Goal: Task Accomplishment & Management: Manage account settings

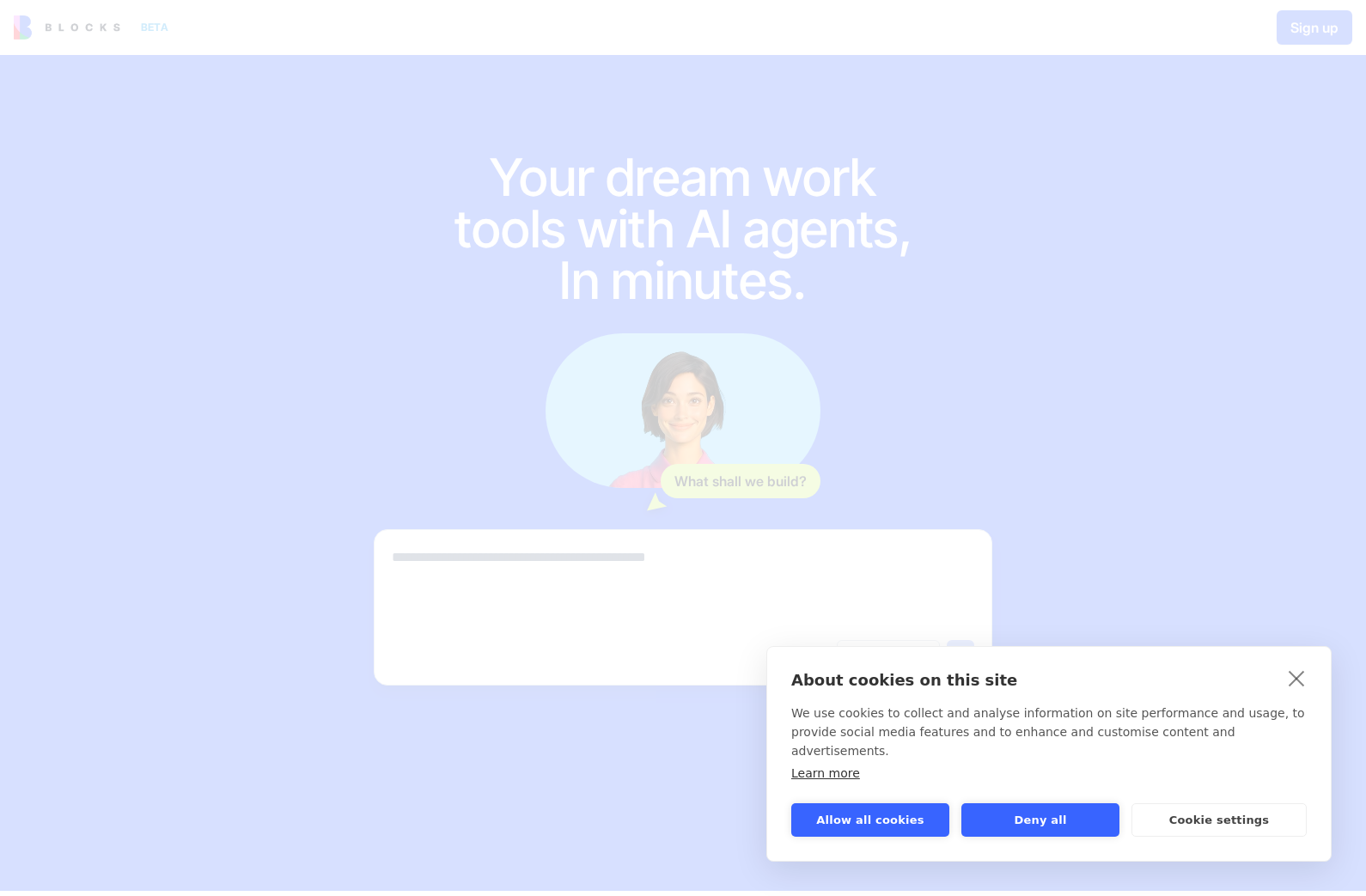
click at [1302, 691] on link "close" at bounding box center [1297, 678] width 27 height 28
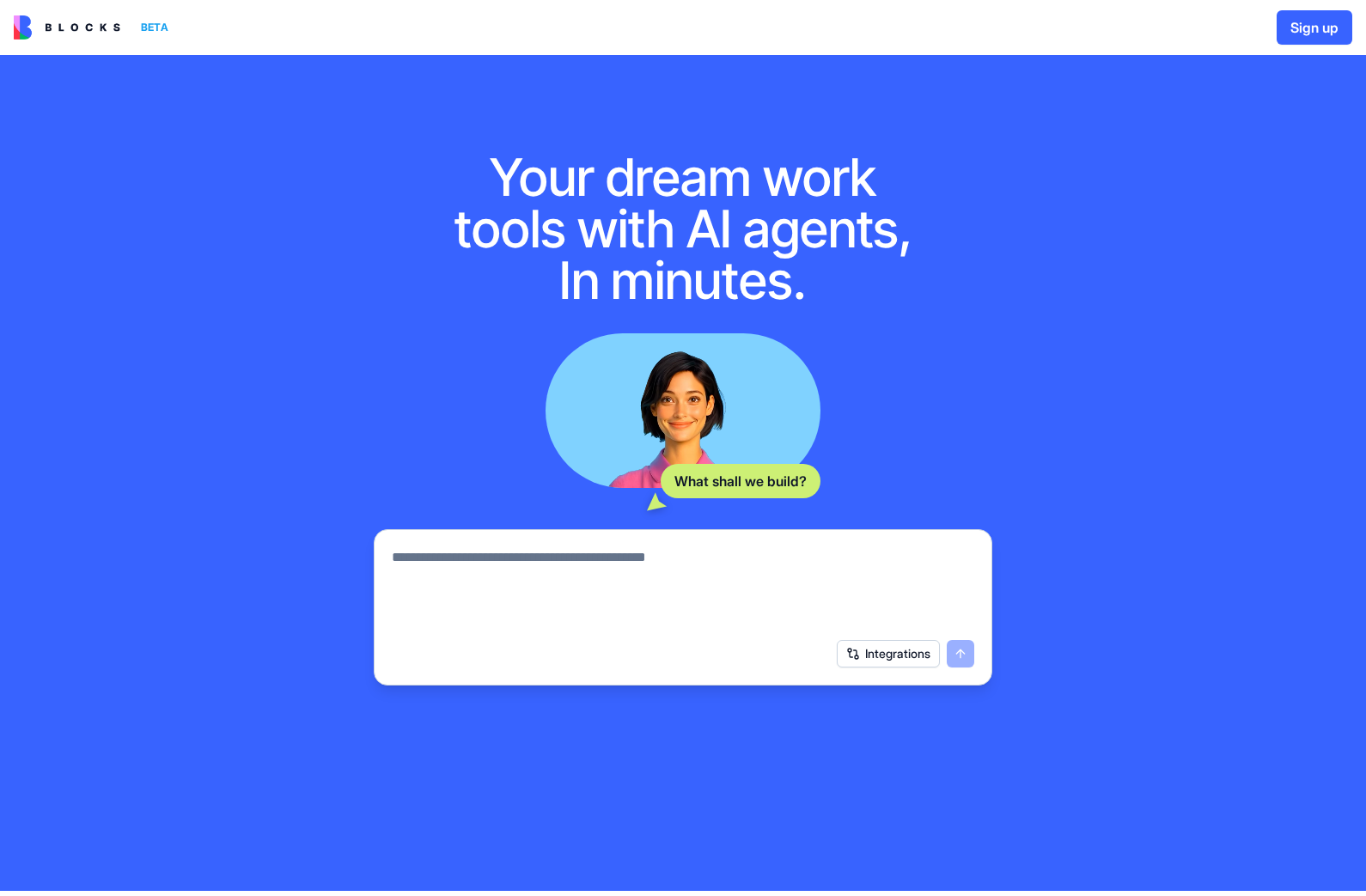
click at [71, 35] on img at bounding box center [67, 28] width 106 height 24
click at [157, 30] on div "BETA" at bounding box center [154, 28] width 42 height 24
click at [79, 23] on img at bounding box center [67, 28] width 106 height 24
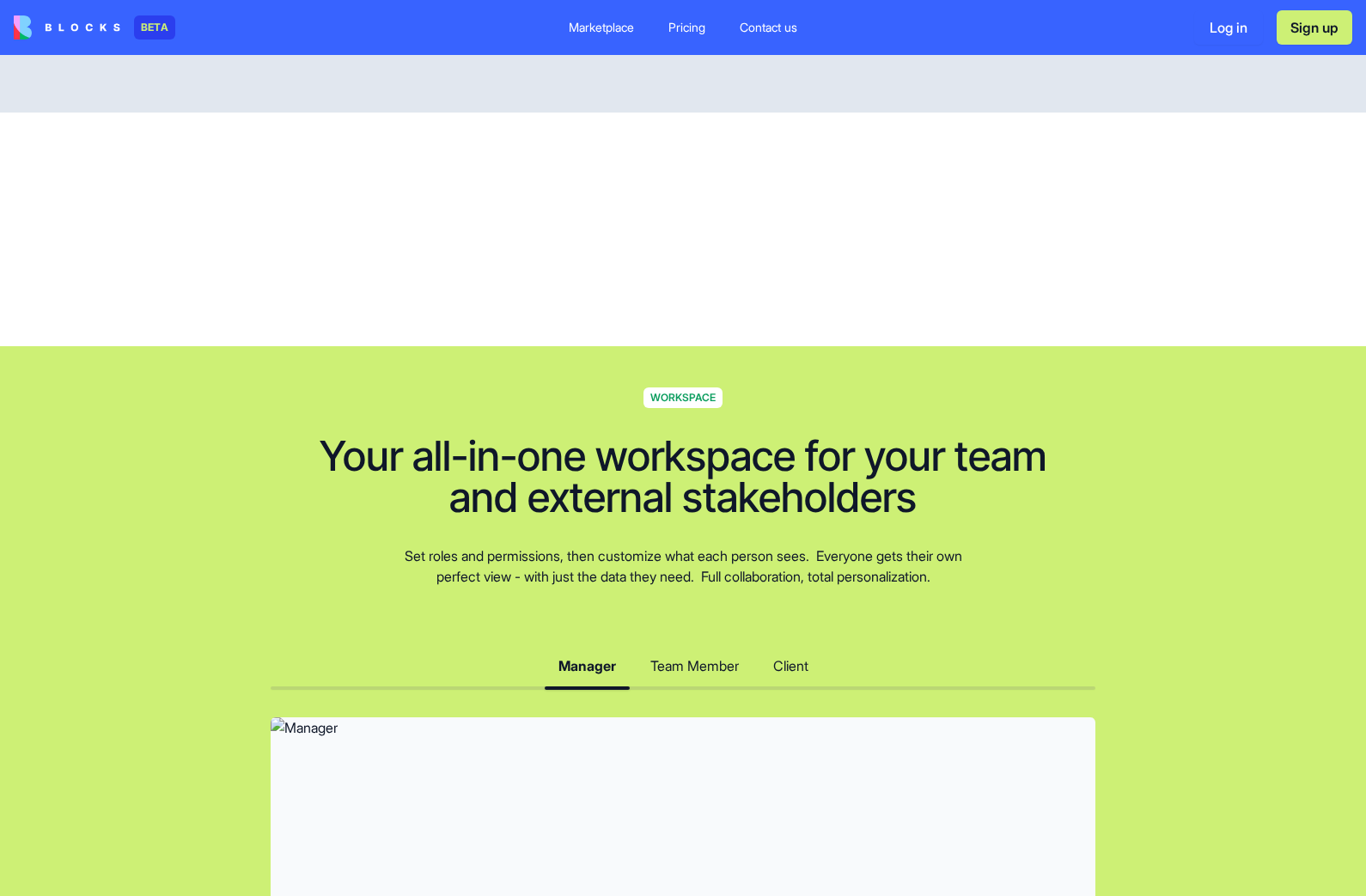
scroll to position [4262, 0]
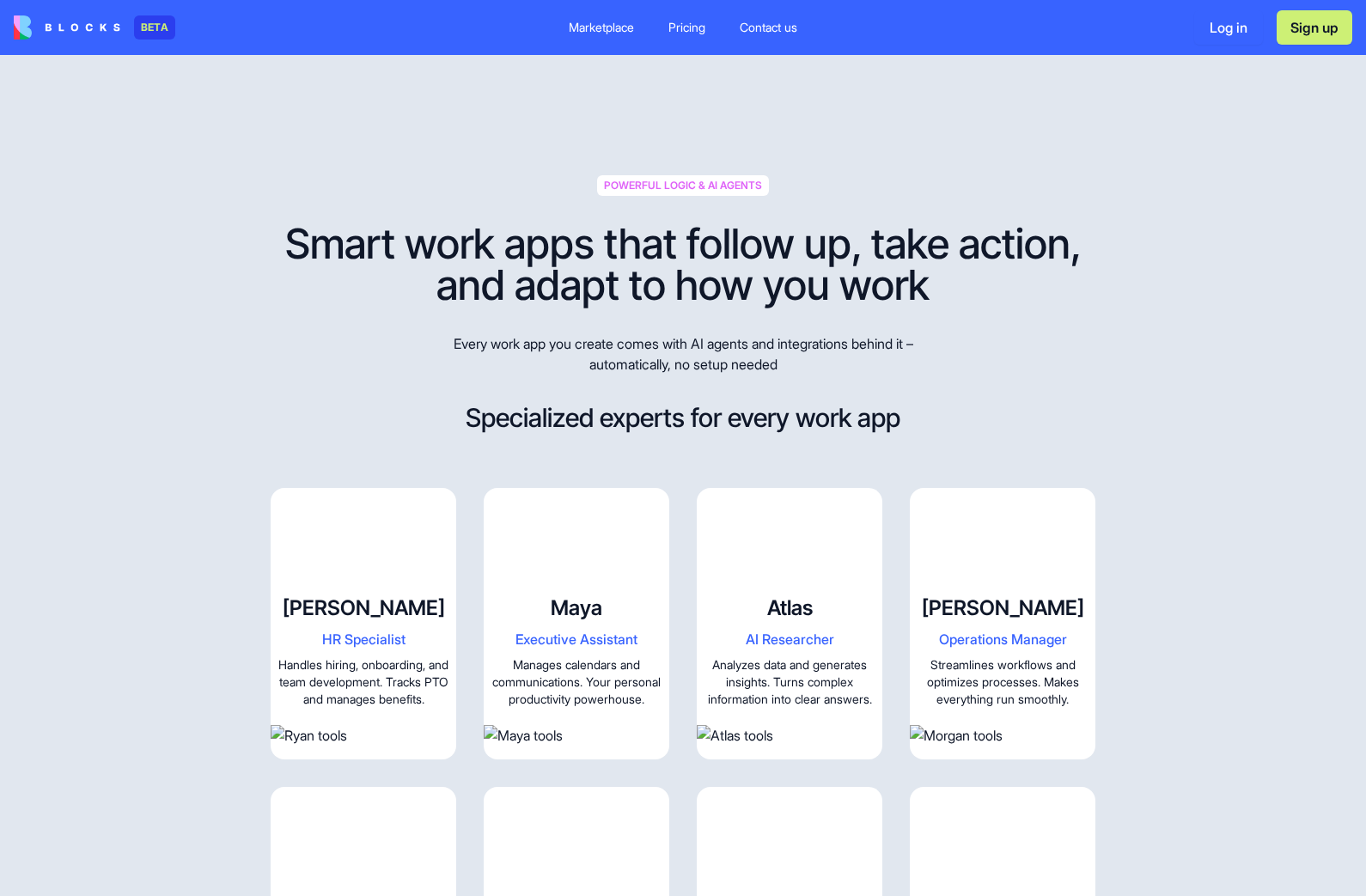
click at [694, 23] on div "Pricing" at bounding box center [687, 27] width 37 height 18
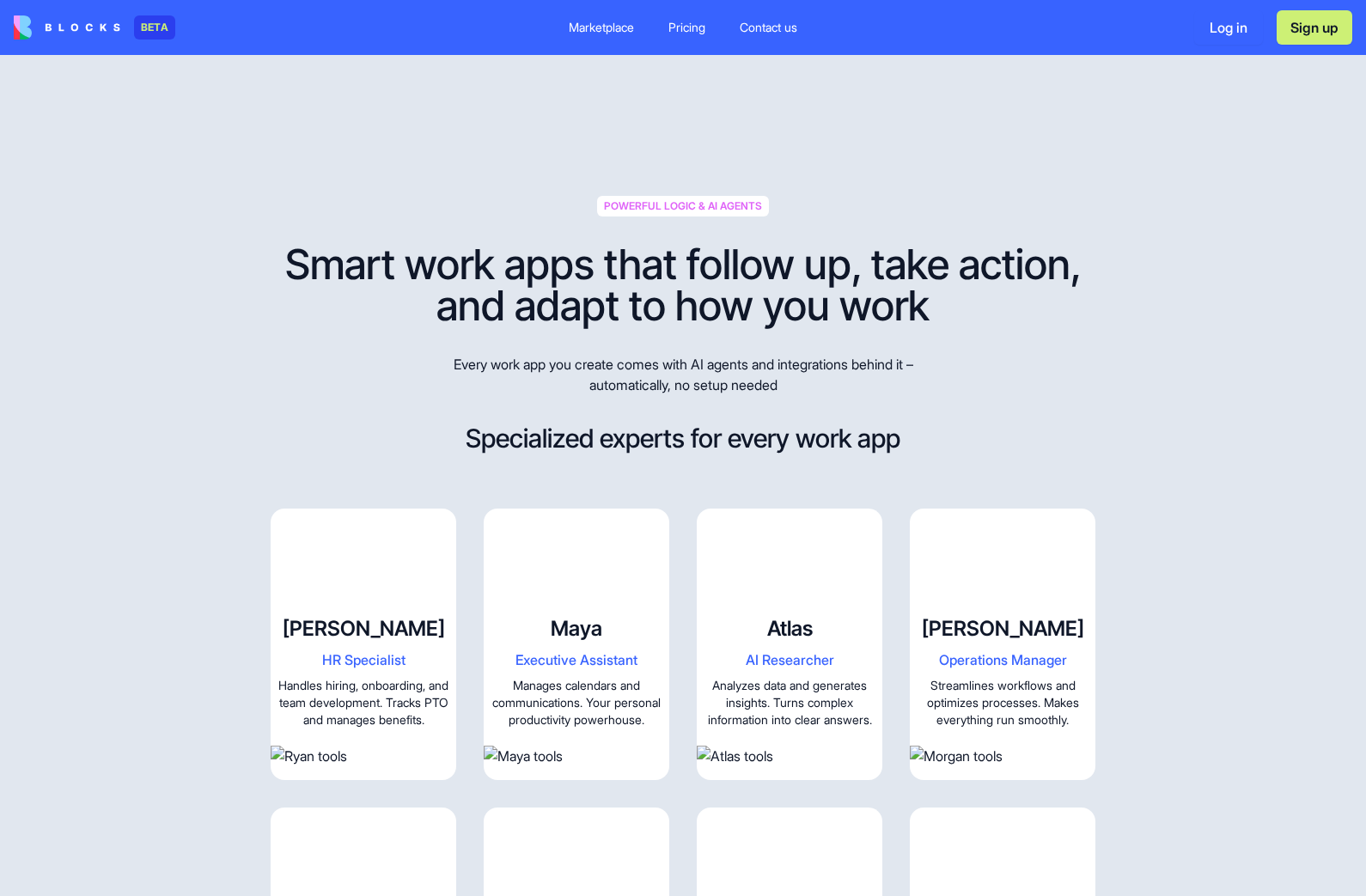
scroll to position [1560, 0]
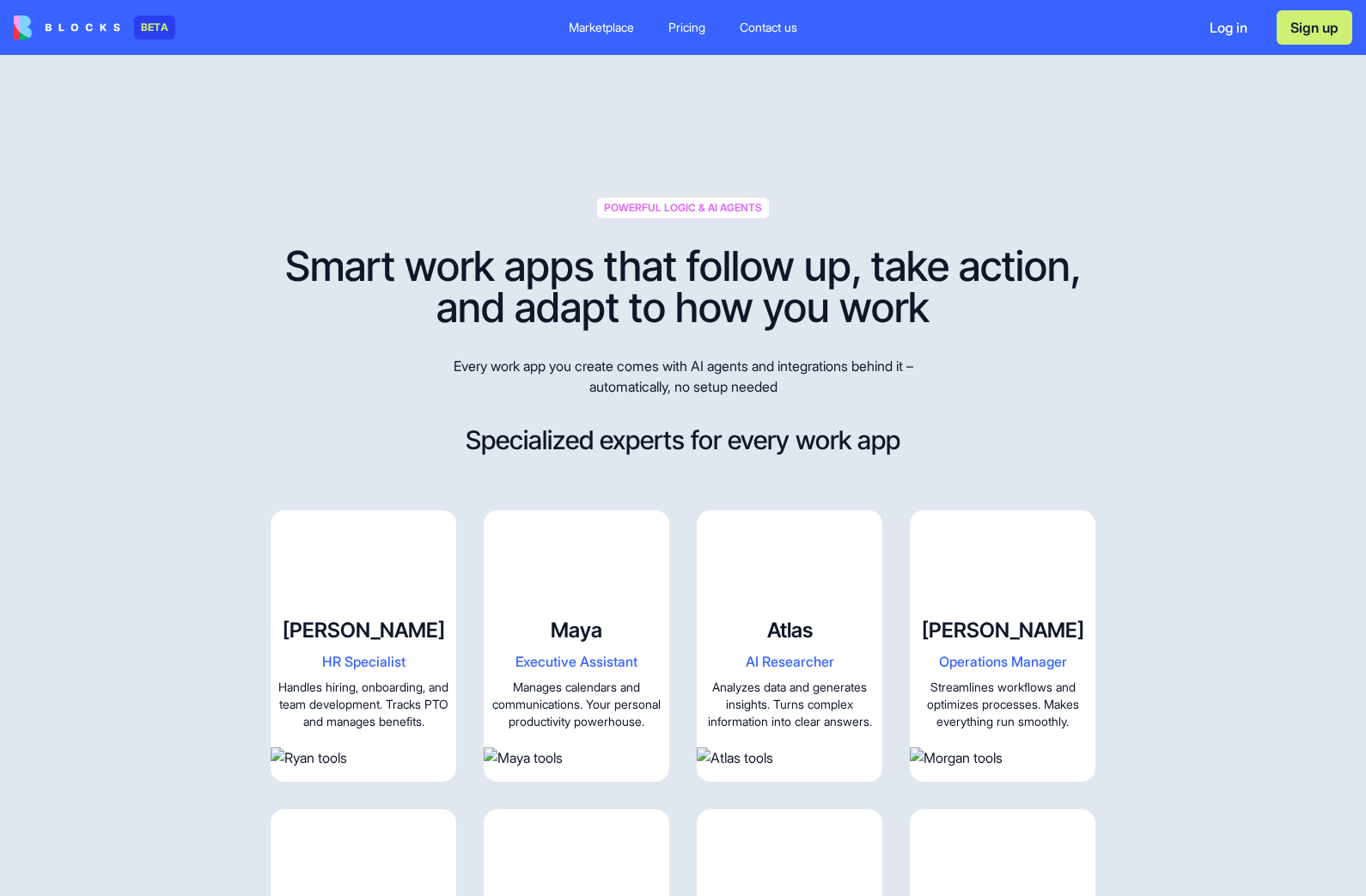
click at [689, 23] on div "Pricing" at bounding box center [687, 27] width 37 height 18
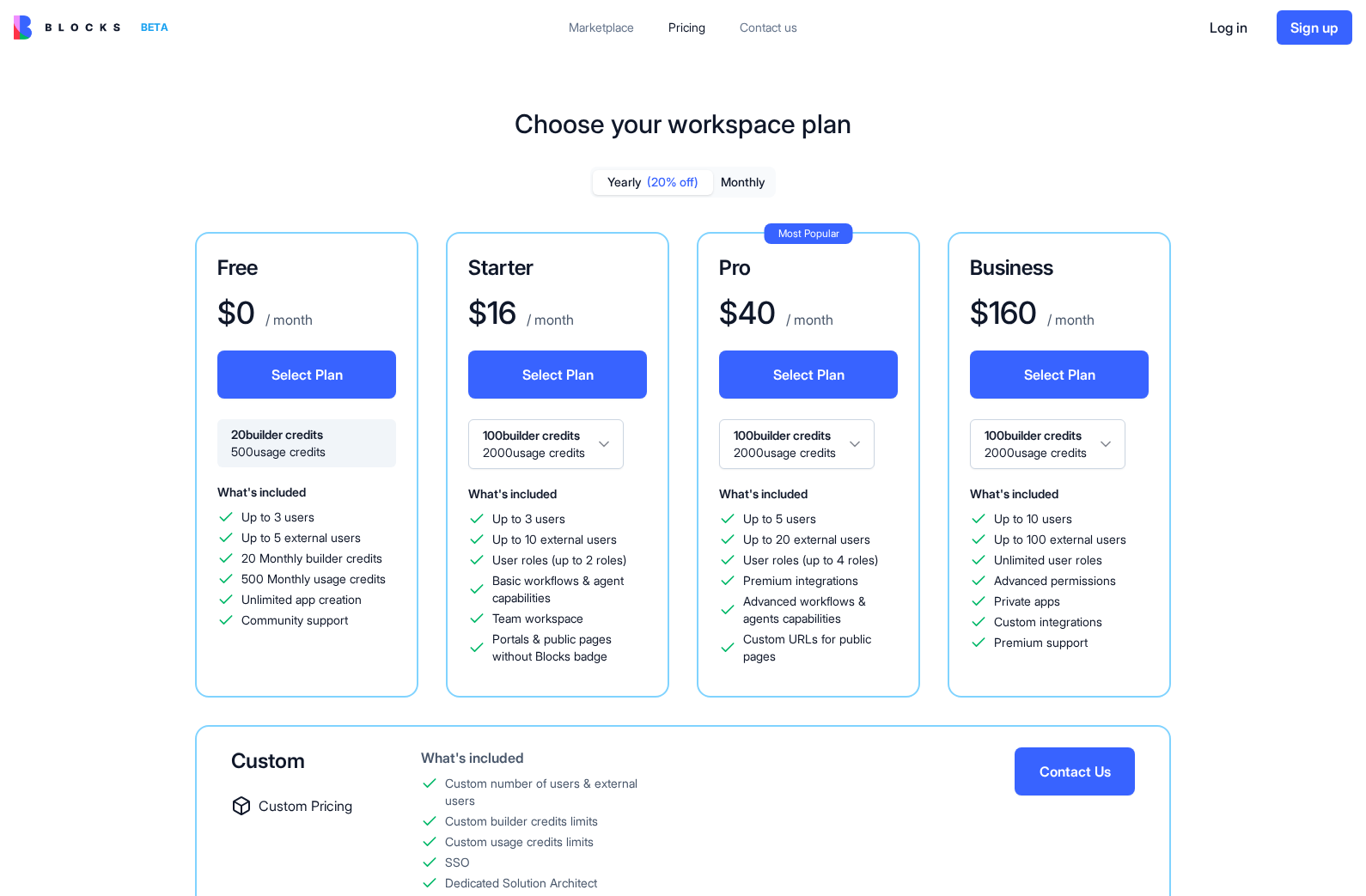
click at [287, 372] on button "Select Plan" at bounding box center [306, 374] width 178 height 48
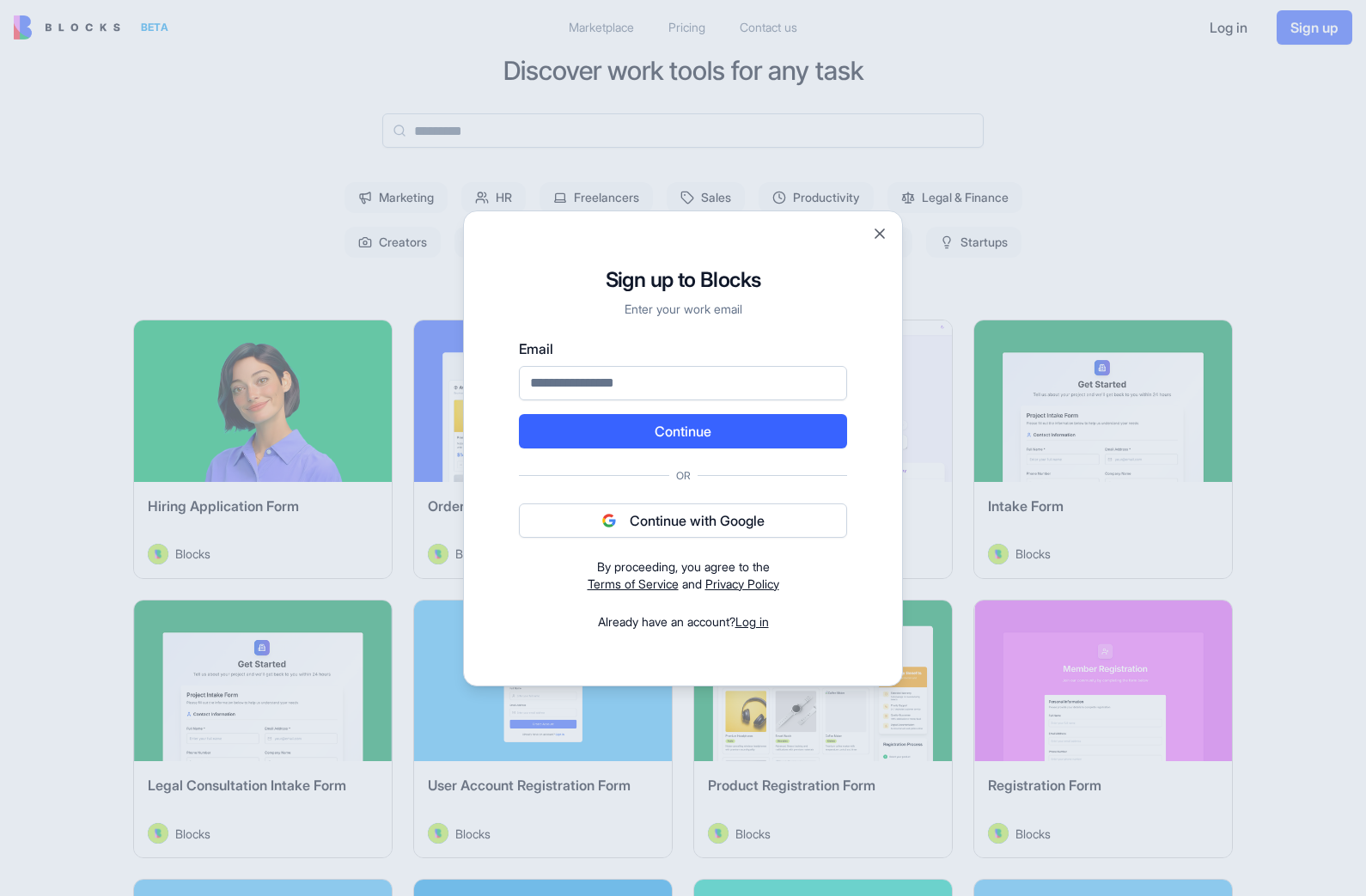
click at [778, 510] on button "Continue with Google" at bounding box center [683, 520] width 328 height 34
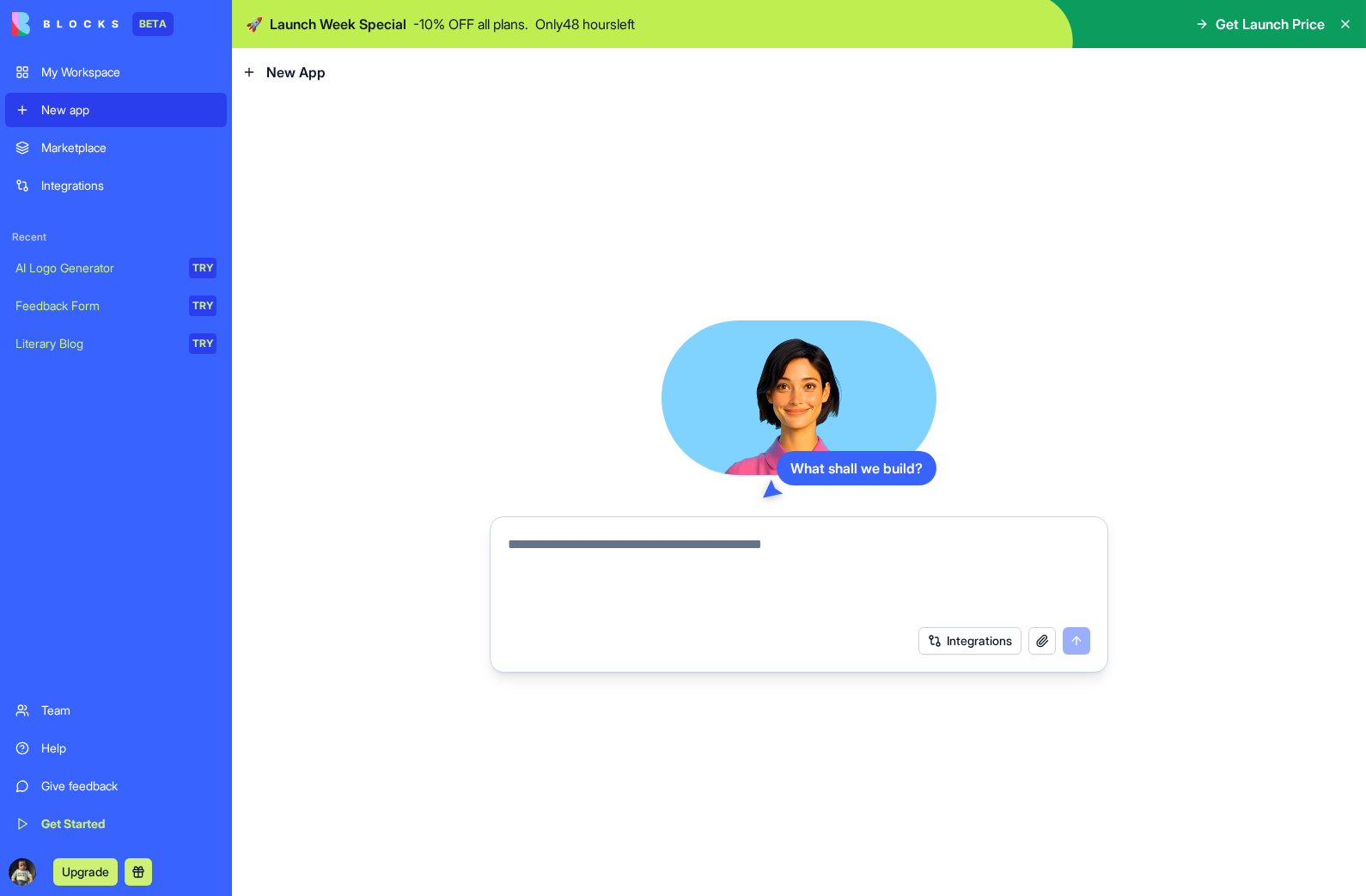
click at [567, 554] on textarea at bounding box center [799, 575] width 582 height 82
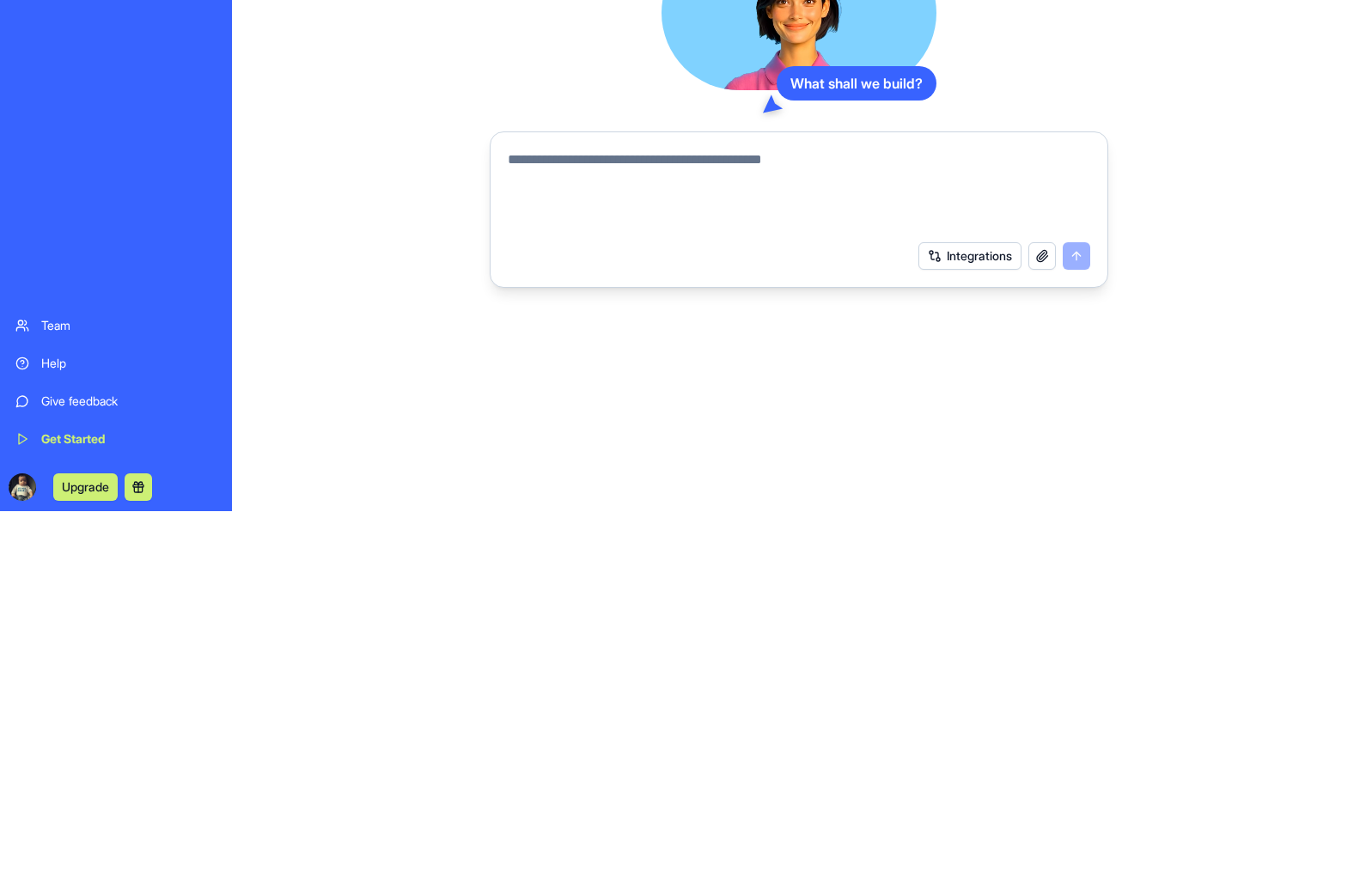
paste textarea "**********"
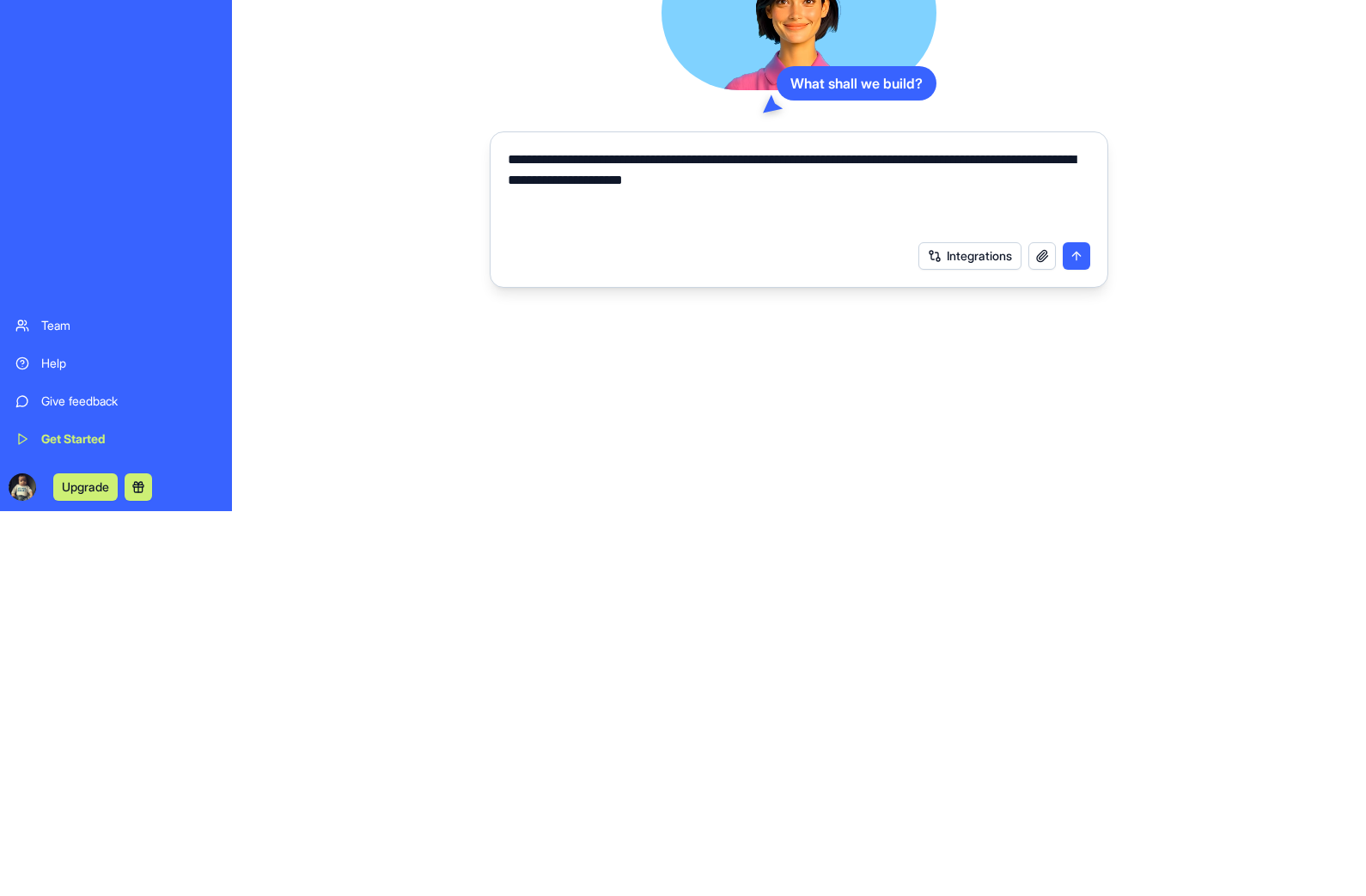
type textarea "**********"
click at [968, 627] on button "Integrations" at bounding box center [970, 641] width 104 height 28
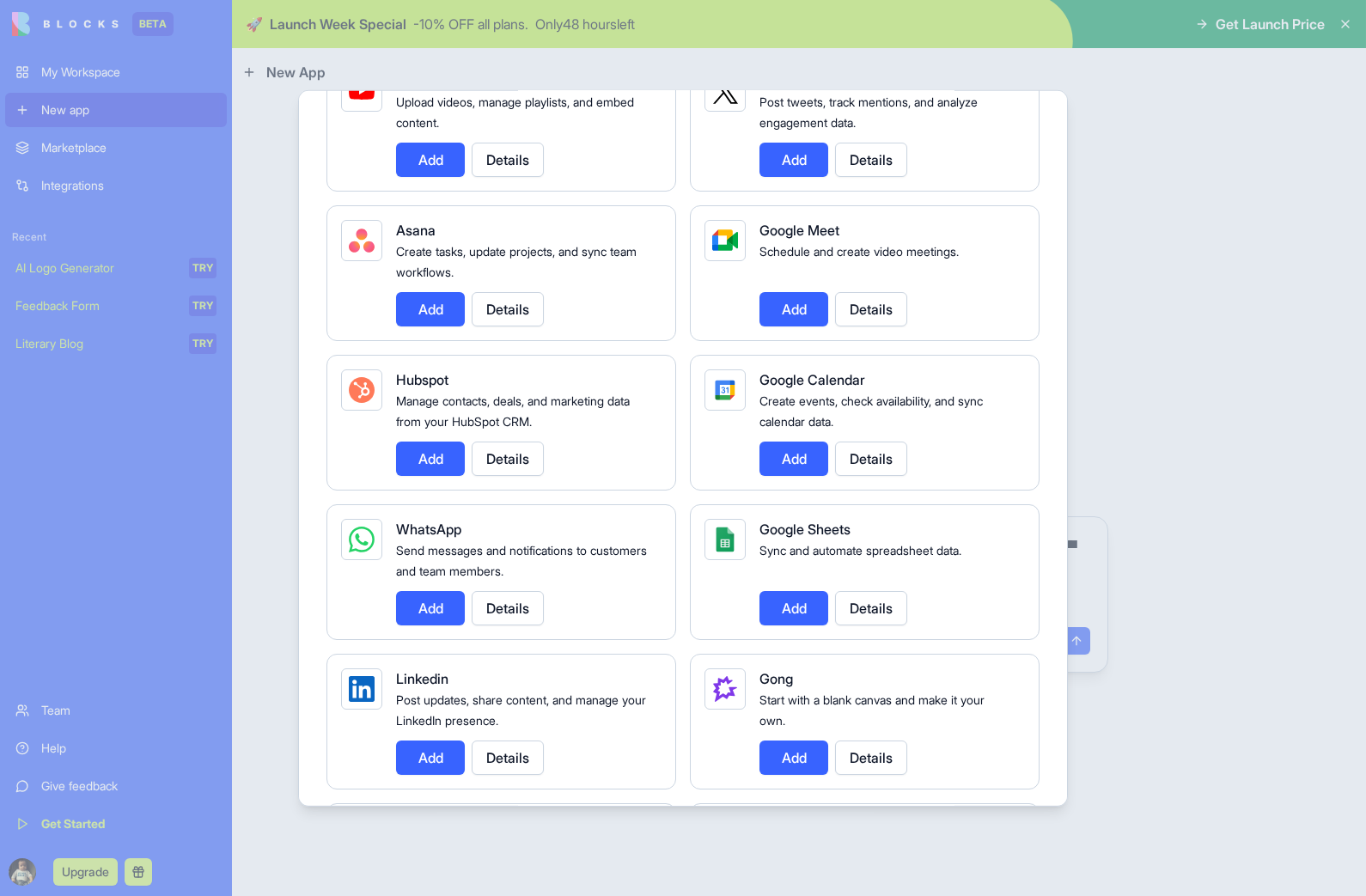
scroll to position [519, 0]
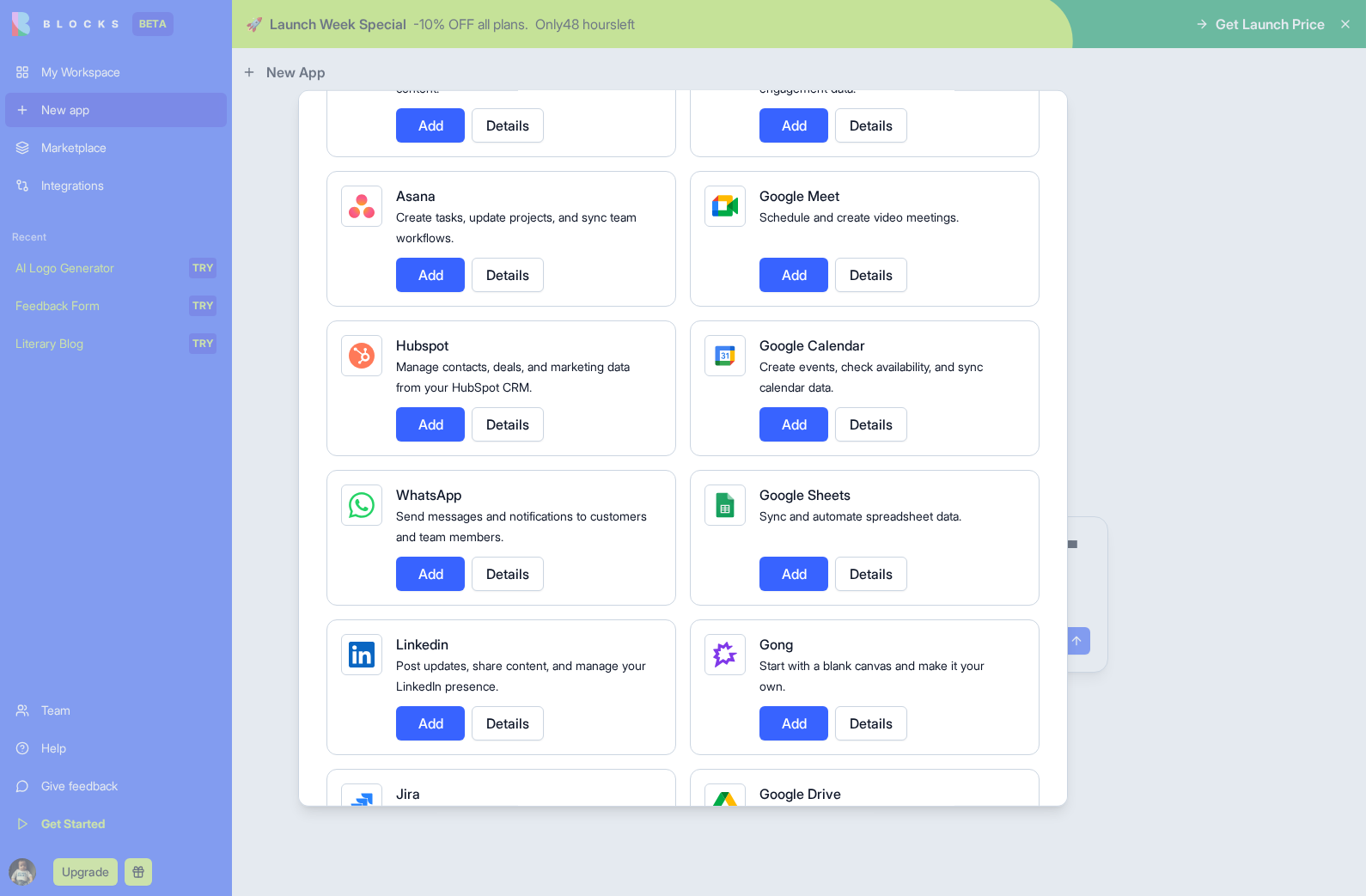
click at [882, 418] on button "Details" at bounding box center [872, 423] width 72 height 34
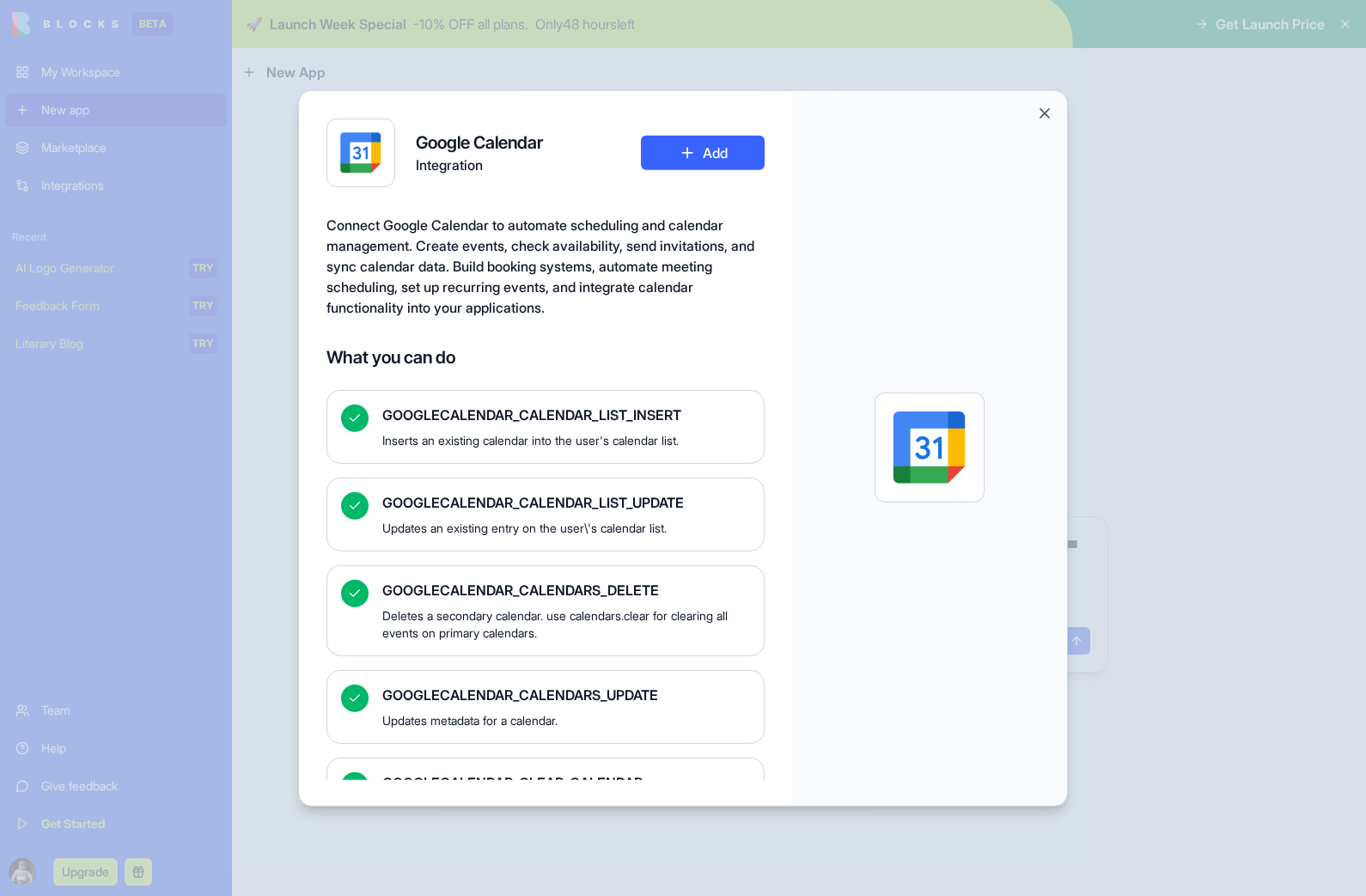
click at [723, 143] on button "Add" at bounding box center [703, 151] width 124 height 34
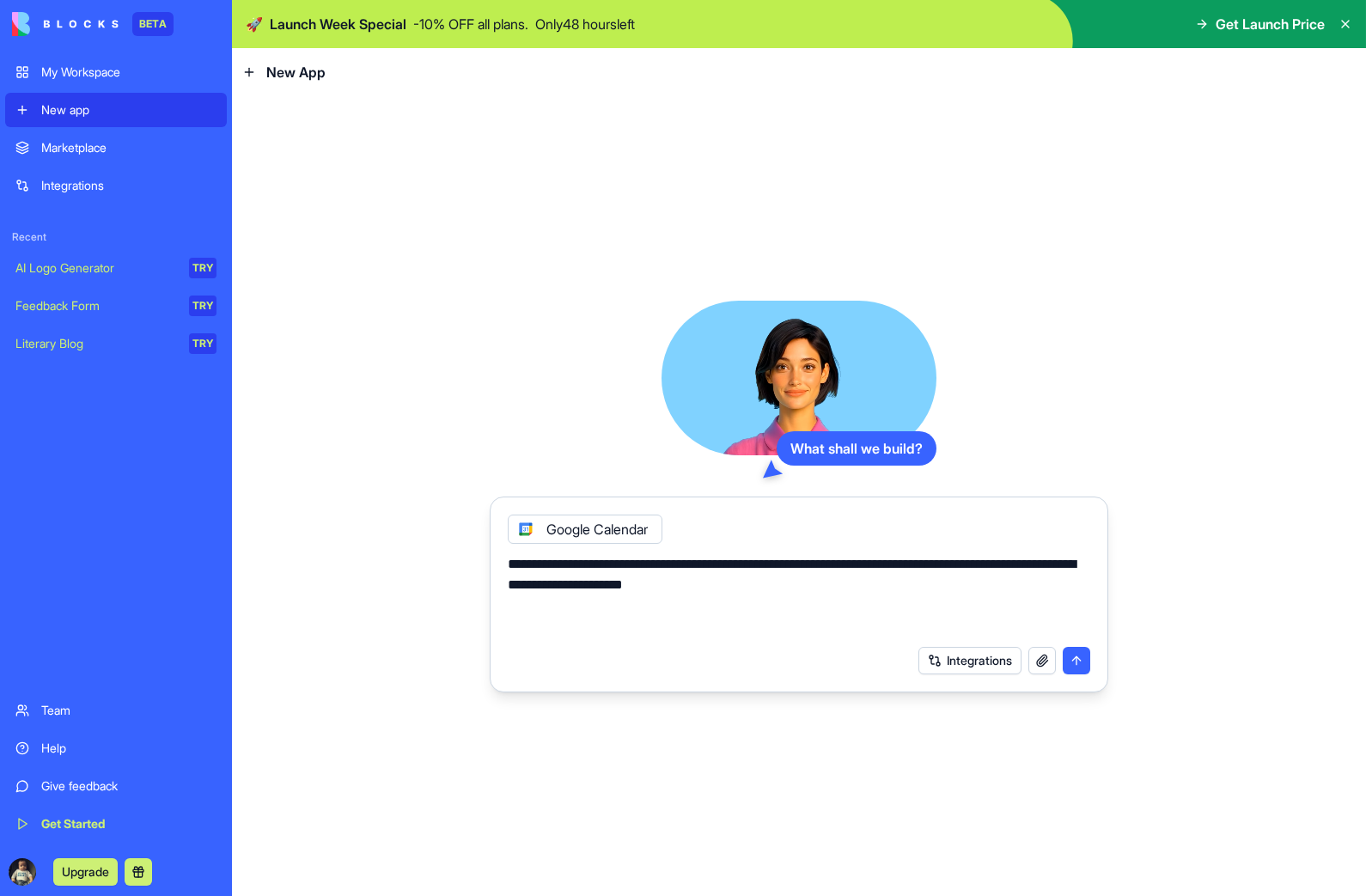
click at [976, 653] on button "Integrations" at bounding box center [970, 660] width 104 height 28
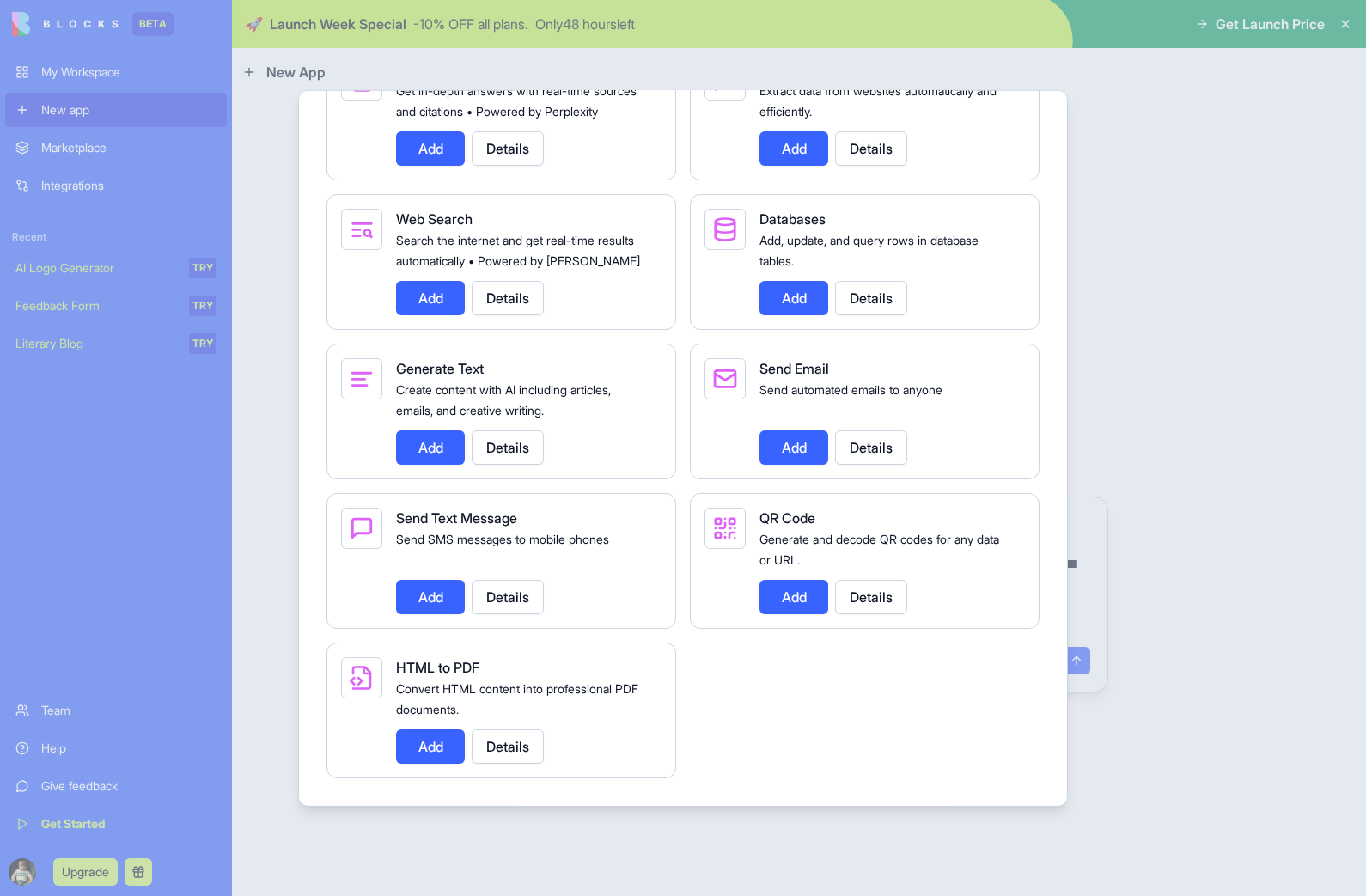
scroll to position [2266, 0]
click at [877, 464] on button "Details" at bounding box center [872, 446] width 72 height 34
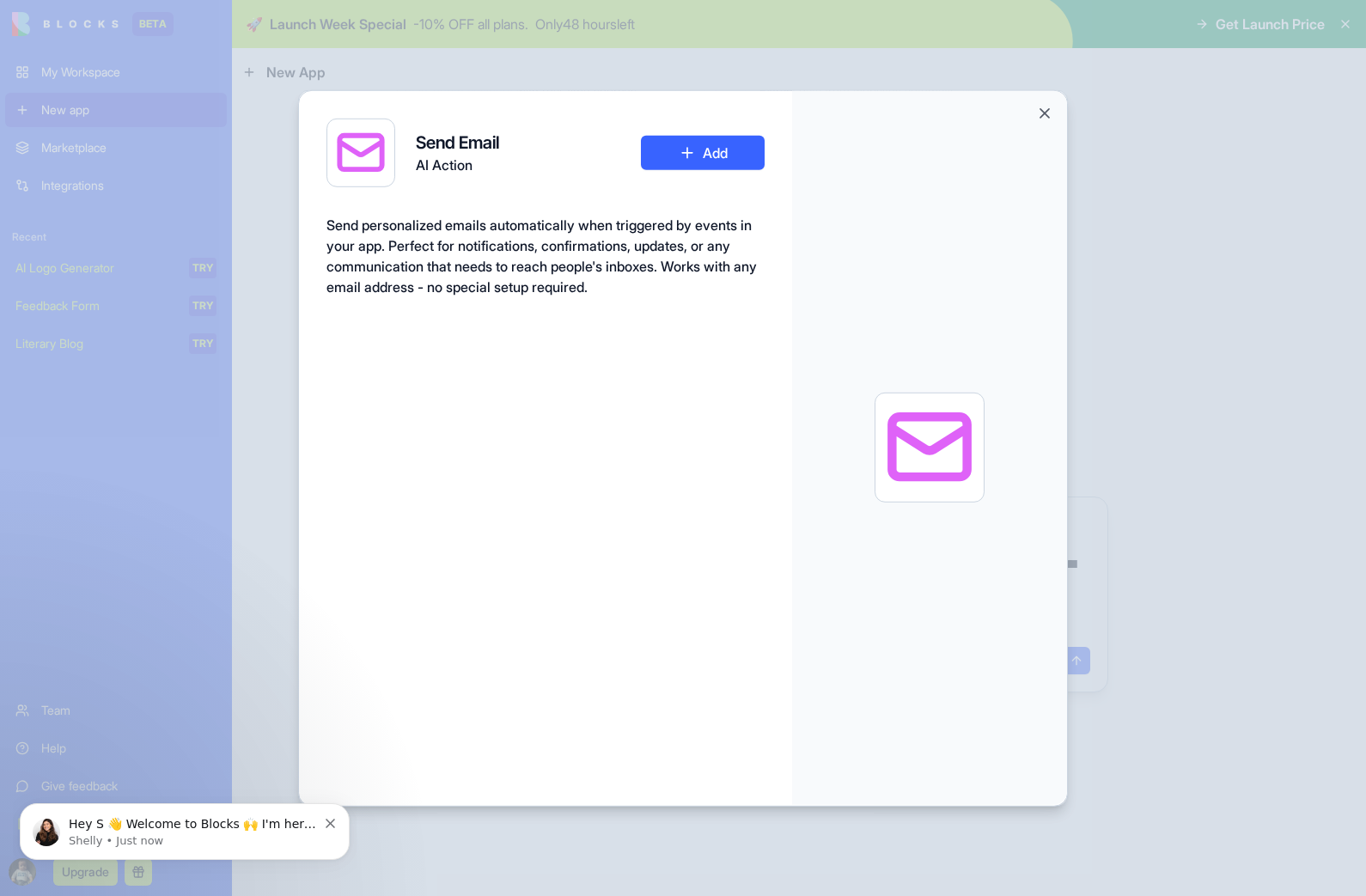
scroll to position [0, 0]
click at [713, 149] on button "Add" at bounding box center [703, 151] width 124 height 34
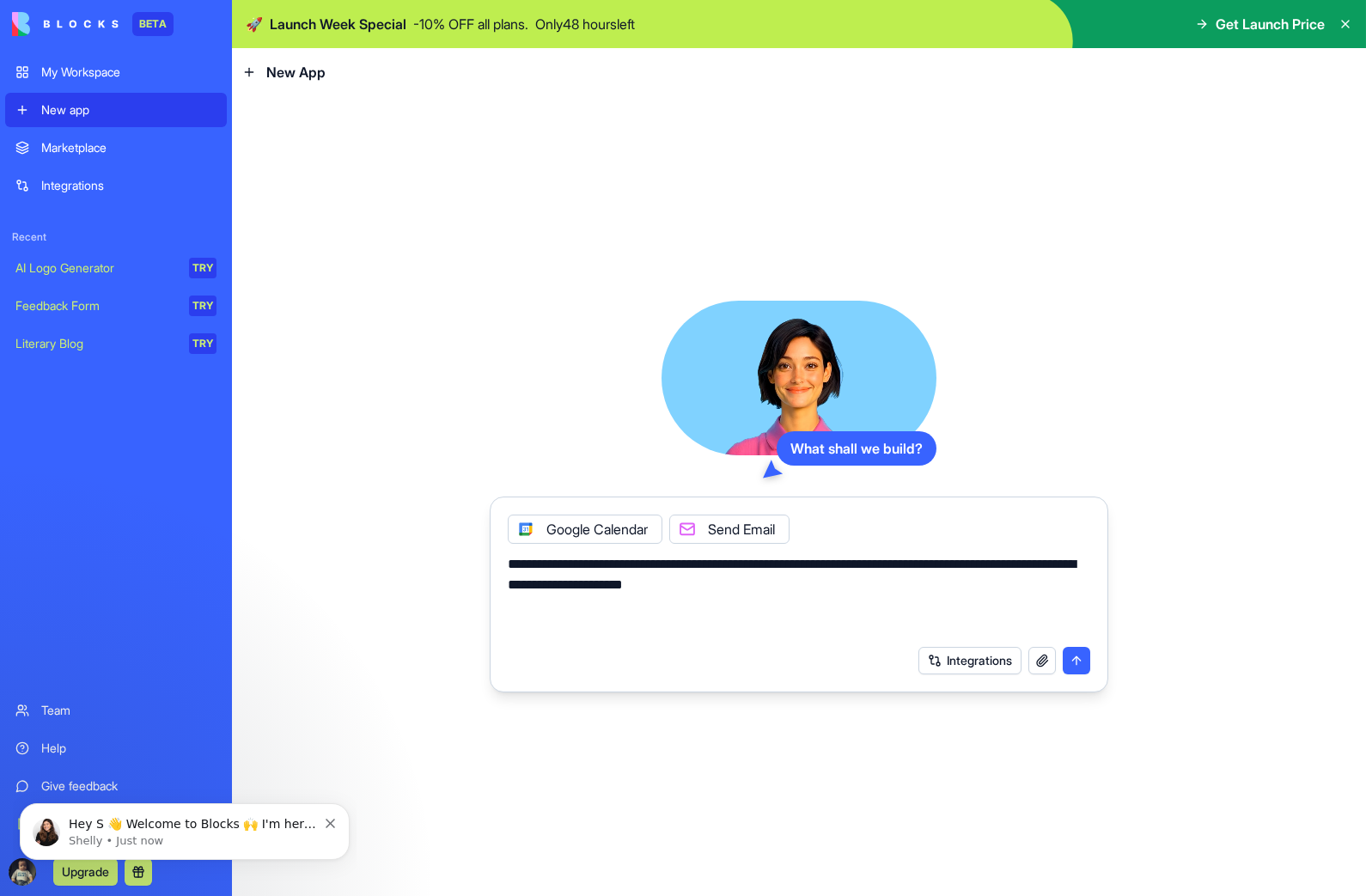
click at [933, 577] on textarea "**********" at bounding box center [799, 595] width 582 height 82
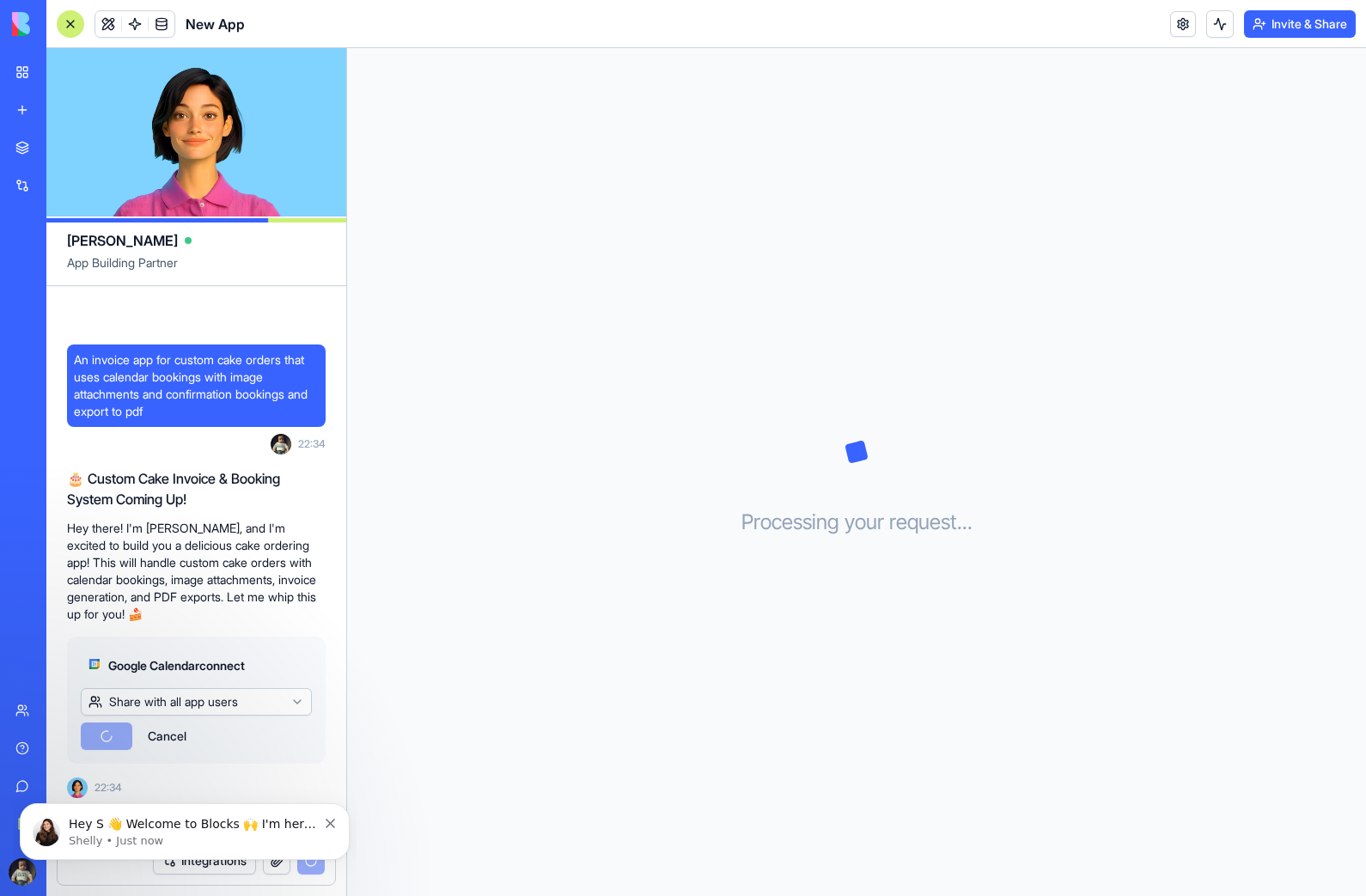
scroll to position [144, 0]
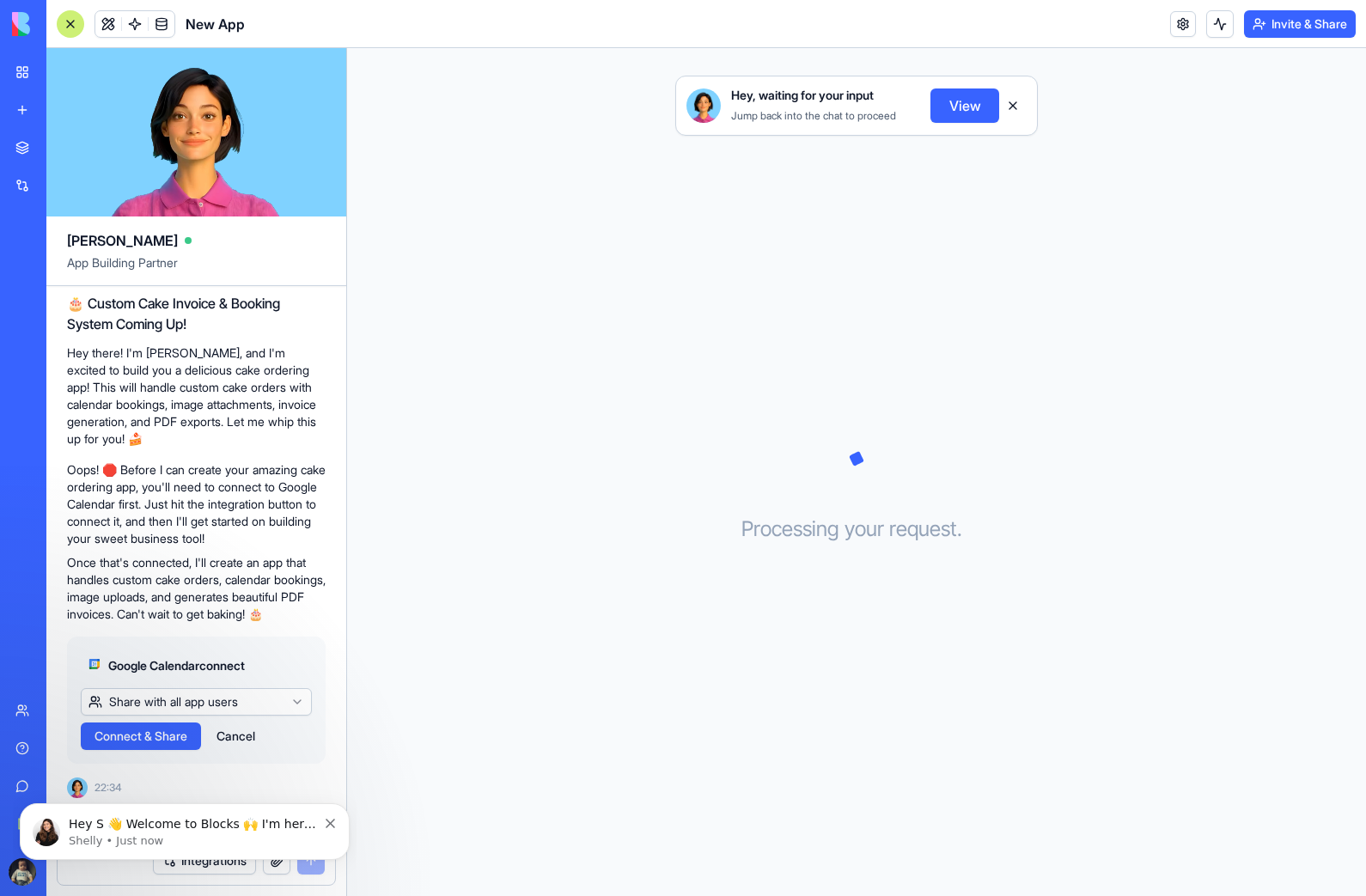
click at [297, 699] on button "Share with all app users" at bounding box center [196, 702] width 231 height 28
click at [274, 606] on html "BETA My Workspace New app Marketplace Integrations Recent New App AI Logo Gener…" at bounding box center [683, 448] width 1366 height 896
click at [177, 733] on span "Connect & Share" at bounding box center [140, 735] width 92 height 18
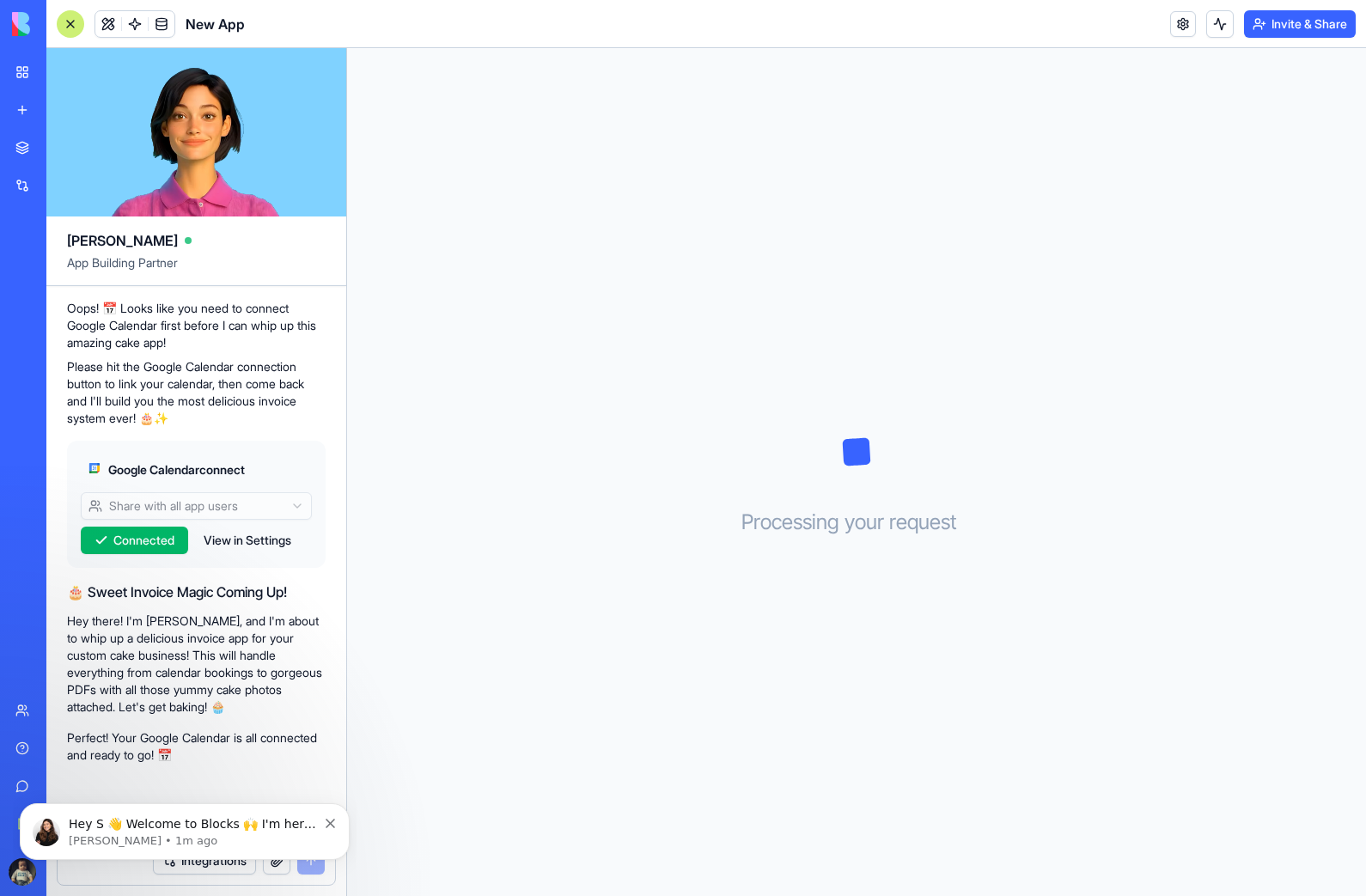
scroll to position [378, 0]
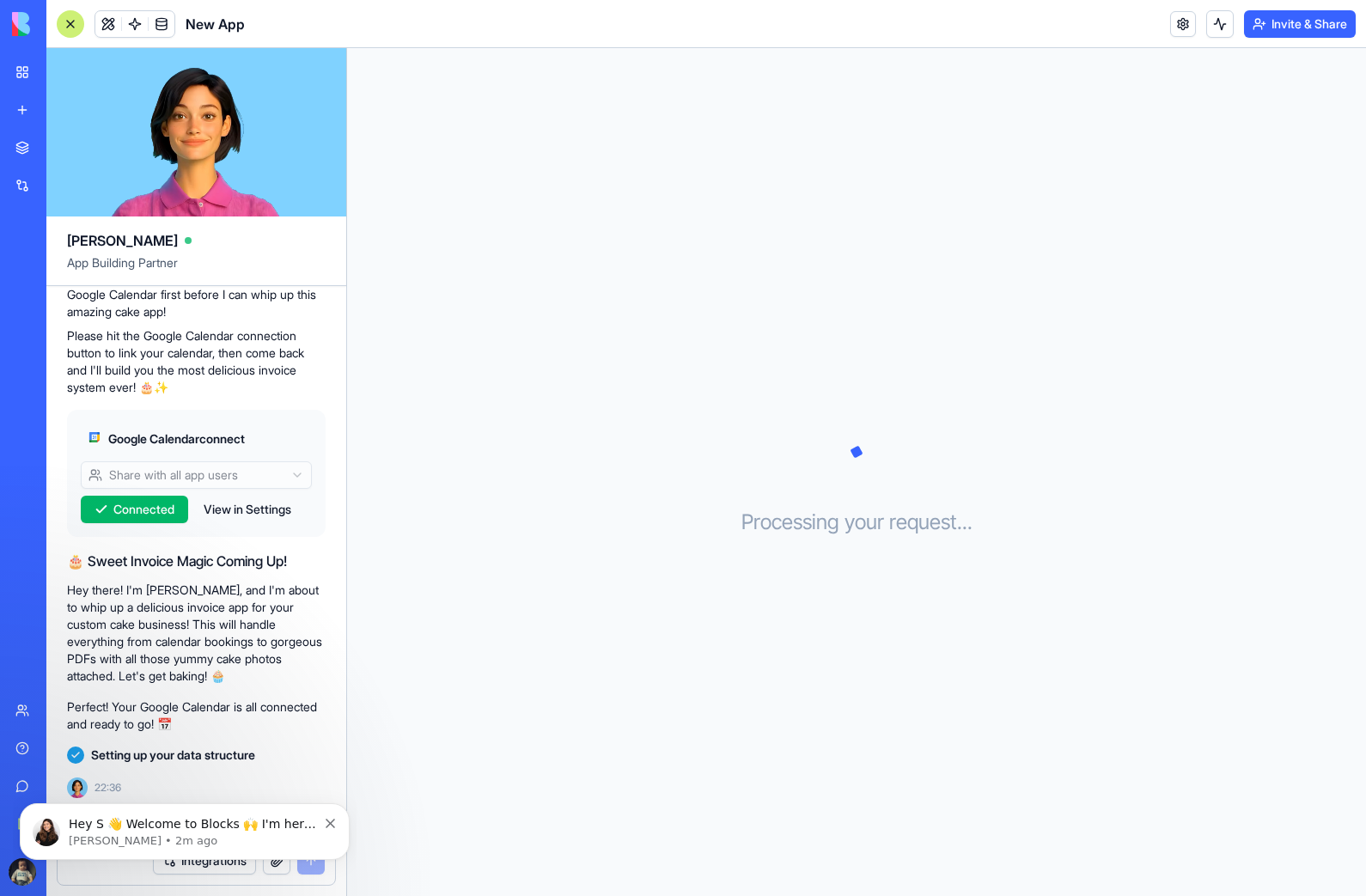
click at [329, 817] on button "Dismiss notification" at bounding box center [331, 820] width 11 height 14
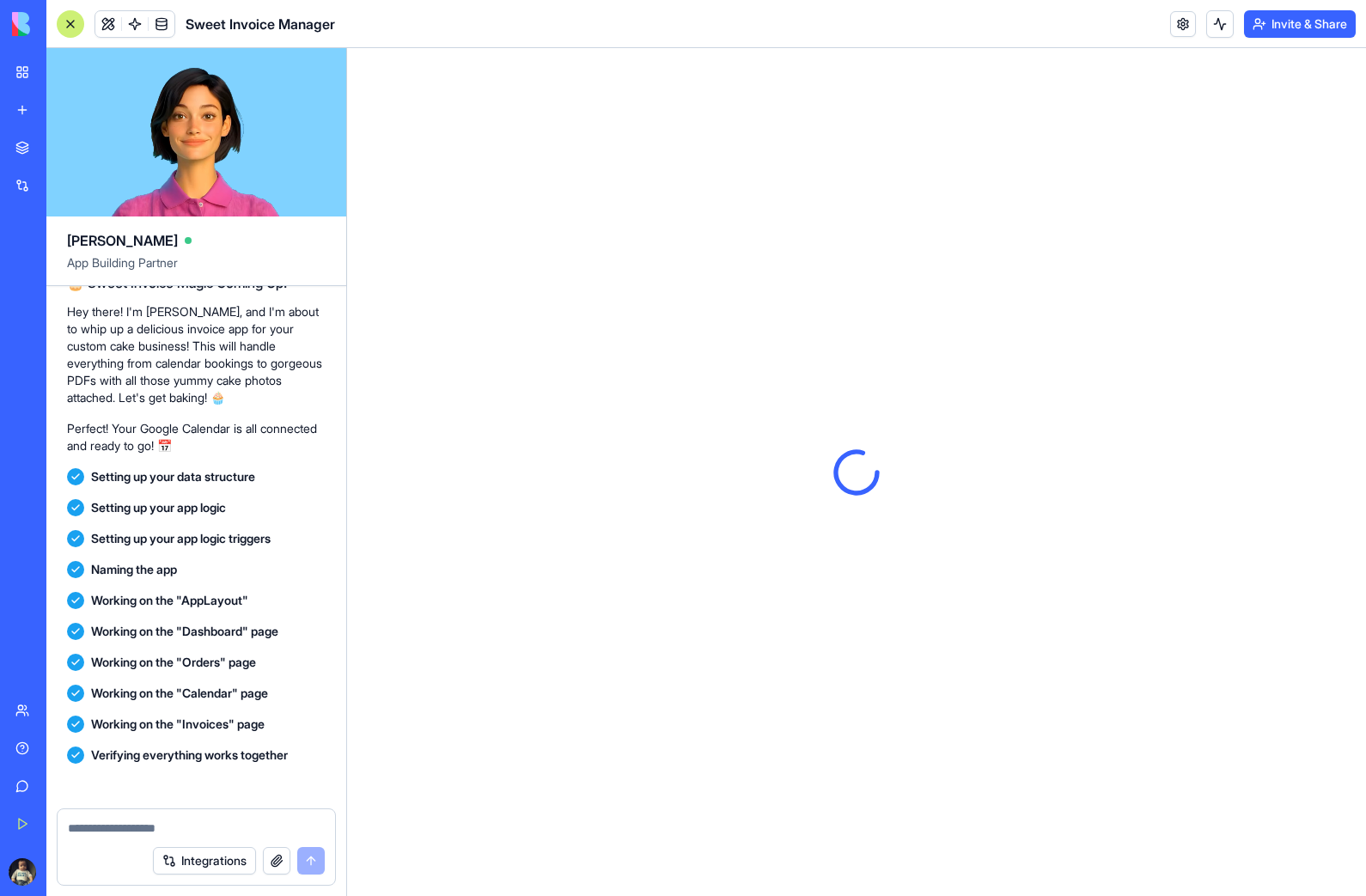
scroll to position [962, 0]
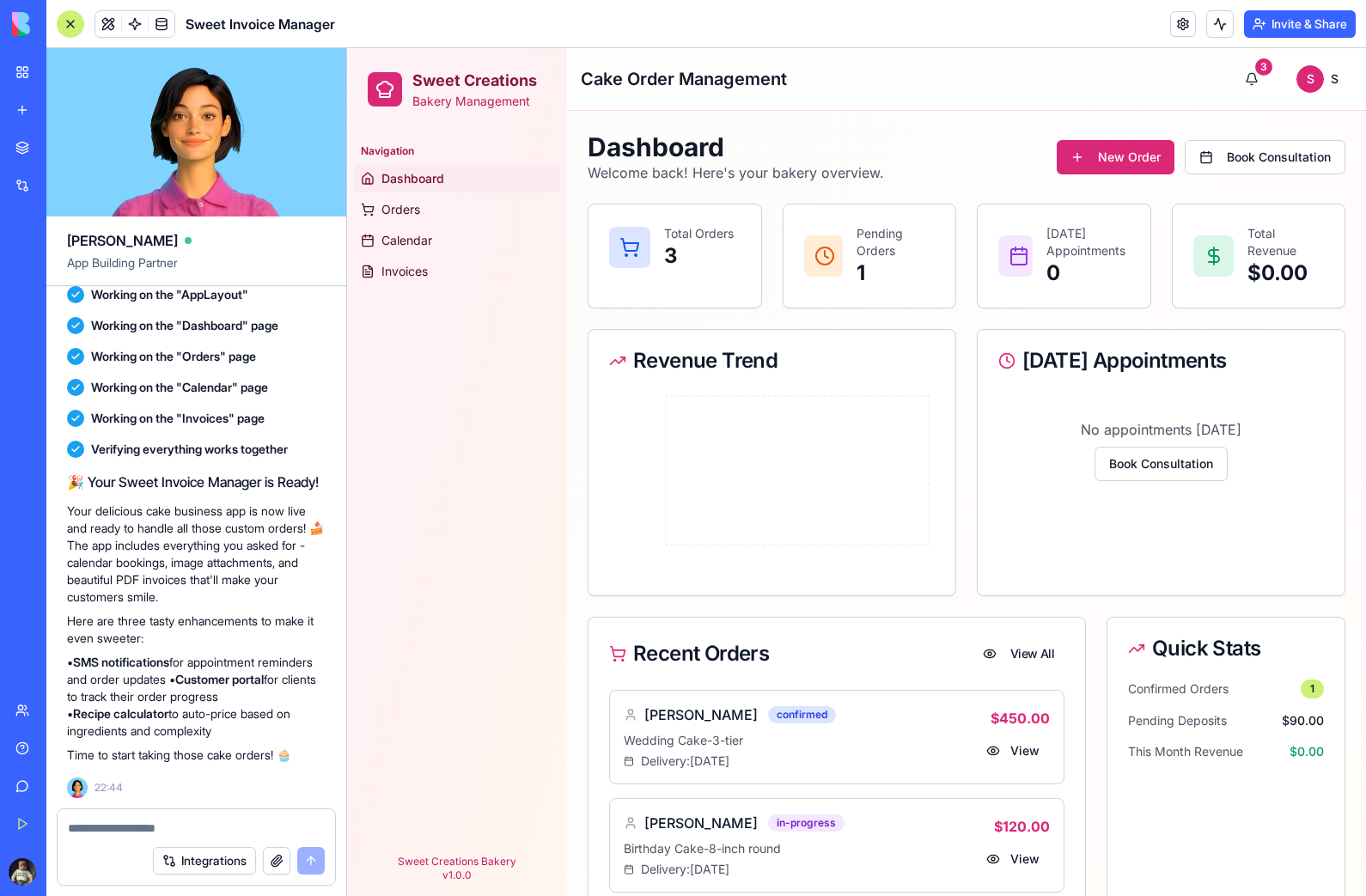
click at [473, 81] on h2 "Sweet Creations" at bounding box center [474, 80] width 125 height 24
click at [1251, 71] on button "3" at bounding box center [1251, 79] width 34 height 34
click at [421, 233] on span "Calendar" at bounding box center [407, 240] width 51 height 18
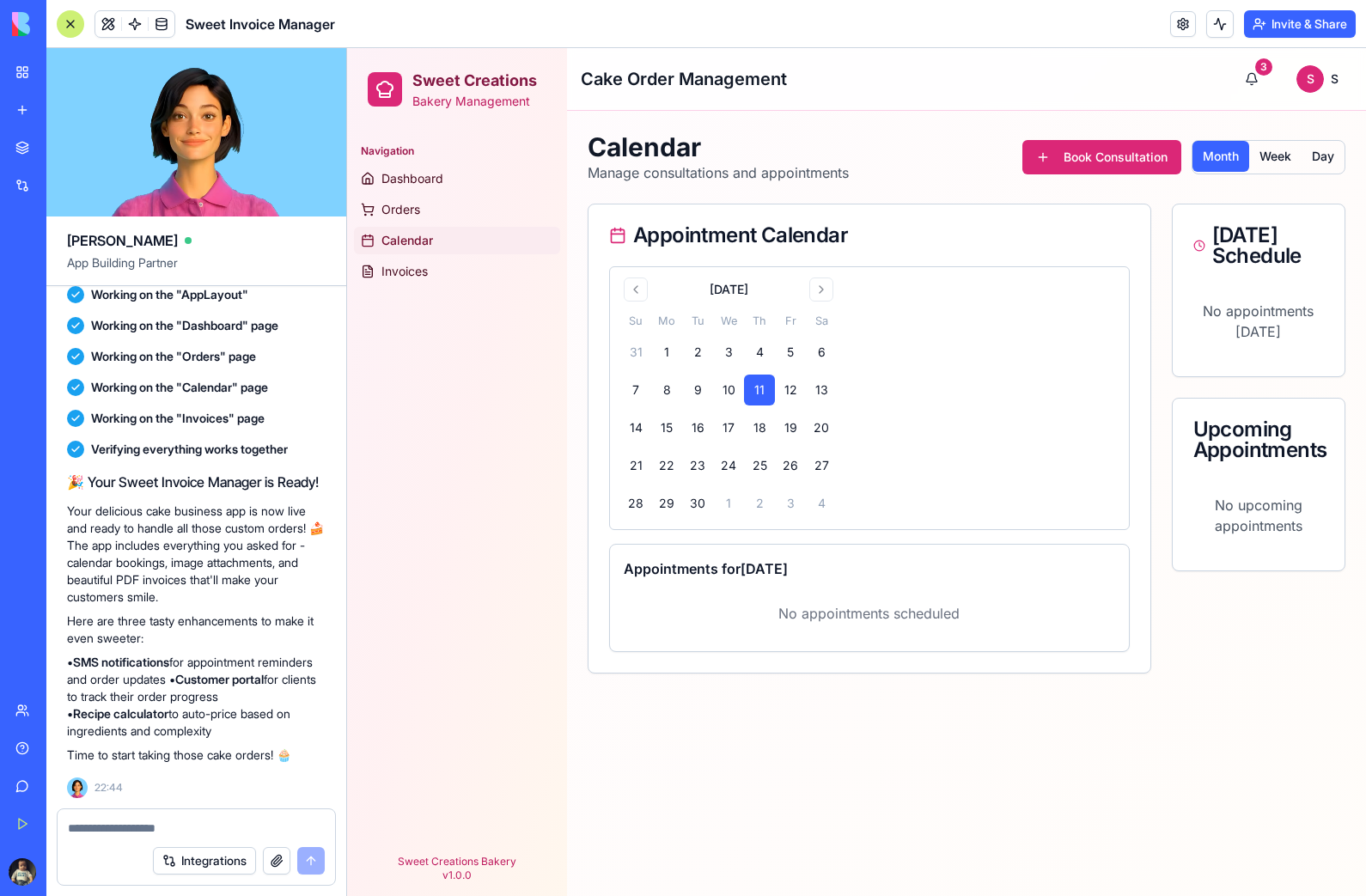
click at [1294, 157] on button "Week" at bounding box center [1275, 155] width 53 height 30
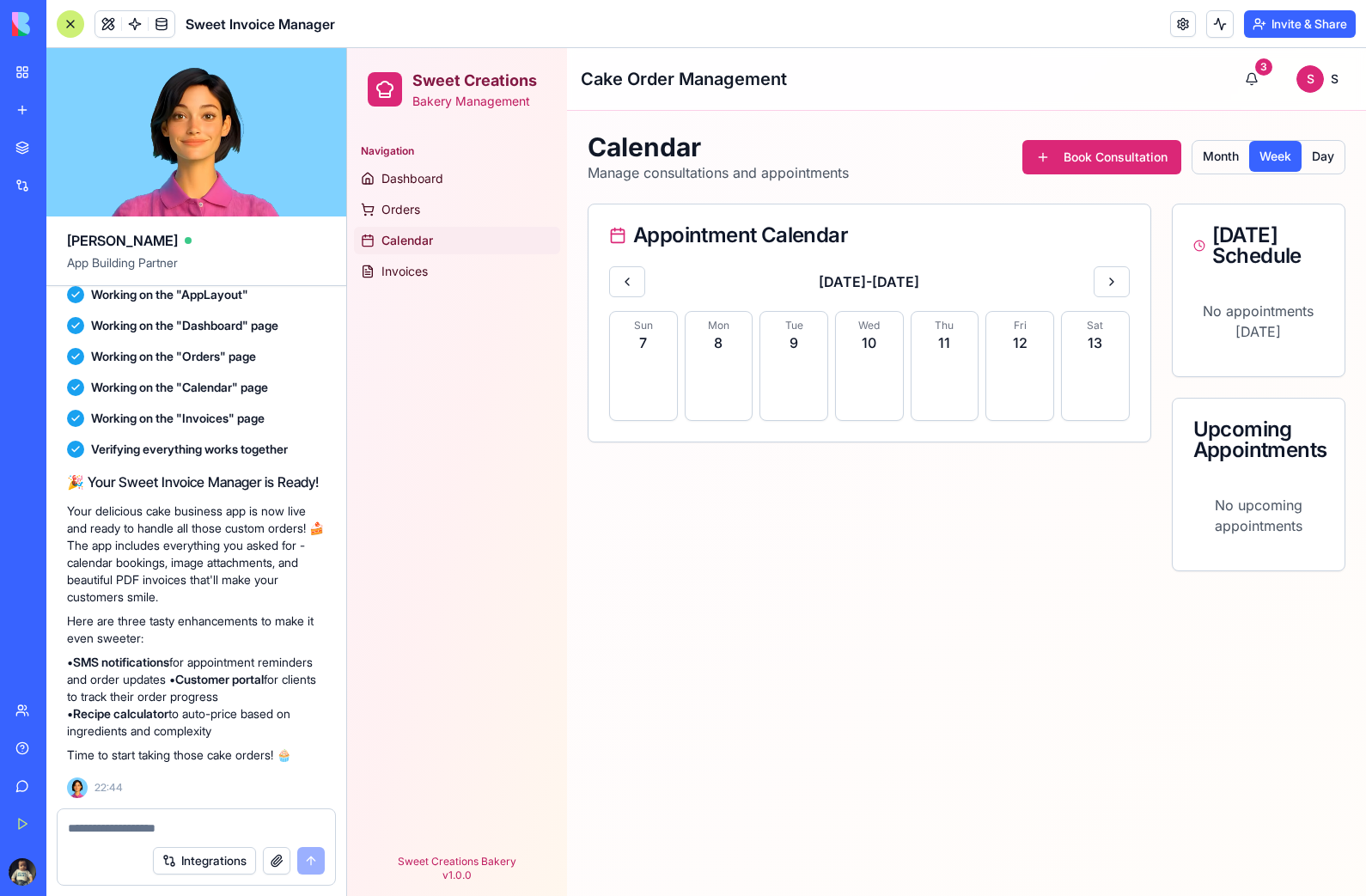
click at [1328, 152] on button "Day" at bounding box center [1323, 155] width 43 height 30
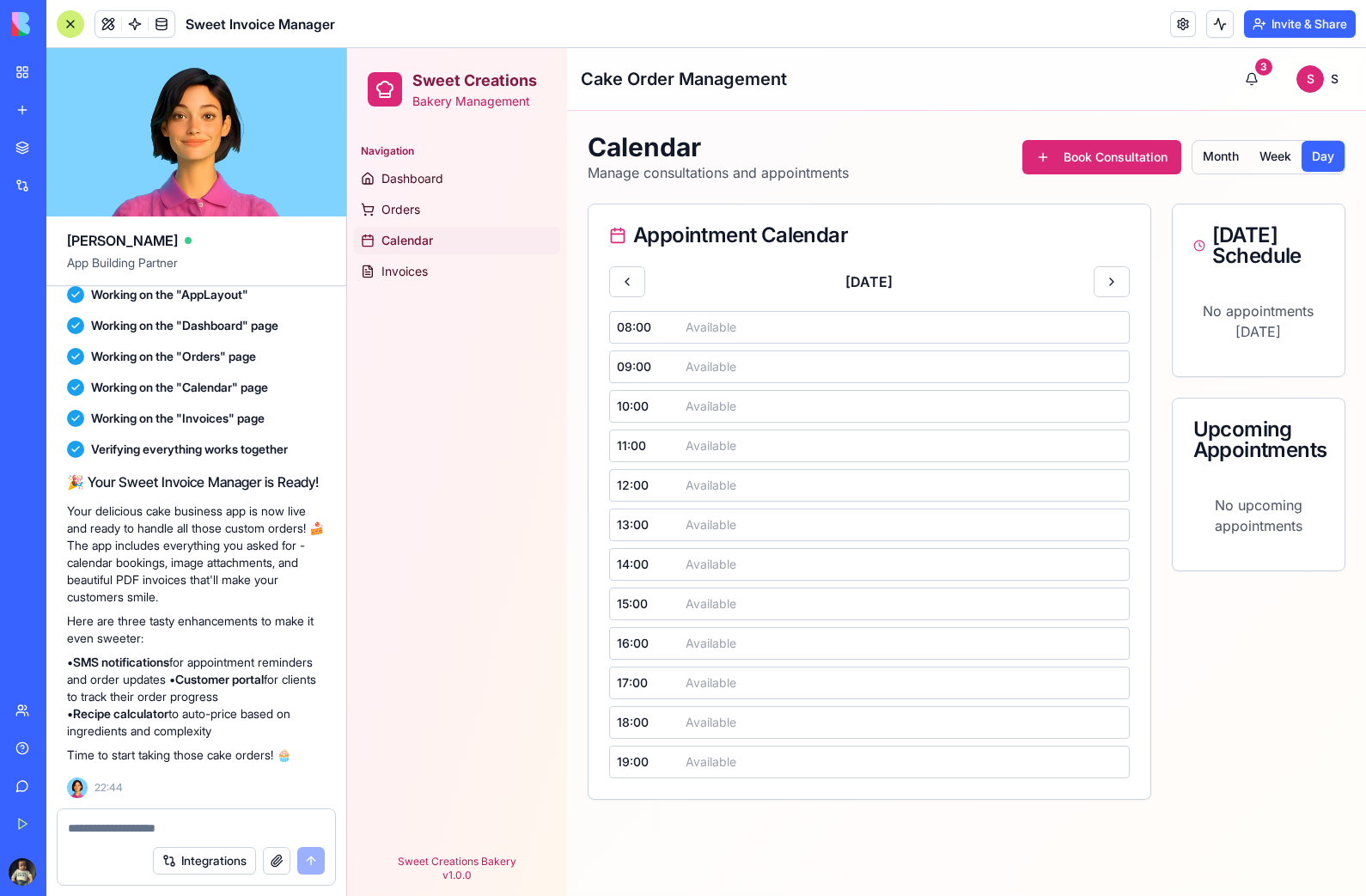
click at [1219, 148] on button "Month" at bounding box center [1220, 155] width 56 height 30
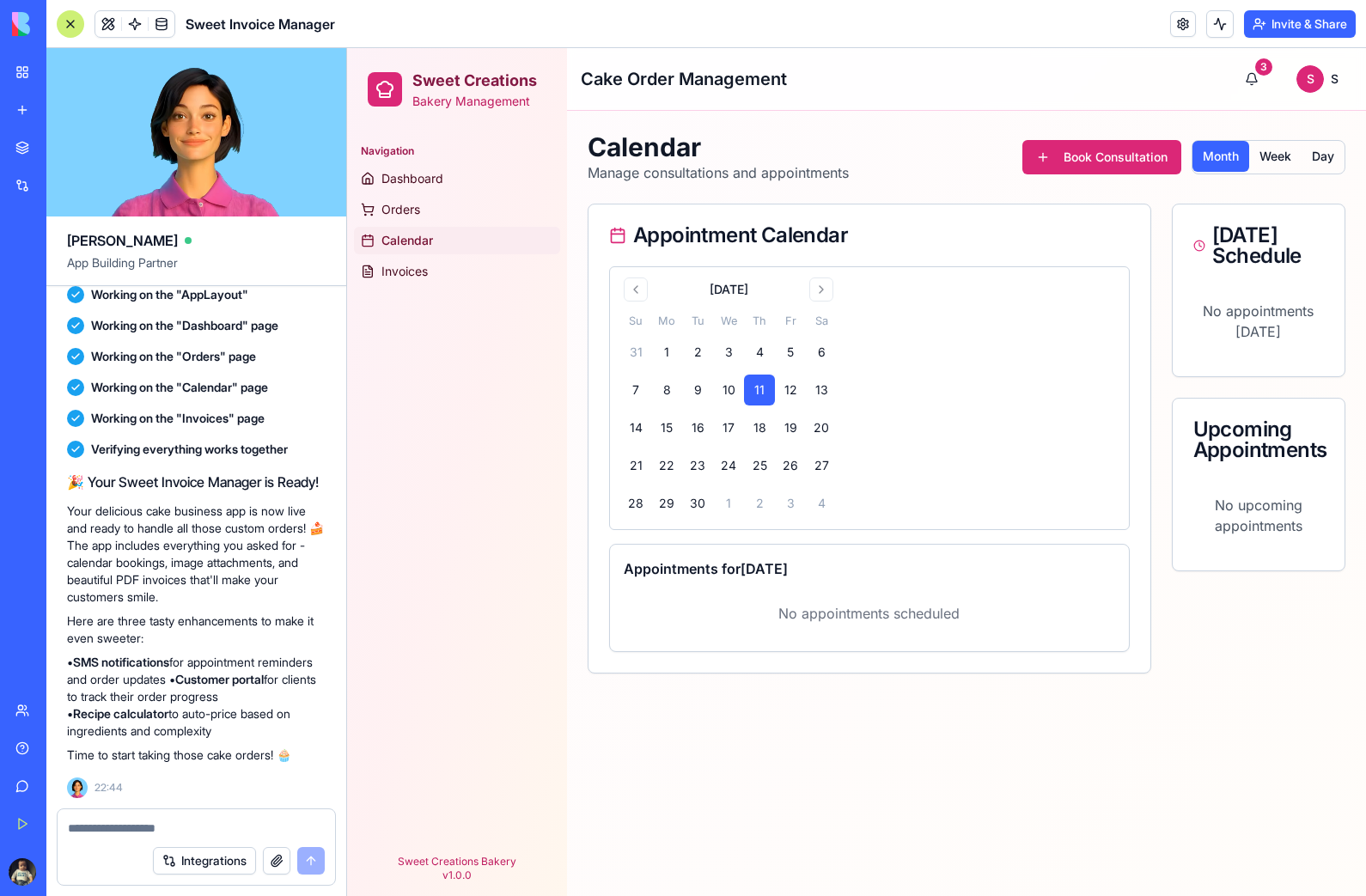
click at [412, 318] on div "Navigation Dashboard Orders Calendar Invoices" at bounding box center [457, 485] width 220 height 710
click at [436, 282] on link "Invoices" at bounding box center [457, 272] width 206 height 28
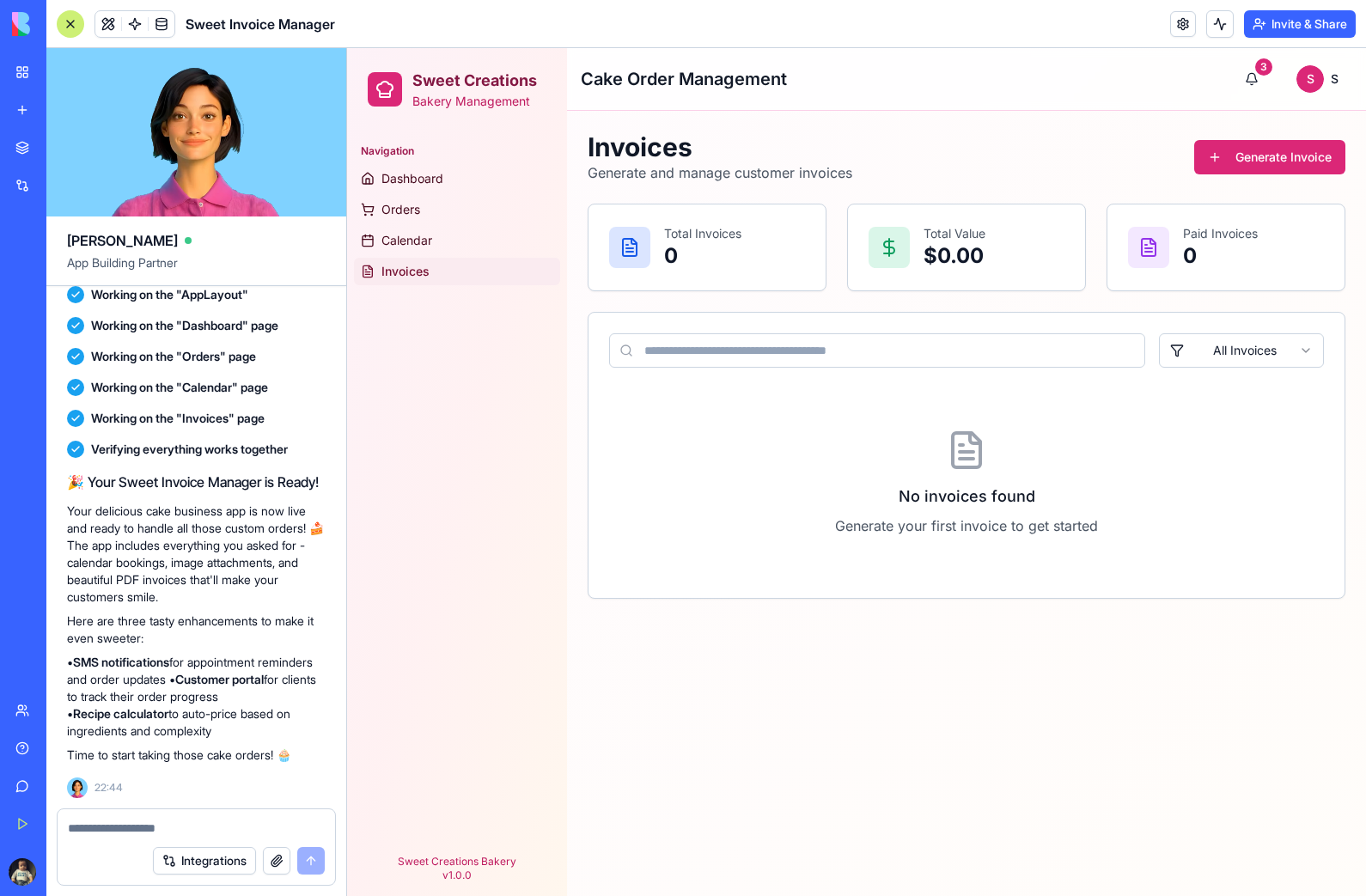
click at [416, 197] on link "Orders" at bounding box center [457, 210] width 206 height 28
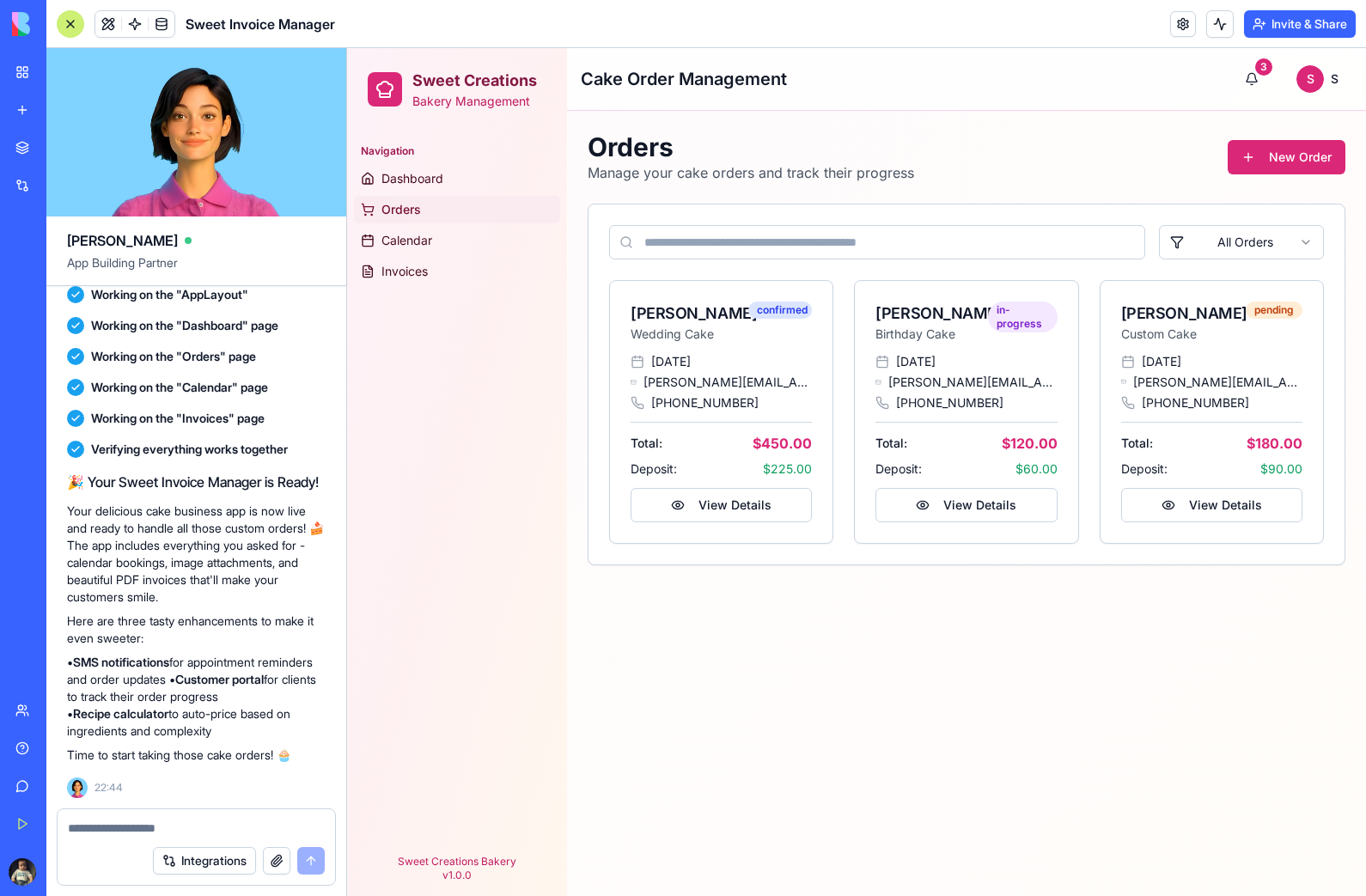
click at [727, 500] on button "View Details" at bounding box center [721, 504] width 181 height 34
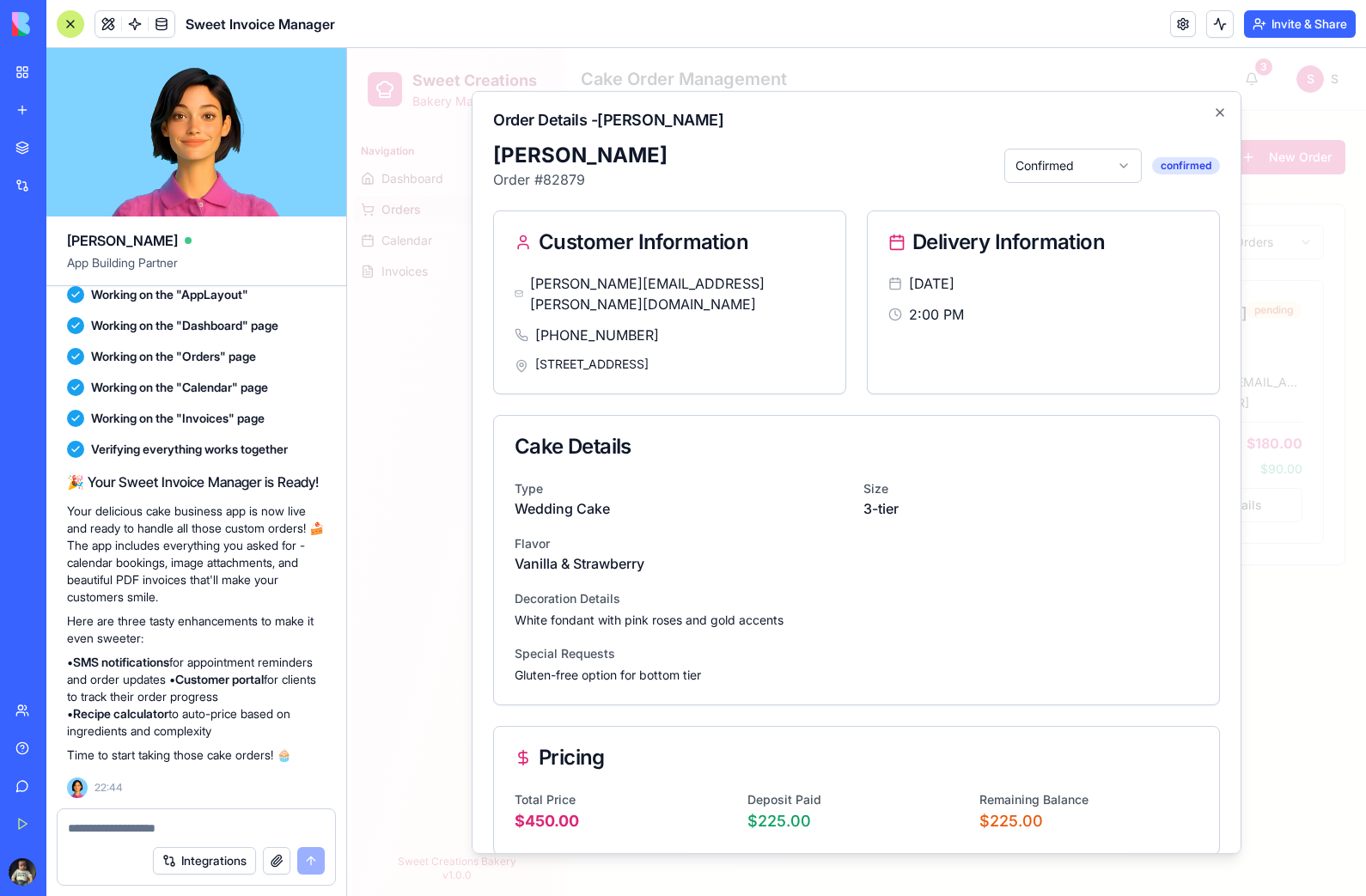
click at [1113, 156] on button "Confirmed" at bounding box center [1073, 164] width 138 height 34
click at [1110, 514] on div at bounding box center [857, 472] width 1019 height 848
click at [1112, 163] on button "Confirmed" at bounding box center [1073, 164] width 138 height 34
click at [1103, 482] on div at bounding box center [857, 472] width 1019 height 848
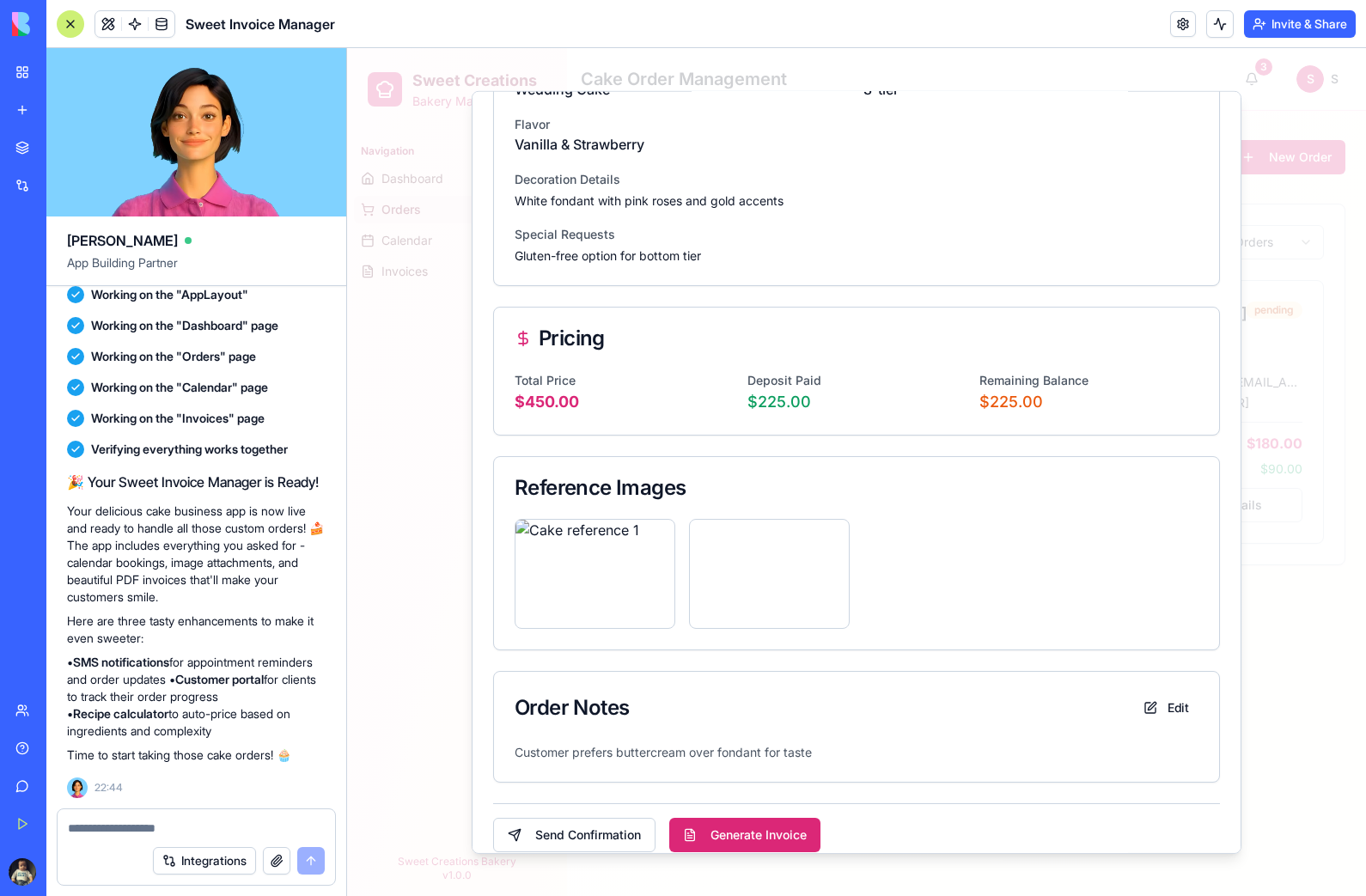
scroll to position [418, 0]
click at [660, 526] on button at bounding box center [651, 540] width 34 height 30
click at [293, 26] on span "Sweet Invoice Manager" at bounding box center [261, 24] width 150 height 20
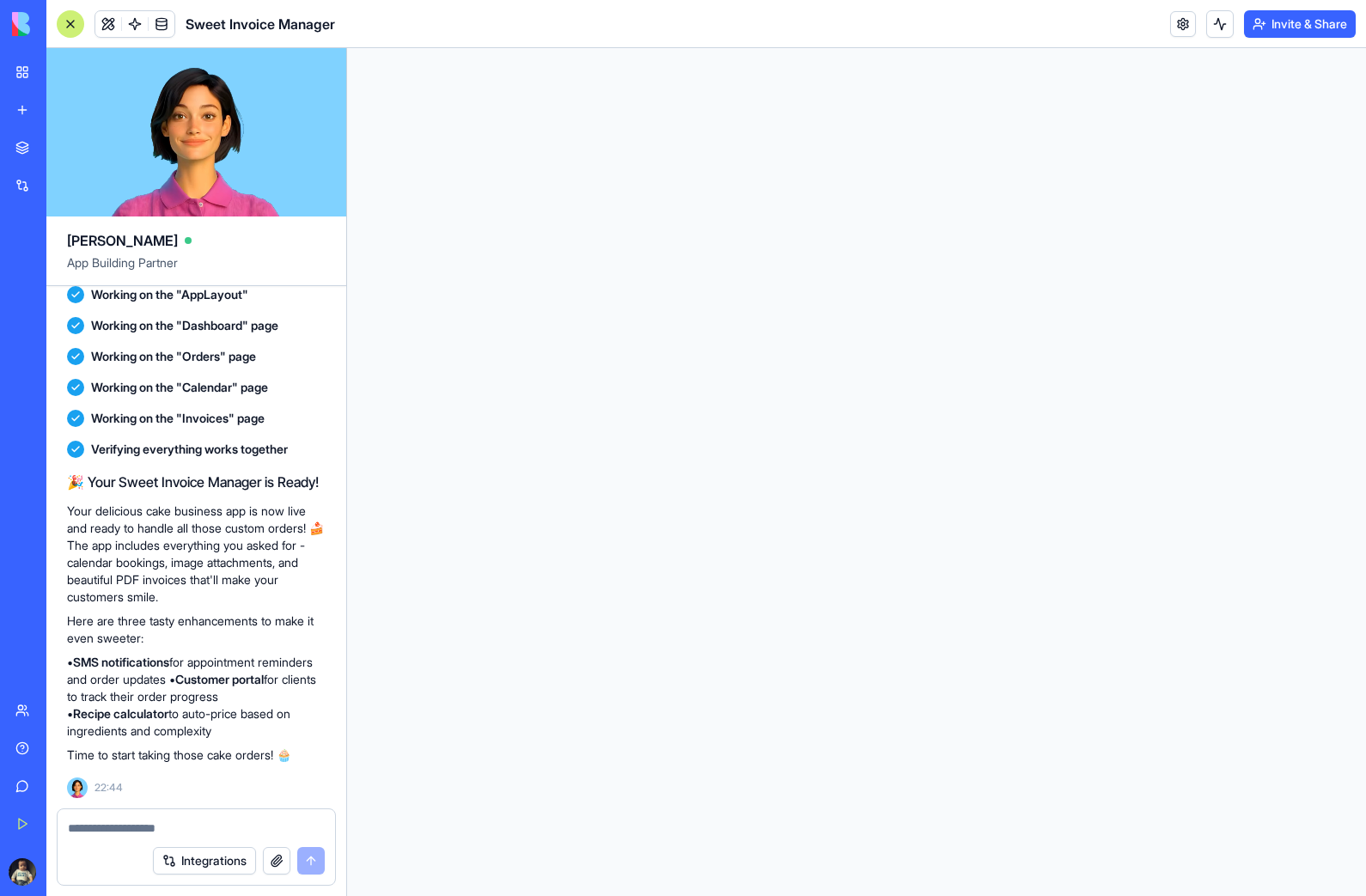
scroll to position [0, 0]
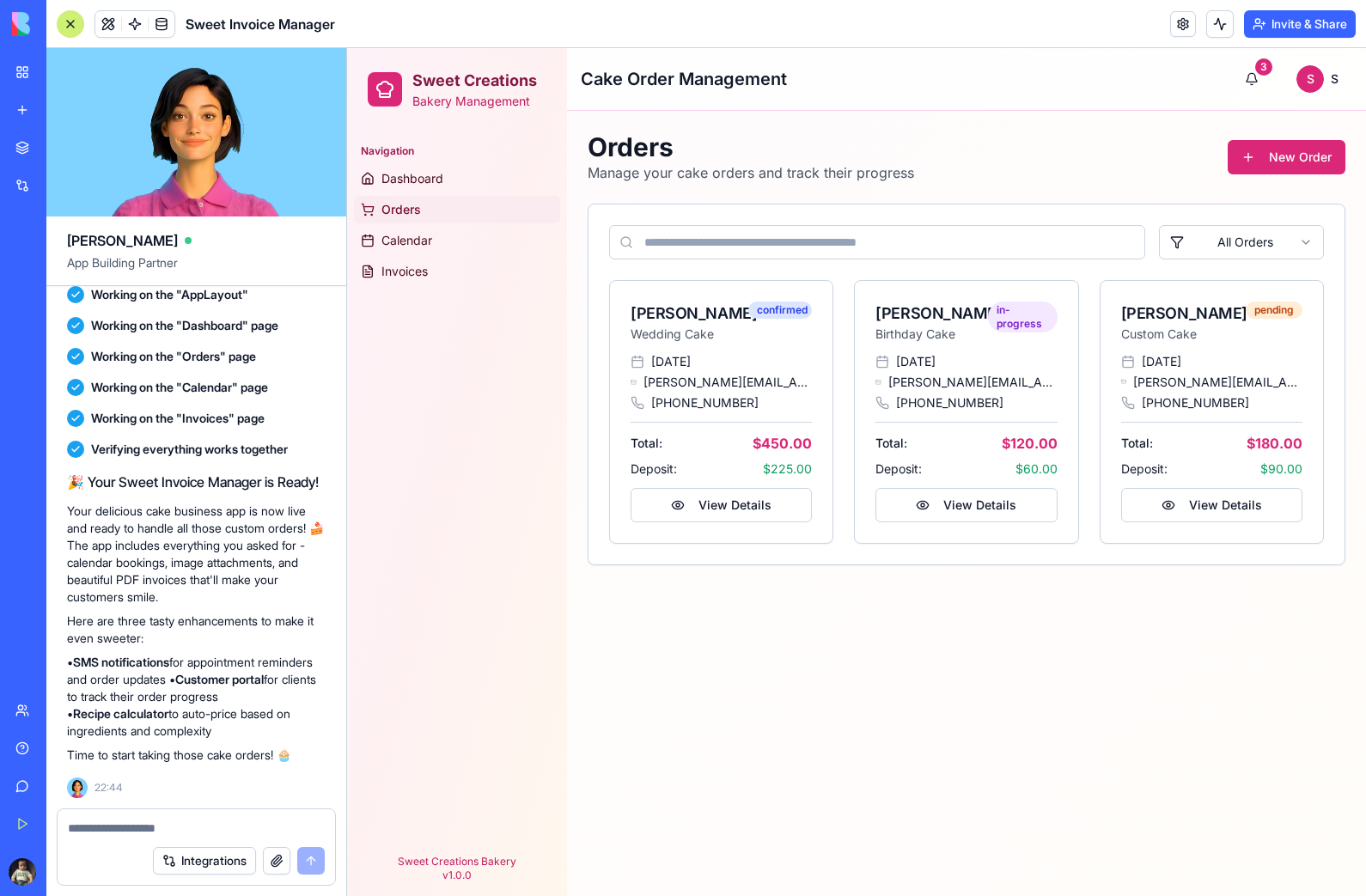
click at [428, 175] on span "Dashboard" at bounding box center [412, 178] width 62 height 18
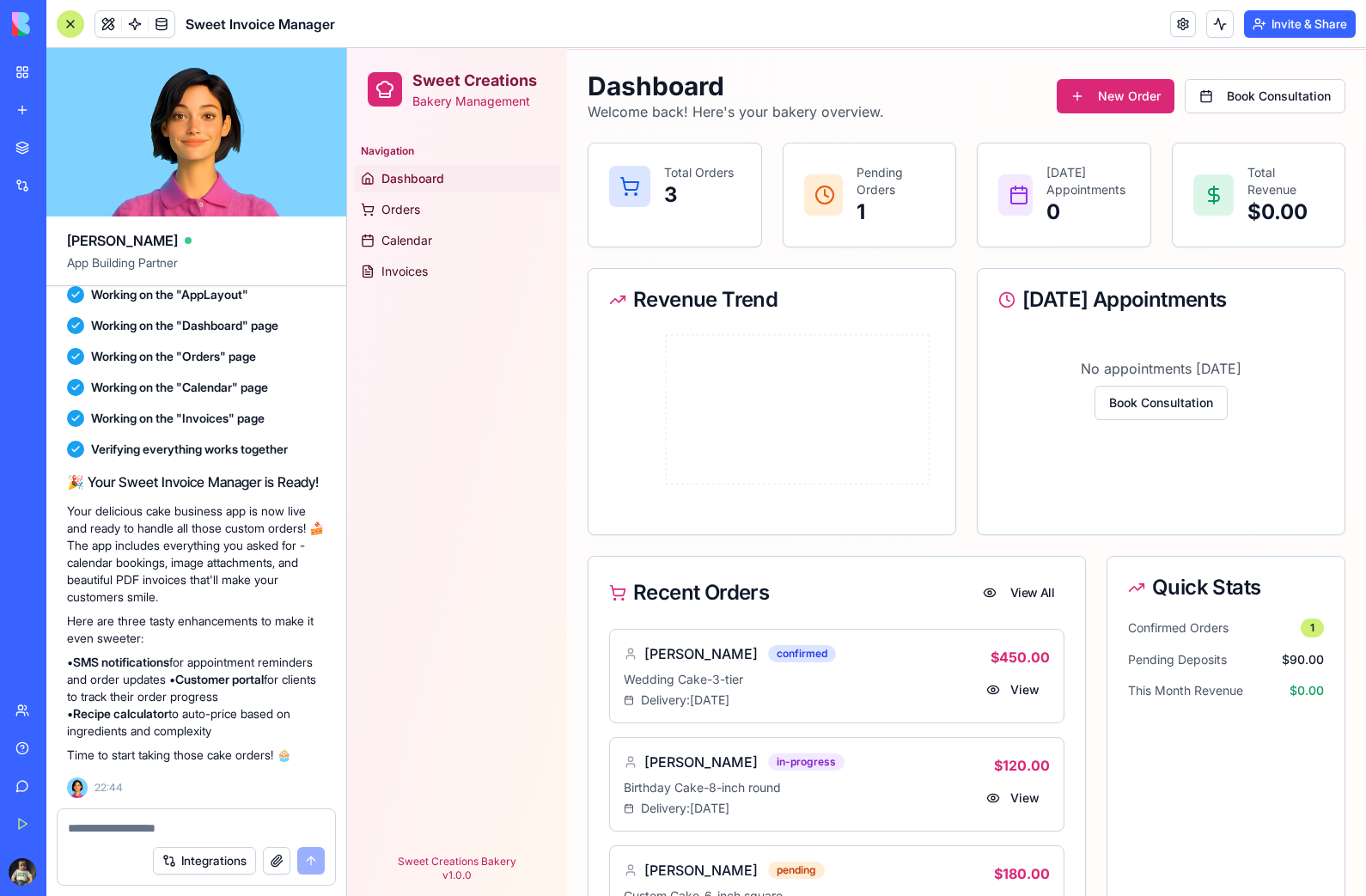
scroll to position [69, 0]
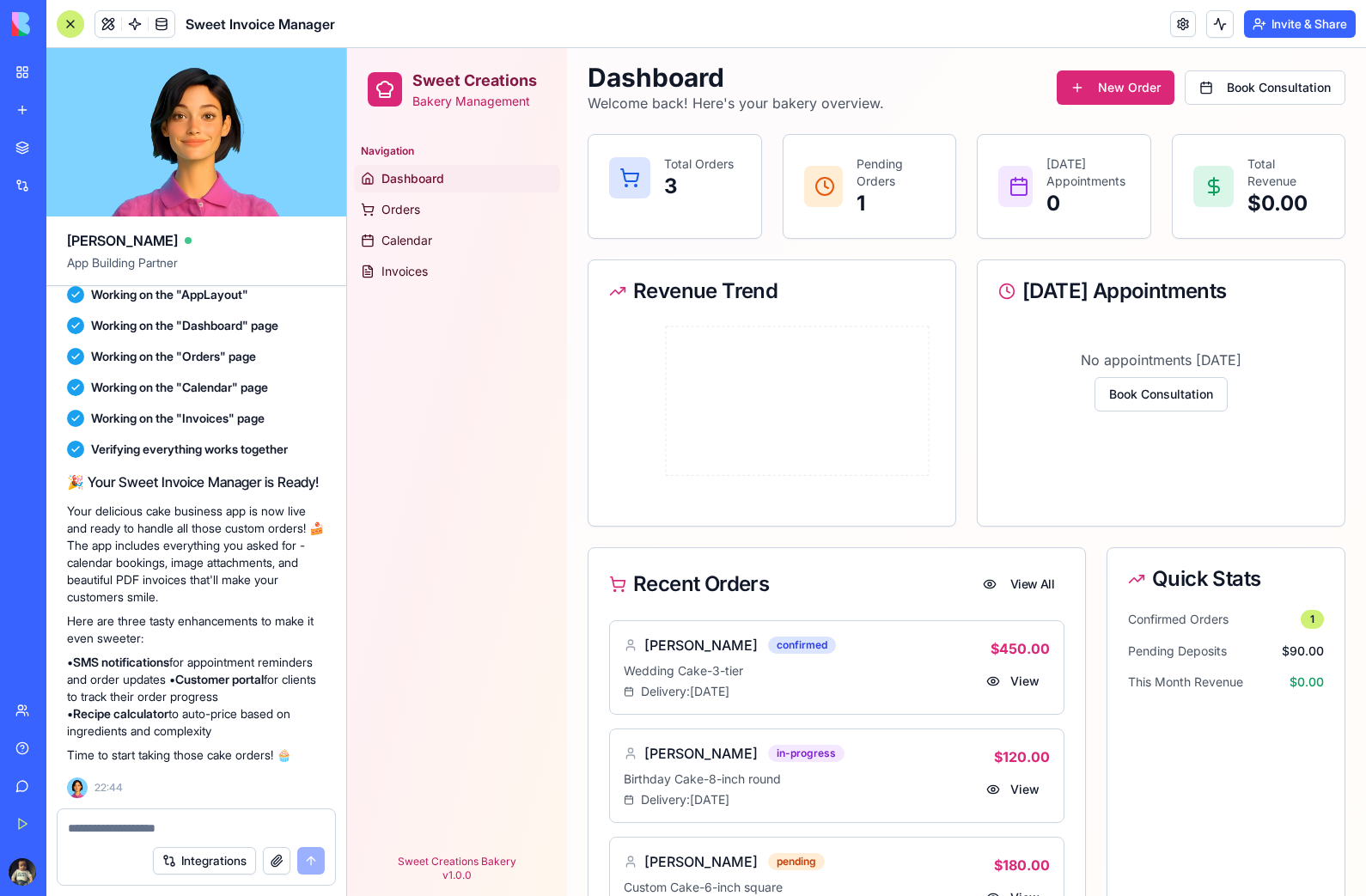
click at [1179, 380] on button "Book Consultation" at bounding box center [1161, 394] width 133 height 34
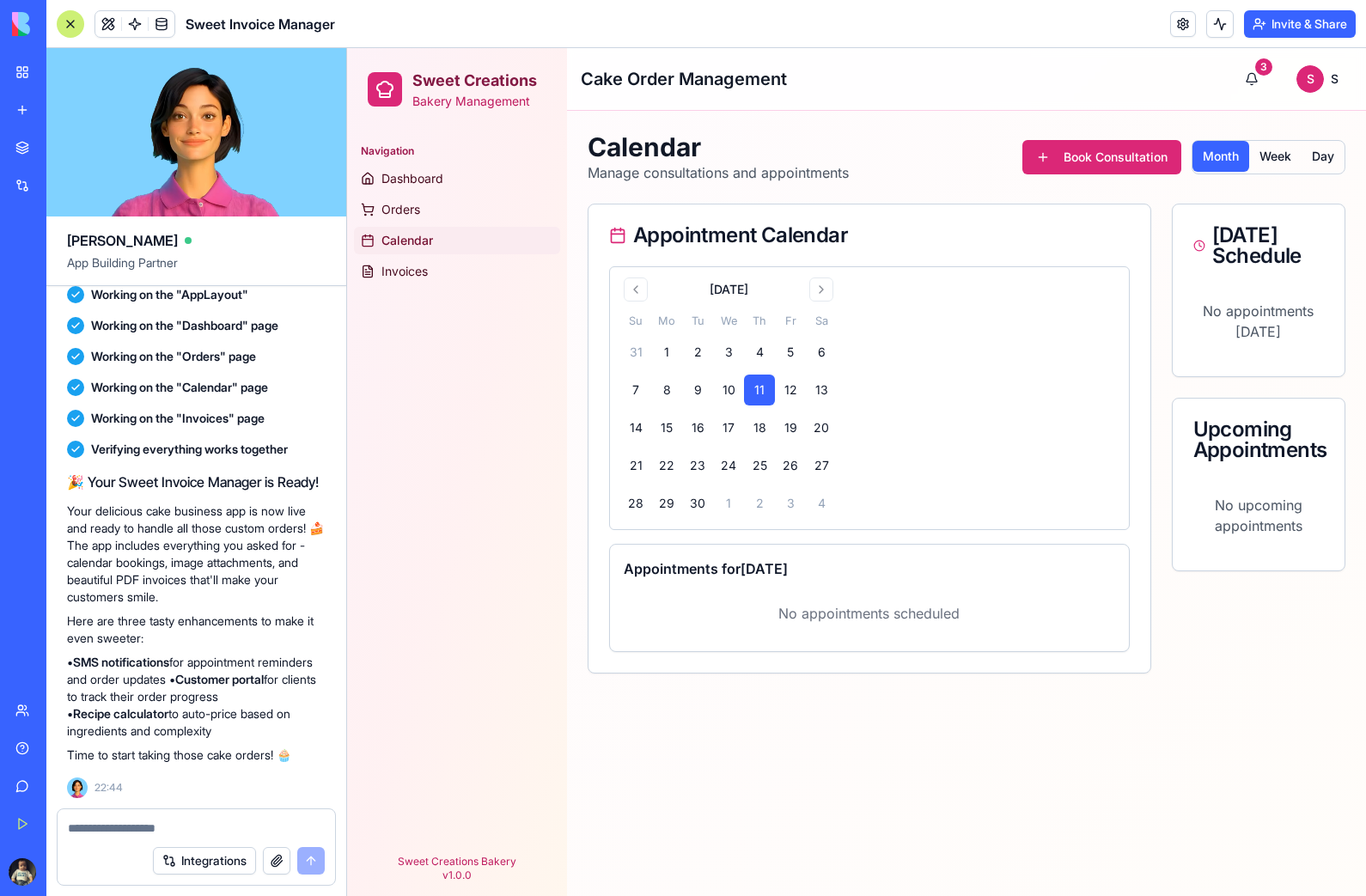
click at [1111, 144] on button "Book Consultation" at bounding box center [1102, 157] width 159 height 34
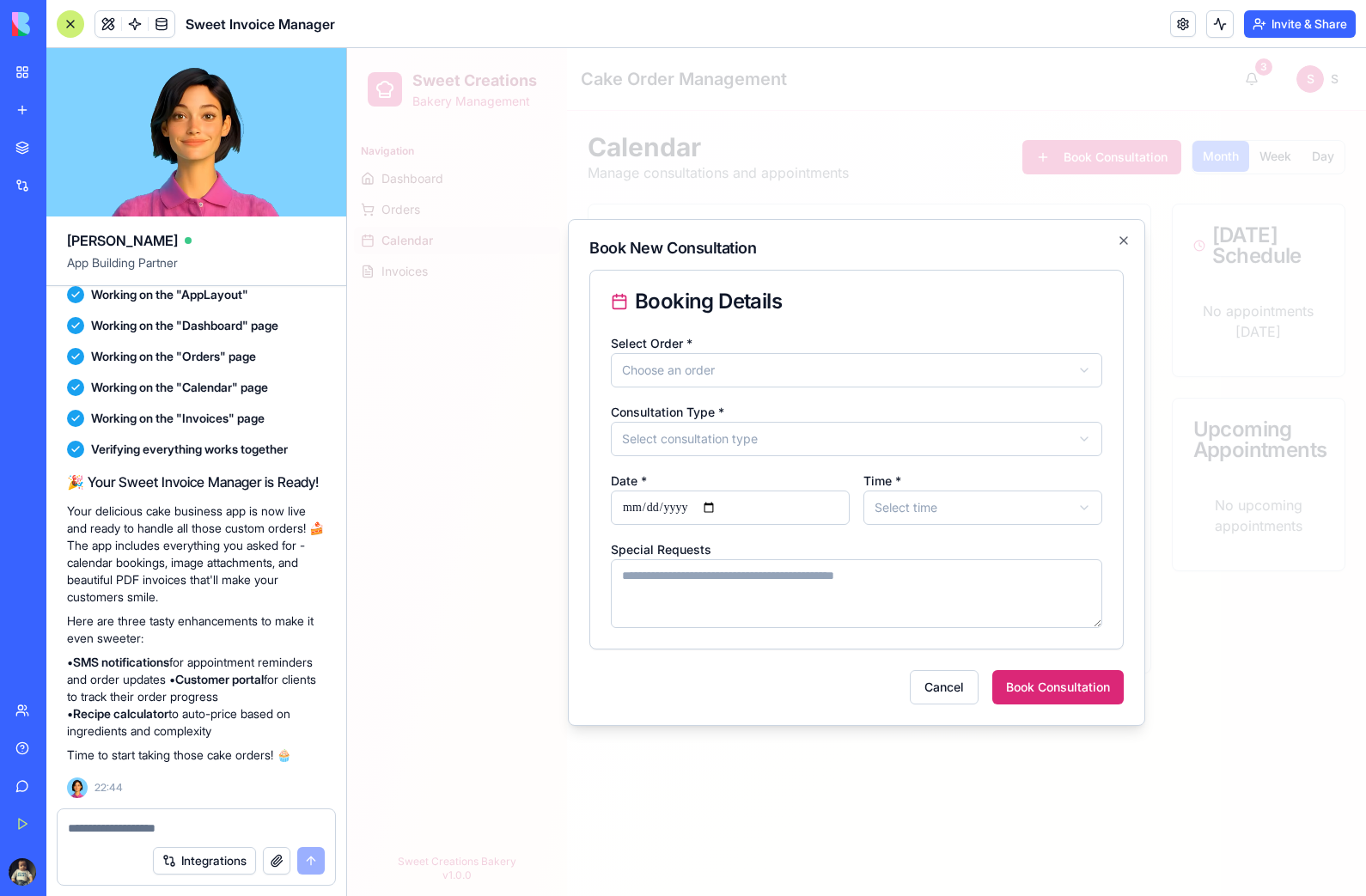
click at [1071, 360] on button "Choose an order" at bounding box center [857, 369] width 492 height 34
click at [1049, 242] on div at bounding box center [857, 472] width 1019 height 848
click at [1118, 234] on icon "button" at bounding box center [1124, 240] width 14 height 14
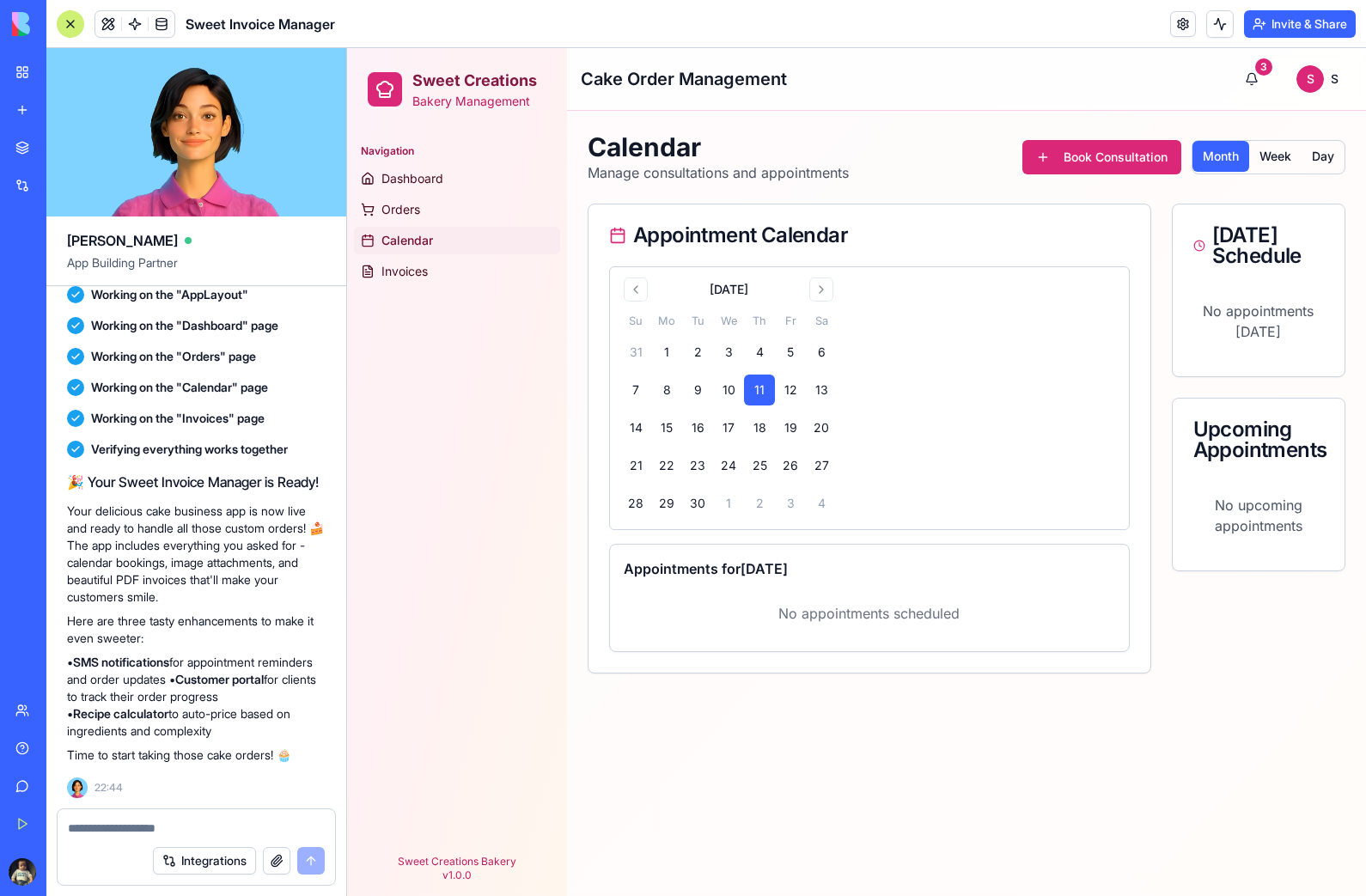
click at [424, 176] on span "Dashboard" at bounding box center [412, 178] width 62 height 18
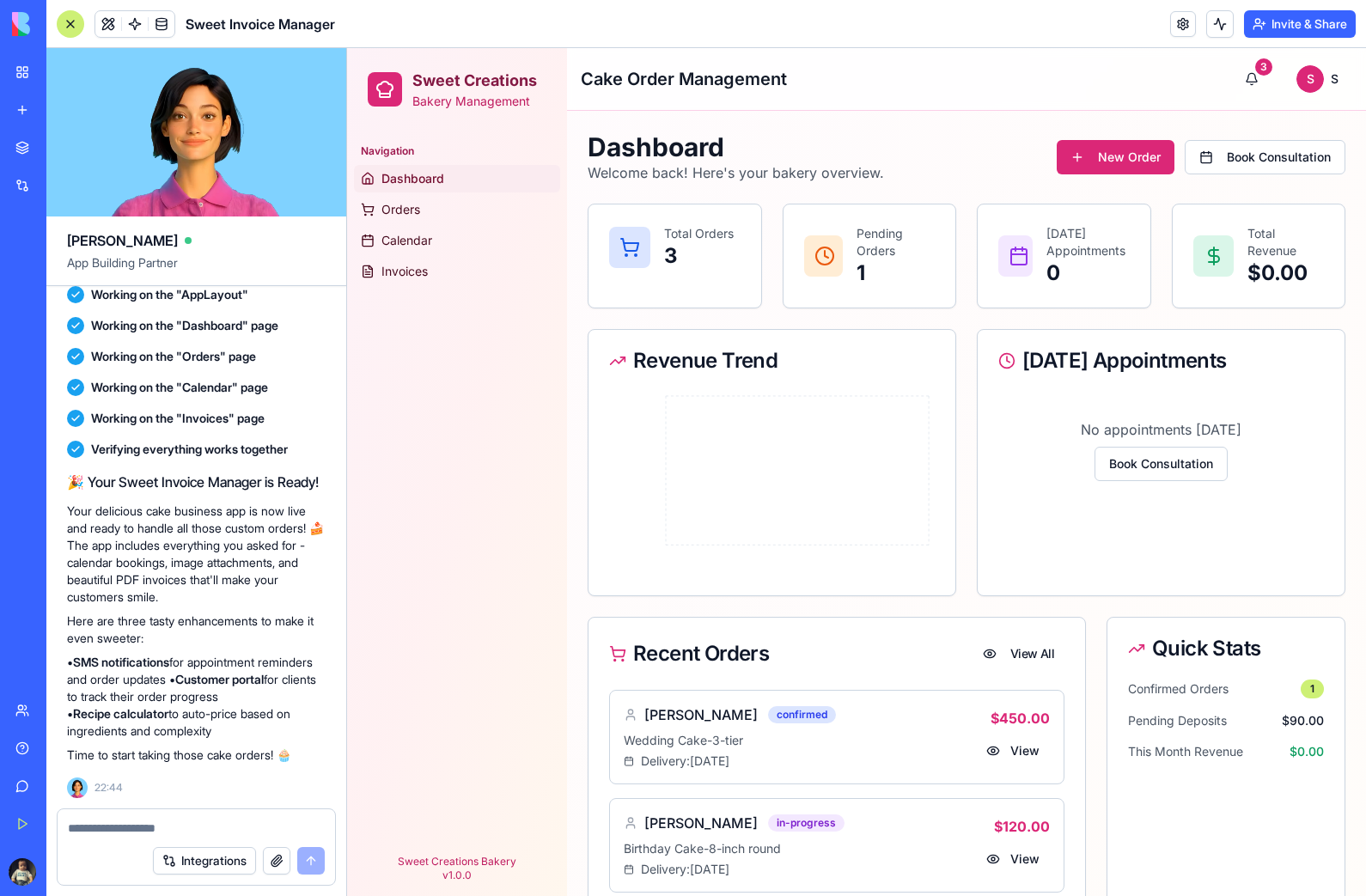
click at [118, 21] on span at bounding box center [135, 24] width 48 height 48
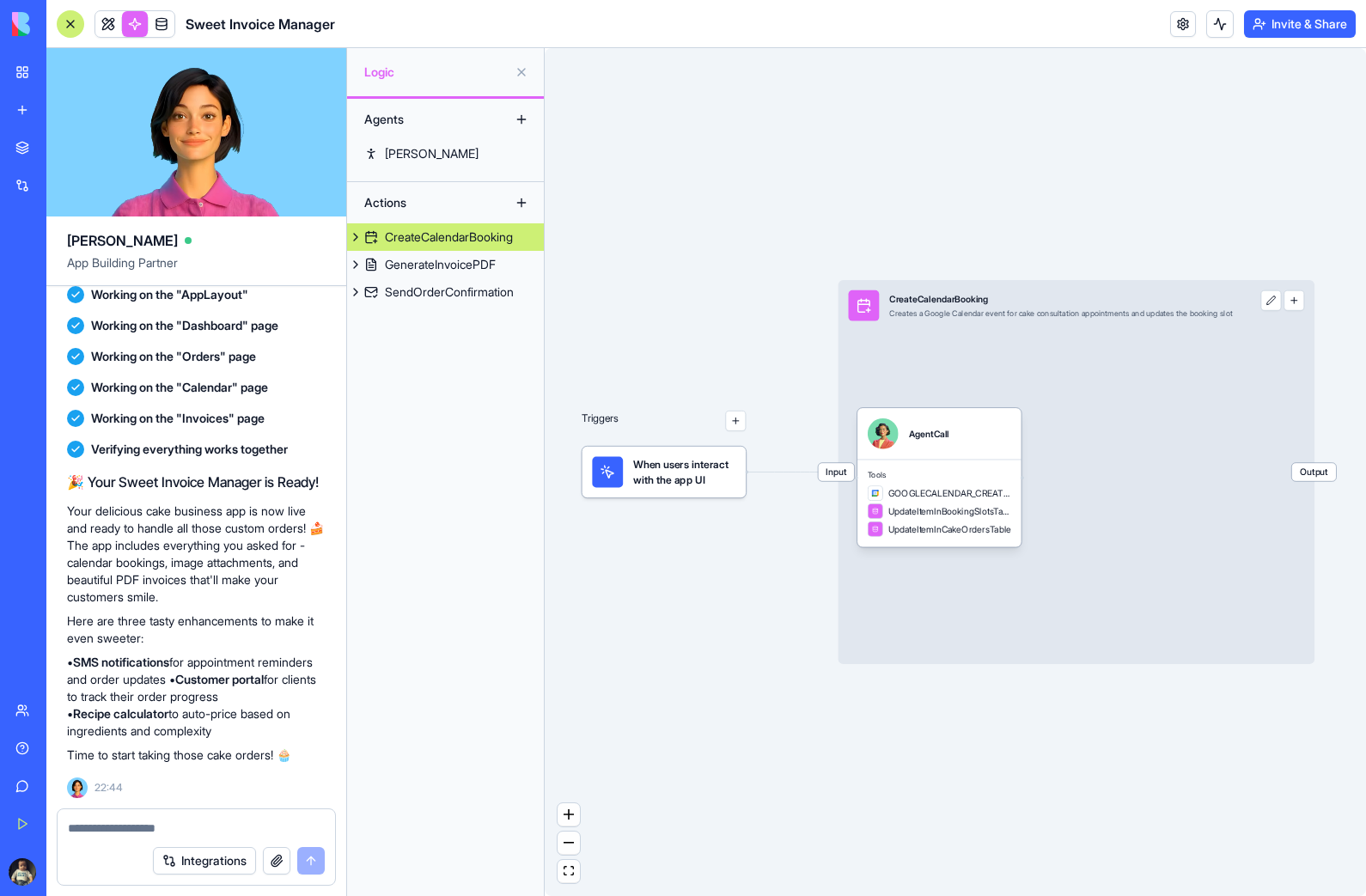
click at [112, 20] on link at bounding box center [108, 24] width 26 height 26
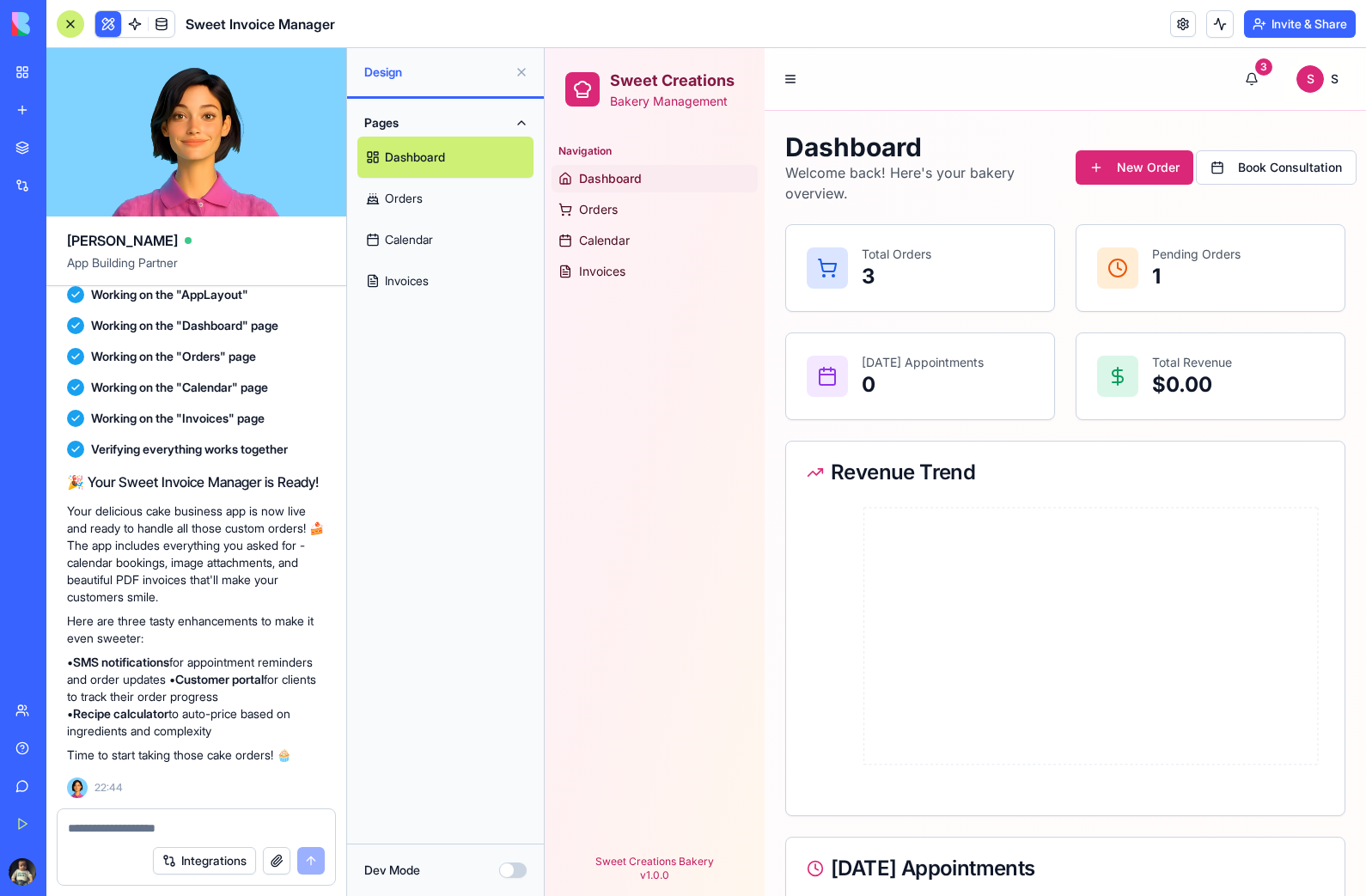
click at [686, 89] on h2 "Sweet Creations" at bounding box center [672, 80] width 125 height 24
click at [796, 77] on button at bounding box center [790, 79] width 24 height 24
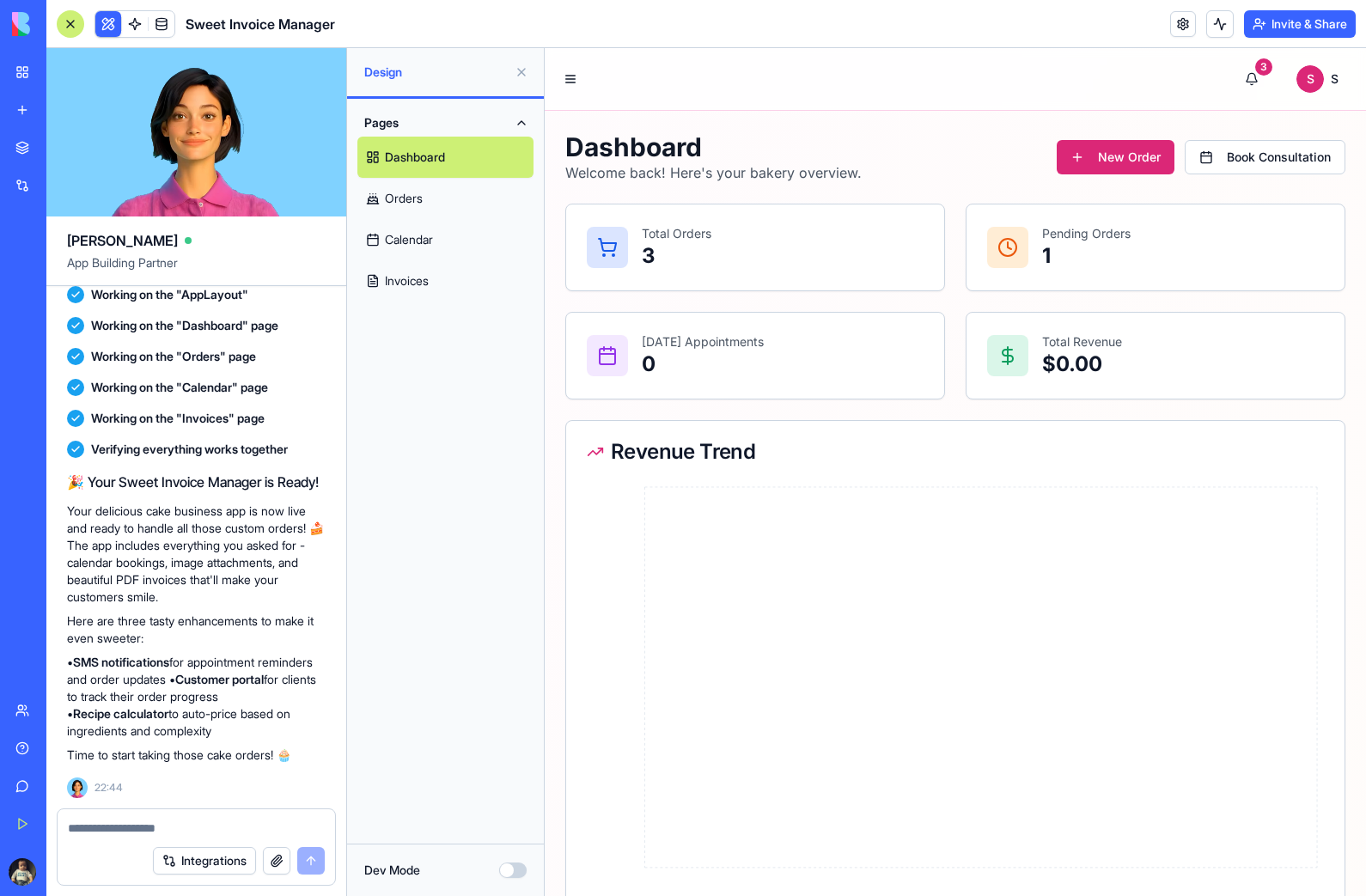
click at [575, 73] on button at bounding box center [570, 79] width 24 height 24
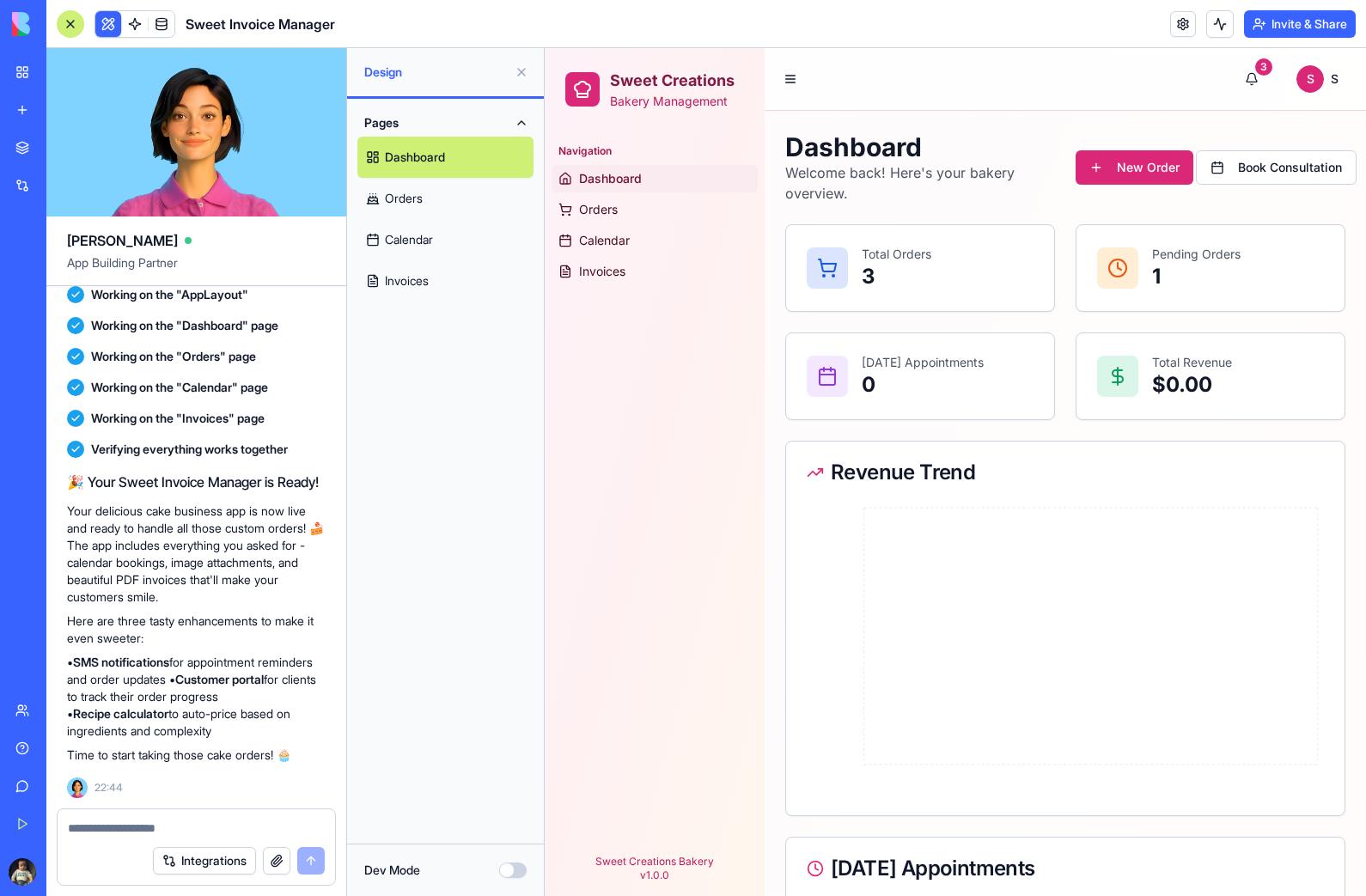
click at [449, 200] on link "Orders" at bounding box center [445, 198] width 177 height 42
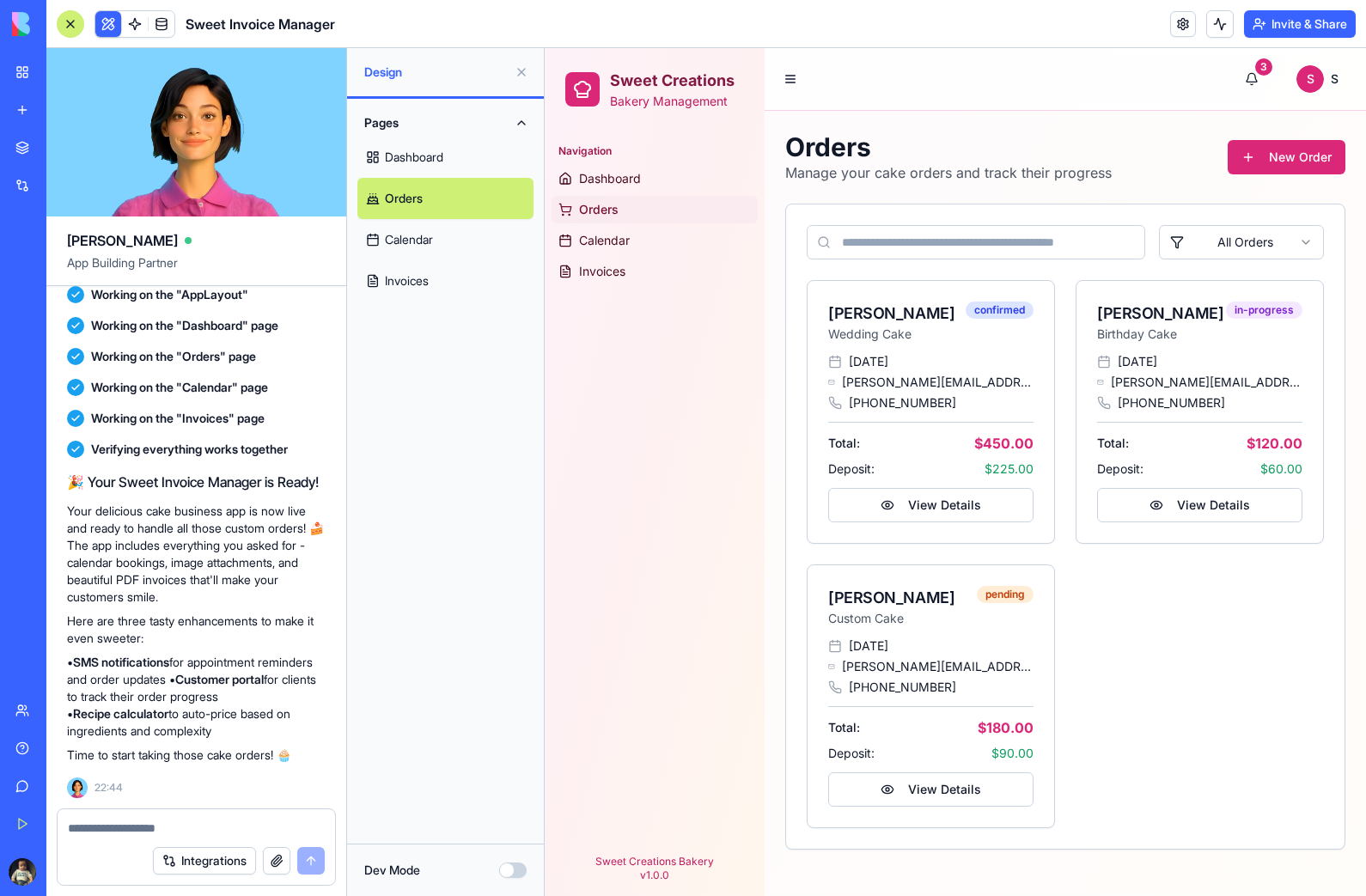
click at [438, 242] on link "Calendar" at bounding box center [445, 239] width 177 height 42
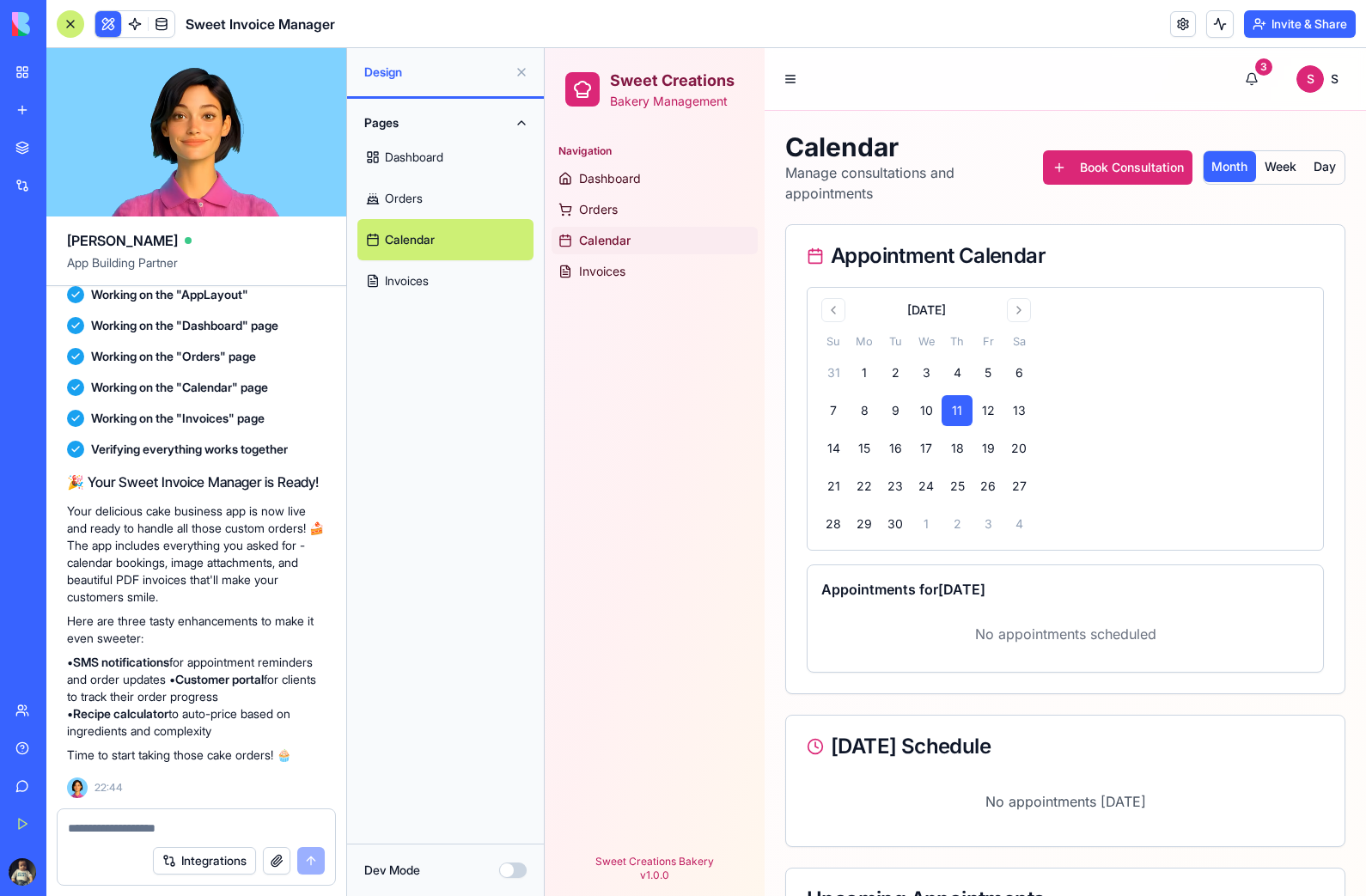
click at [431, 277] on link "Invoices" at bounding box center [445, 281] width 177 height 42
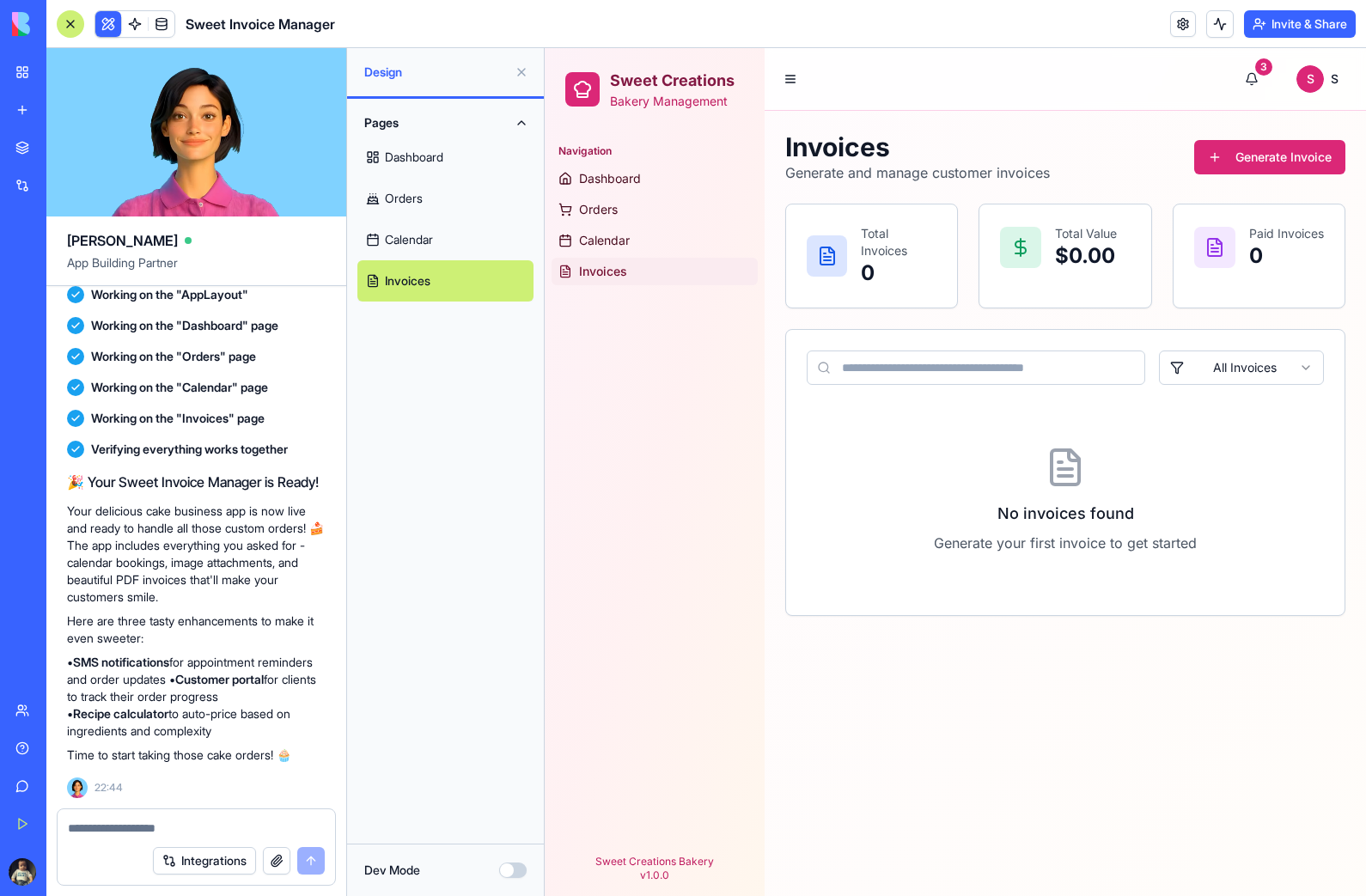
click at [415, 193] on link "Orders" at bounding box center [445, 198] width 177 height 42
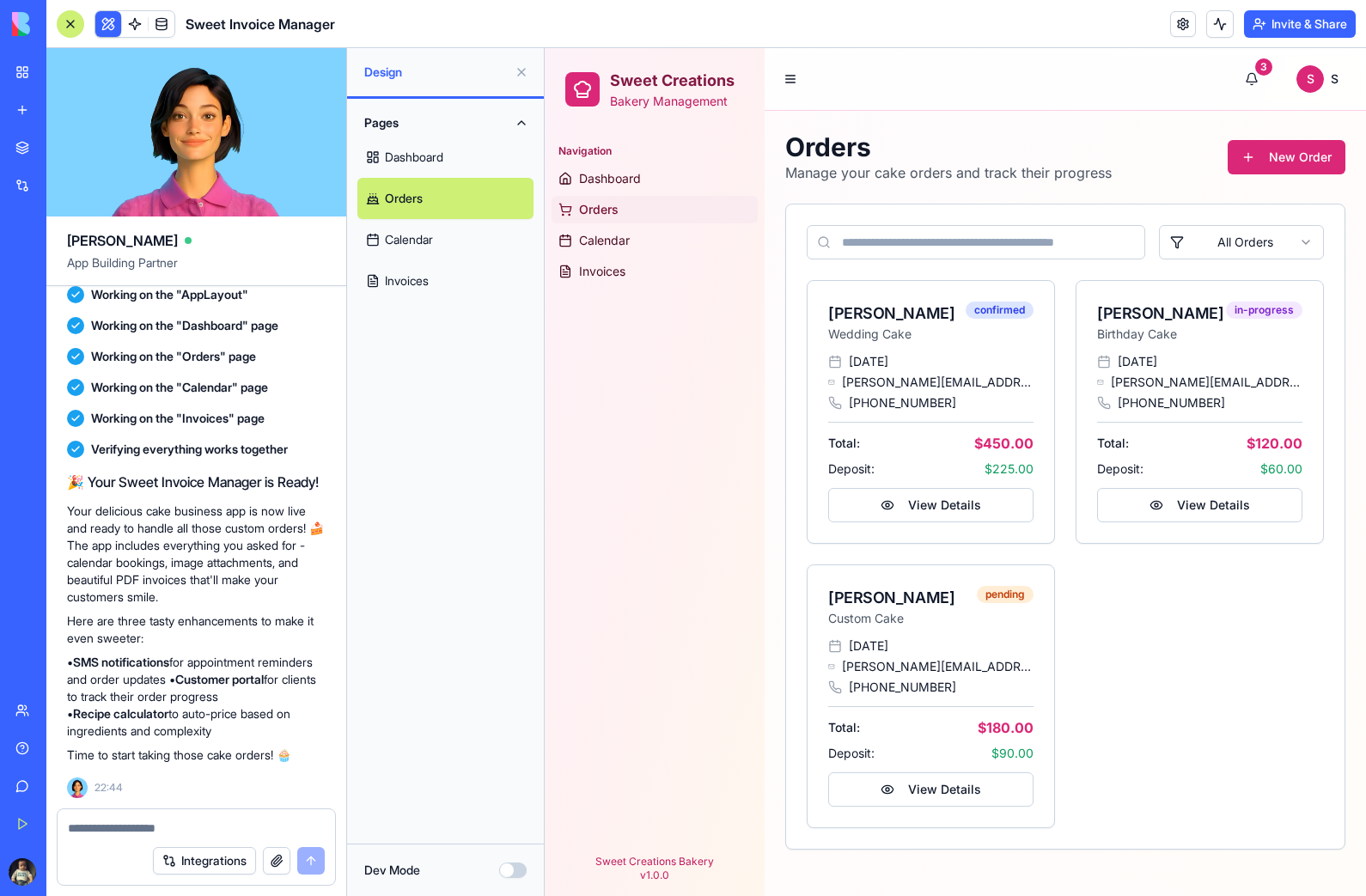
click at [163, 20] on span at bounding box center [162, 24] width 48 height 48
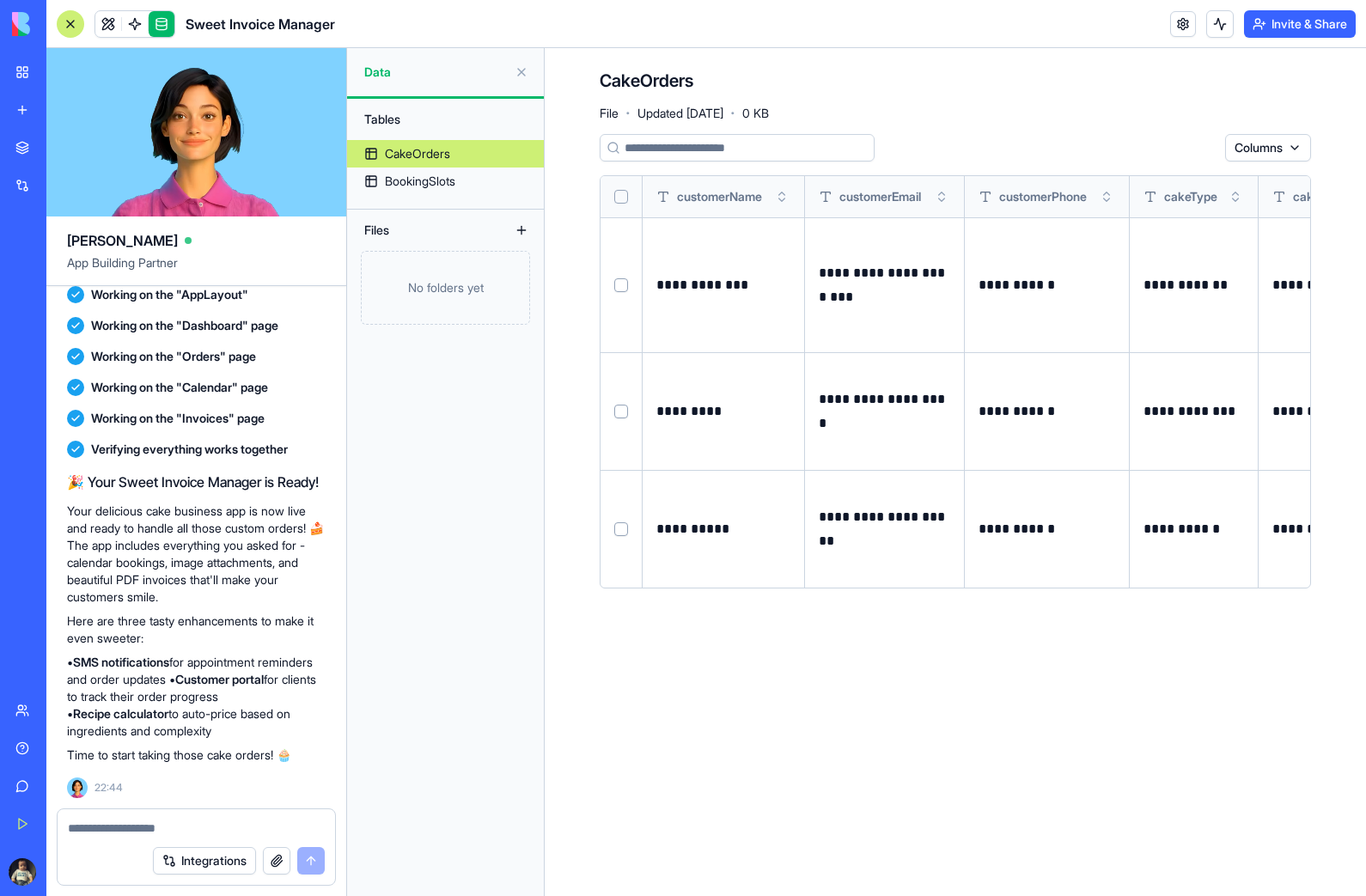
click at [434, 176] on div "BookingSlots" at bounding box center [420, 181] width 70 height 18
click at [465, 168] on link "BookingSlots" at bounding box center [445, 181] width 197 height 28
click at [438, 188] on div "BookingSlots" at bounding box center [420, 181] width 70 height 18
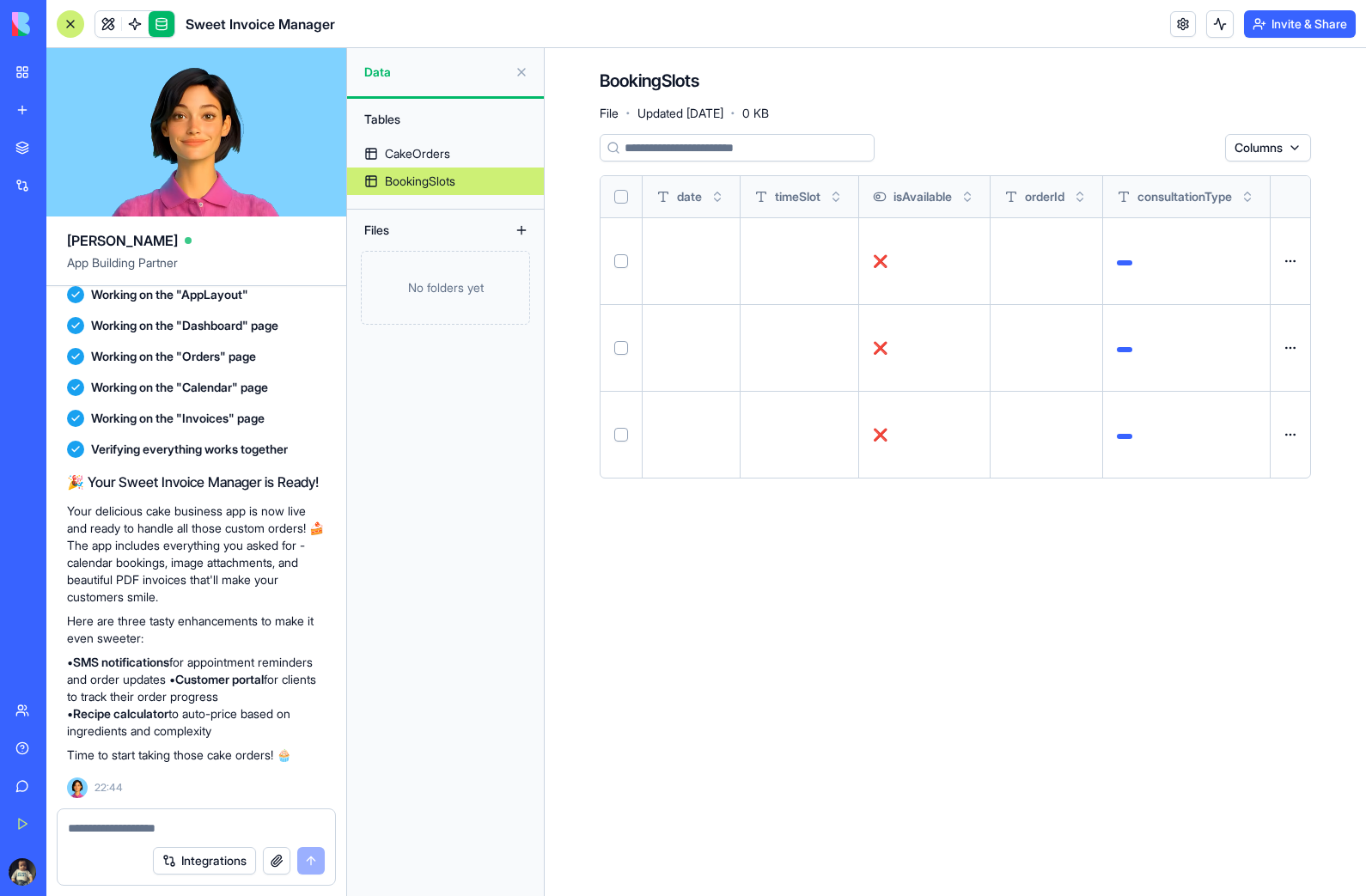
click at [456, 149] on link "CakeOrders" at bounding box center [445, 154] width 197 height 28
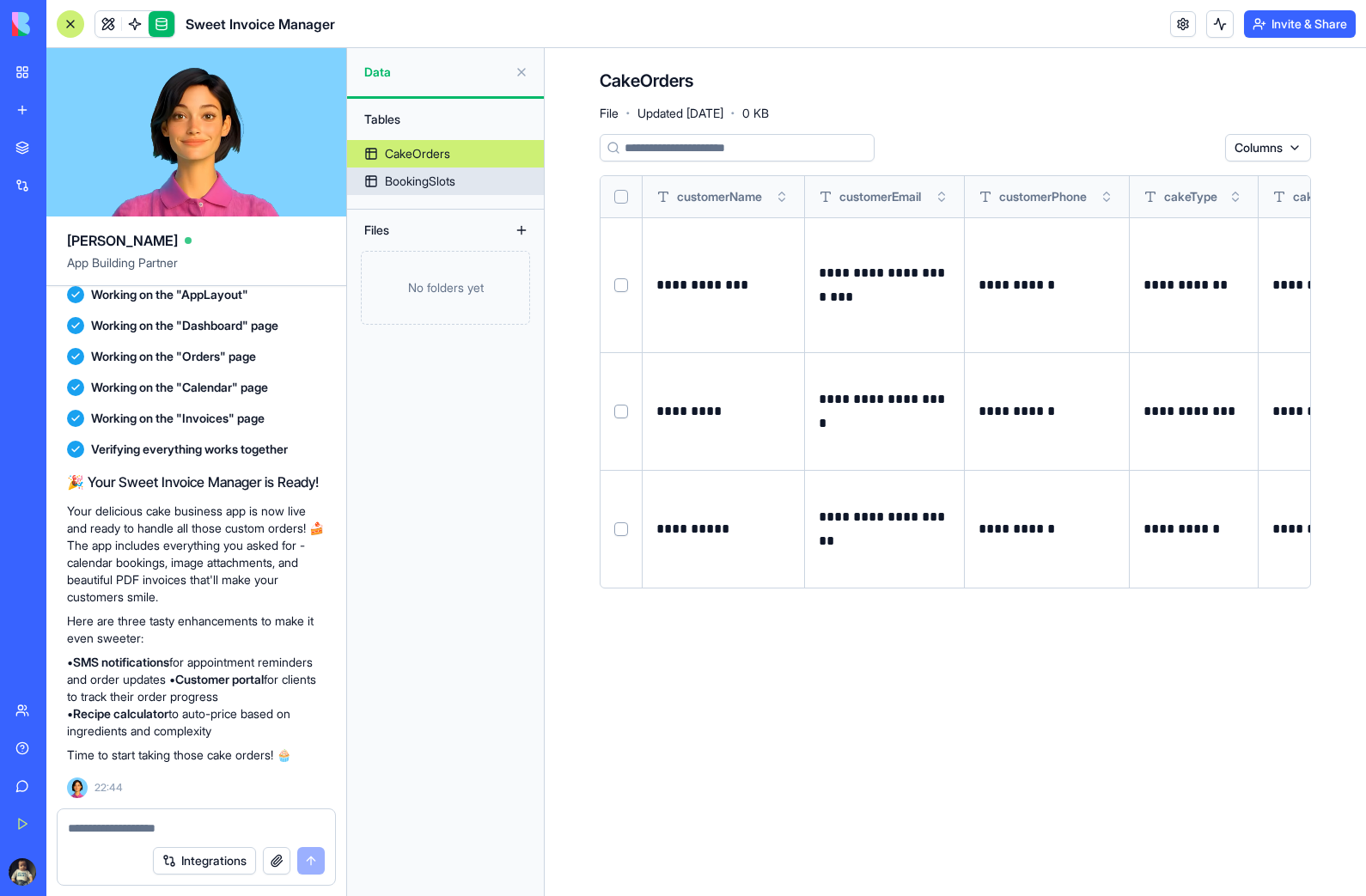
click at [451, 176] on div "BookingSlots" at bounding box center [420, 181] width 70 height 18
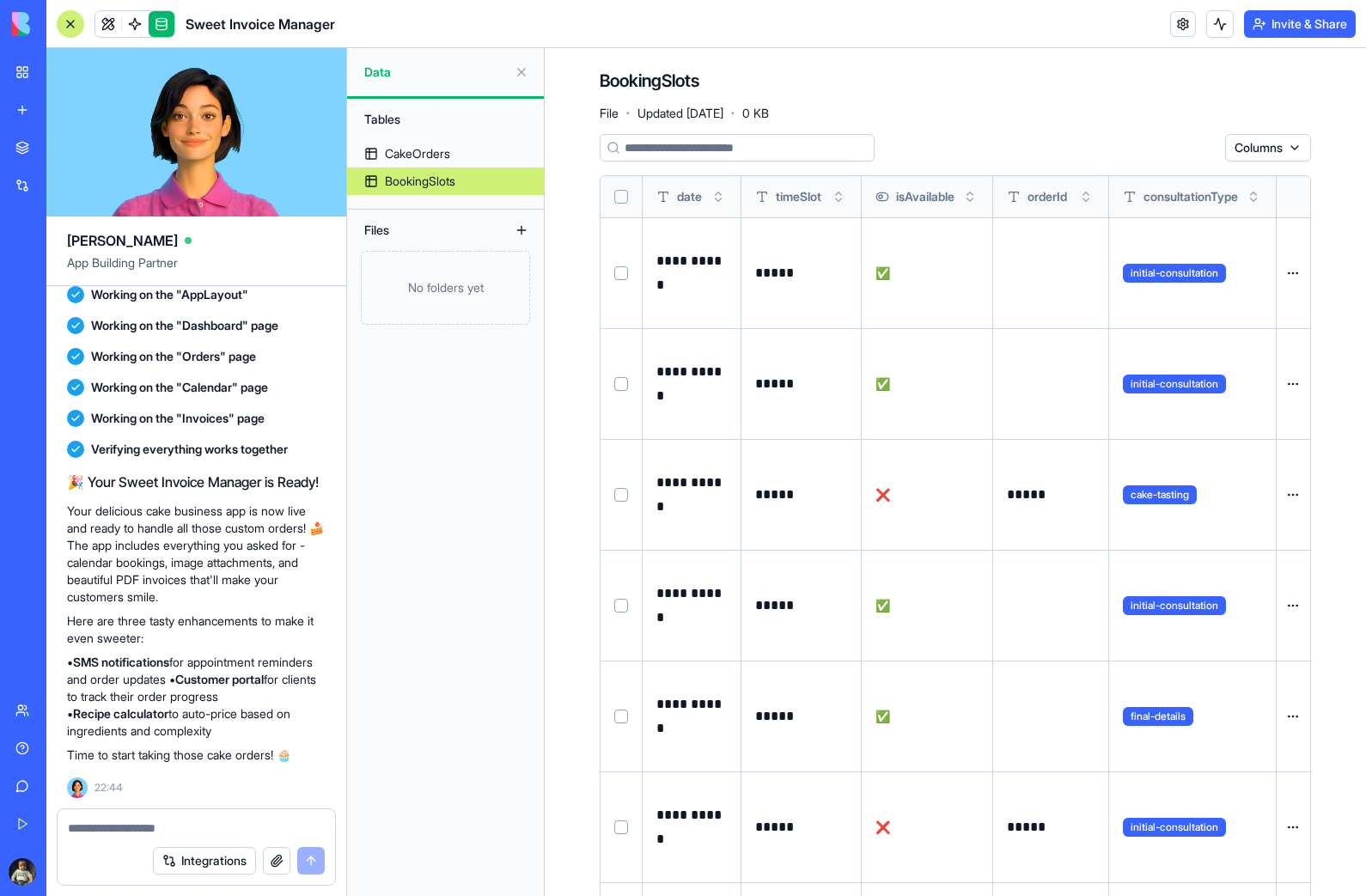
click at [114, 20] on link at bounding box center [108, 24] width 26 height 26
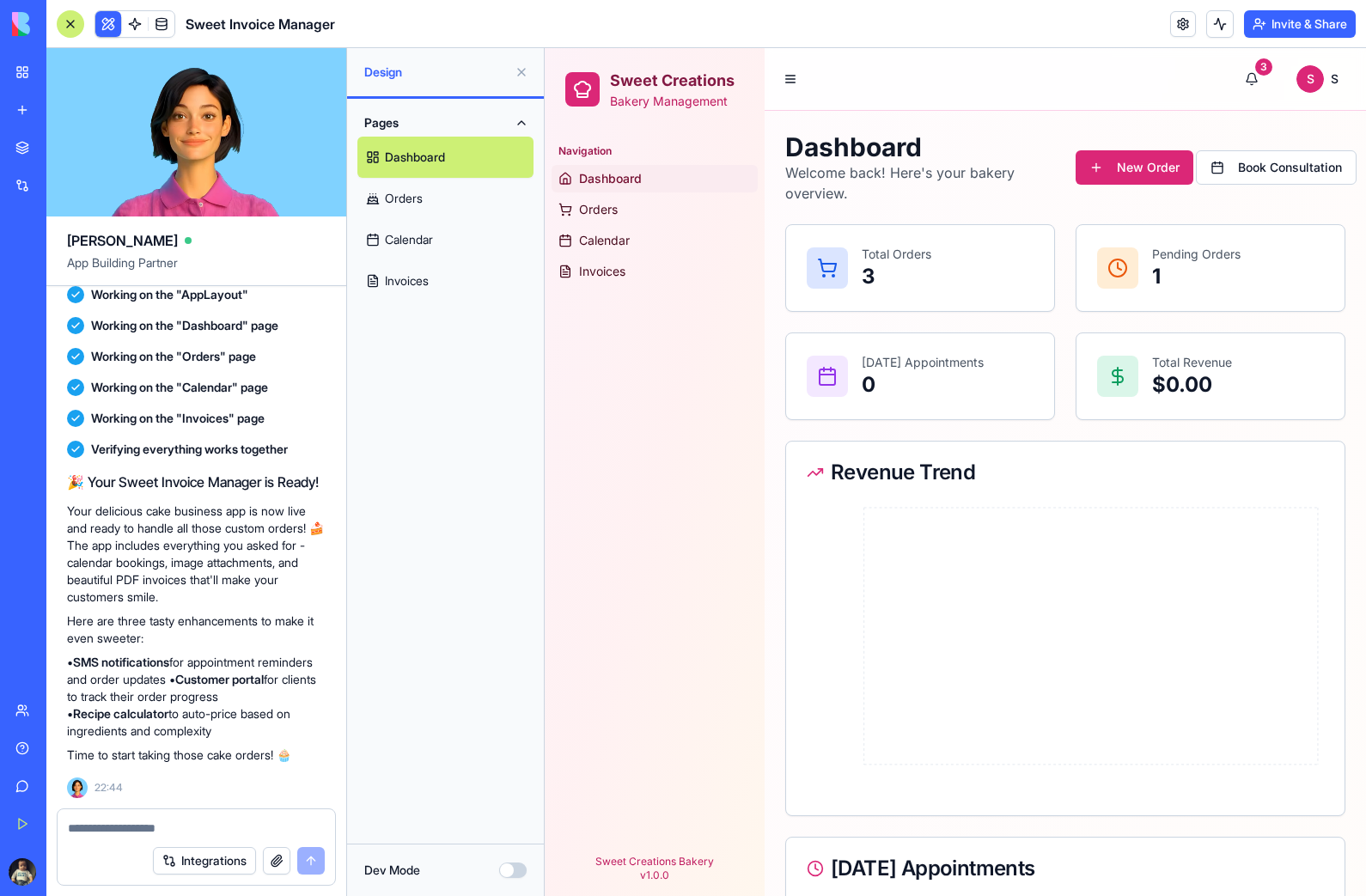
click at [513, 872] on button "Dev Mode" at bounding box center [513, 869] width 28 height 16
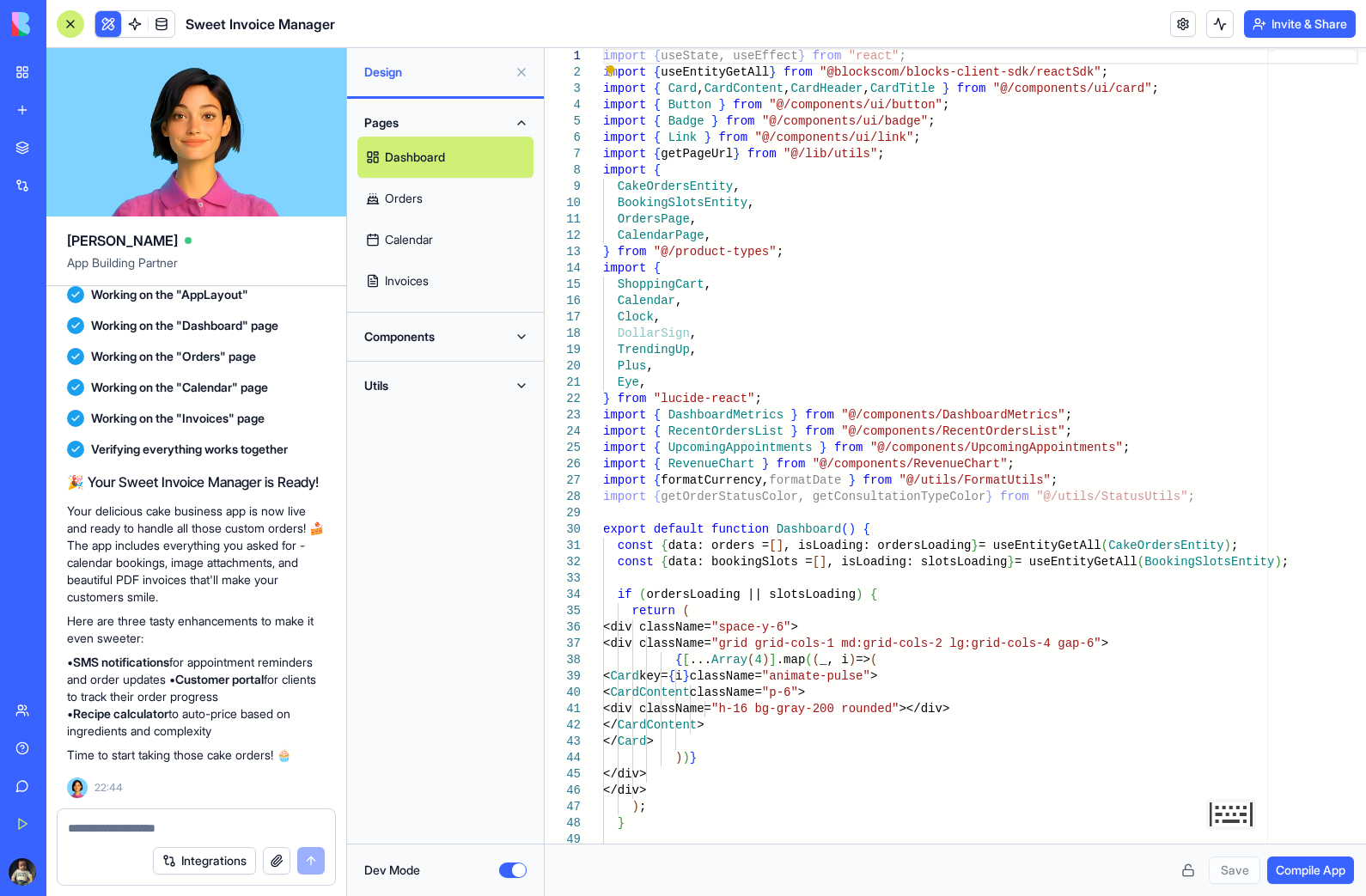
click at [440, 193] on link "Orders" at bounding box center [445, 198] width 177 height 42
type textarea "**********"
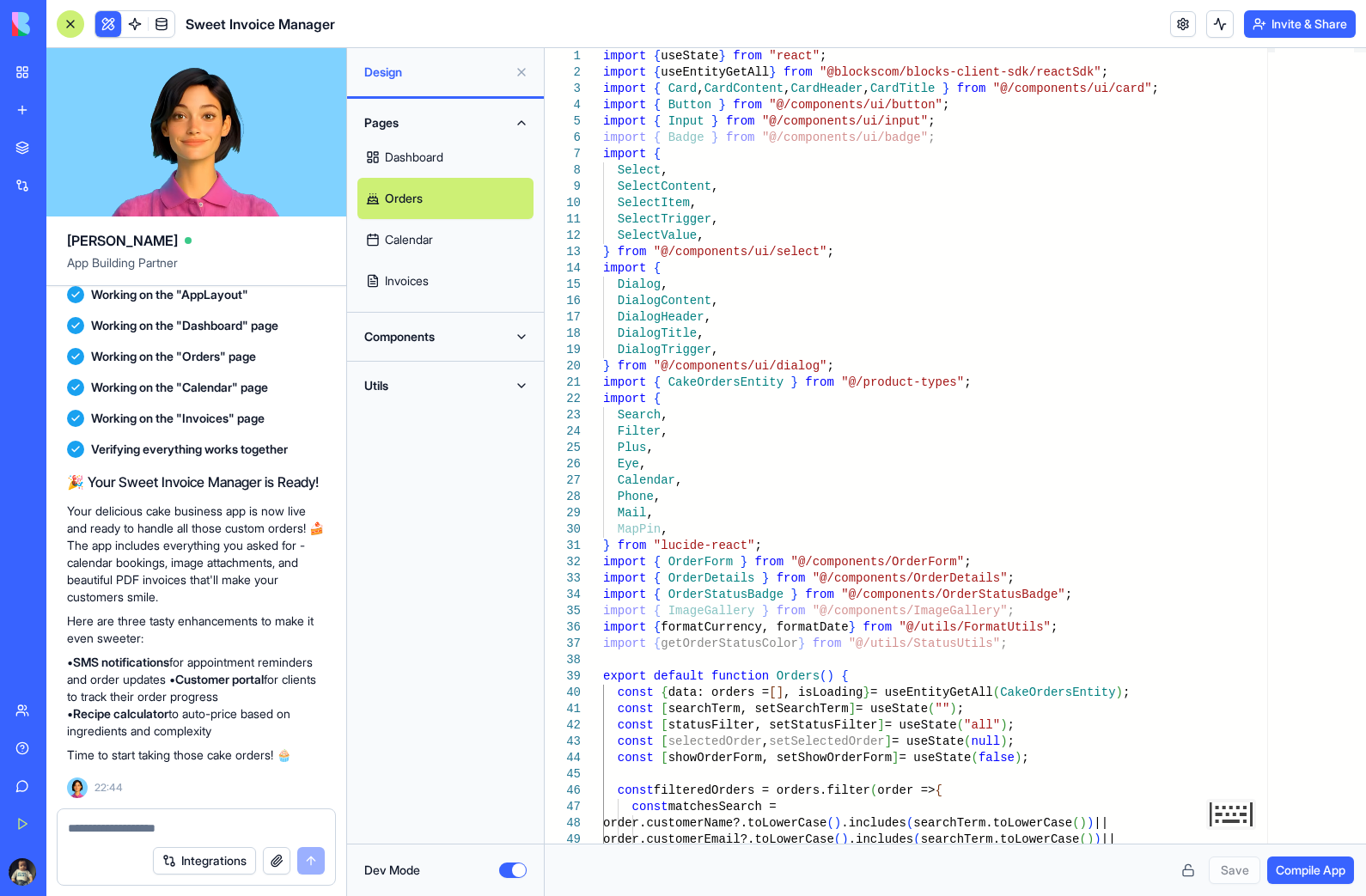
click at [521, 868] on button "Dev Mode" at bounding box center [513, 869] width 28 height 16
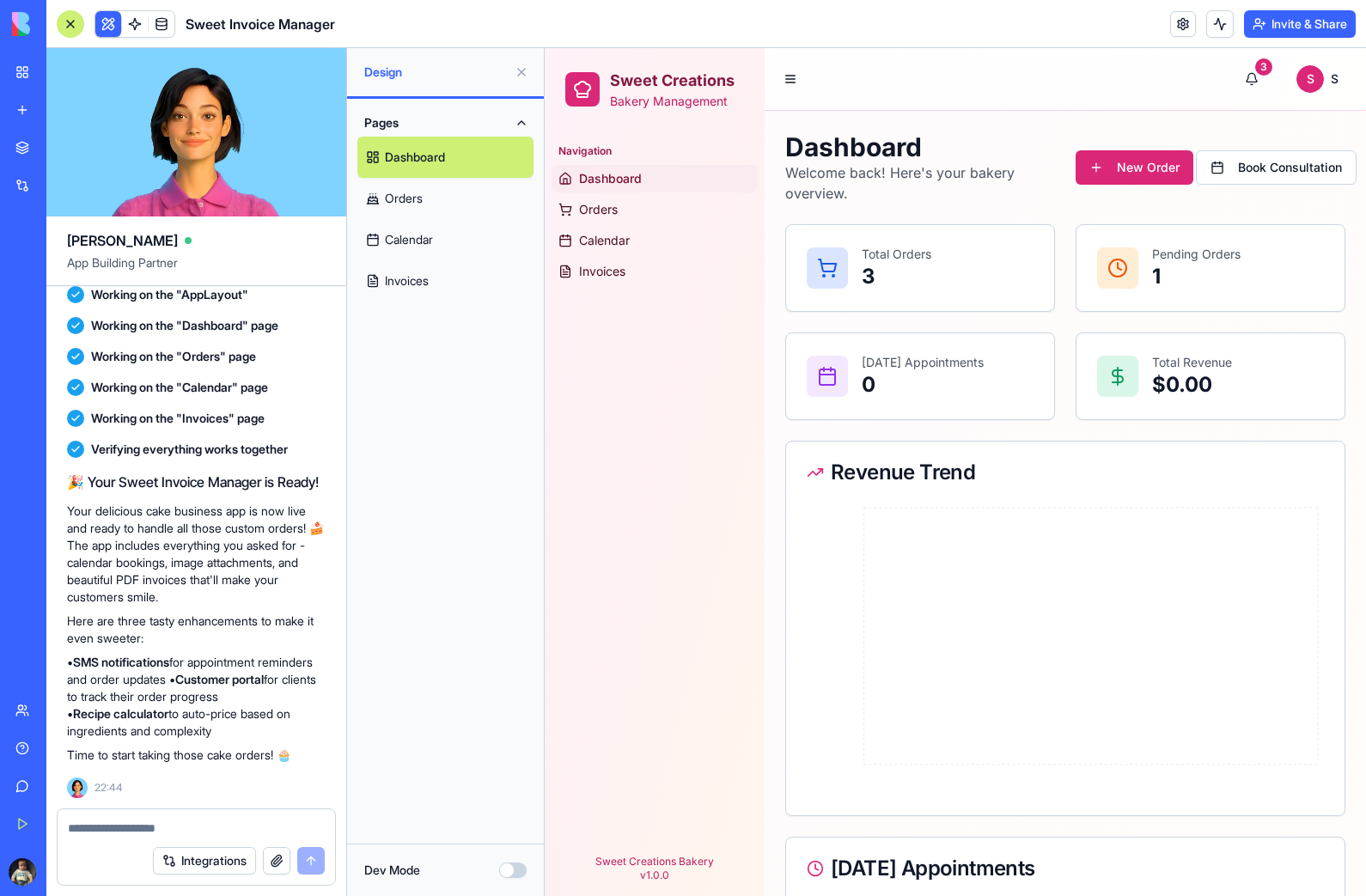
click at [936, 262] on div "Total Orders 3" at bounding box center [920, 268] width 226 height 44
click at [1214, 267] on p "1" at bounding box center [1197, 276] width 89 height 28
click at [1209, 379] on p "$0.00" at bounding box center [1192, 385] width 79 height 28
click at [957, 391] on p "0" at bounding box center [922, 385] width 122 height 28
click at [1230, 264] on p "1" at bounding box center [1197, 276] width 89 height 28
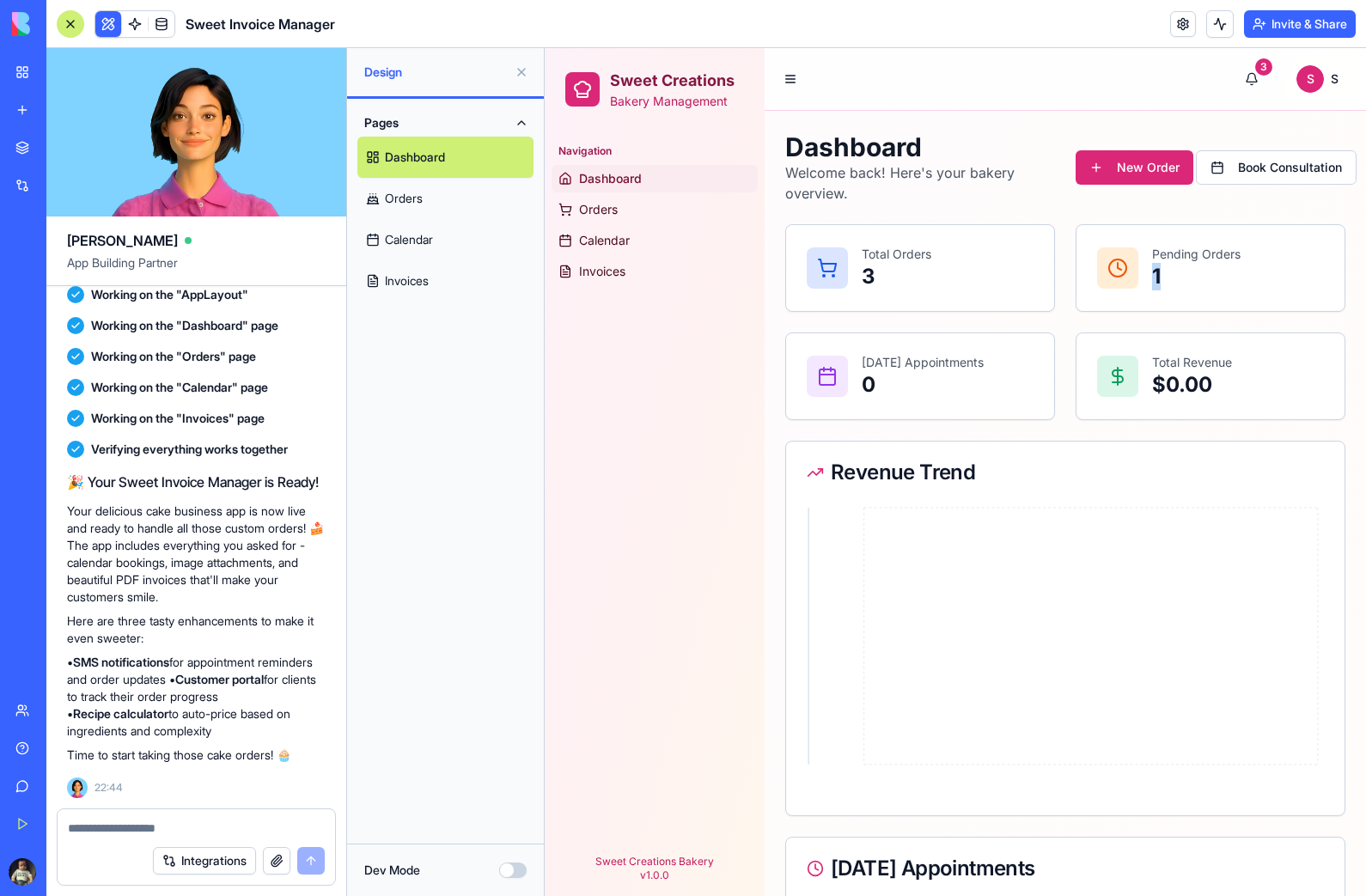
click at [1137, 550] on icon at bounding box center [1066, 648] width 518 height 291
click at [409, 68] on span "Design" at bounding box center [435, 72] width 143 height 18
click at [625, 205] on link "Orders" at bounding box center [654, 210] width 206 height 28
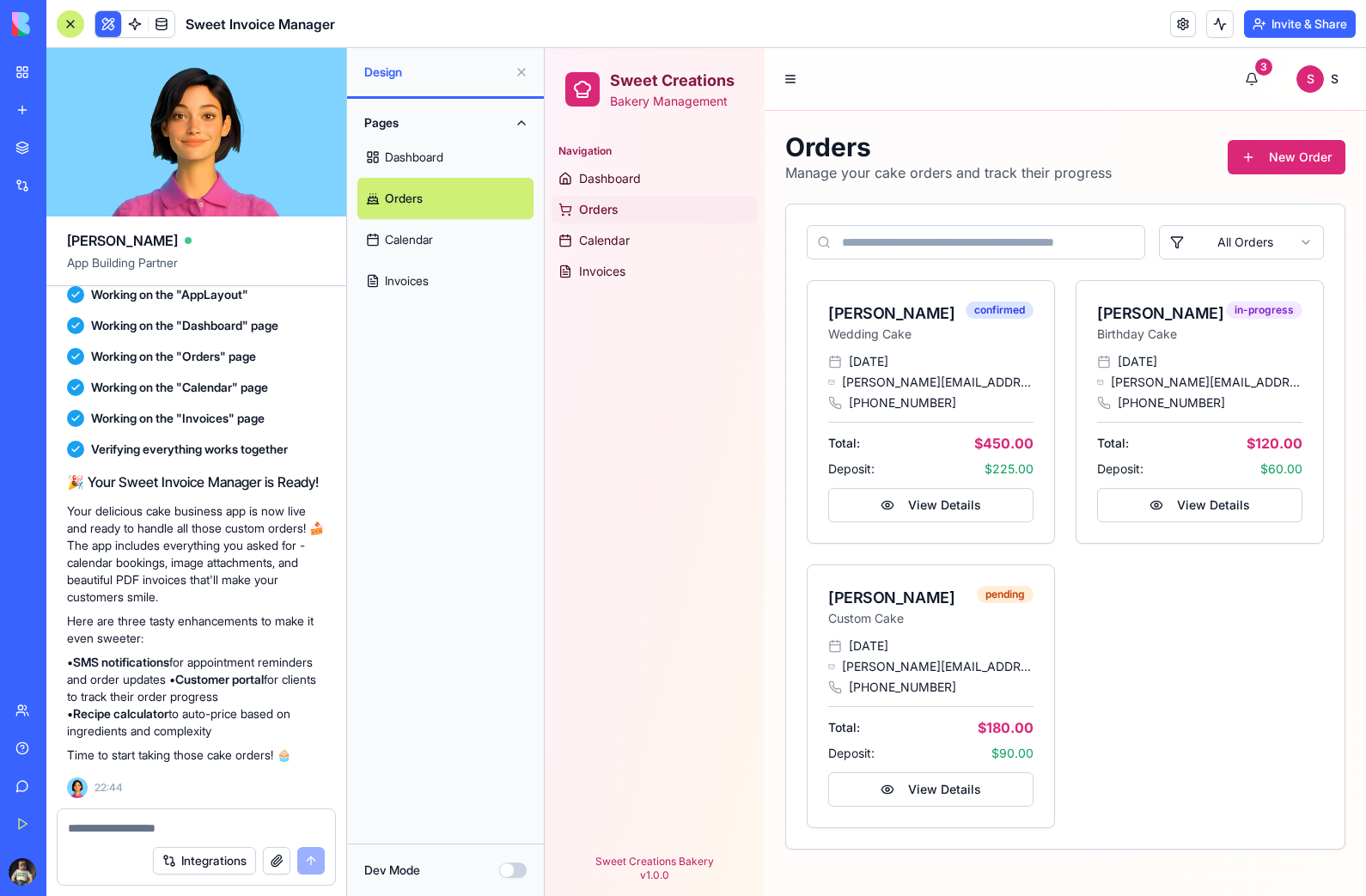
click at [949, 350] on div "[PERSON_NAME] Wedding Cake confirmed" at bounding box center [931, 317] width 247 height 72
click at [973, 499] on button "View Details" at bounding box center [931, 504] width 205 height 34
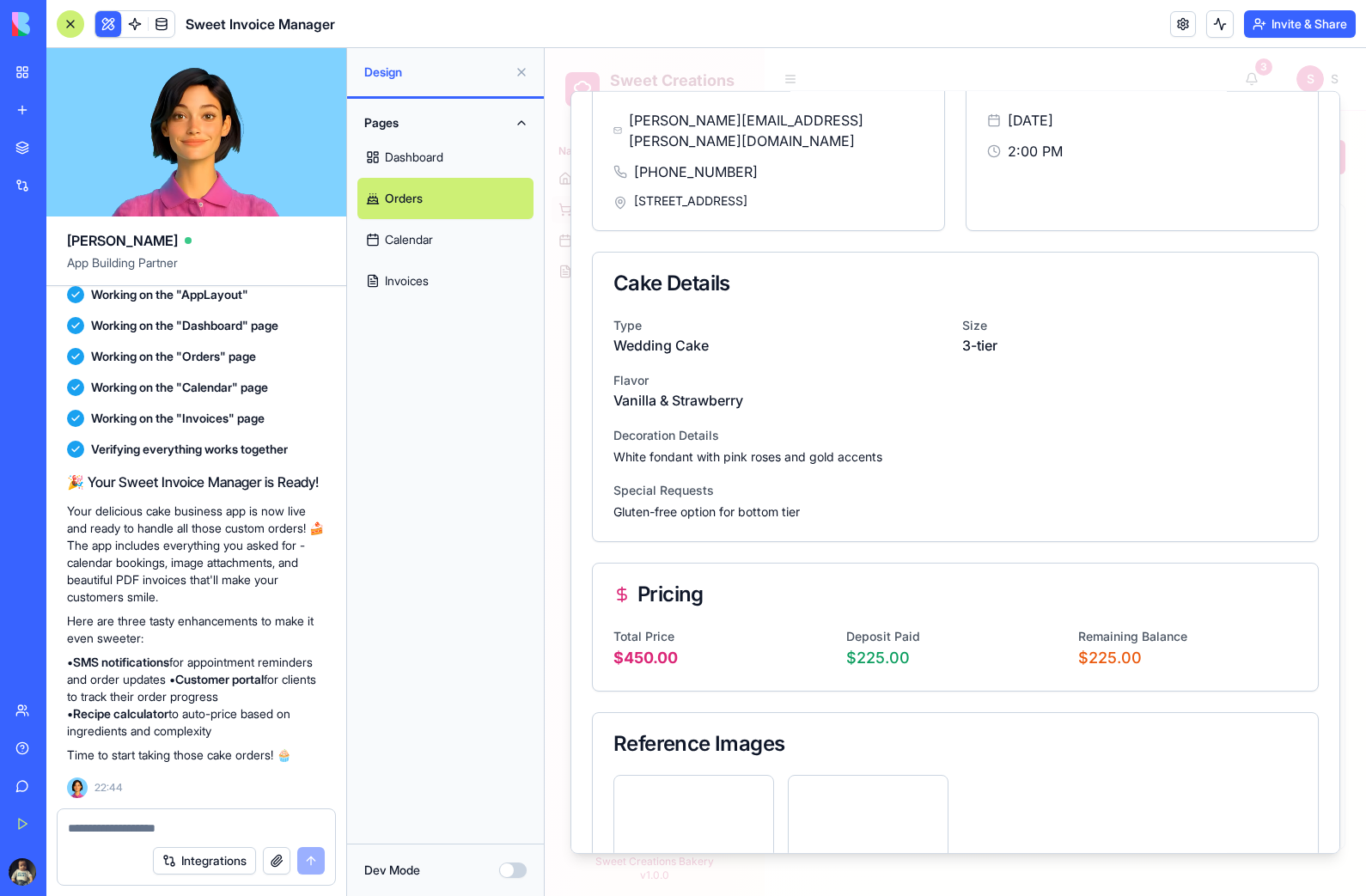
scroll to position [162, 0]
click at [982, 336] on p "3-tier" at bounding box center [1129, 346] width 335 height 20
click at [1086, 399] on div "Type Wedding Cake Size 3-tier Flavor Vanilla & Strawberry Decoration Details Wh…" at bounding box center [955, 428] width 726 height 226
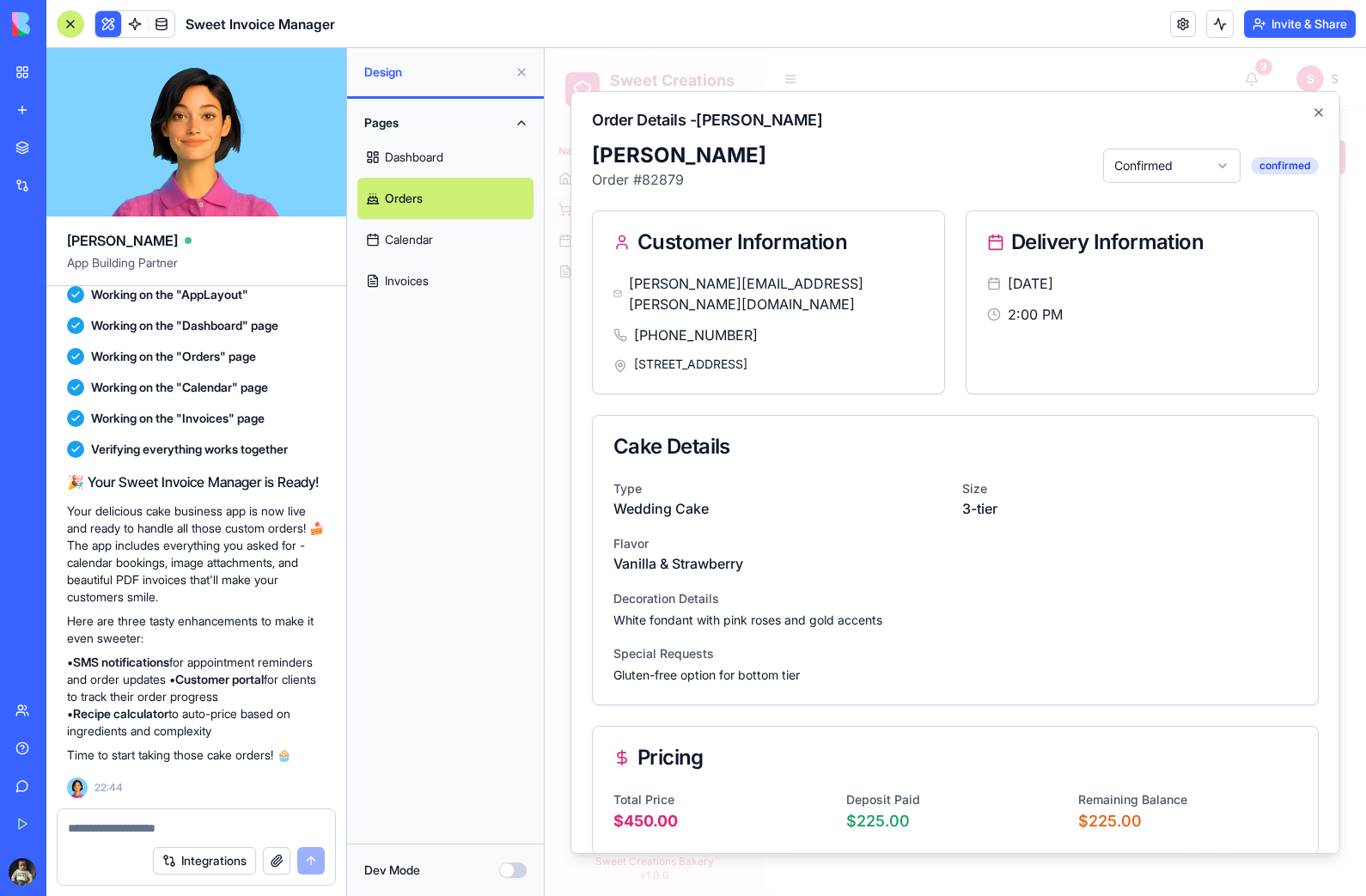
scroll to position [0, 0]
click at [1318, 113] on icon "button" at bounding box center [1318, 111] width 6 height 6
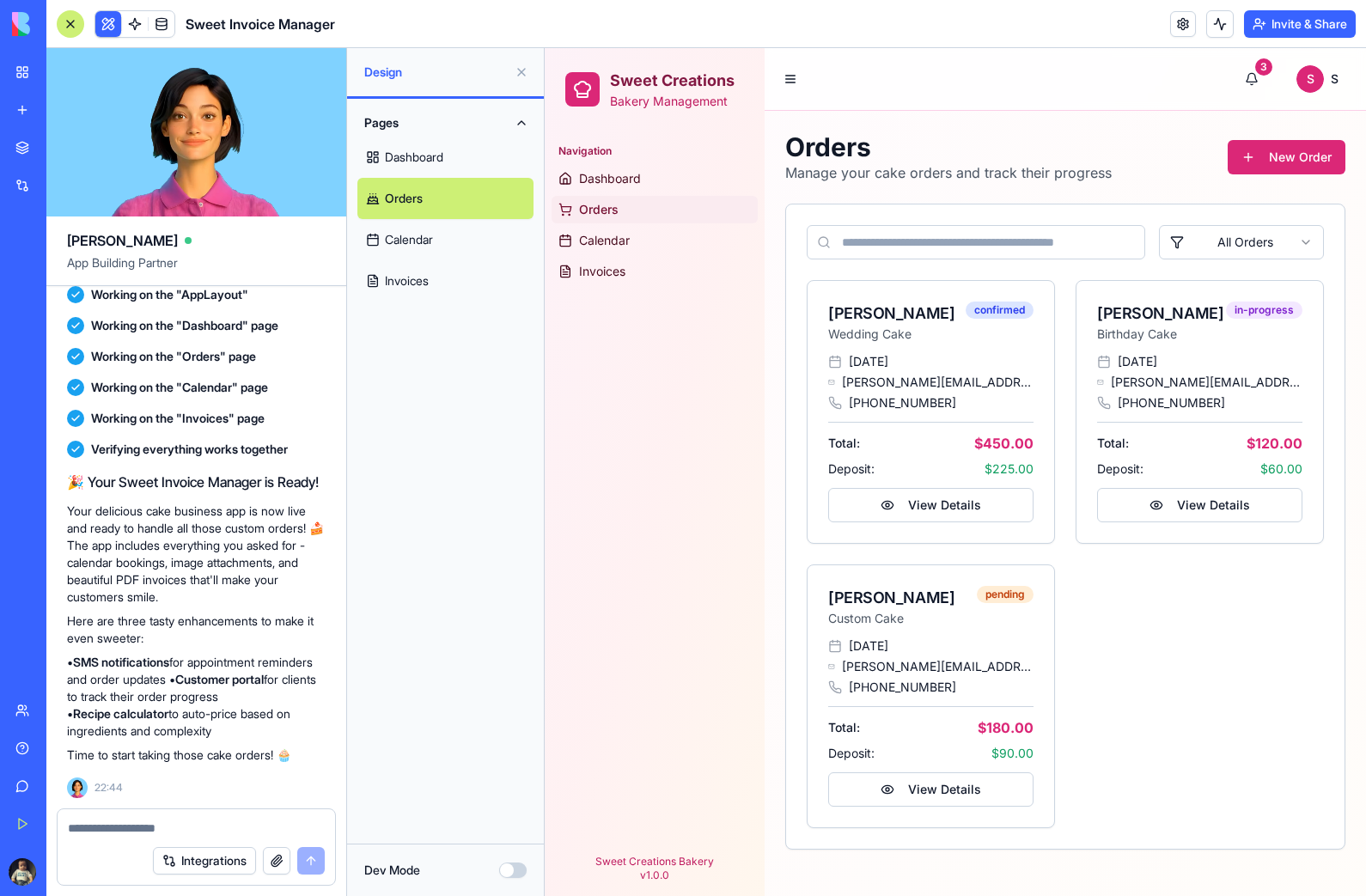
click at [1300, 149] on button "New Order" at bounding box center [1287, 157] width 117 height 34
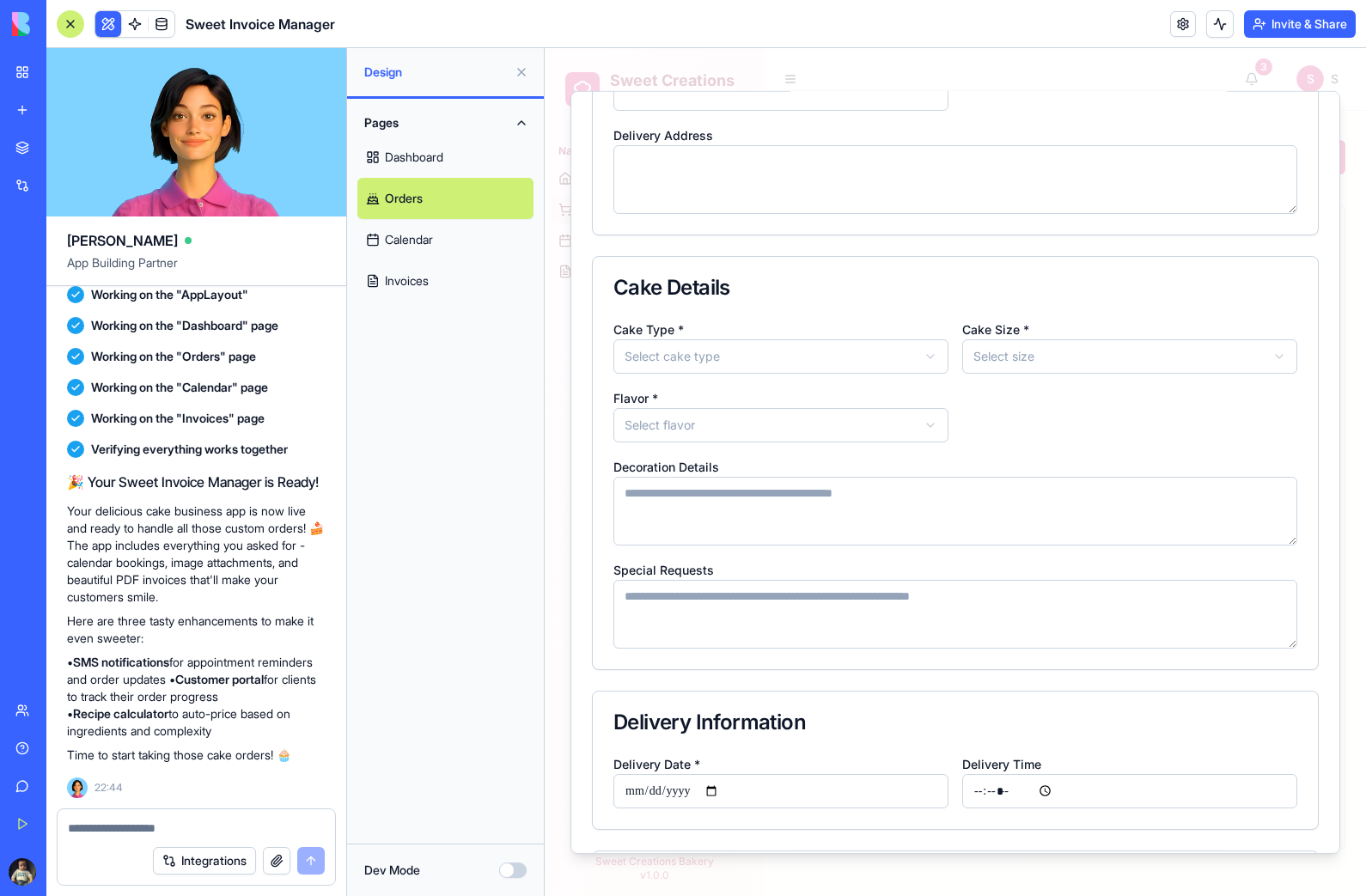
scroll to position [225, 0]
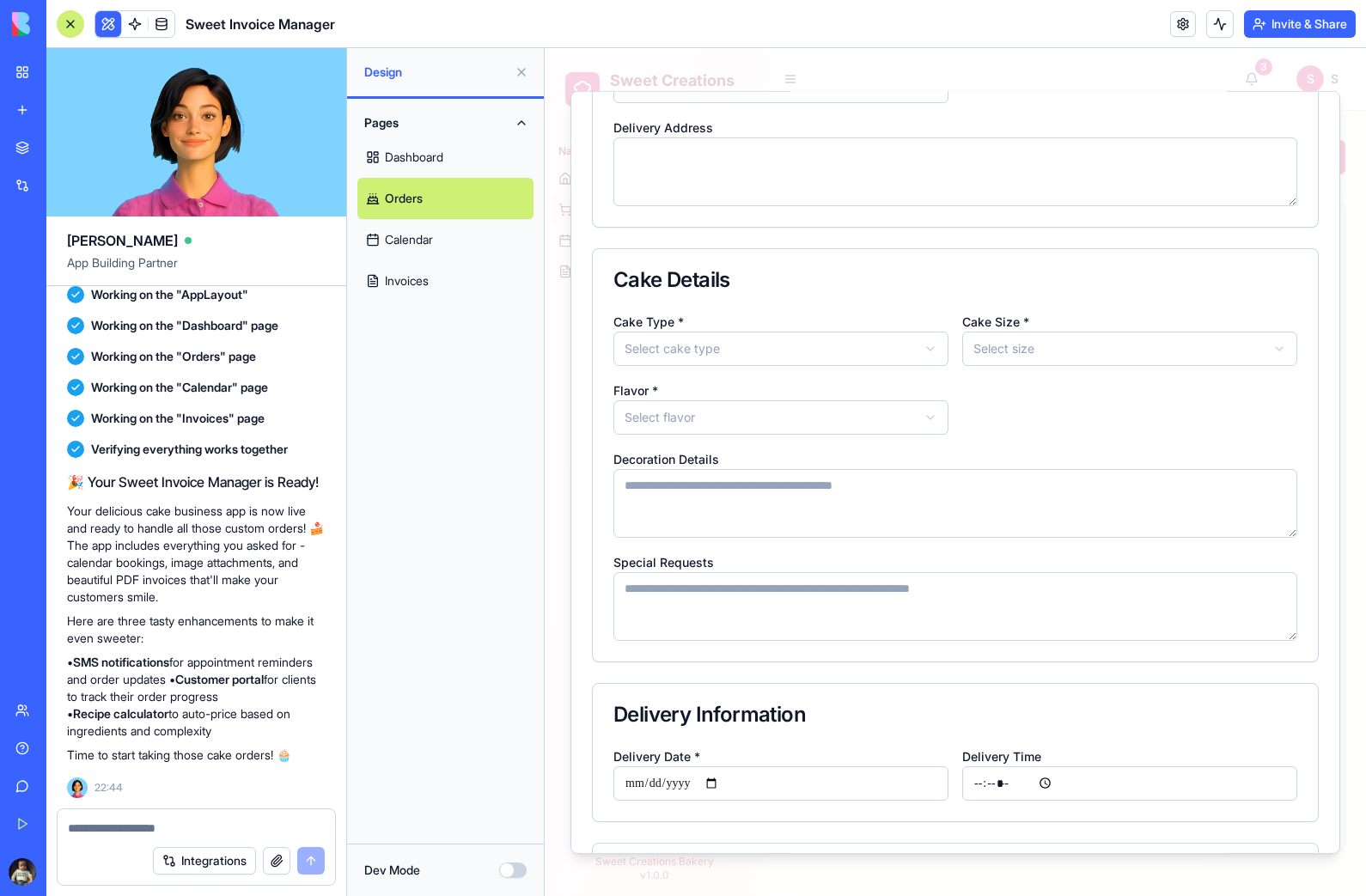
click at [923, 409] on button "Select flavor" at bounding box center [781, 416] width 335 height 34
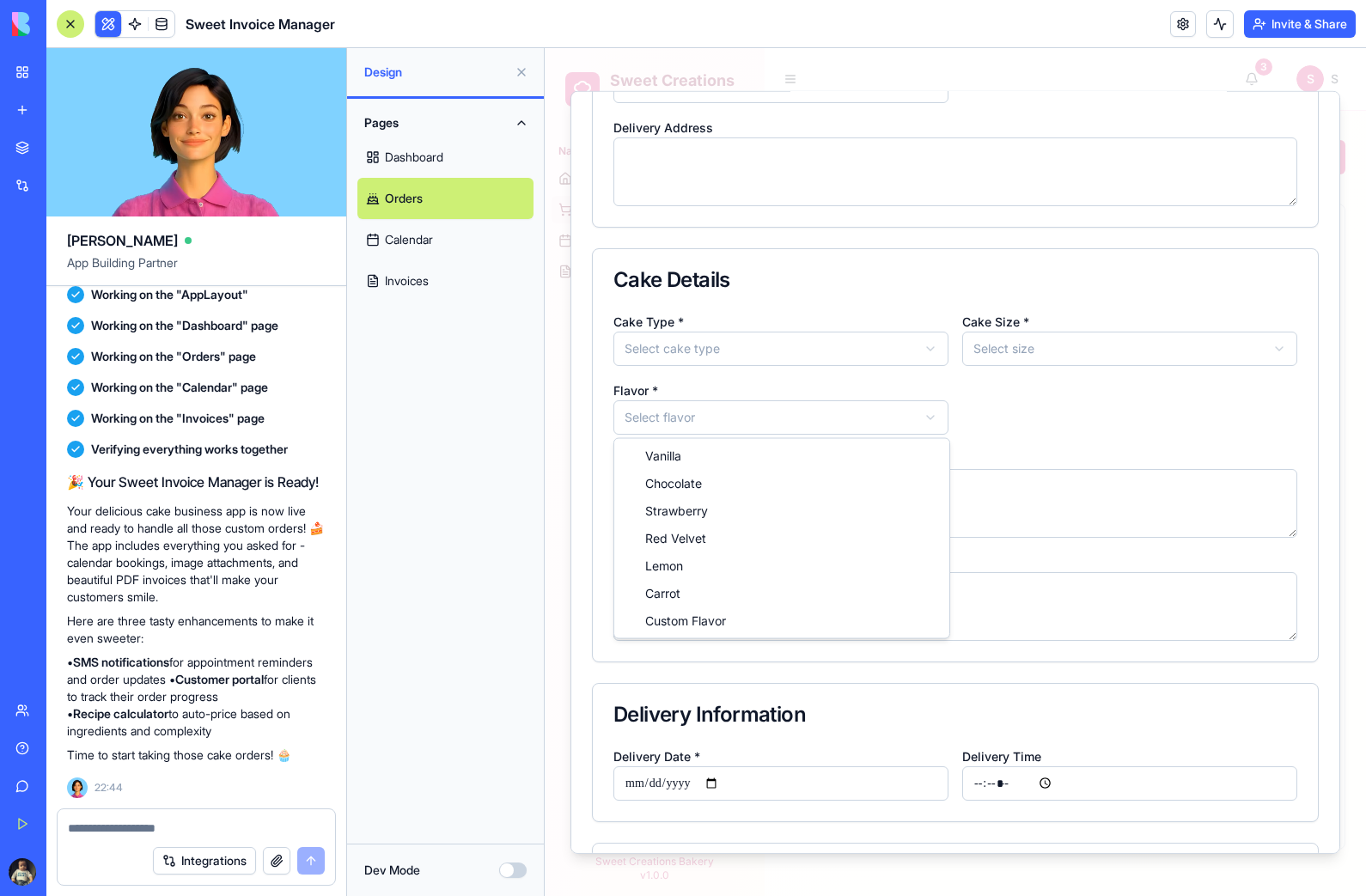
click at [909, 335] on div at bounding box center [955, 472] width 822 height 848
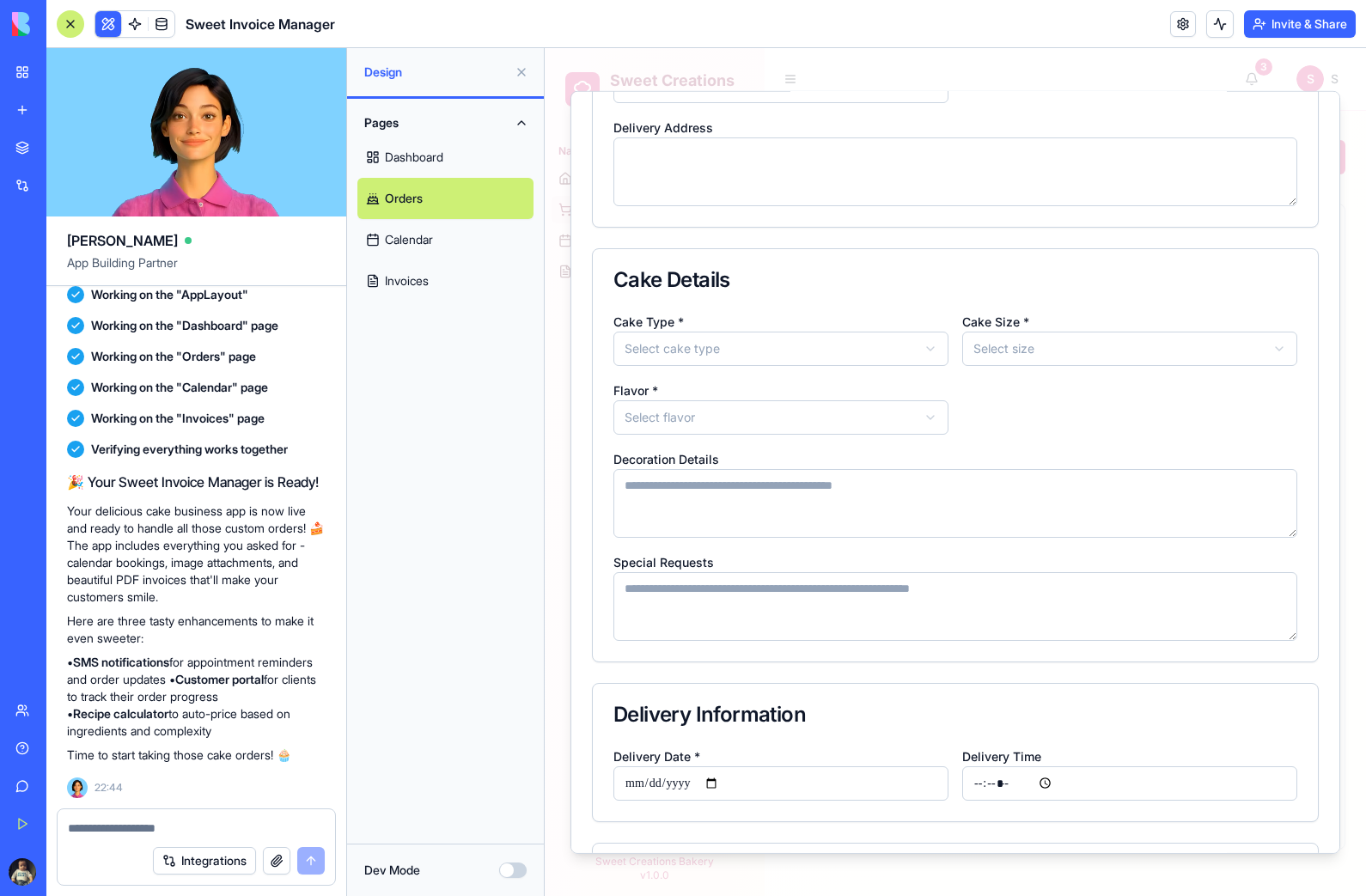
click at [921, 338] on button "Select cake type" at bounding box center [781, 347] width 335 height 34
click at [1267, 336] on div at bounding box center [955, 472] width 822 height 848
click at [1254, 344] on button "Select size" at bounding box center [1129, 347] width 335 height 34
click at [1186, 275] on div at bounding box center [955, 472] width 822 height 848
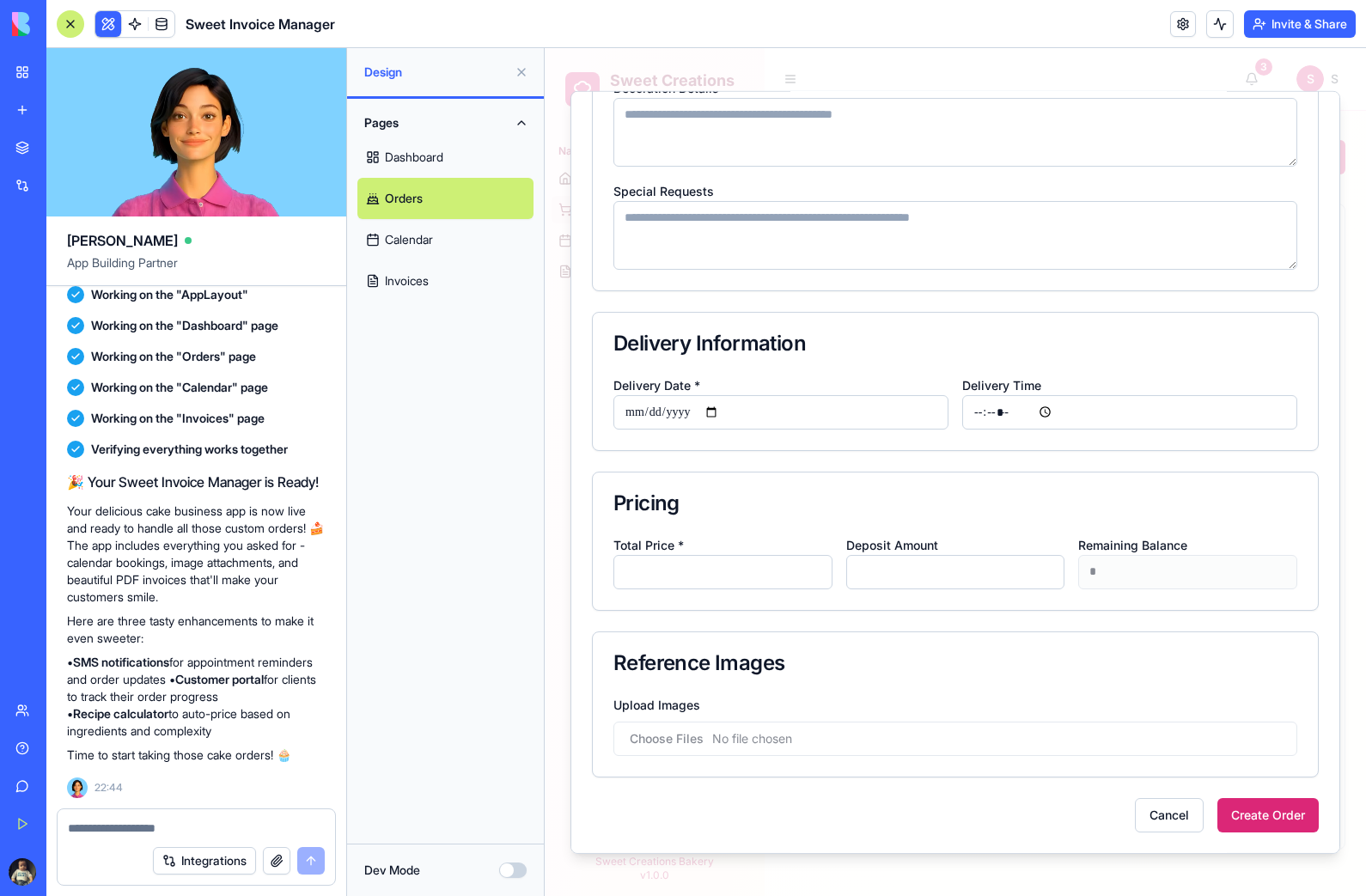
scroll to position [598, 0]
click at [1199, 731] on input "Upload Images" at bounding box center [956, 737] width 684 height 34
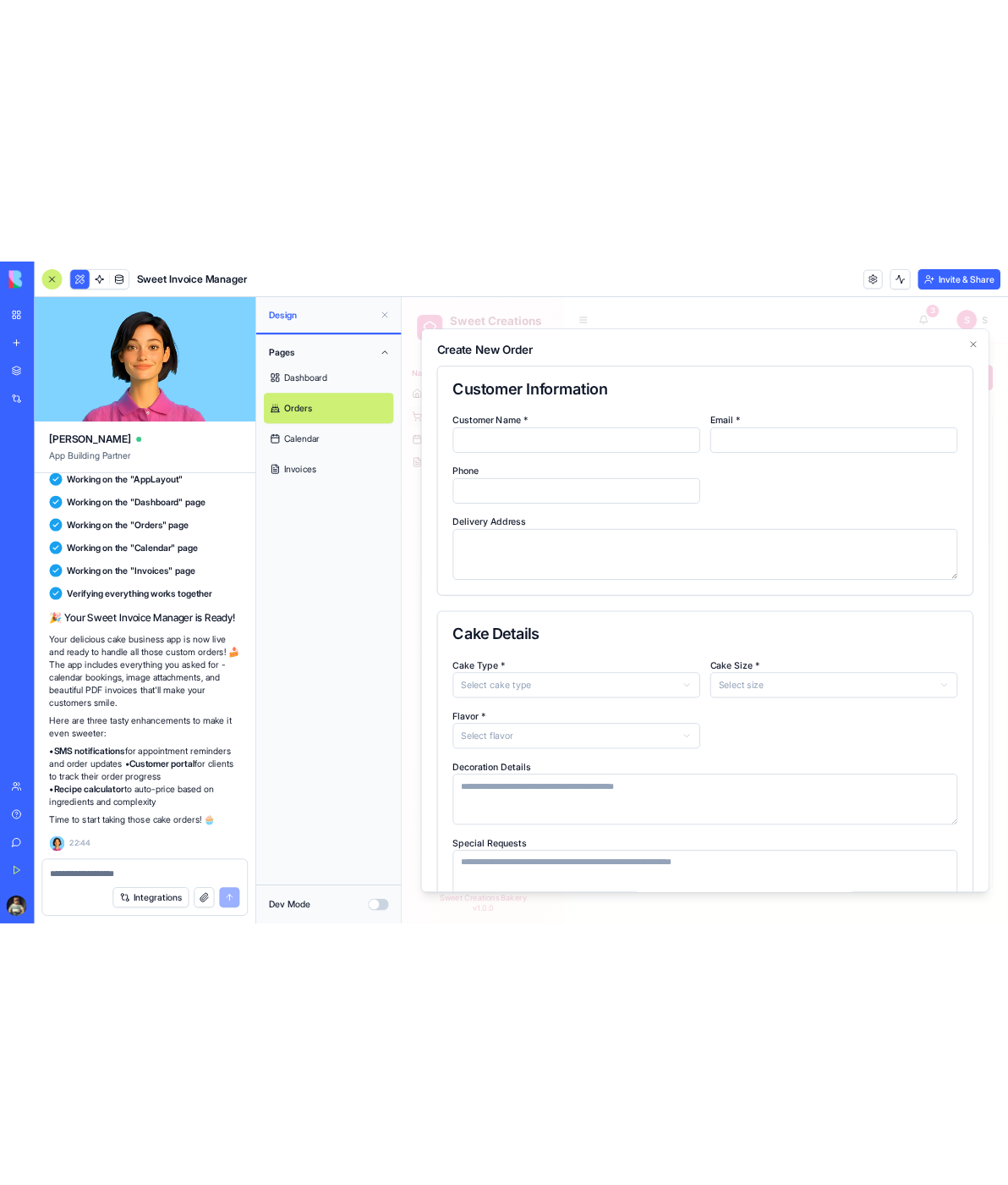
scroll to position [0, 0]
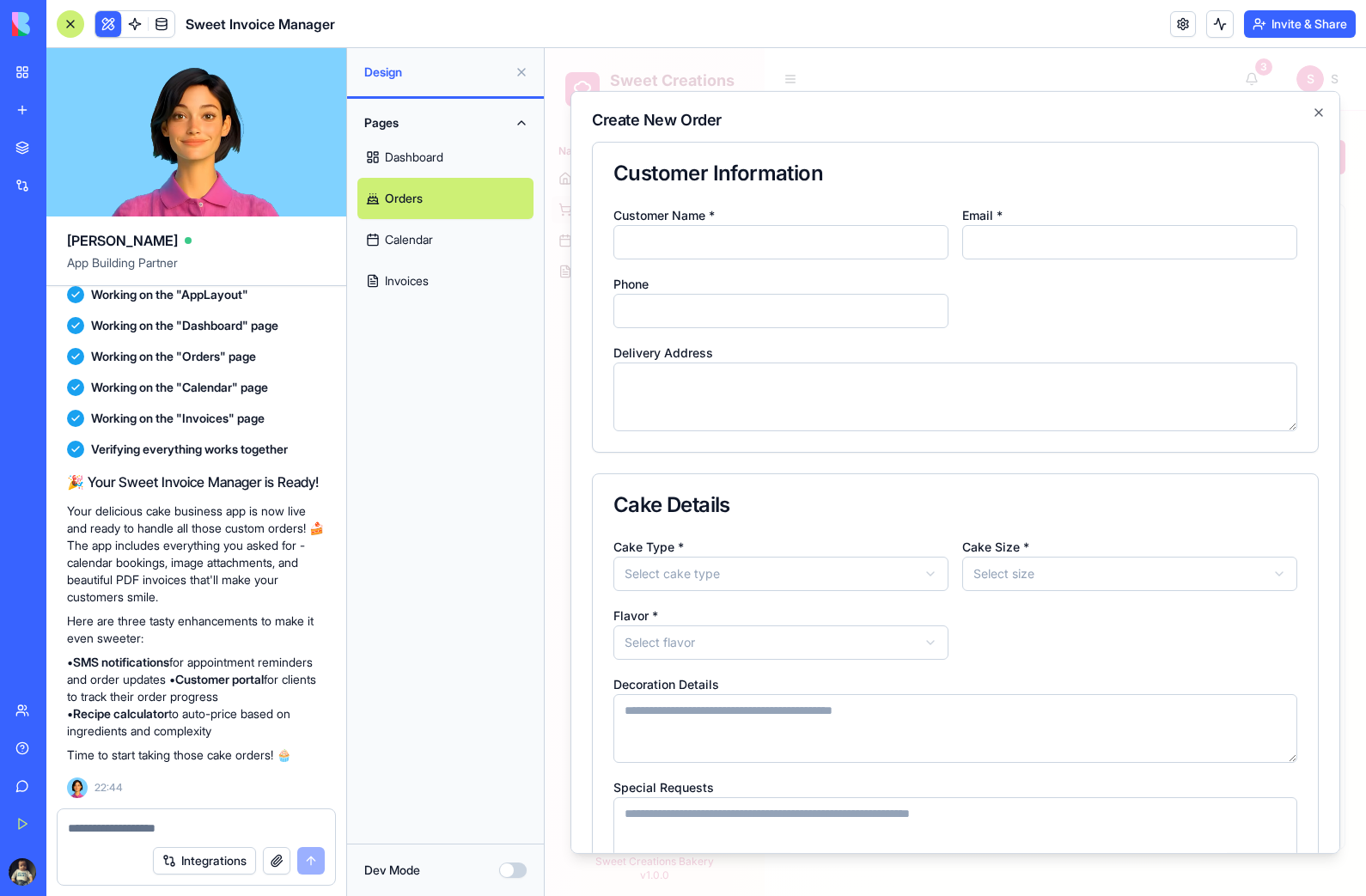
click at [1313, 110] on icon "button" at bounding box center [1319, 111] width 14 height 14
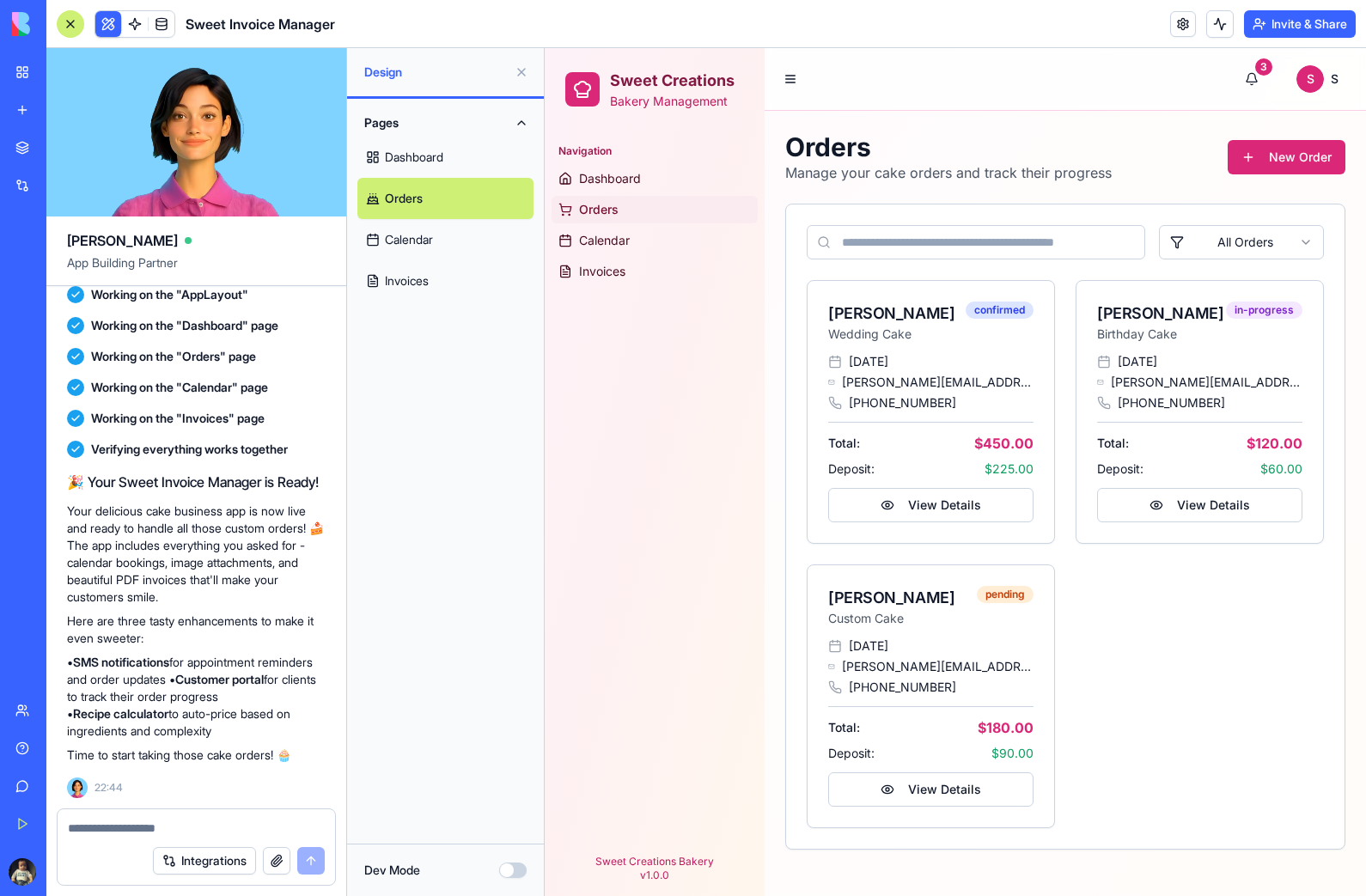
click at [518, 54] on div "Design" at bounding box center [445, 72] width 197 height 48
click at [513, 75] on button at bounding box center [521, 72] width 28 height 28
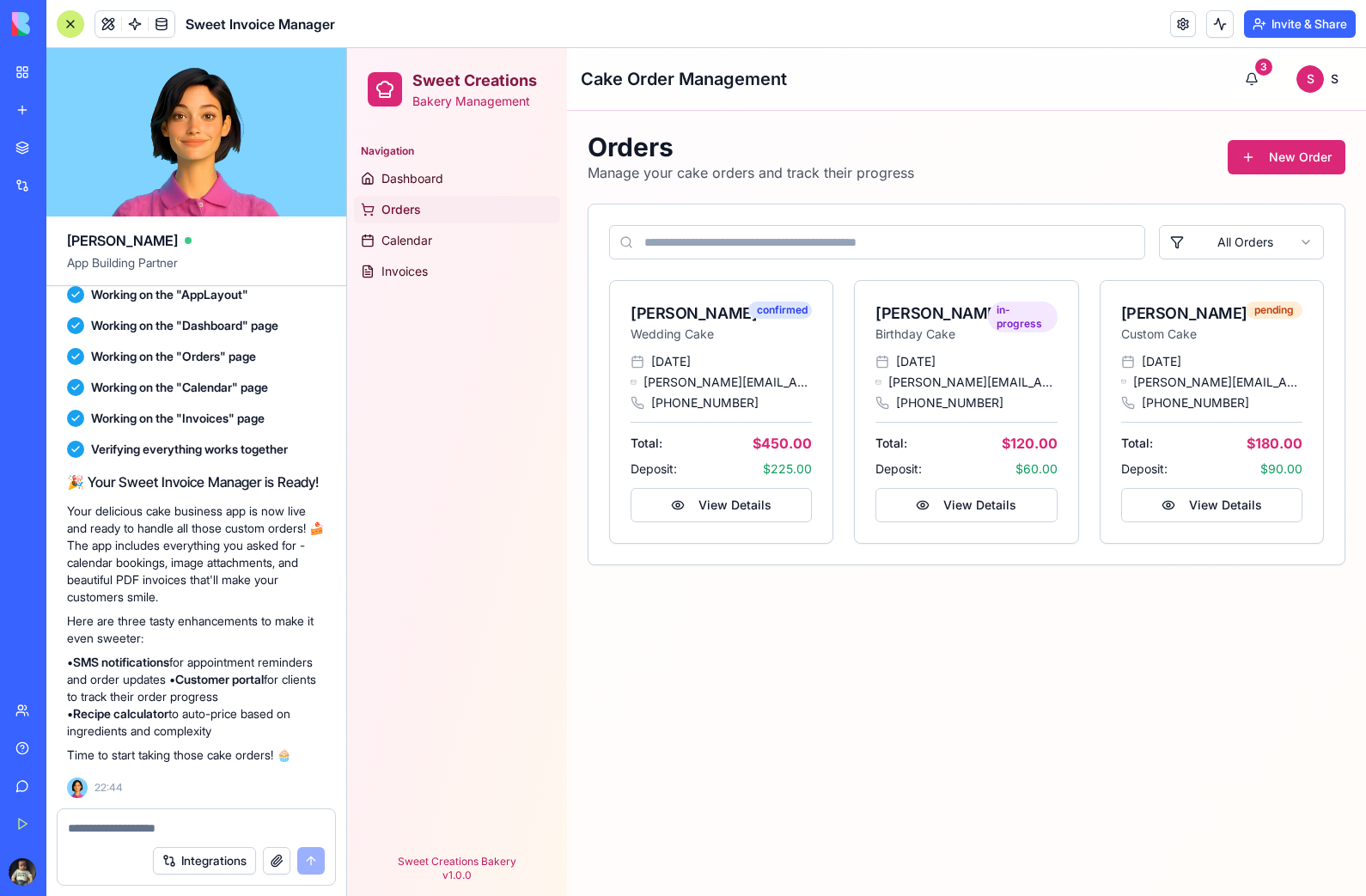
click at [410, 175] on span "Dashboard" at bounding box center [412, 178] width 62 height 18
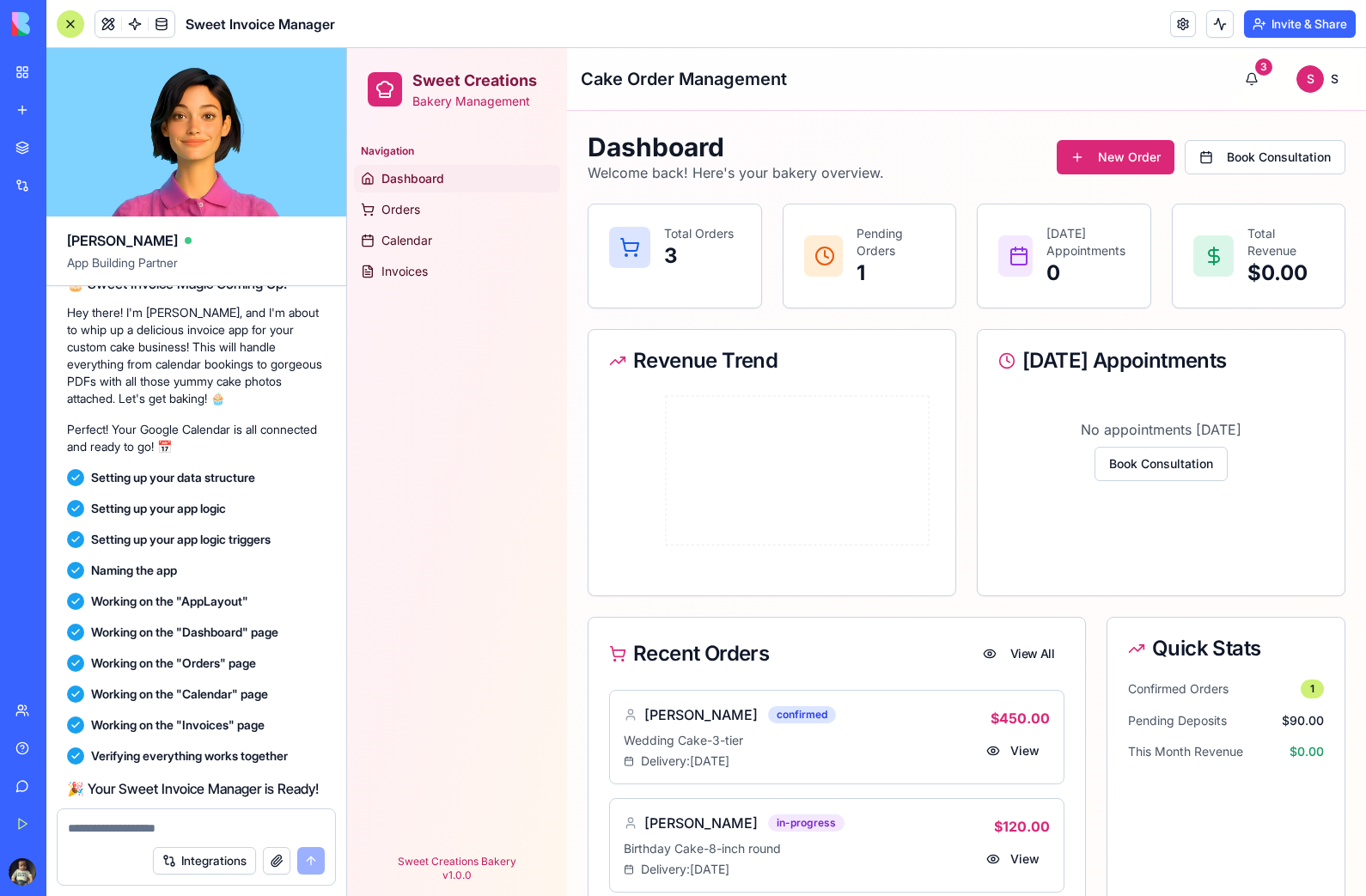
click at [397, 207] on span "Orders" at bounding box center [401, 210] width 39 height 18
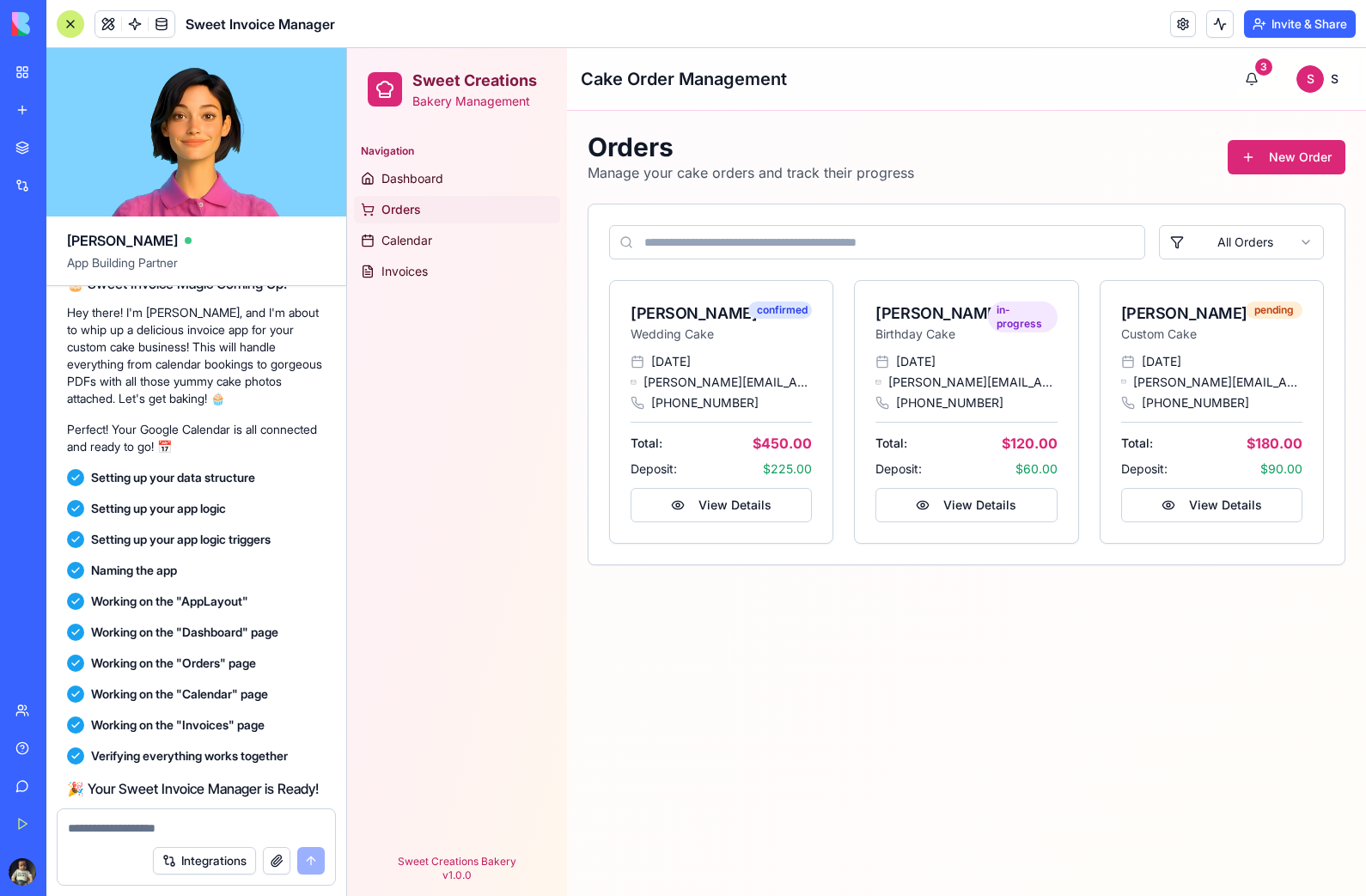
click at [398, 233] on span "Calendar" at bounding box center [407, 240] width 51 height 18
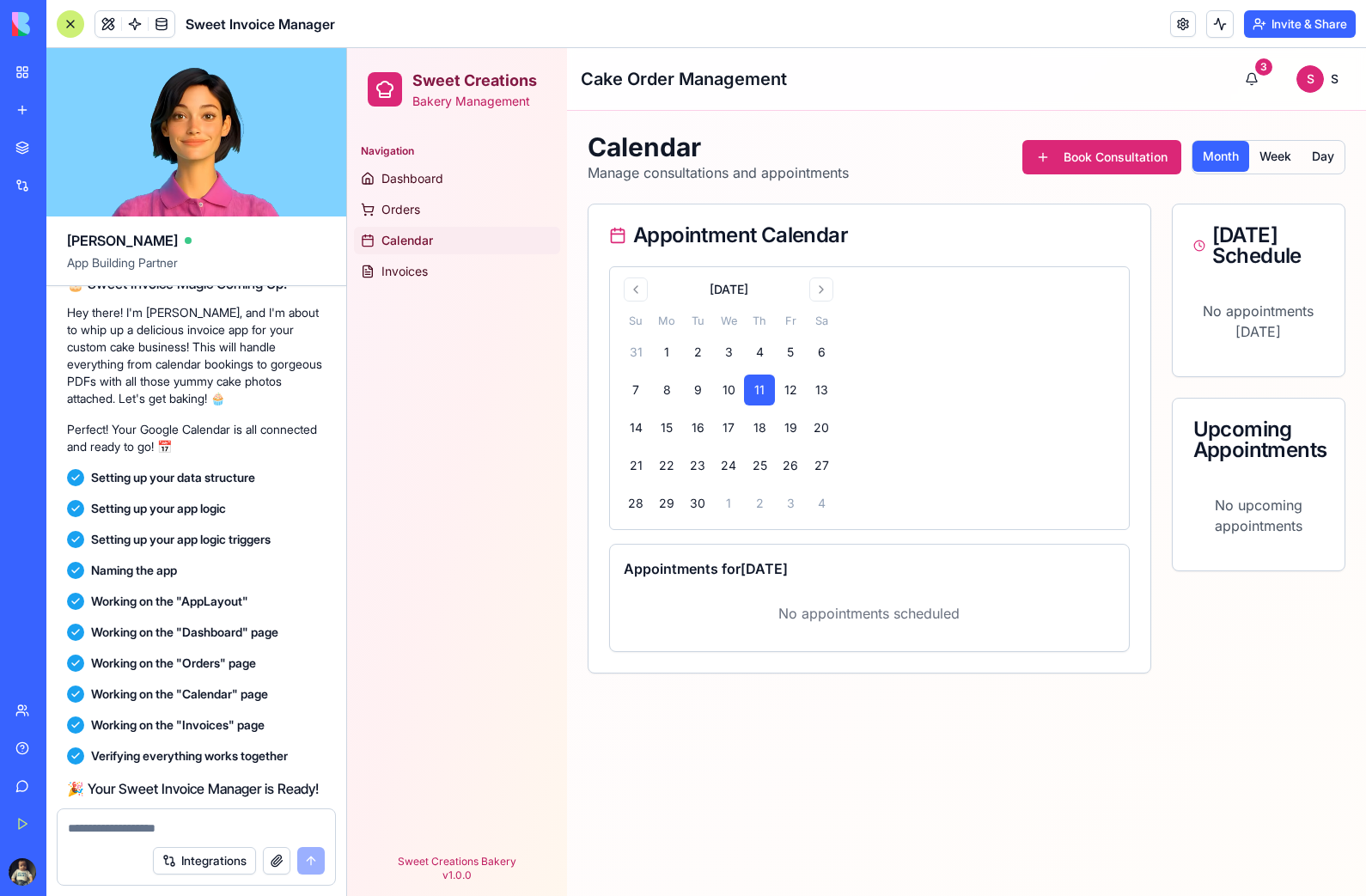
click at [404, 268] on span "Invoices" at bounding box center [405, 271] width 46 height 18
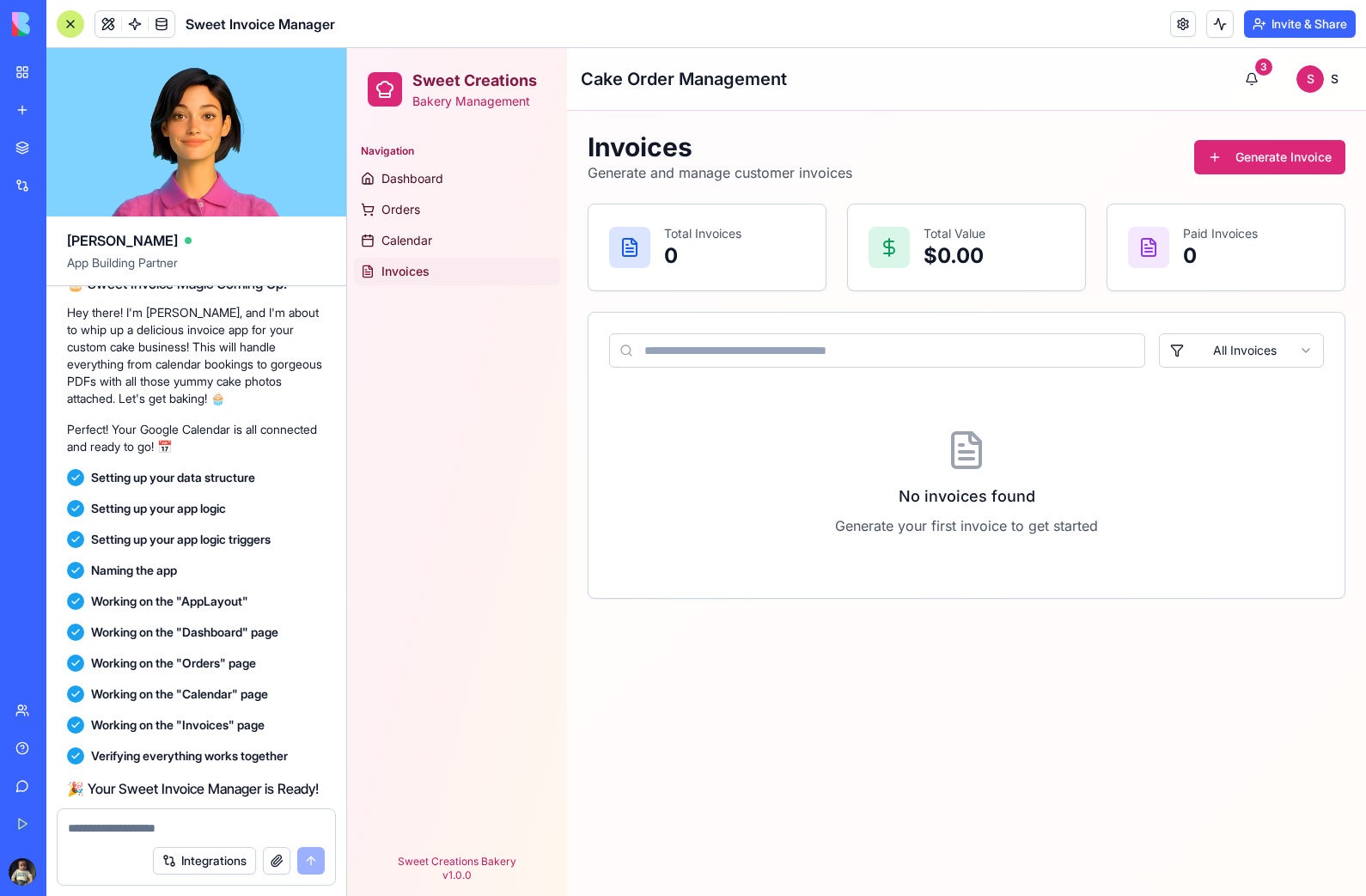
click at [405, 184] on span "Dashboard" at bounding box center [412, 178] width 62 height 18
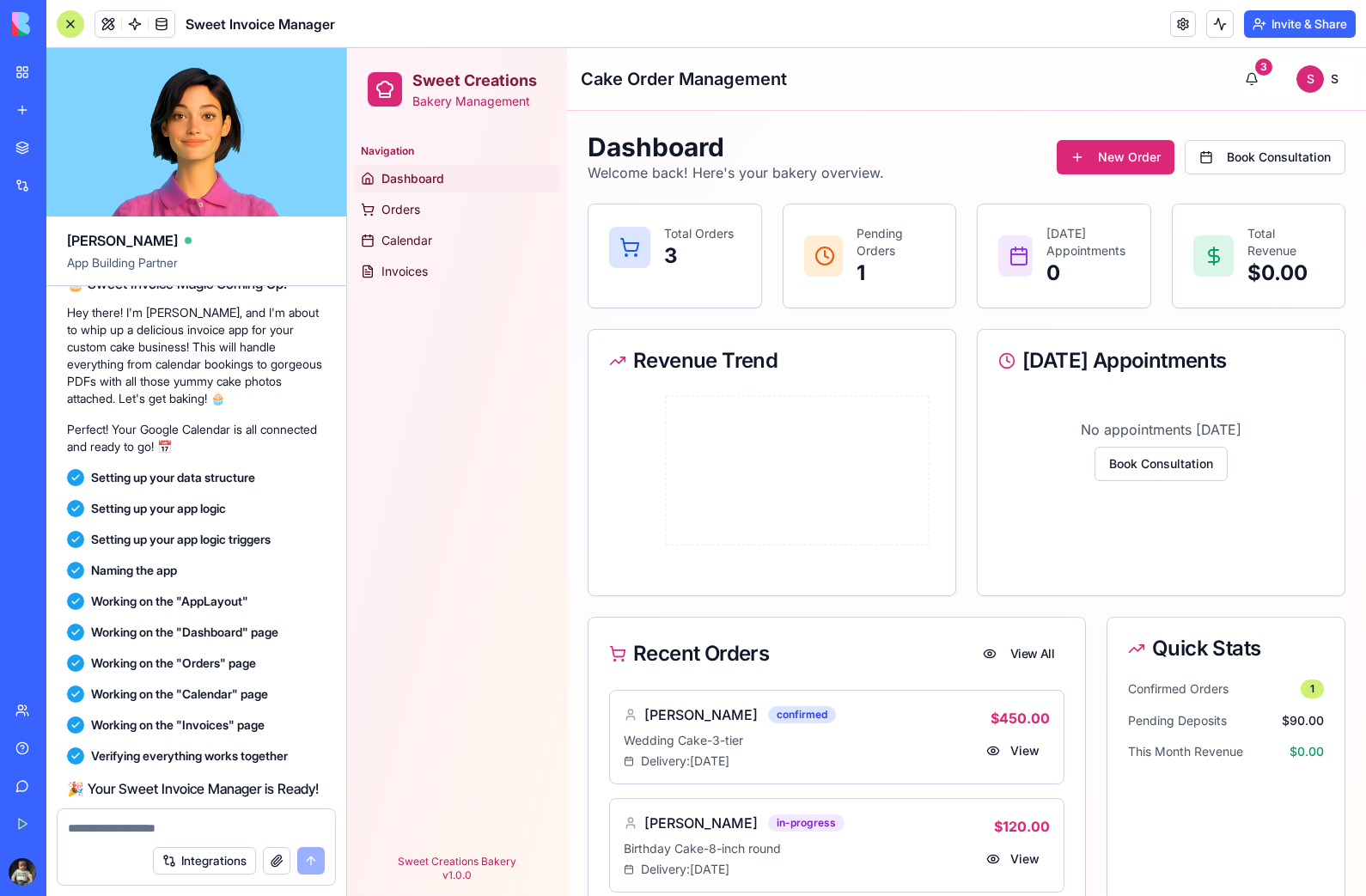
click at [1112, 156] on button "New Order" at bounding box center [1116, 157] width 117 height 34
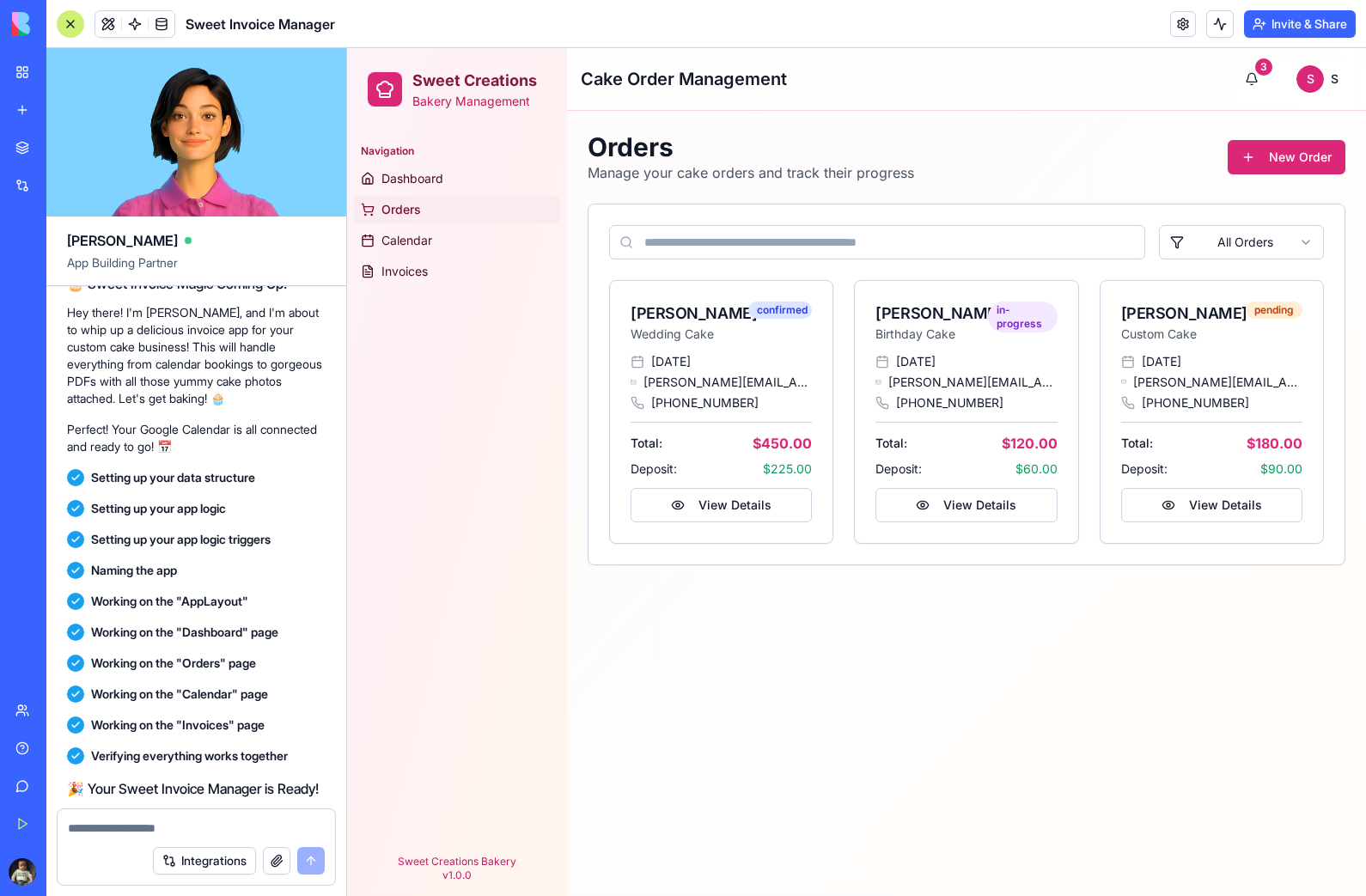
click at [1299, 149] on button "New Order" at bounding box center [1287, 157] width 117 height 34
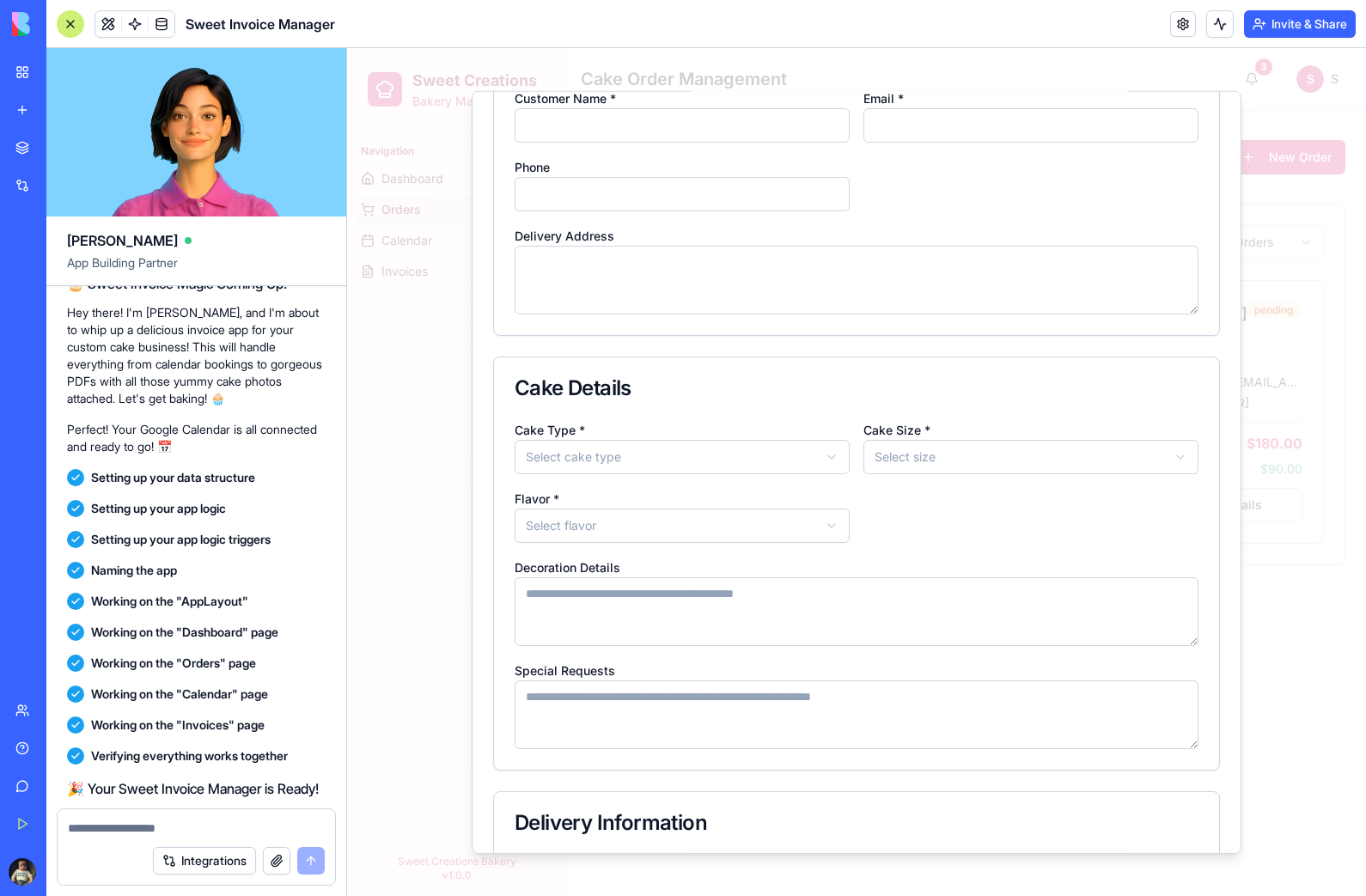
scroll to position [117, 0]
click at [832, 445] on button "Select cake type" at bounding box center [682, 454] width 335 height 34
click at [1005, 458] on div at bounding box center [857, 472] width 1019 height 848
click at [1135, 461] on button "Select size" at bounding box center [1031, 454] width 335 height 34
click at [786, 520] on div at bounding box center [857, 472] width 1019 height 848
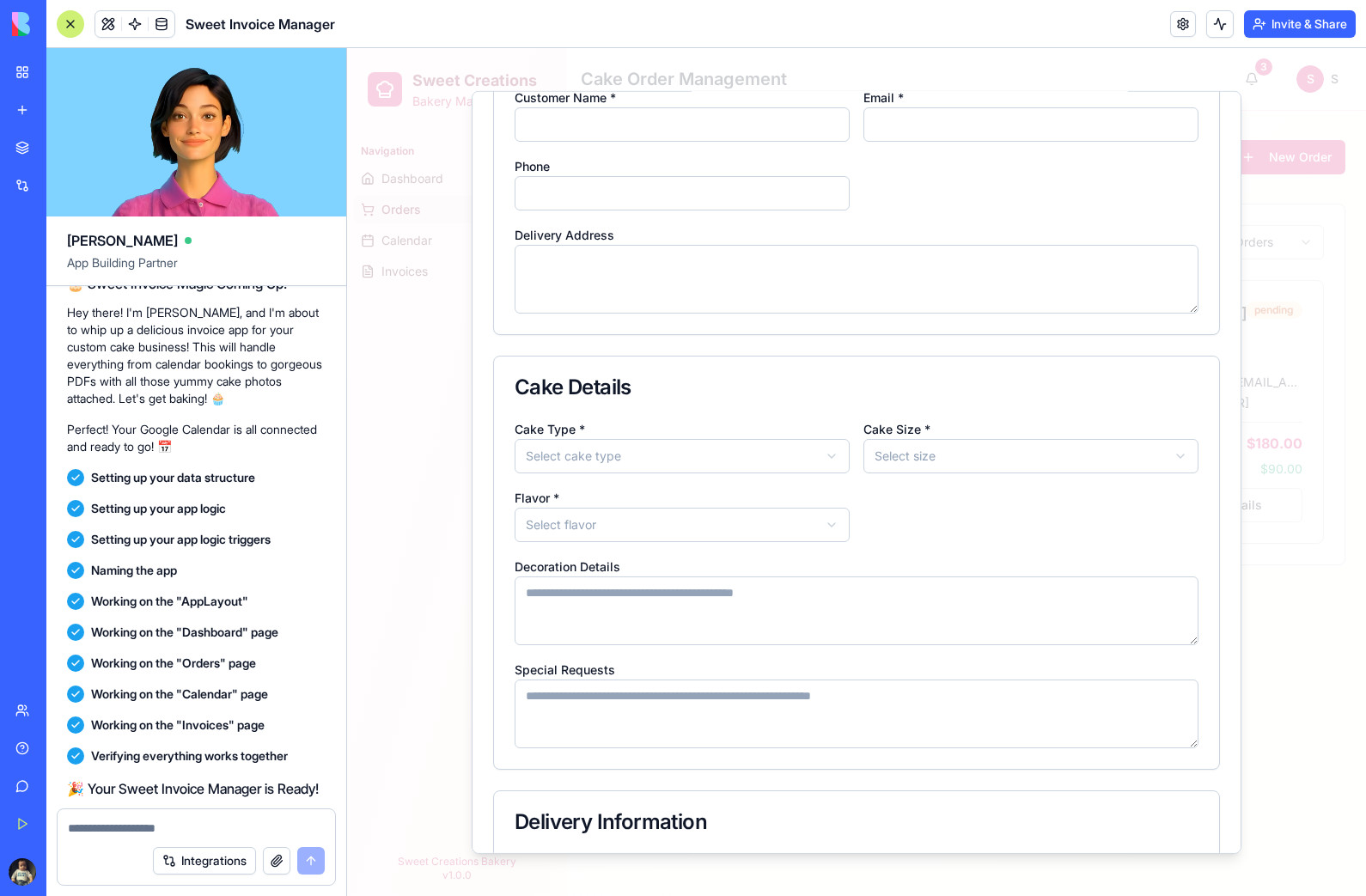
click at [808, 514] on button "Select flavor" at bounding box center [682, 524] width 335 height 34
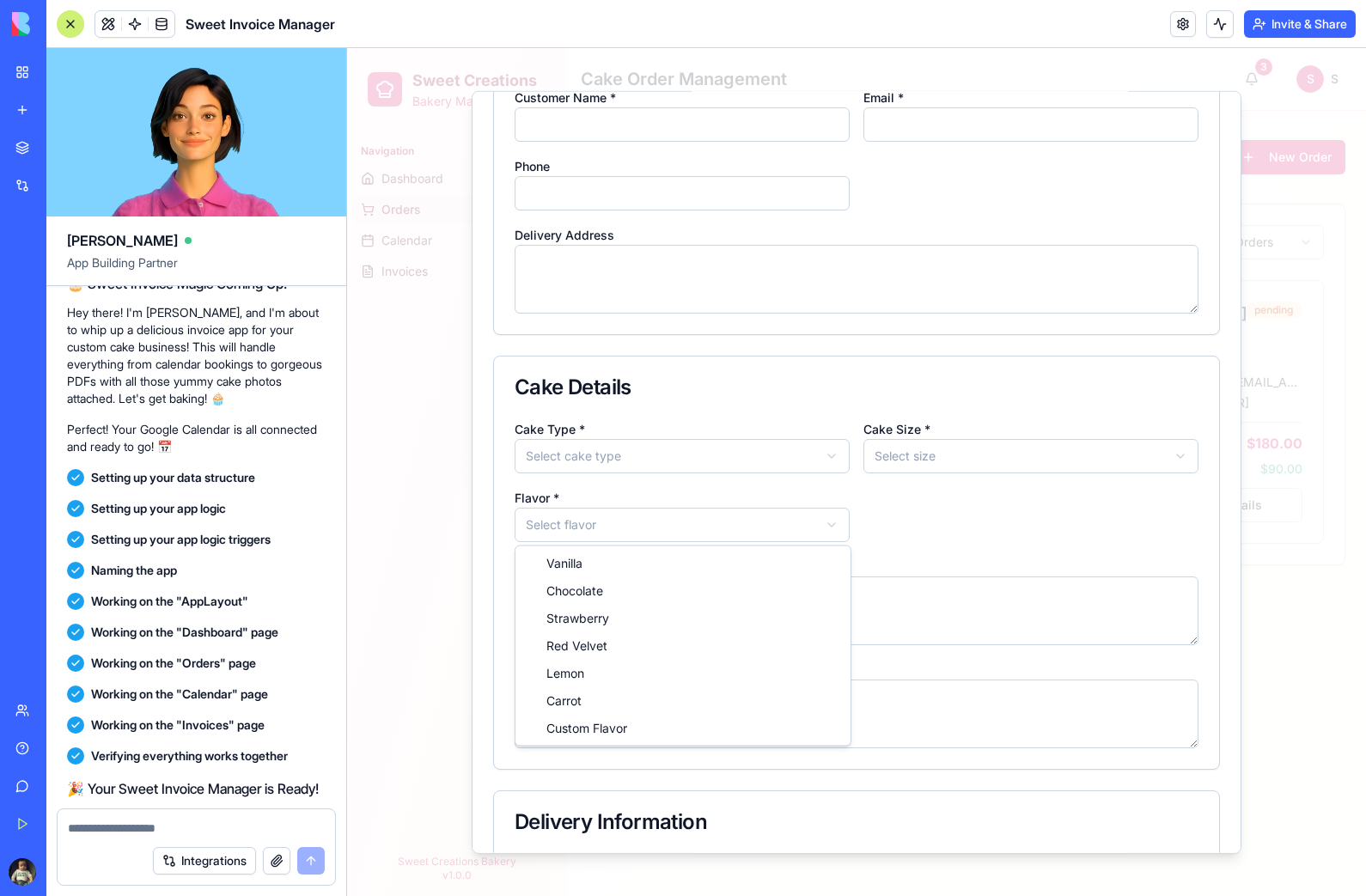
click at [738, 430] on div at bounding box center [857, 472] width 1019 height 848
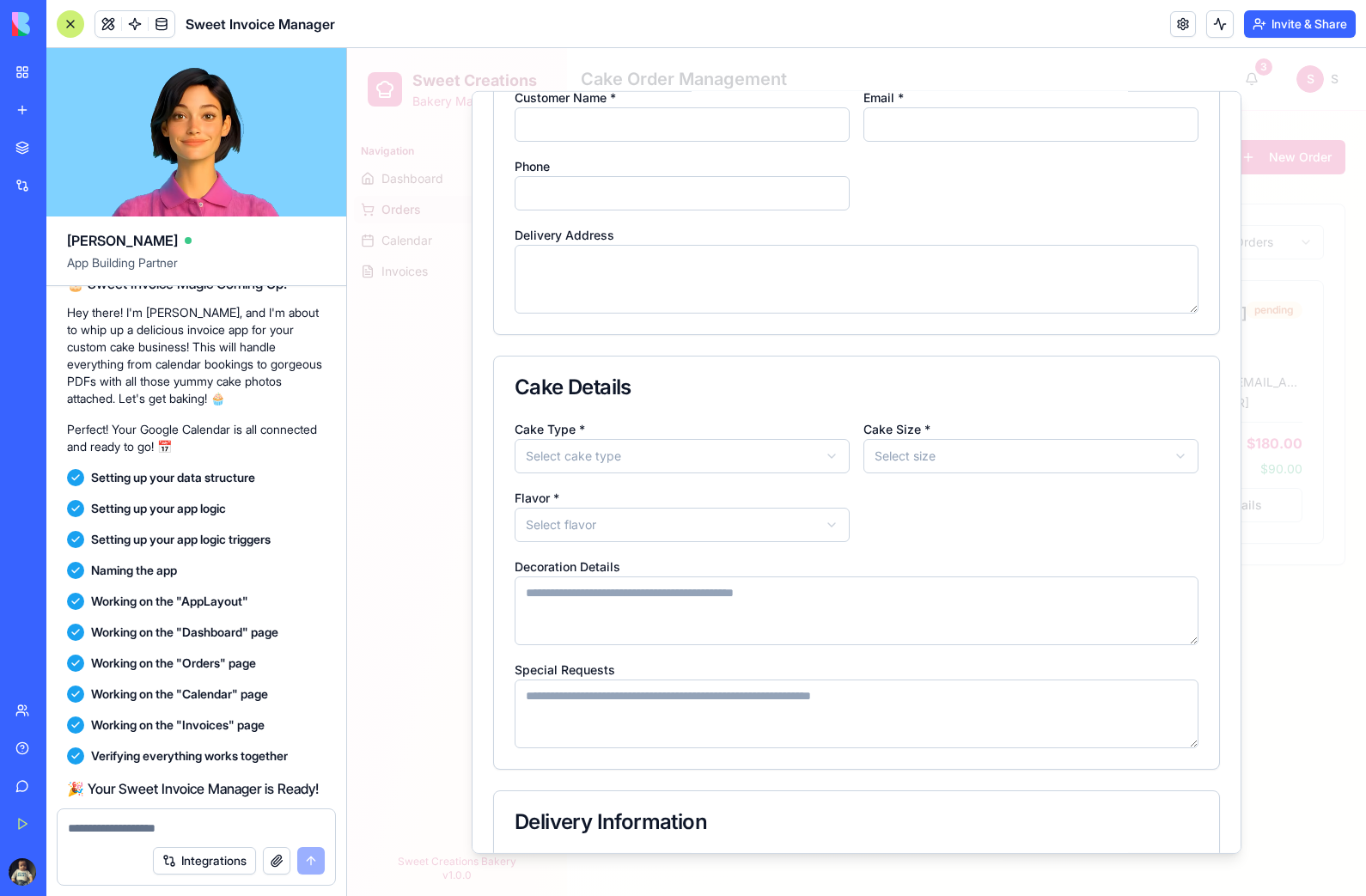
click at [738, 446] on button "Select cake type" at bounding box center [682, 454] width 335 height 34
click at [619, 496] on span "Wedding Cake" at bounding box center [588, 494] width 83 height 18
select select "*******"
click at [996, 458] on button "Select size" at bounding box center [1031, 454] width 335 height 34
click at [982, 544] on span "10 inch (serves 20-25)" at bounding box center [959, 550] width 128 height 18
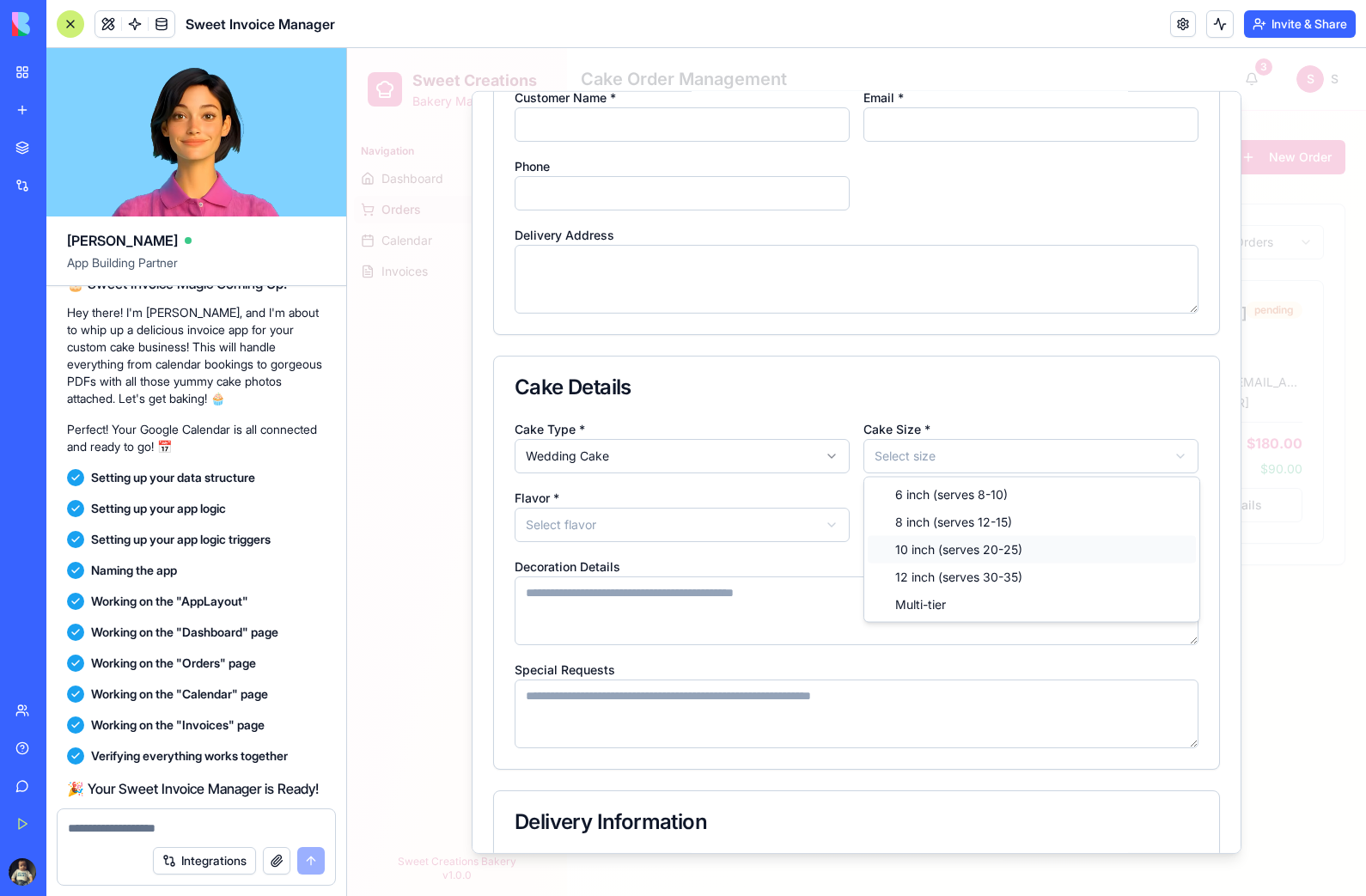
select select "*******"
click at [809, 524] on button "Select flavor" at bounding box center [682, 524] width 335 height 34
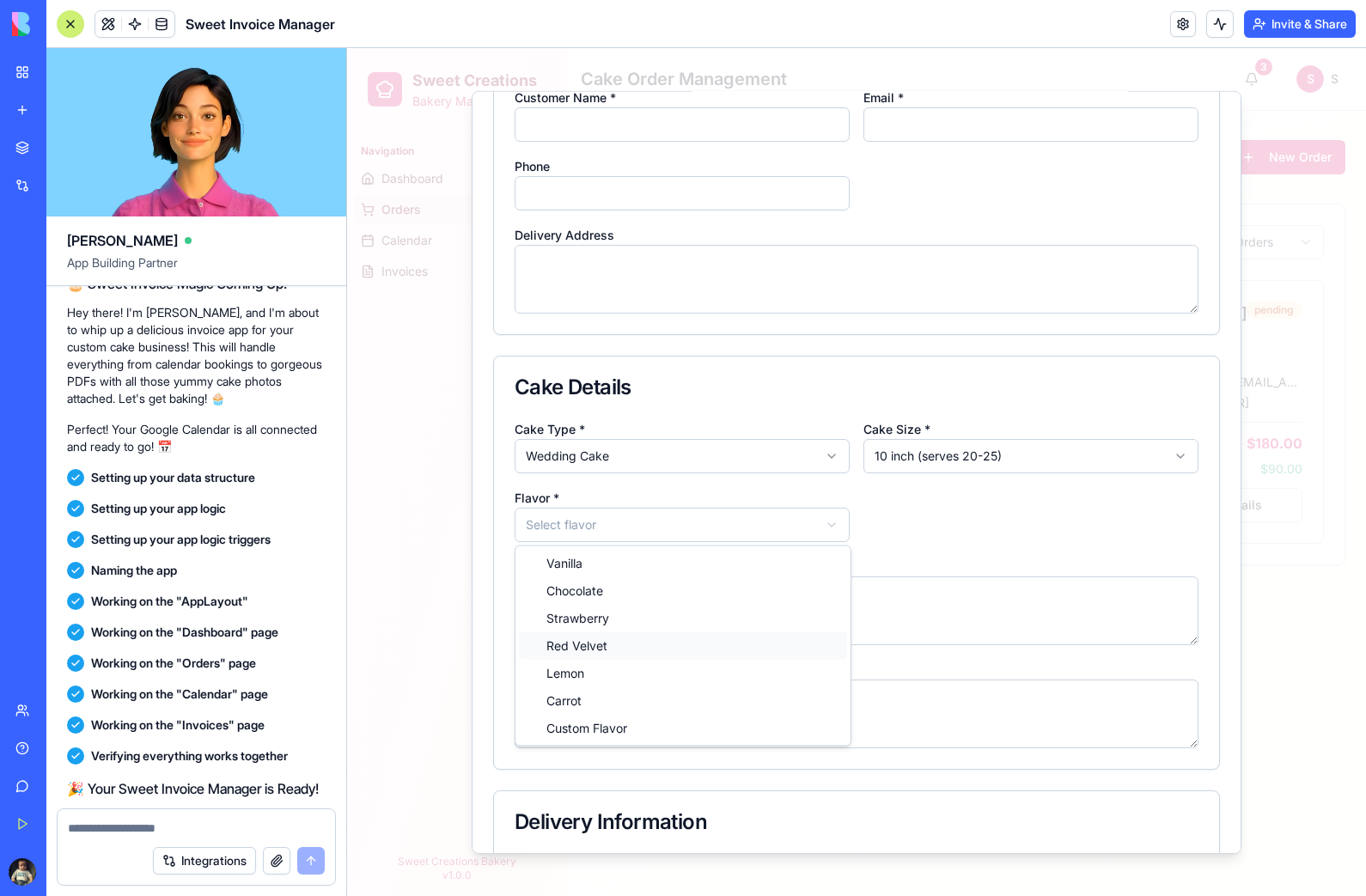
click at [628, 647] on div "Red Velvet" at bounding box center [683, 646] width 328 height 28
select select "**********"
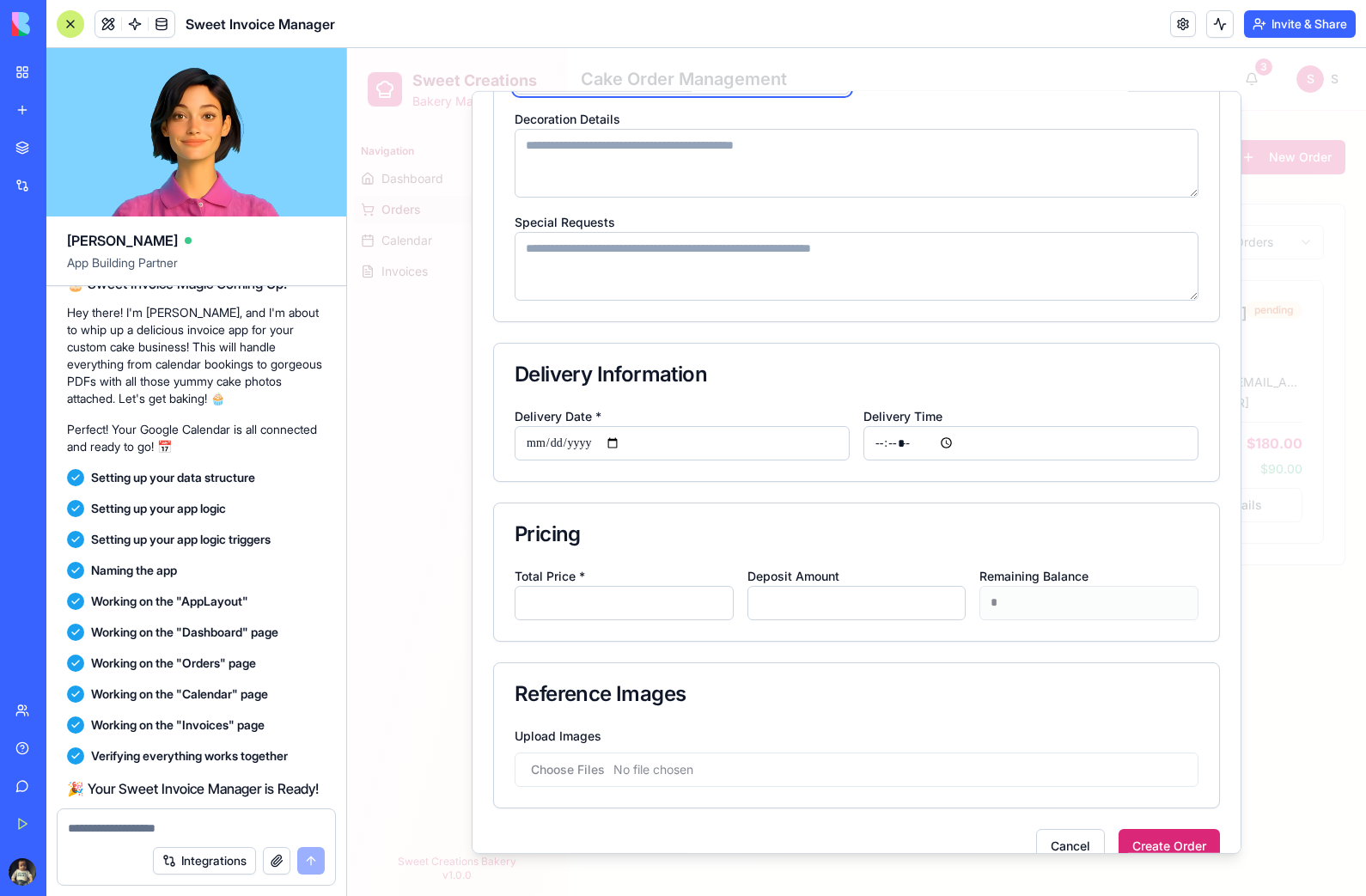
scroll to position [566, 0]
click at [797, 433] on input "Delivery Date *" at bounding box center [682, 441] width 335 height 34
type input "**********"
click at [1050, 441] on input "Delivery Time" at bounding box center [1031, 441] width 335 height 34
type input "*****"
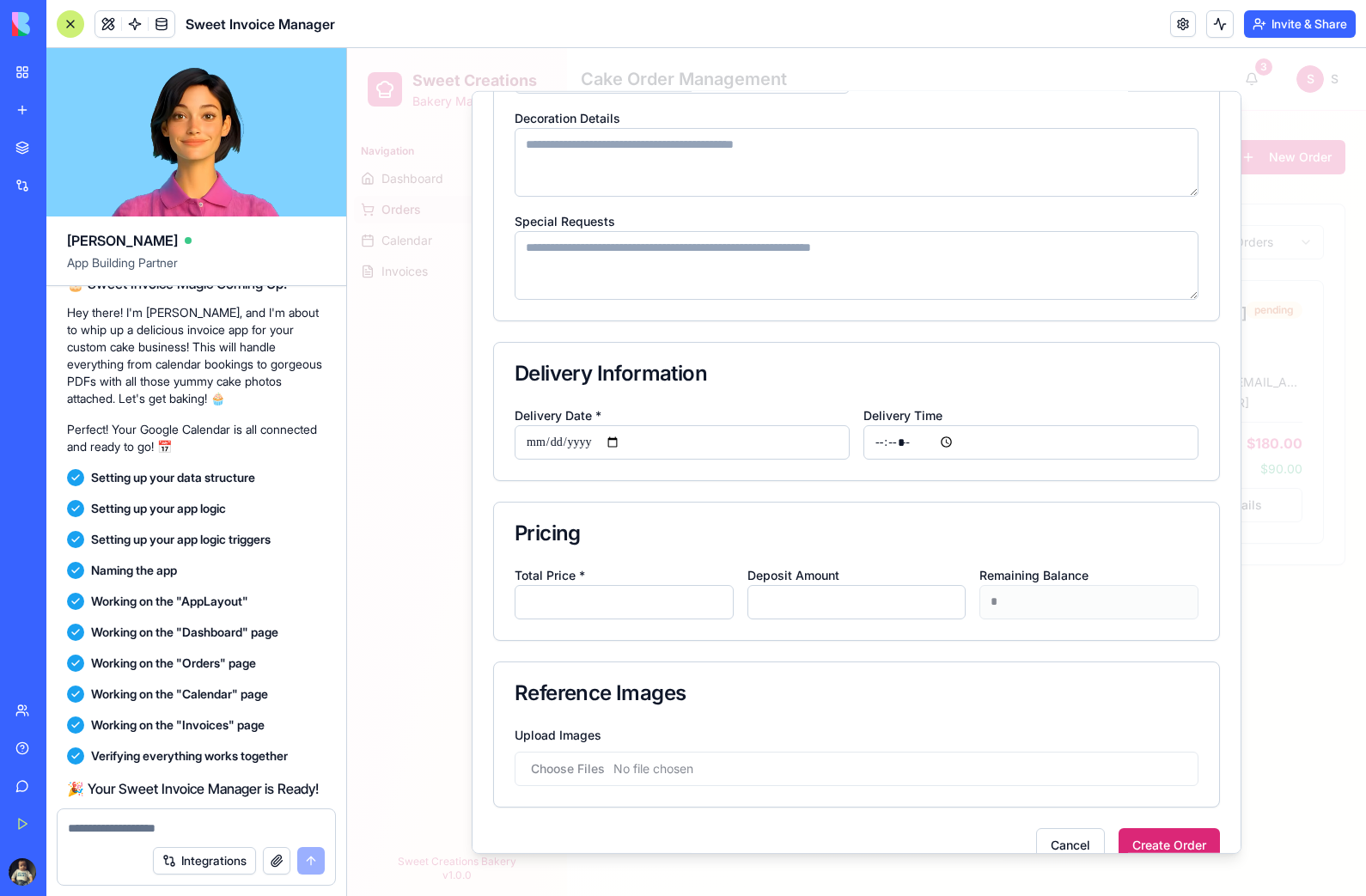
click at [648, 597] on input "*" at bounding box center [624, 600] width 219 height 34
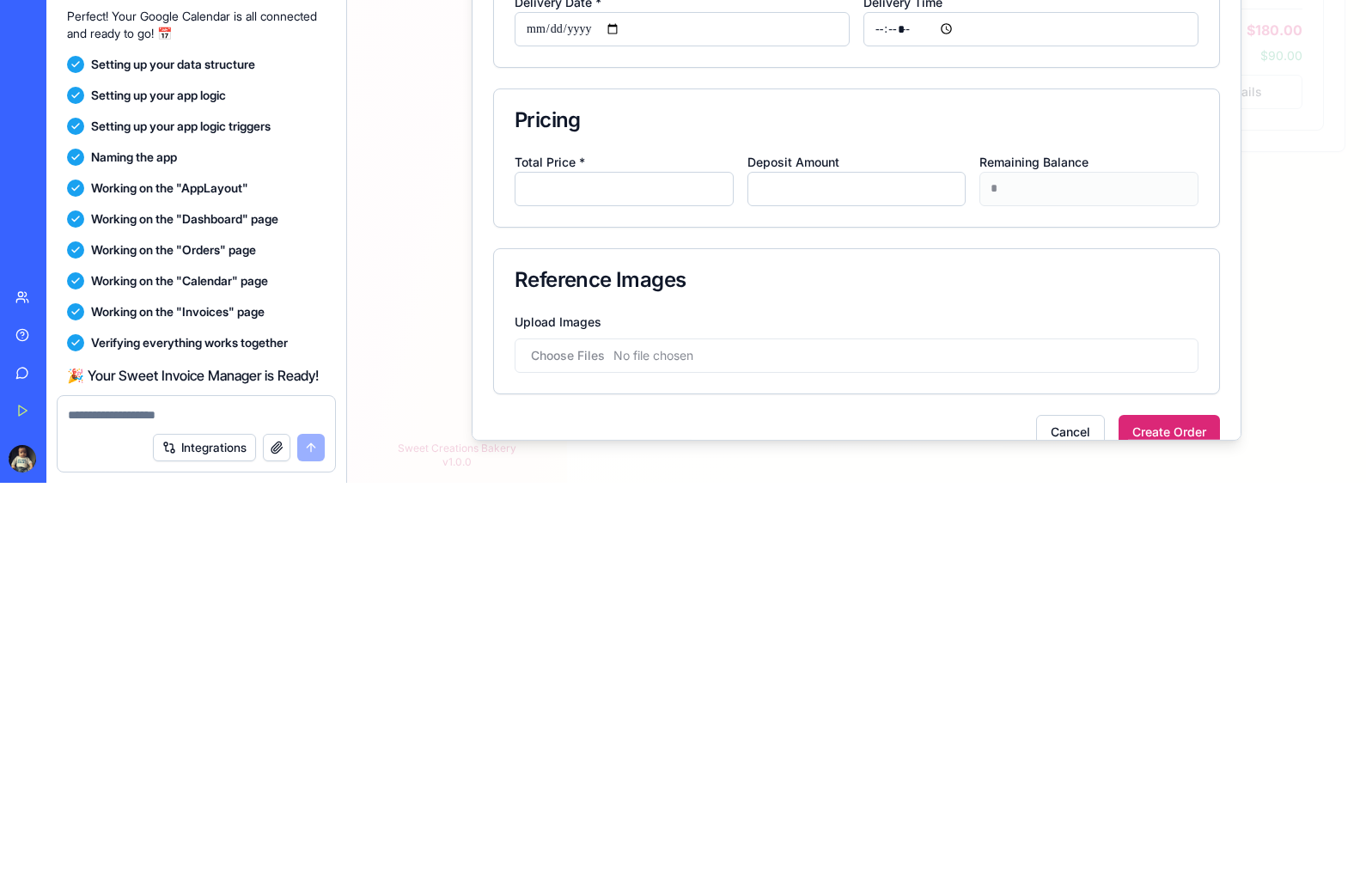
type input "*"
type input "**"
type input "***"
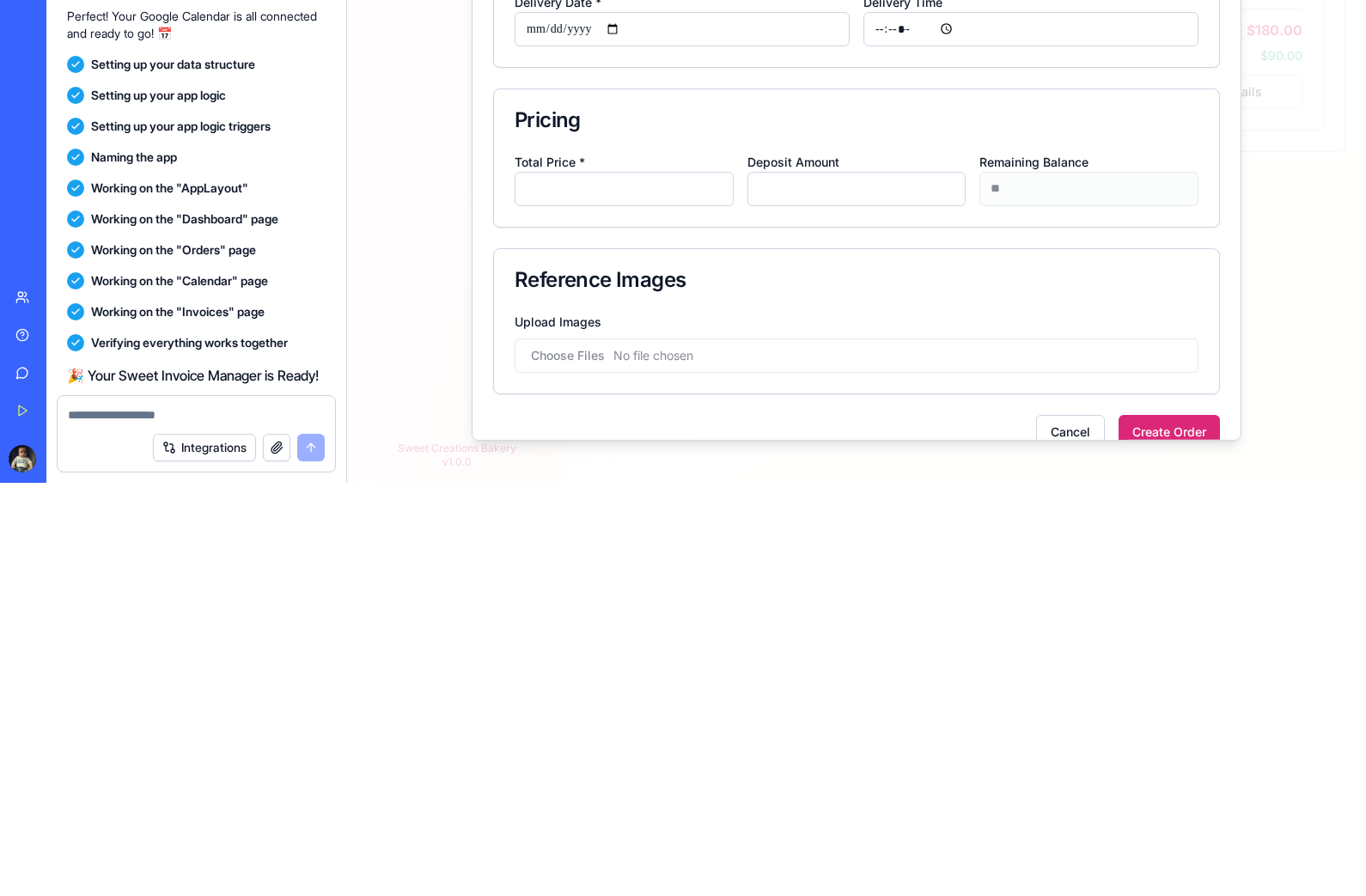
type input "***"
click at [860, 177] on input "*" at bounding box center [857, 188] width 219 height 34
type input "**"
type input "***"
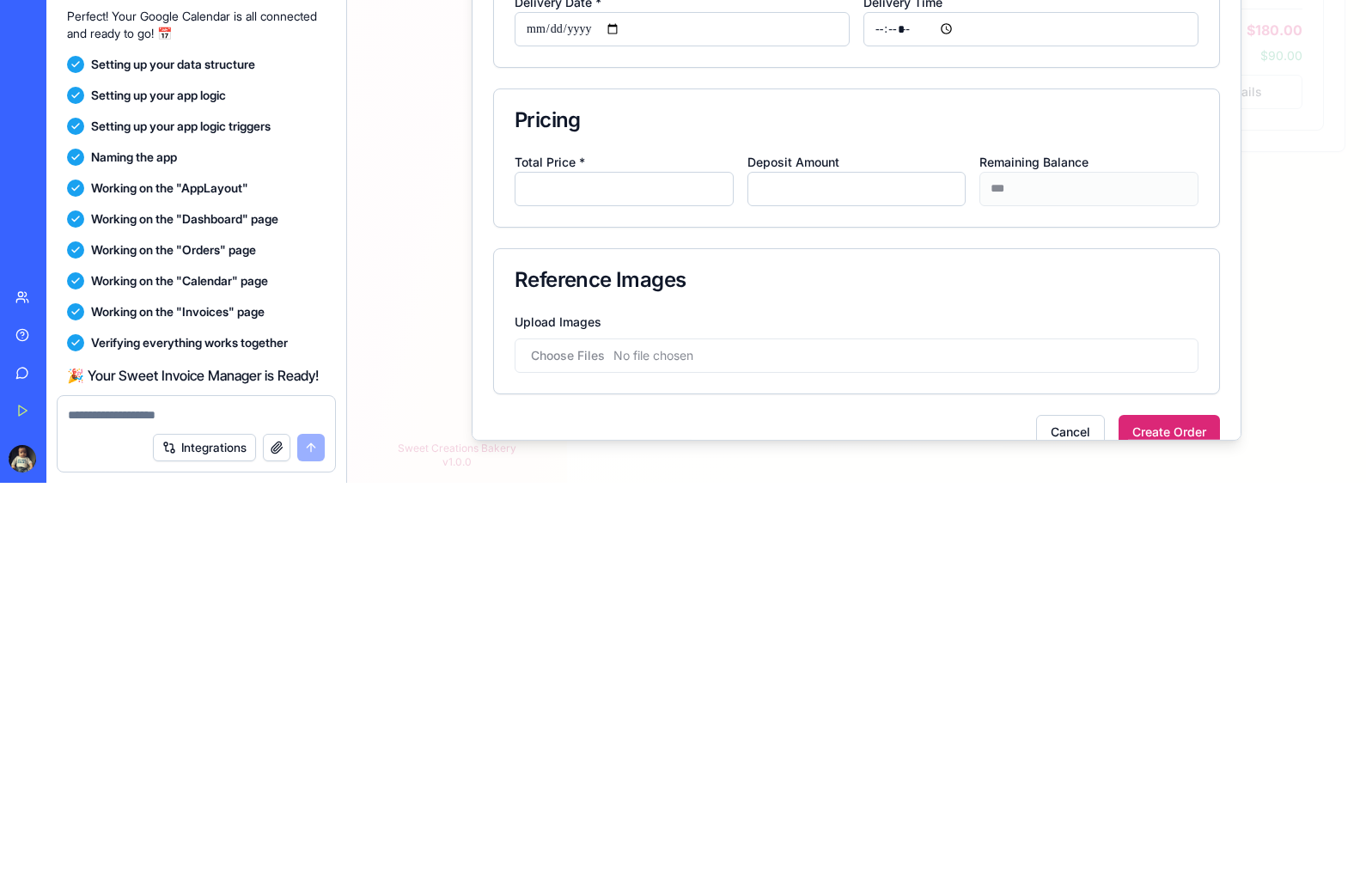
type input "***"
type input "****"
type input "*****"
type input "***"
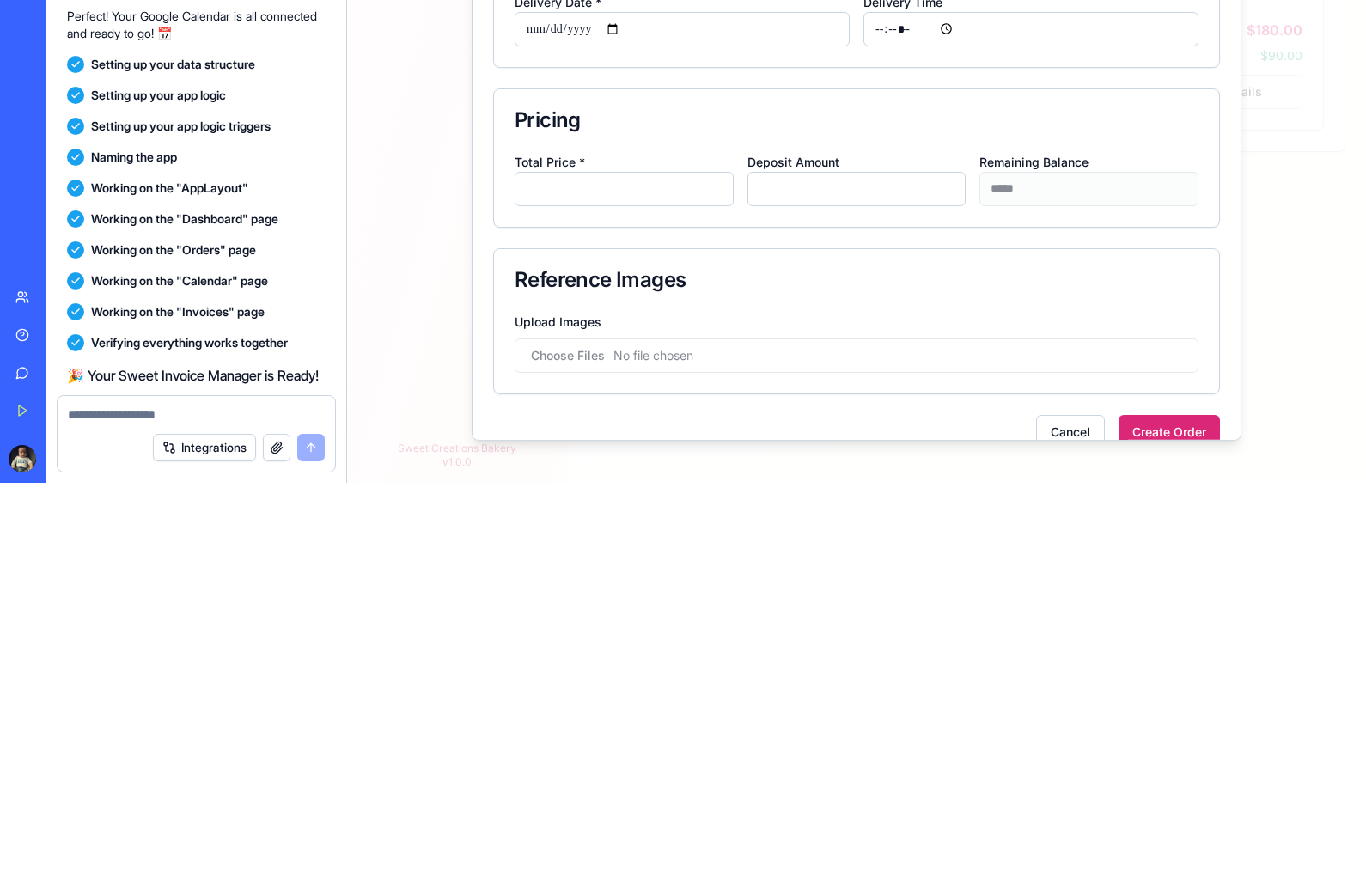
type input "***"
click at [1026, 310] on div "Reference Images" at bounding box center [857, 279] width 726 height 62
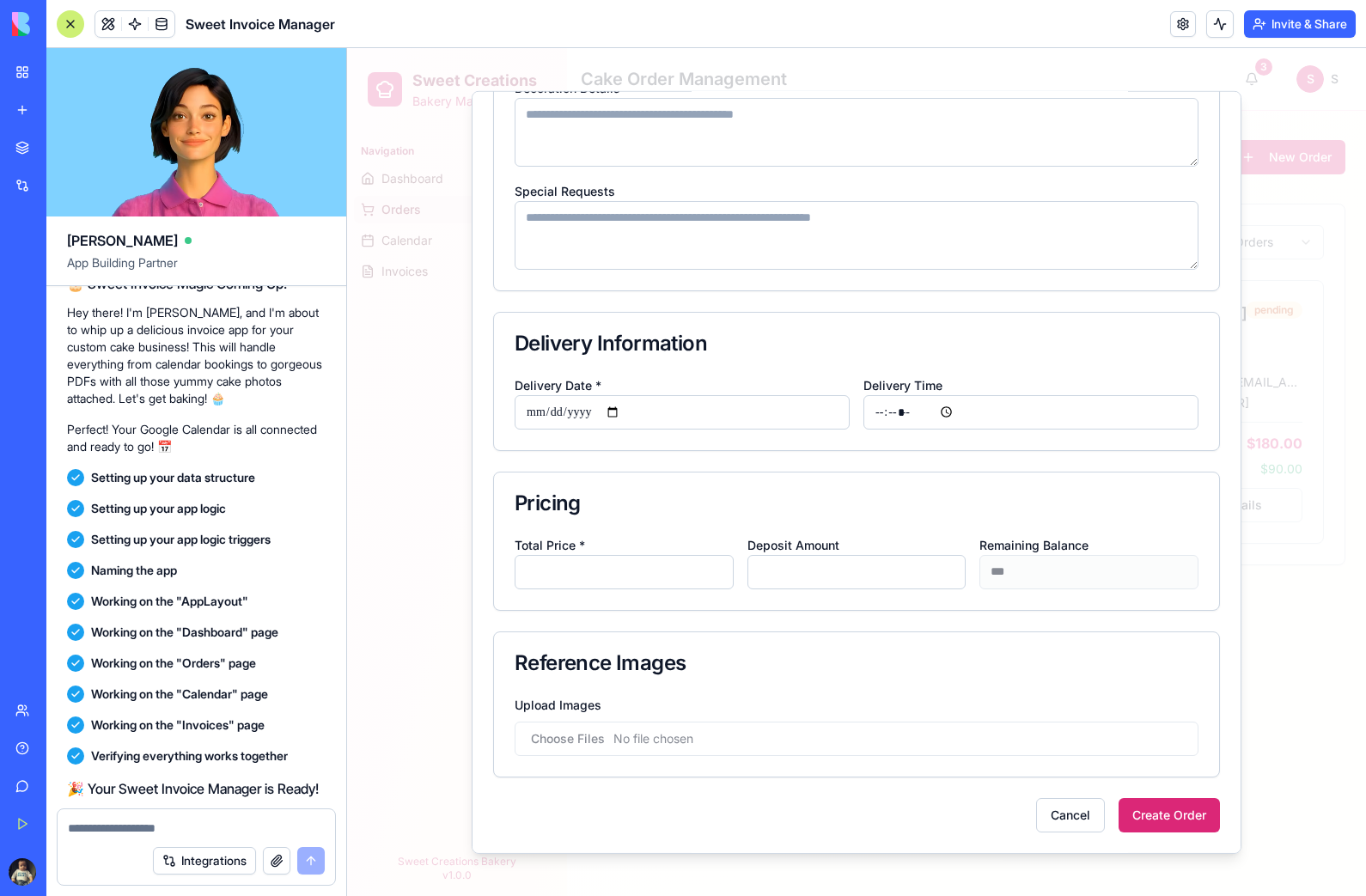
scroll to position [598, 0]
click at [720, 735] on input "Upload Images" at bounding box center [857, 737] width 684 height 34
click at [677, 739] on input "Upload Images" at bounding box center [857, 737] width 684 height 34
type input "**********"
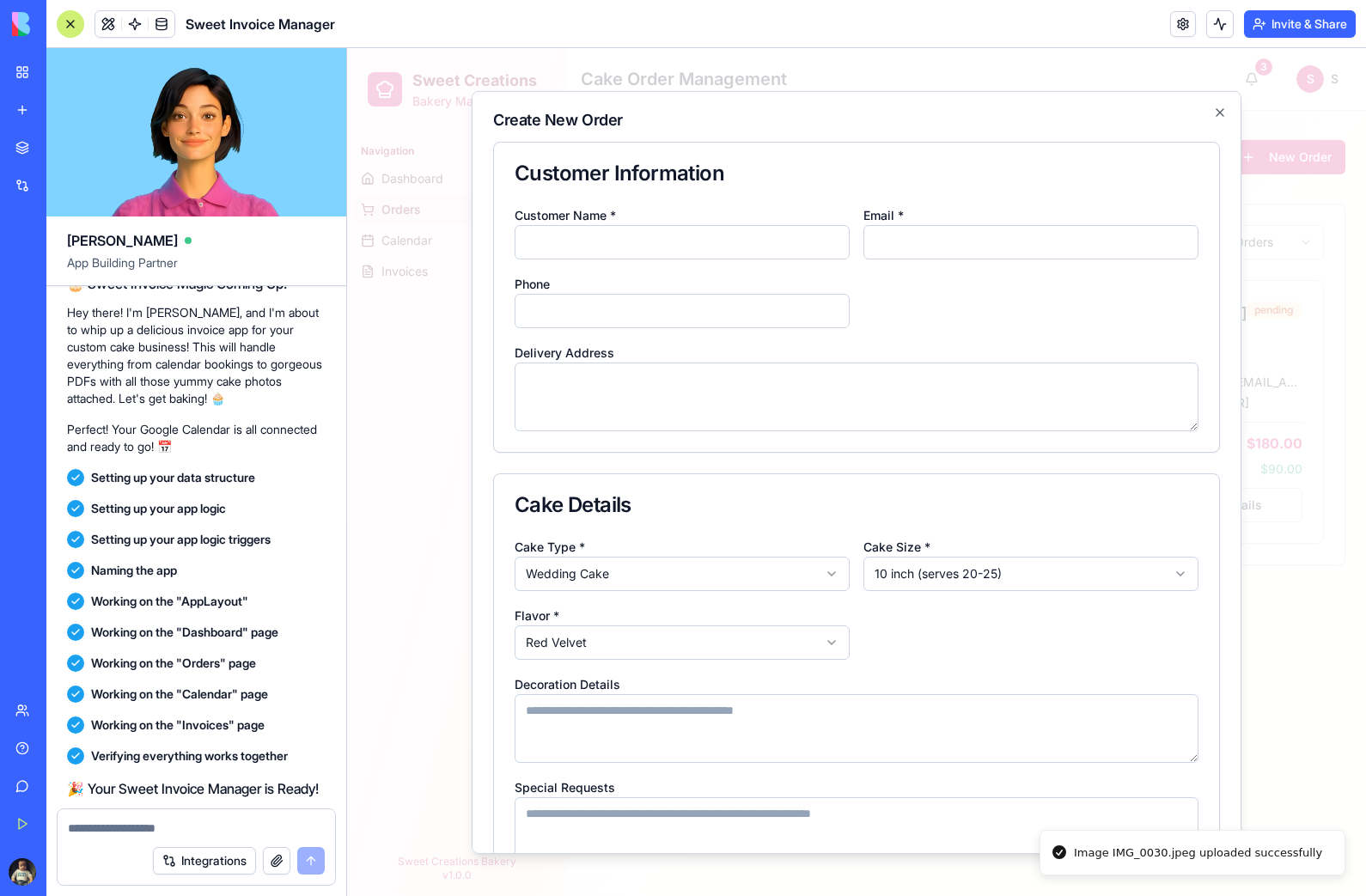
scroll to position [0, 0]
click at [681, 241] on input "Customer Name *" at bounding box center [682, 241] width 335 height 34
type input "**"
click at [956, 246] on input "Email *" at bounding box center [1031, 241] width 335 height 34
type input "*"
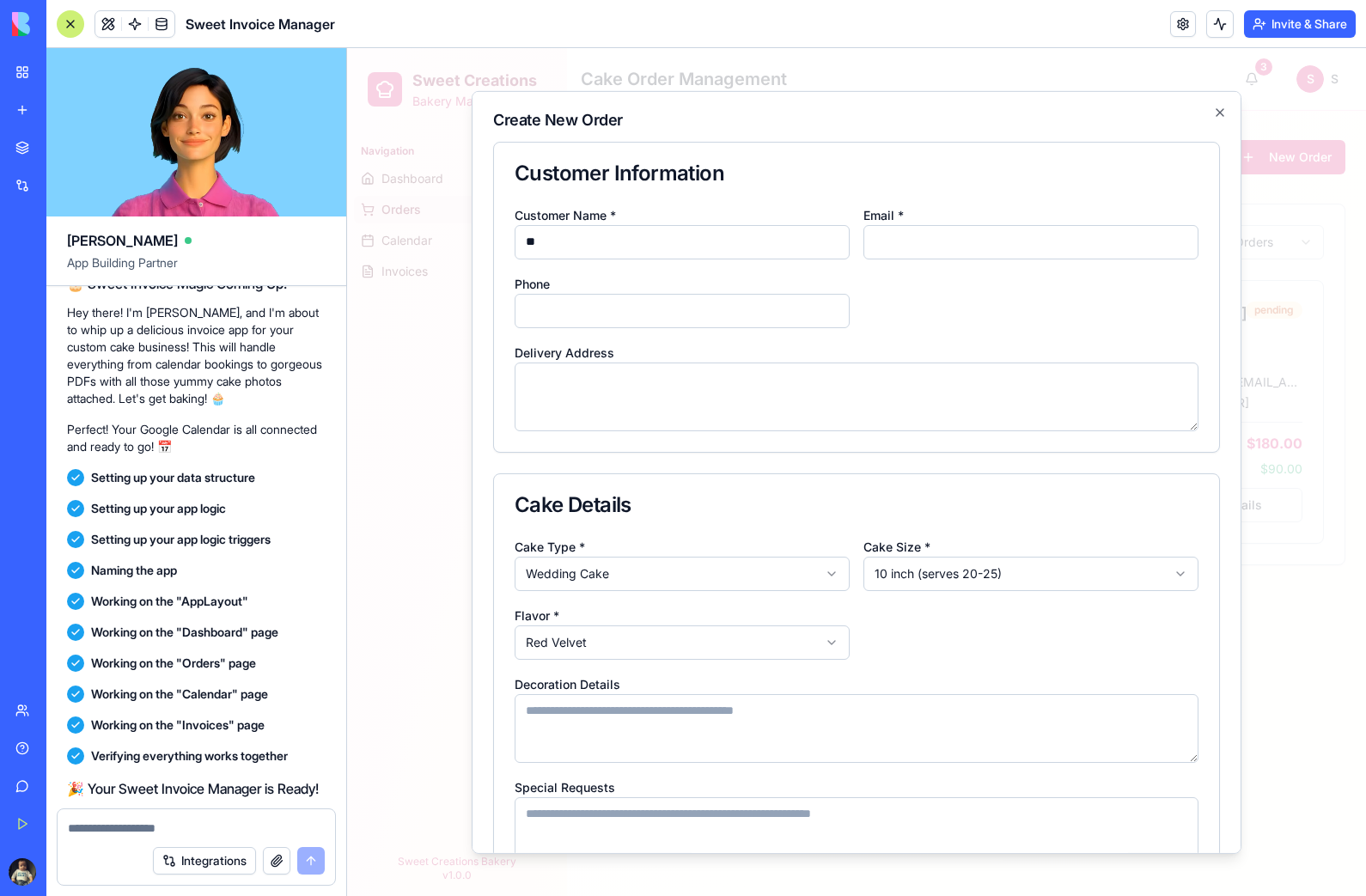
type input "**********"
type textarea "**********"
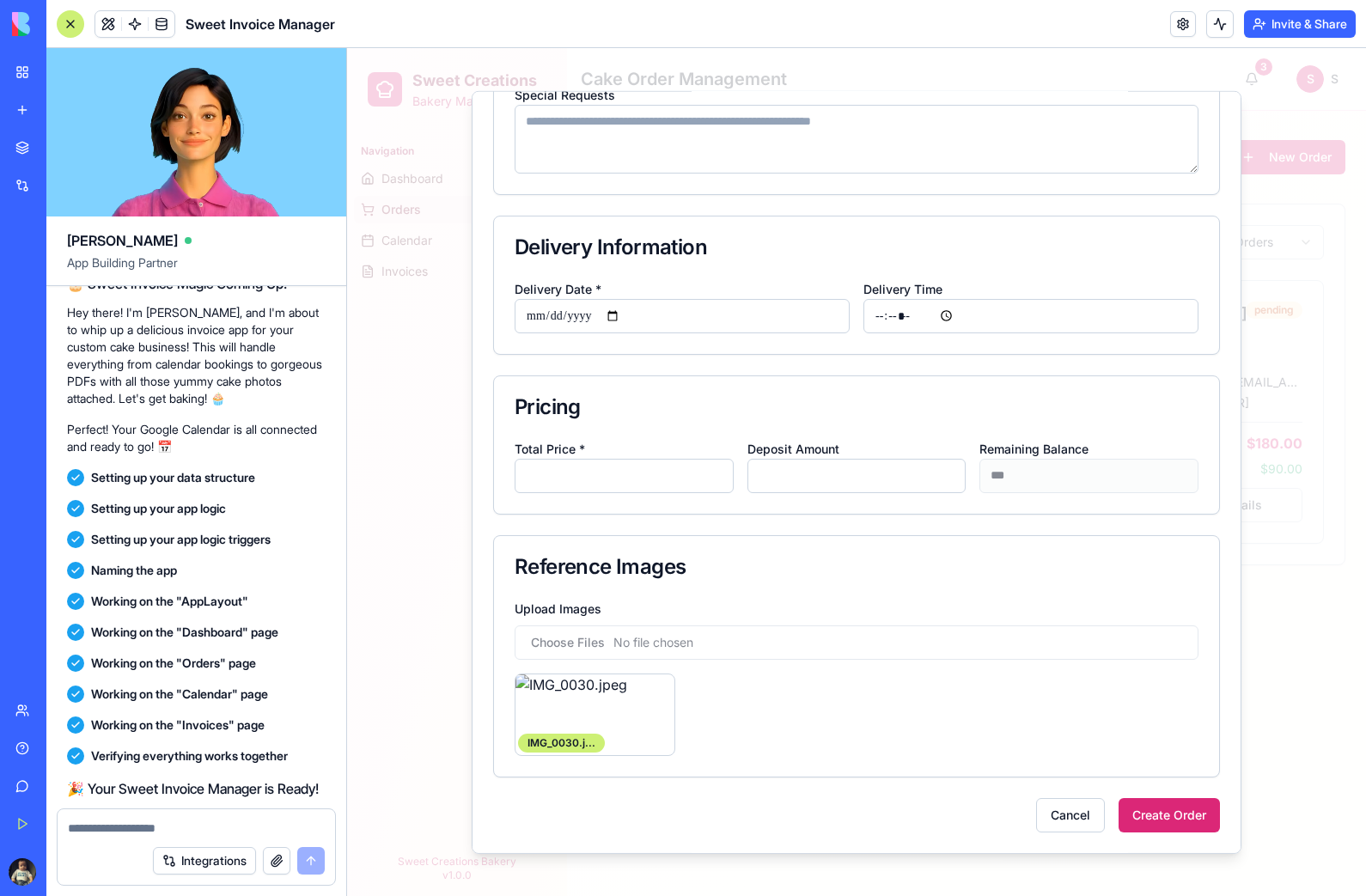
scroll to position [694, 0]
click at [1172, 814] on button "Create Order" at bounding box center [1169, 814] width 102 height 34
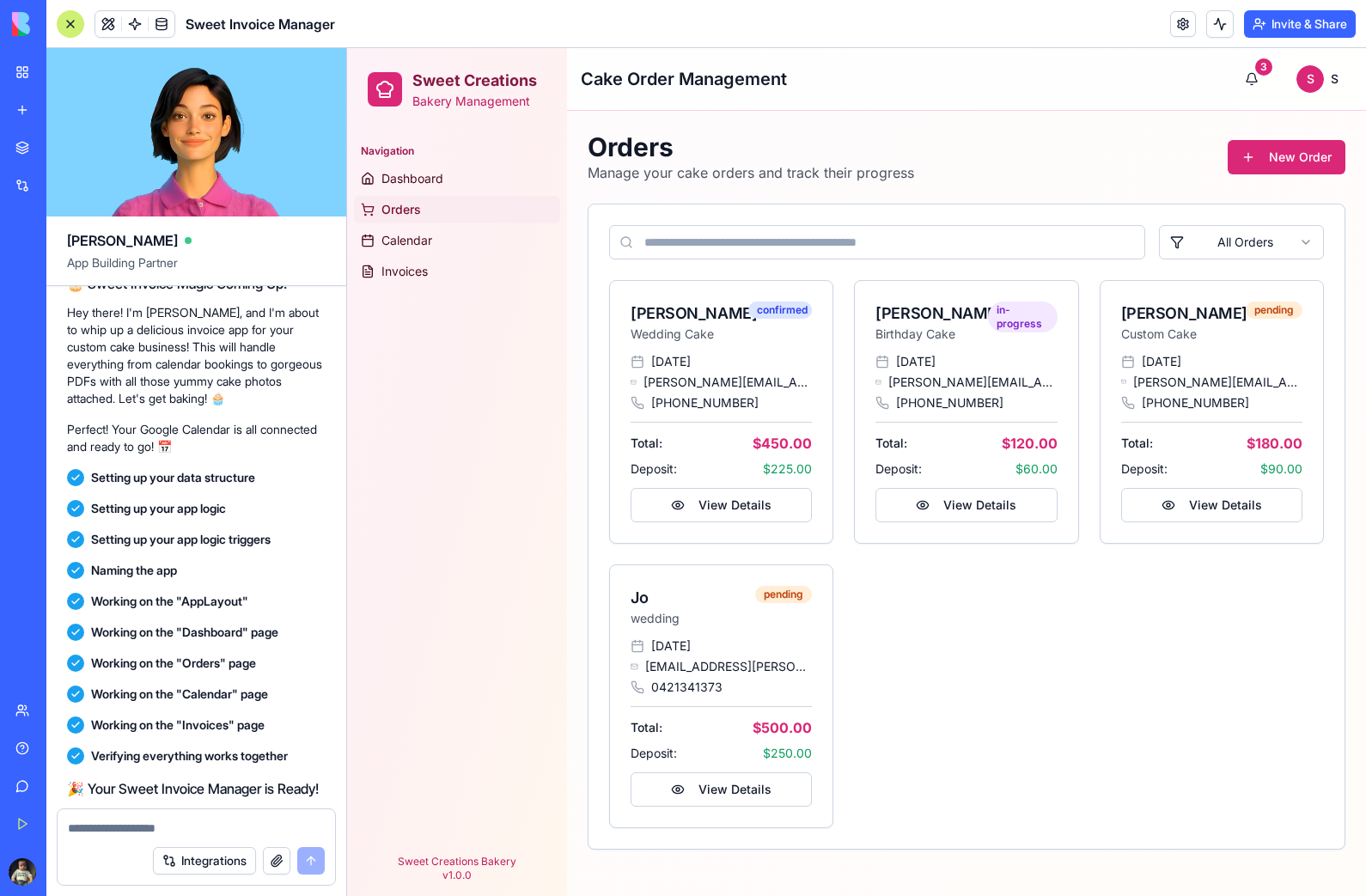
click at [748, 793] on button "View Details" at bounding box center [721, 789] width 181 height 34
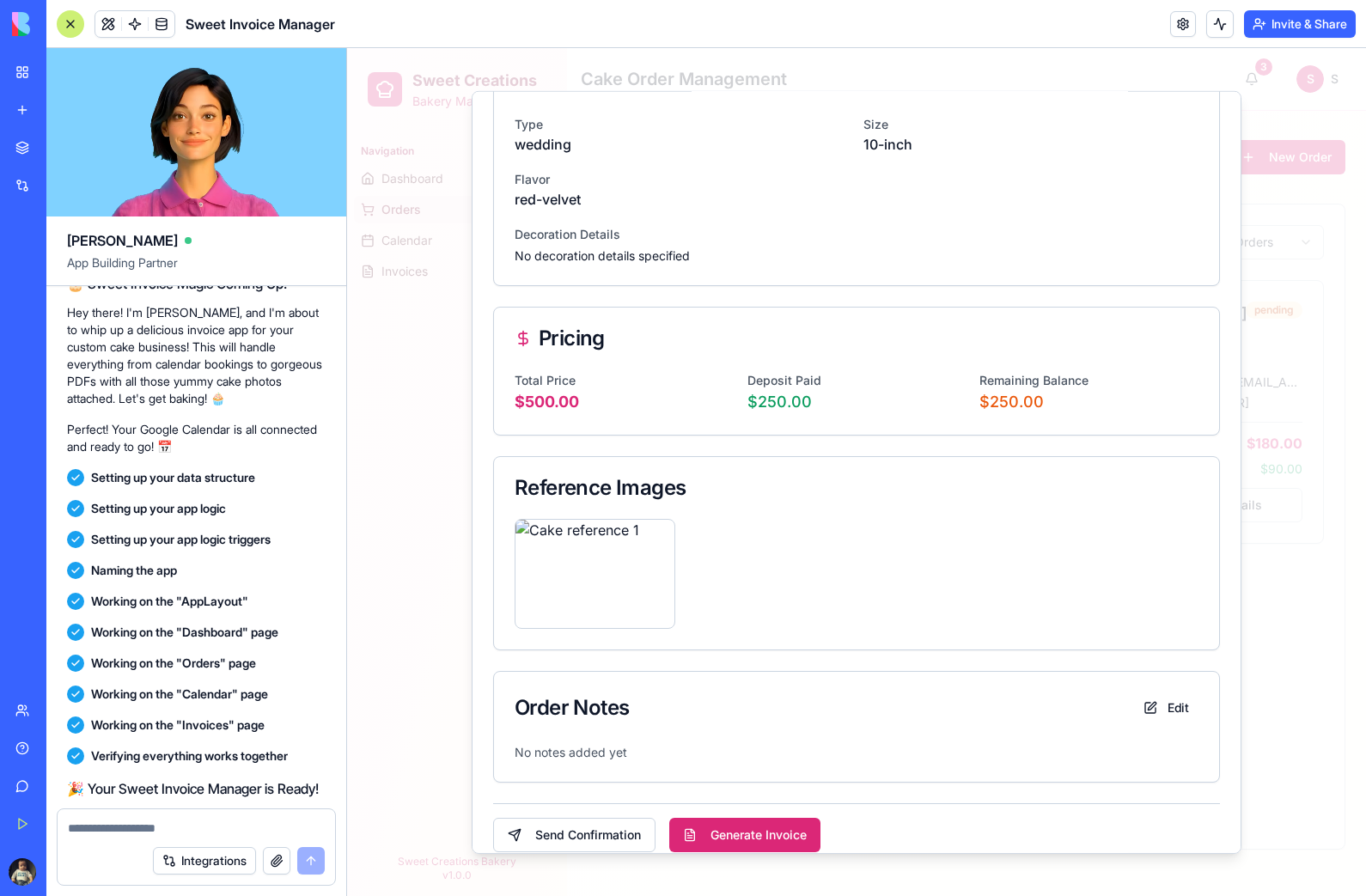
scroll to position [363, 0]
click at [775, 819] on button "Generate Invoice" at bounding box center [745, 834] width 152 height 34
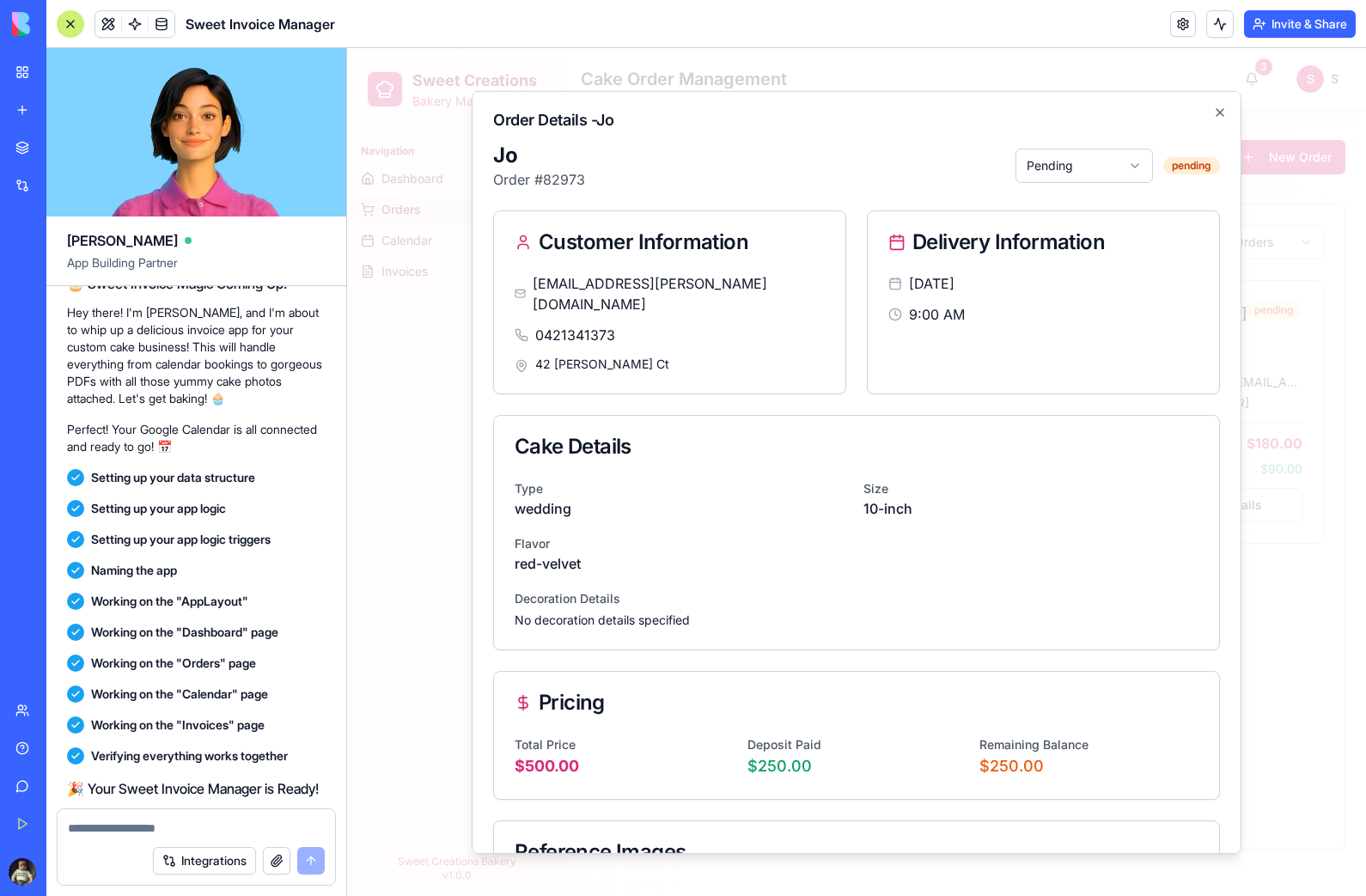
scroll to position [0, 0]
click at [1107, 171] on button "Pending" at bounding box center [1084, 164] width 138 height 34
click at [1101, 232] on span "Confirmed" at bounding box center [1075, 232] width 58 height 18
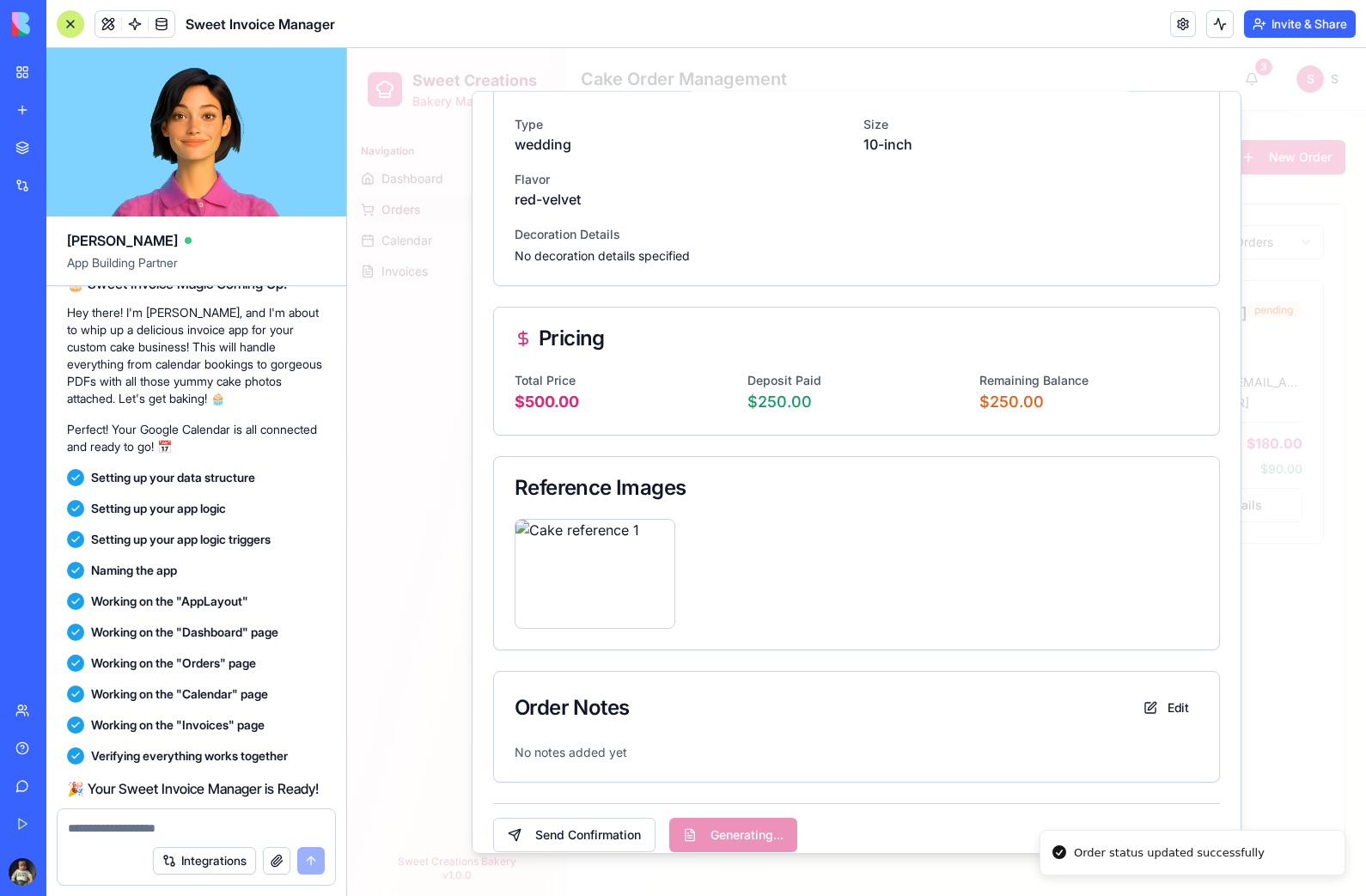
scroll to position [363, 0]
click at [592, 817] on button "Send Confirmation" at bounding box center [575, 834] width 163 height 34
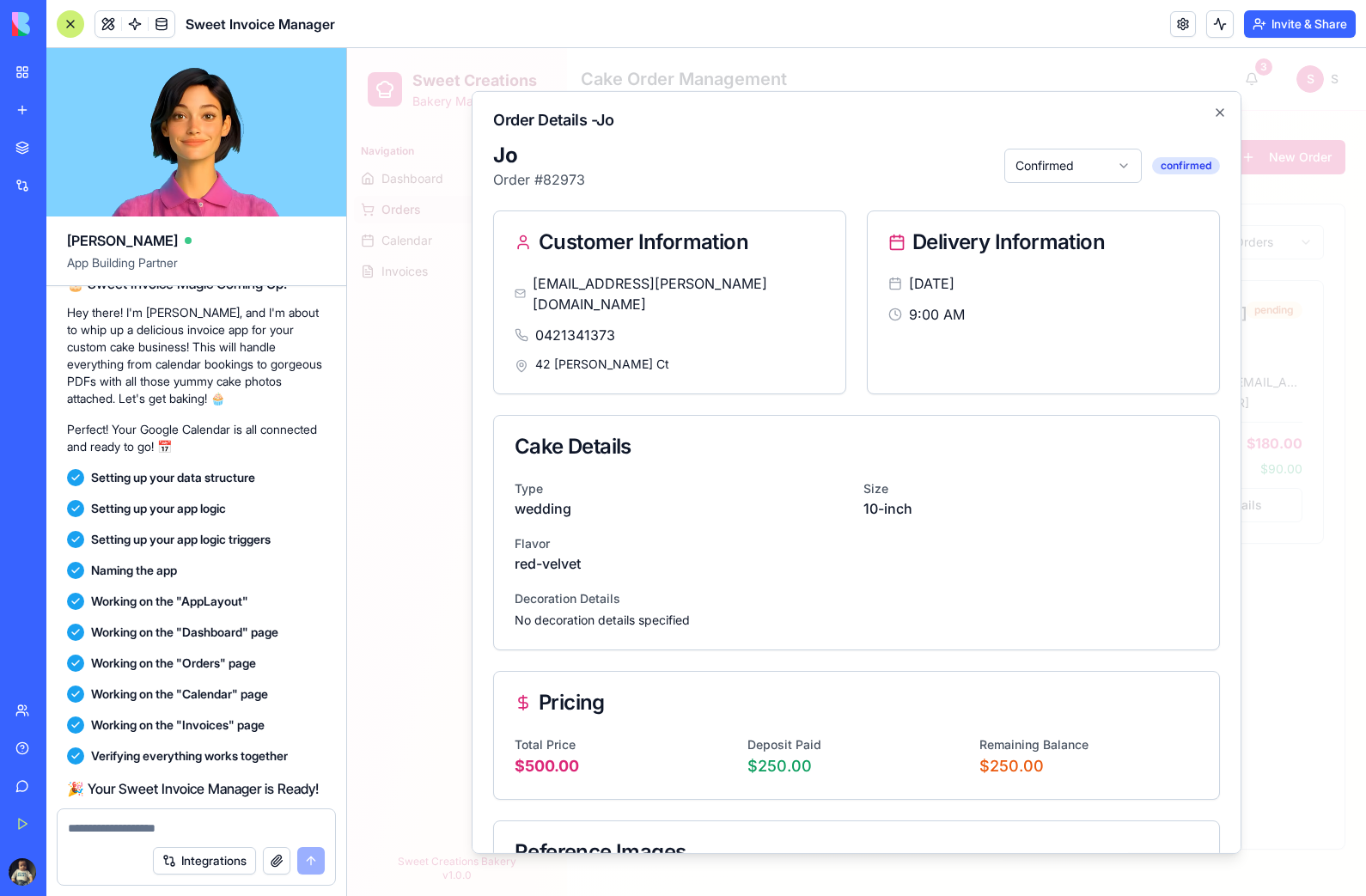
scroll to position [0, 0]
click at [1226, 109] on icon "button" at bounding box center [1220, 111] width 14 height 14
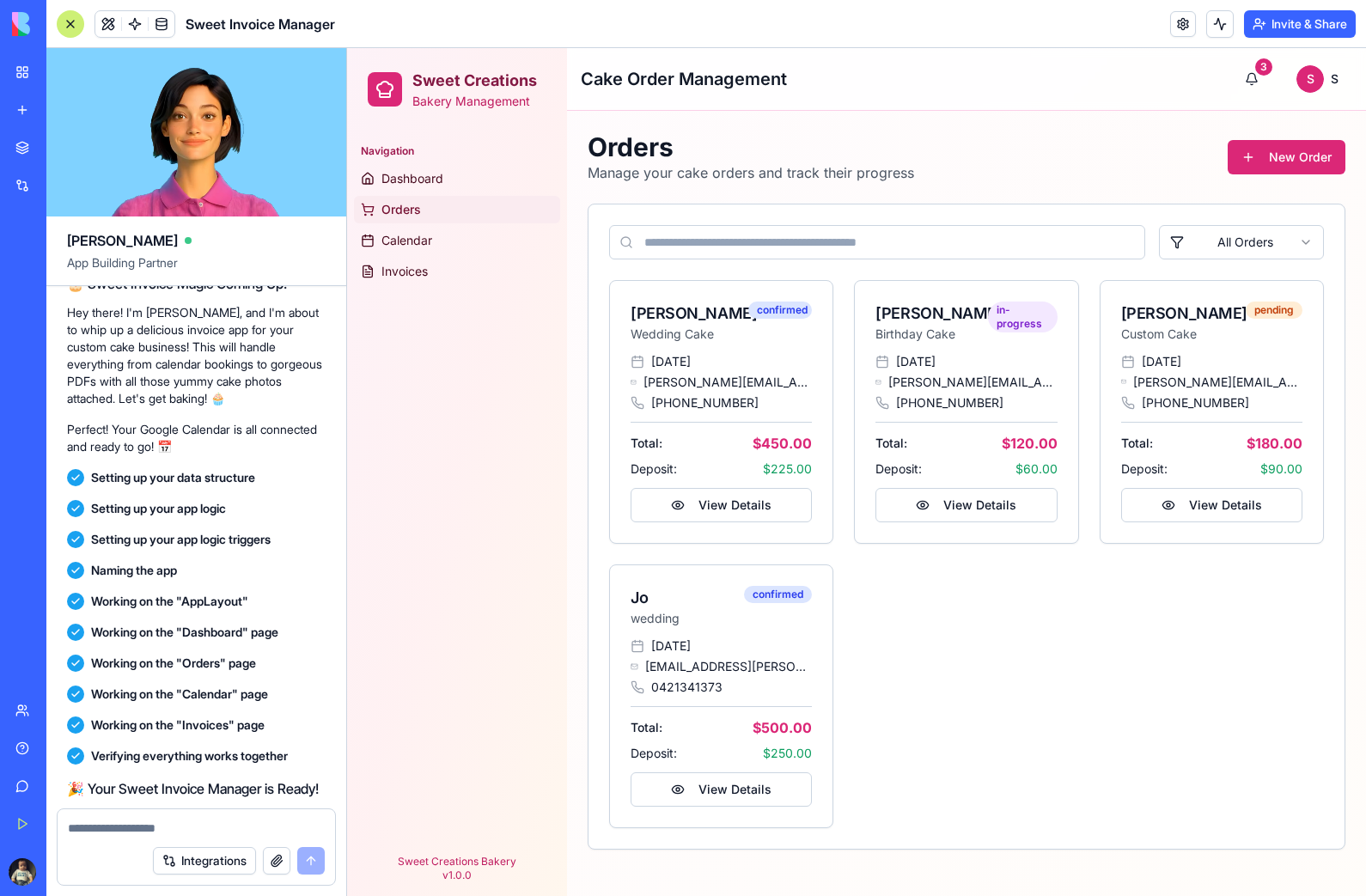
click at [464, 175] on link "Dashboard" at bounding box center [457, 178] width 206 height 28
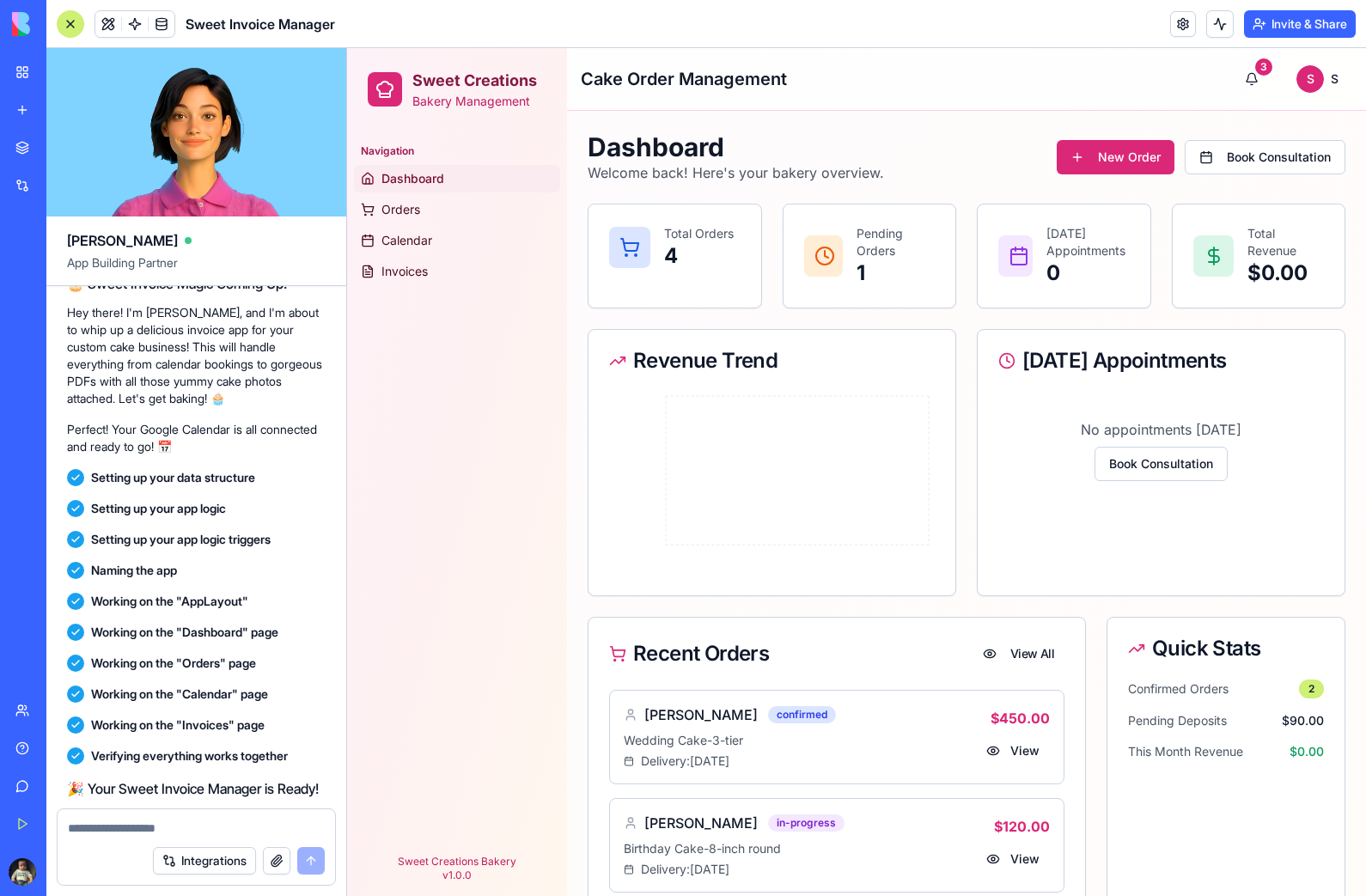
click at [435, 218] on link "Orders" at bounding box center [457, 210] width 206 height 28
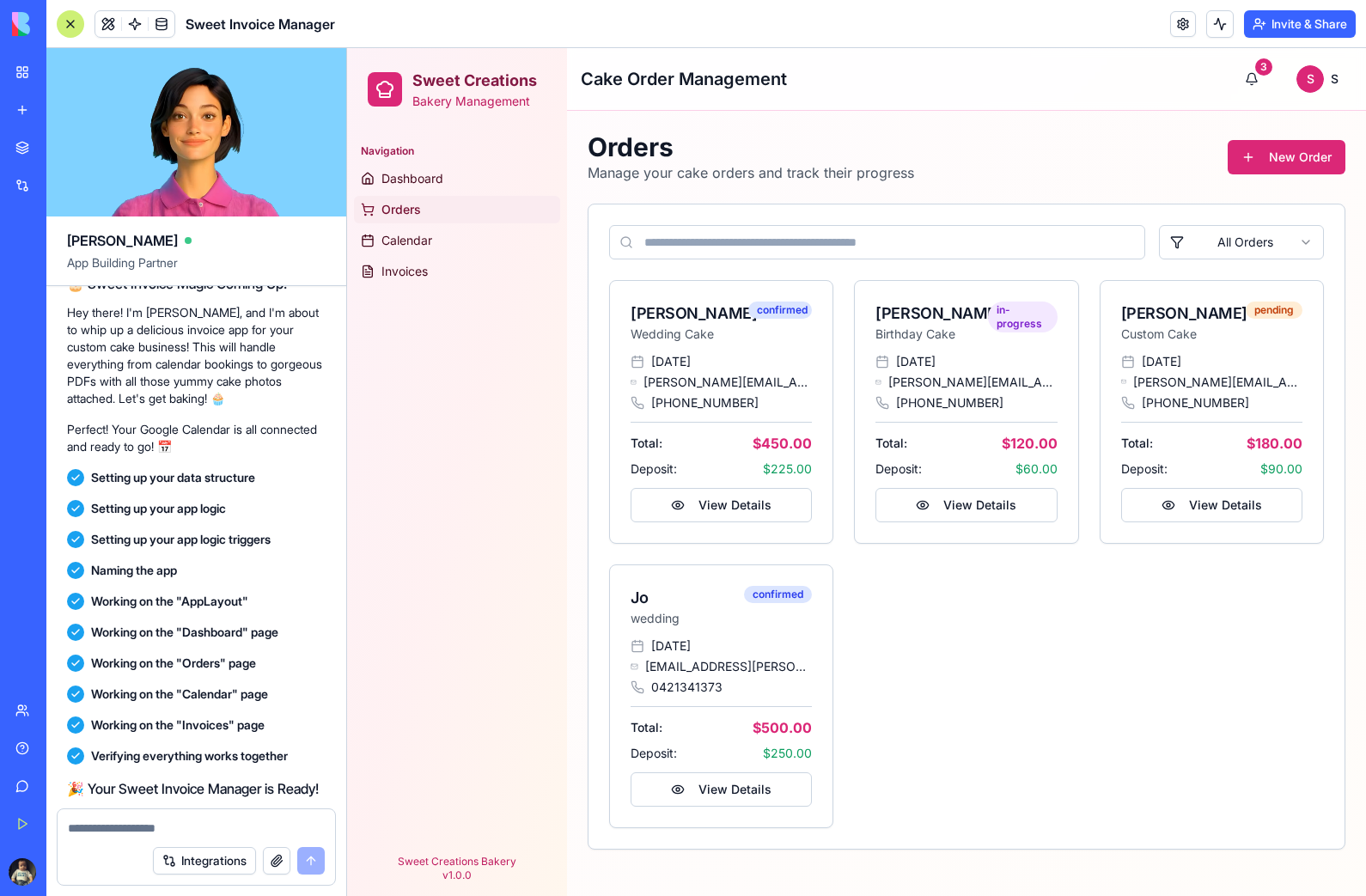
click at [451, 240] on link "Calendar" at bounding box center [457, 240] width 206 height 28
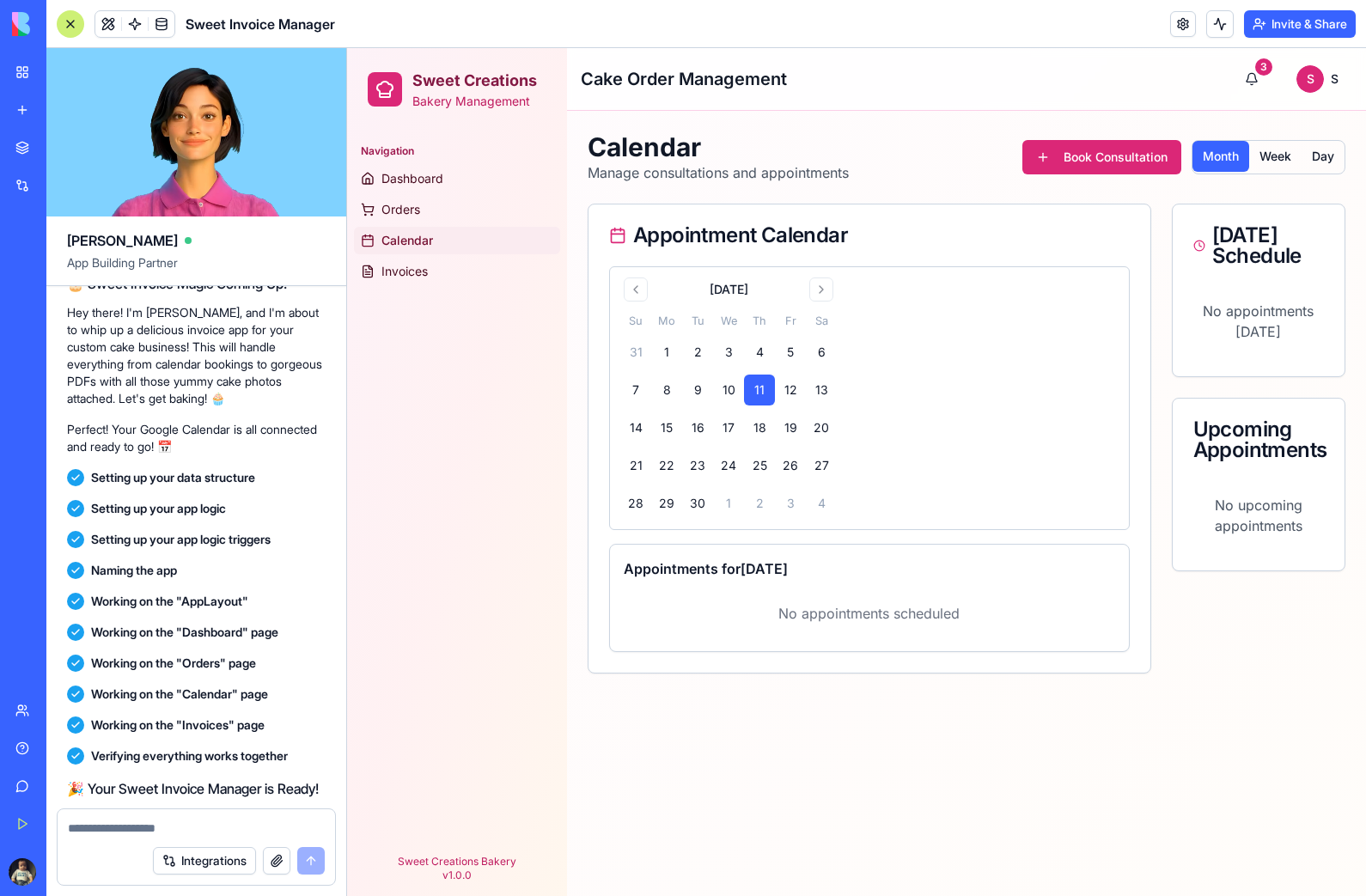
click at [820, 299] on button "Go to next month" at bounding box center [822, 289] width 24 height 24
click at [821, 460] on button "25" at bounding box center [821, 465] width 30 height 30
click at [824, 290] on button "Go to next month" at bounding box center [822, 289] width 24 height 24
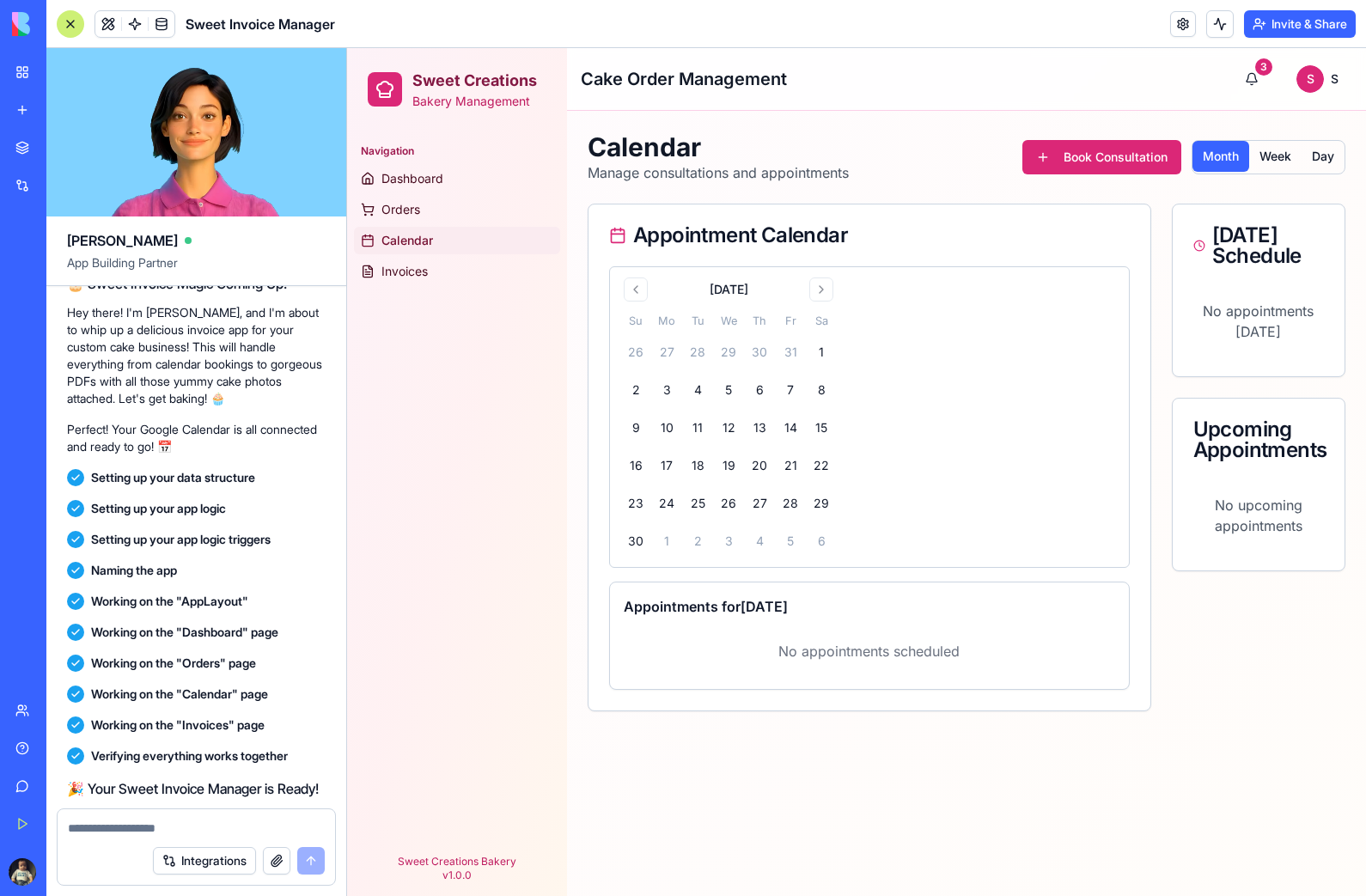
click at [647, 289] on button "Go to previous month" at bounding box center [636, 289] width 24 height 24
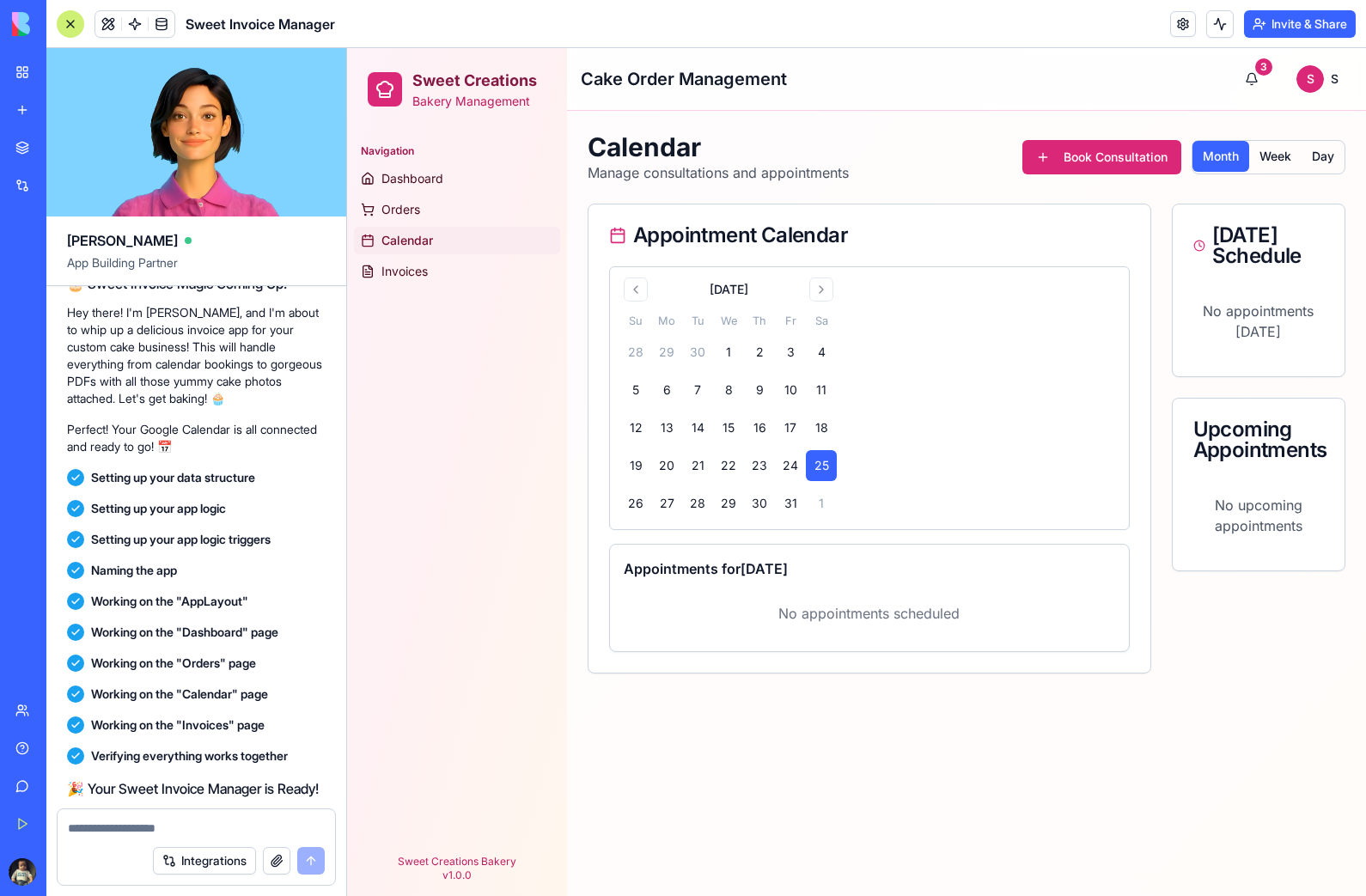
click at [966, 452] on div "[DATE] Su Mo Tu We Th Fr Sa 28 29 30 1 2 3 4 5 6 7 8 9 10 11 12 13 14 15 16 17 …" at bounding box center [869, 397] width 498 height 241
click at [824, 472] on button "25" at bounding box center [821, 465] width 30 height 30
click at [827, 468] on button "25" at bounding box center [821, 465] width 30 height 30
click at [414, 277] on span "Invoices" at bounding box center [405, 271] width 46 height 18
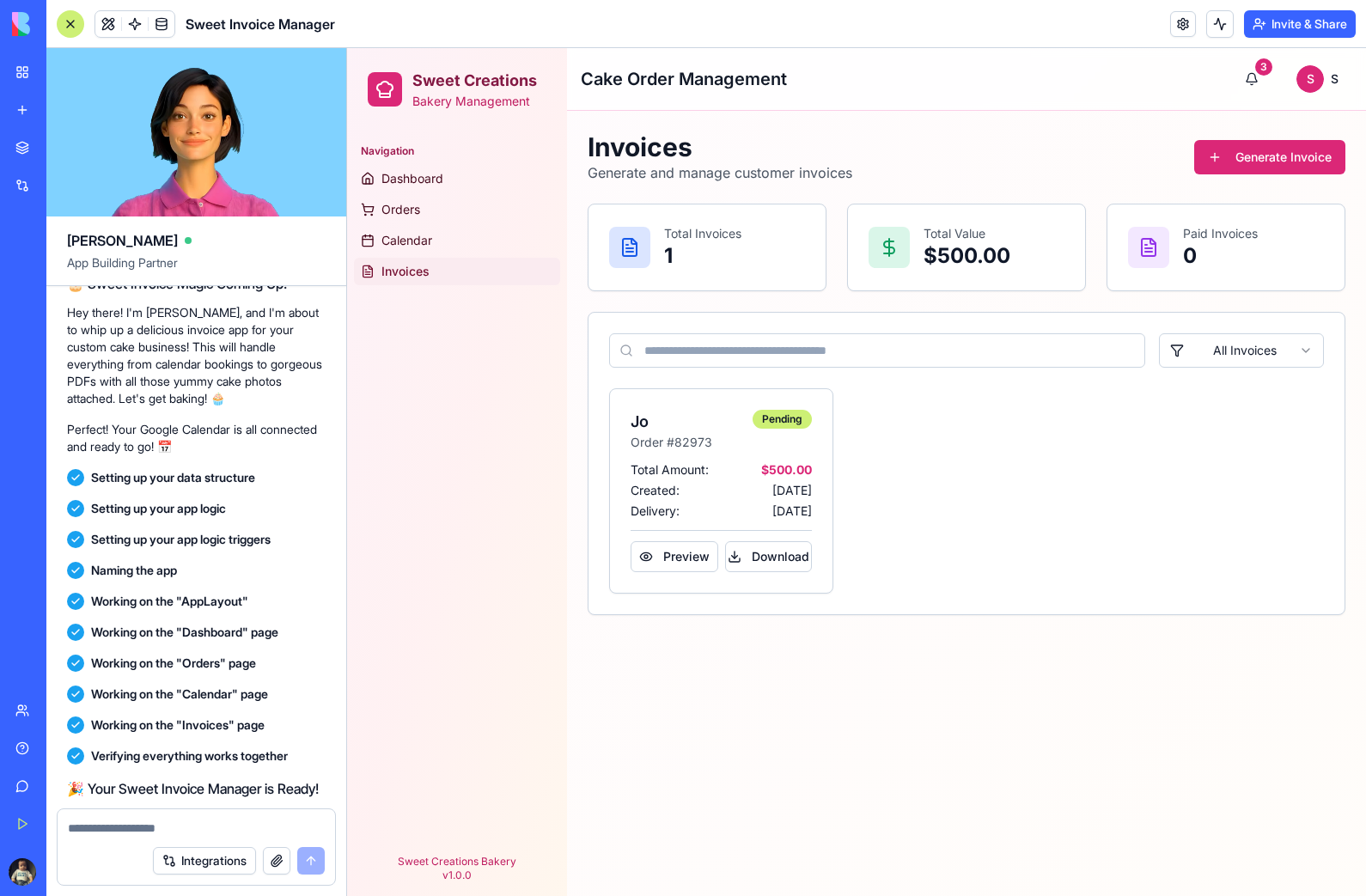
click at [677, 544] on button "Preview" at bounding box center [674, 556] width 88 height 30
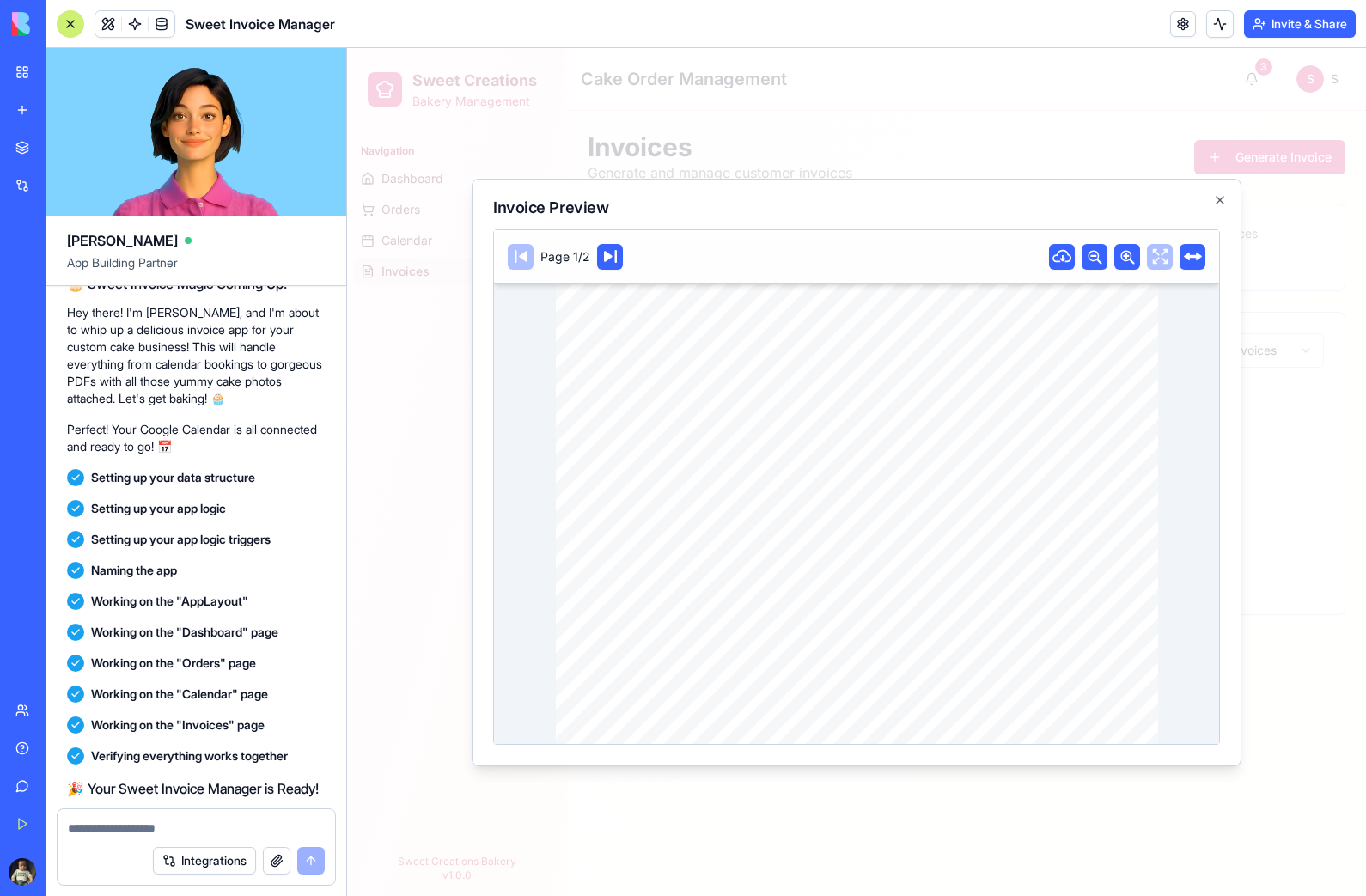
click at [607, 269] on button at bounding box center [610, 257] width 26 height 26
click at [526, 266] on button at bounding box center [520, 257] width 26 height 26
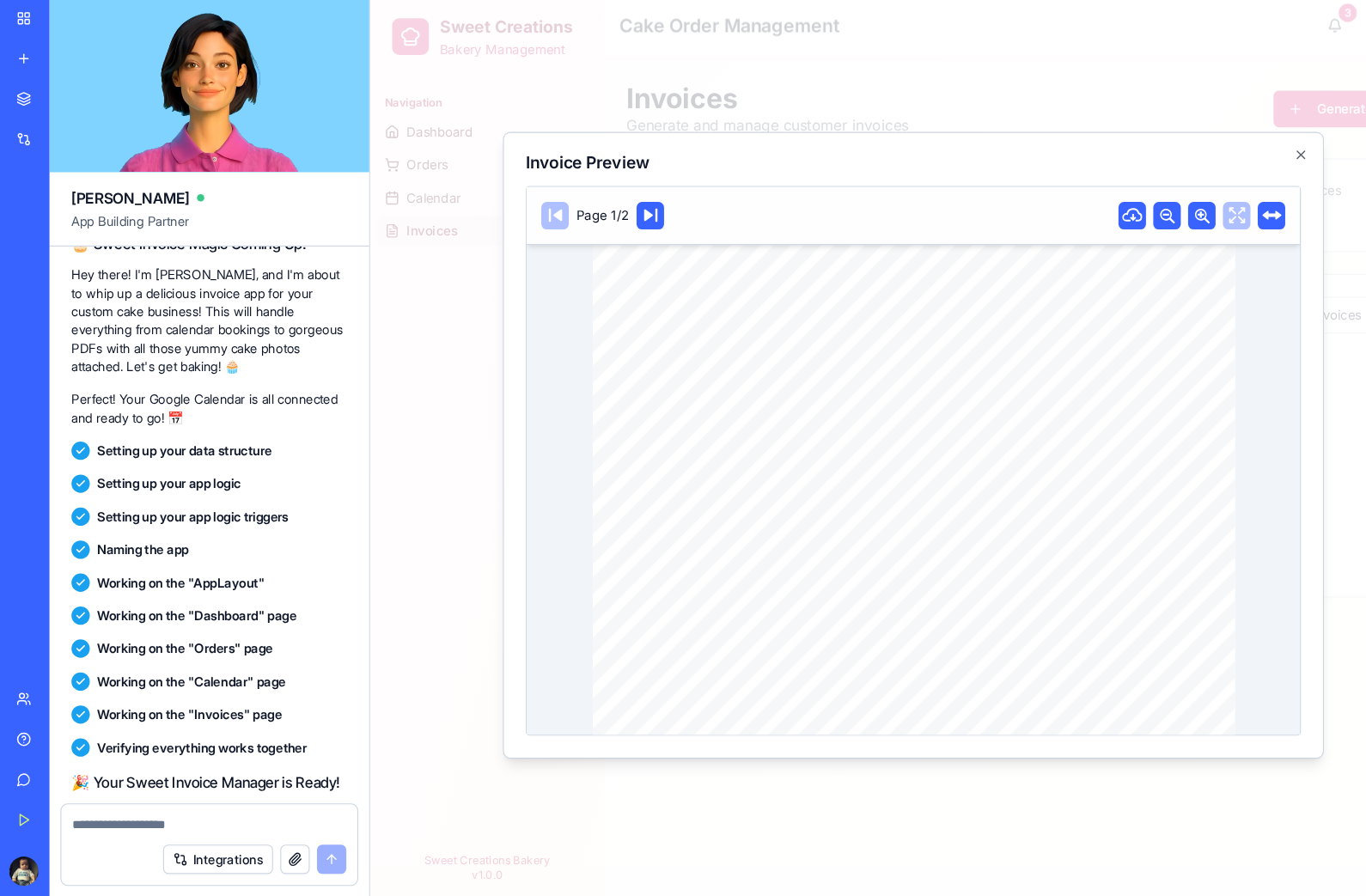
click at [1122, 195] on icon at bounding box center [1116, 201] width 20 height 20
click at [1197, 462] on div "Page 1/2 Logo Your Cake Studio Artisanal celebration cakes, made to order Invoi…" at bounding box center [879, 432] width 726 height 514
click at [1188, 198] on div "Page 1/2" at bounding box center [879, 202] width 726 height 54
click at [1244, 151] on icon "button" at bounding box center [1242, 145] width 14 height 14
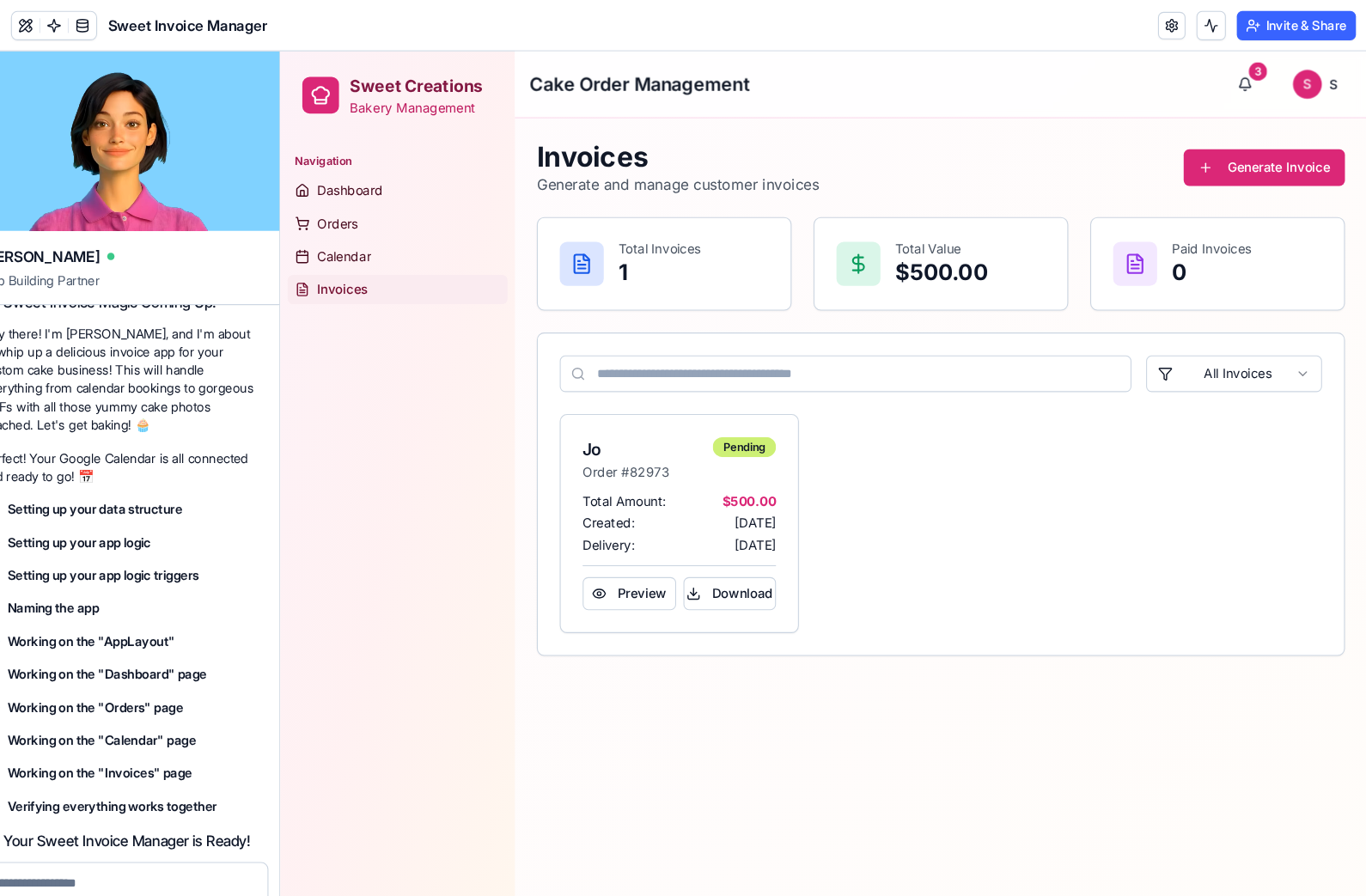
click at [374, 190] on link "Dashboard" at bounding box center [390, 181] width 206 height 28
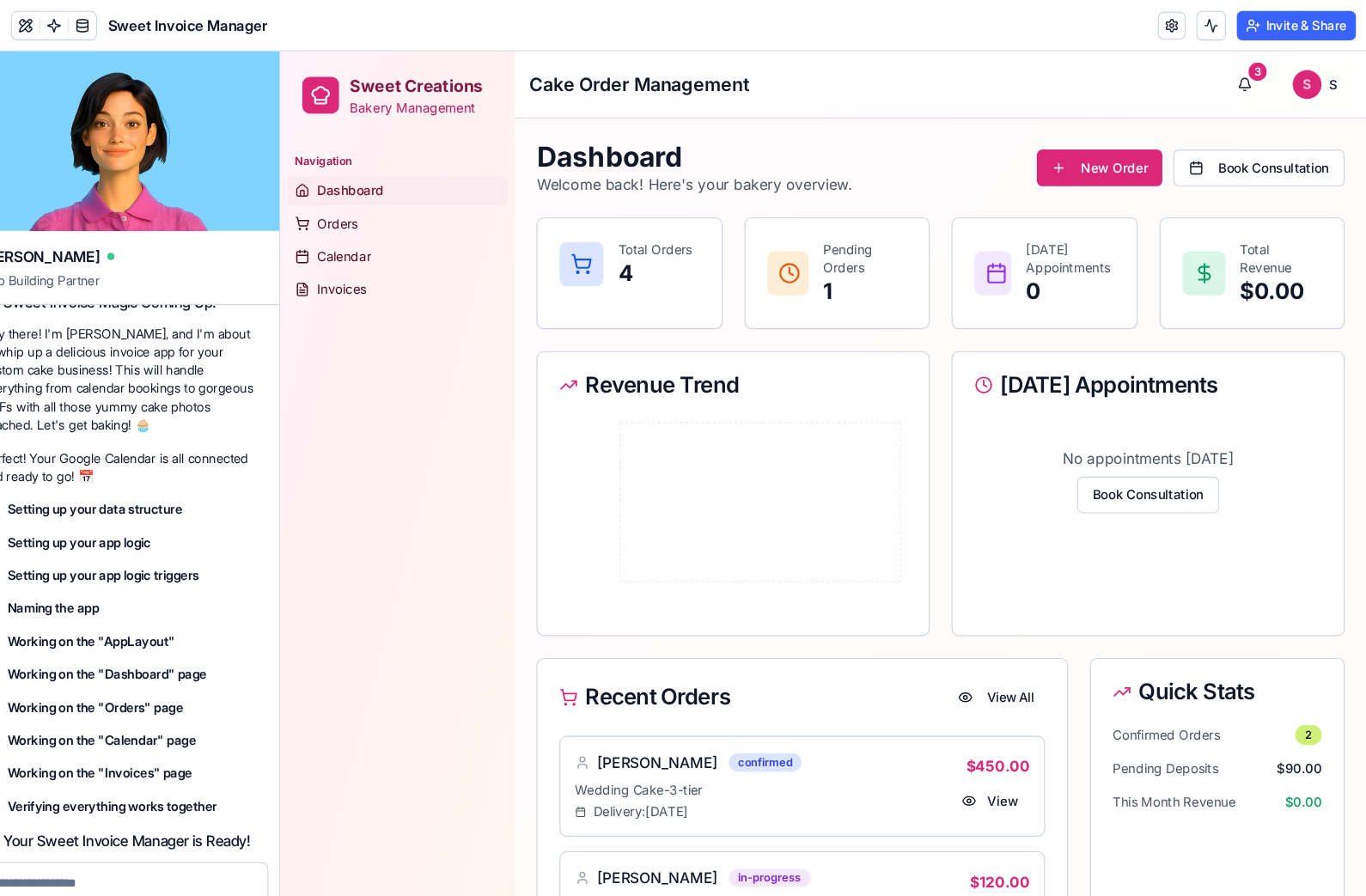
click at [809, 259] on p "Pending Orders" at bounding box center [828, 244] width 79 height 34
click at [1018, 272] on p "0" at bounding box center [1020, 276] width 82 height 28
click at [1215, 156] on button "Book Consultation" at bounding box center [1199, 159] width 161 height 34
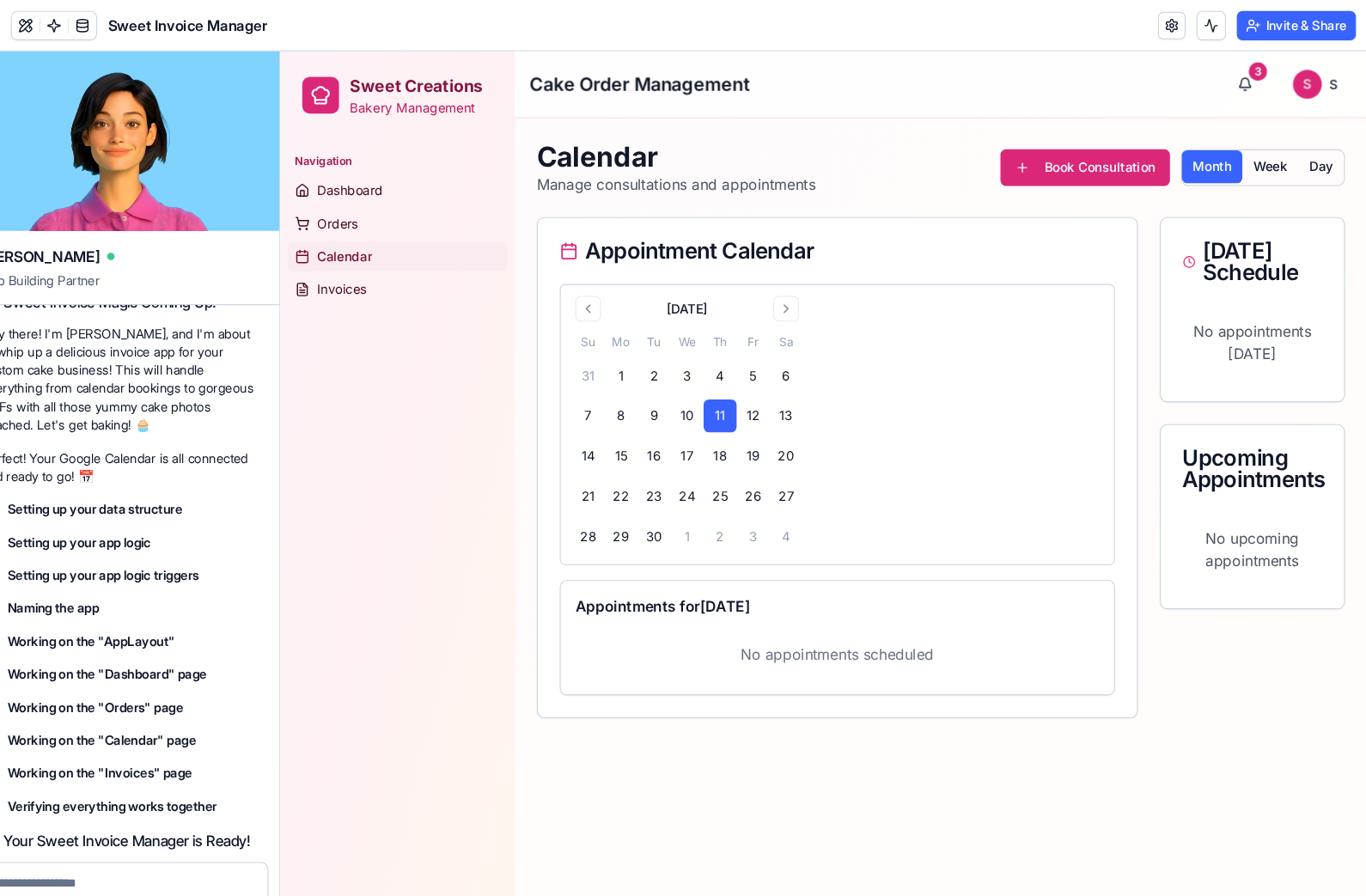
click at [763, 285] on button "Go to next month" at bounding box center [754, 292] width 24 height 24
click at [1214, 152] on button "Week" at bounding box center [1208, 158] width 53 height 30
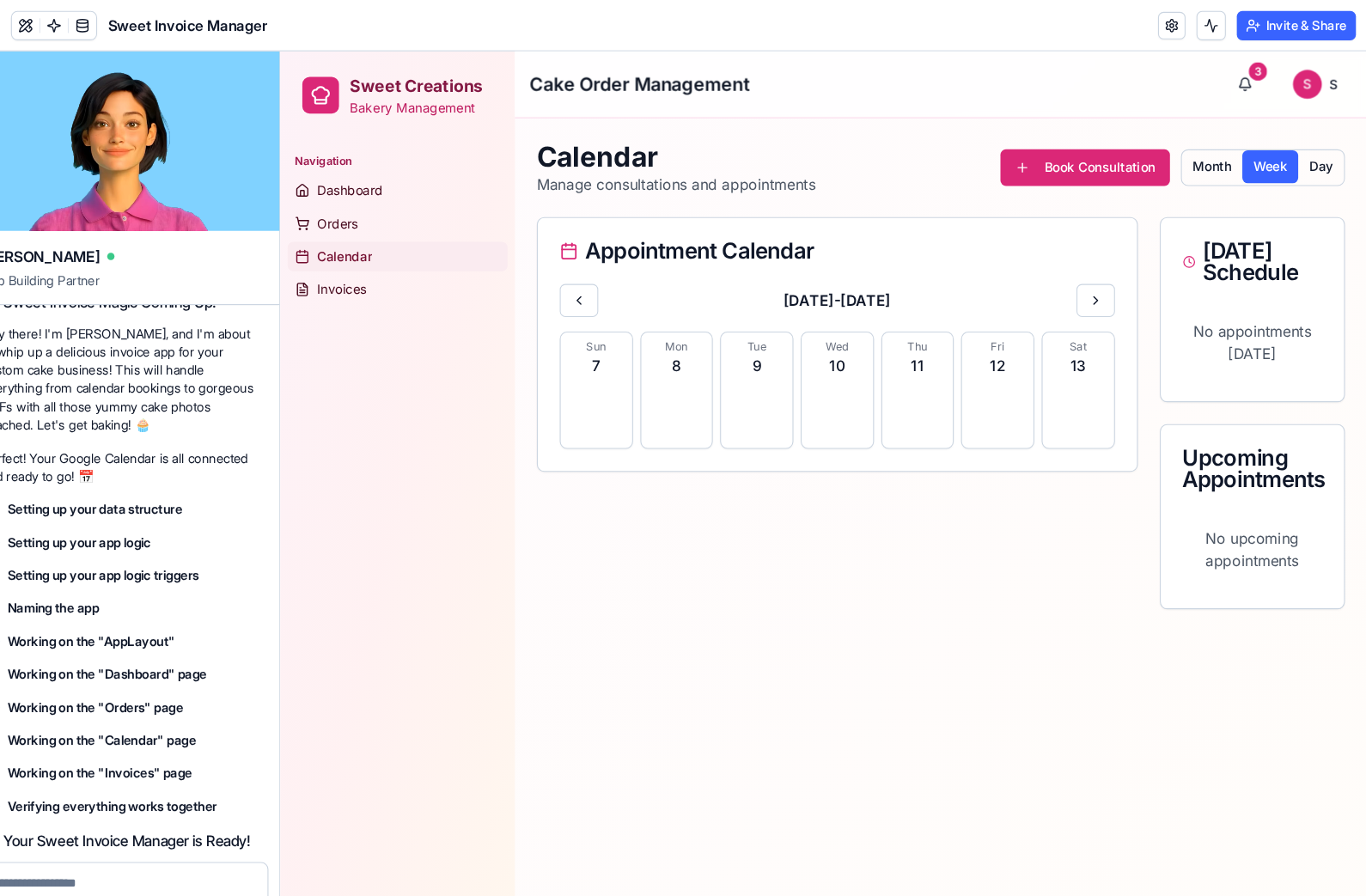
click at [1055, 279] on button at bounding box center [1044, 284] width 36 height 30
click at [1055, 285] on button at bounding box center [1044, 284] width 36 height 30
click at [1049, 281] on button at bounding box center [1044, 284] width 36 height 30
click at [1046, 286] on button at bounding box center [1044, 284] width 36 height 30
click at [1045, 281] on button at bounding box center [1044, 284] width 36 height 30
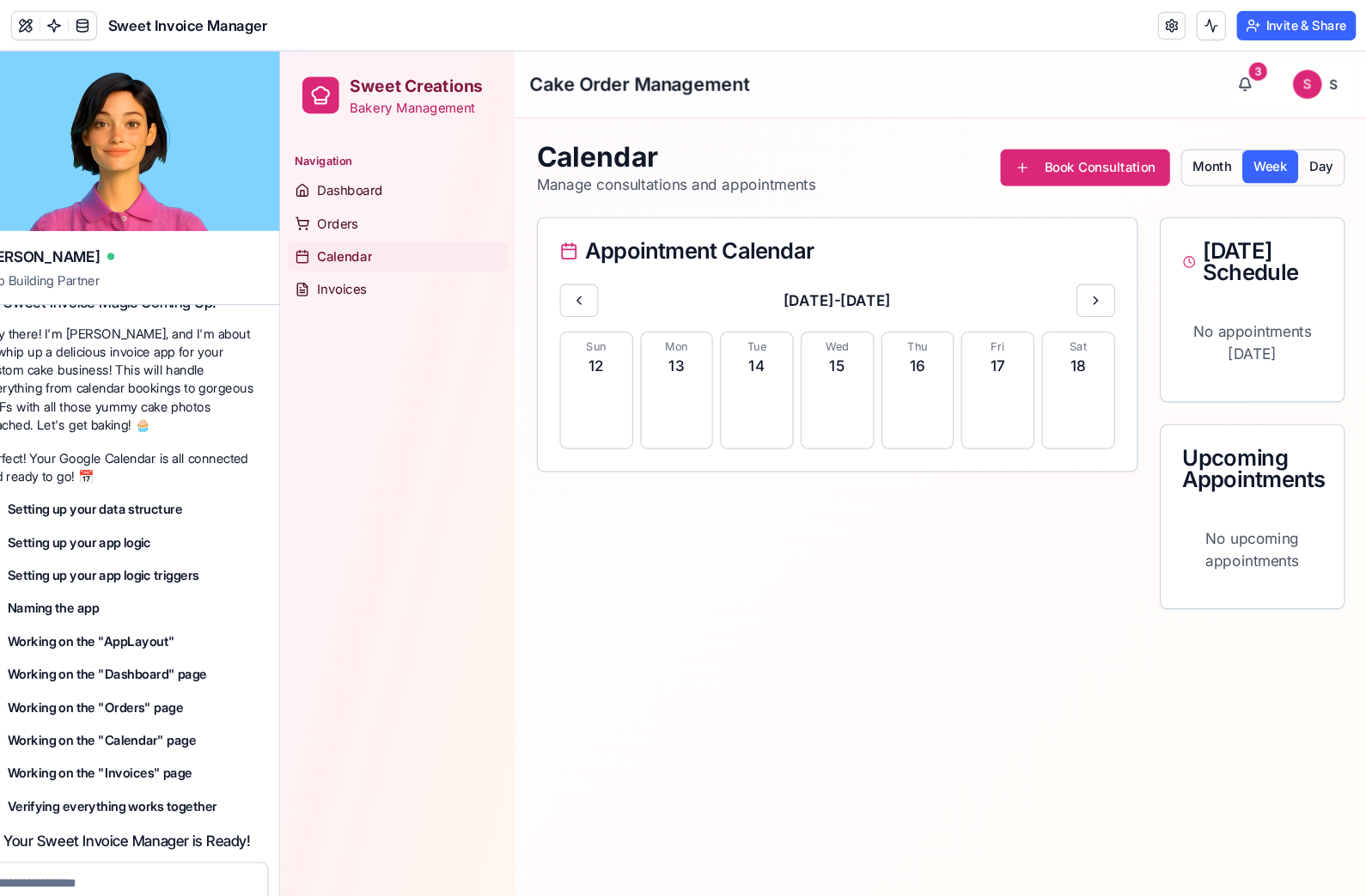
click at [1041, 285] on button at bounding box center [1044, 284] width 36 height 30
click at [1044, 281] on button at bounding box center [1044, 284] width 36 height 30
click at [1262, 164] on button "Day" at bounding box center [1256, 158] width 43 height 30
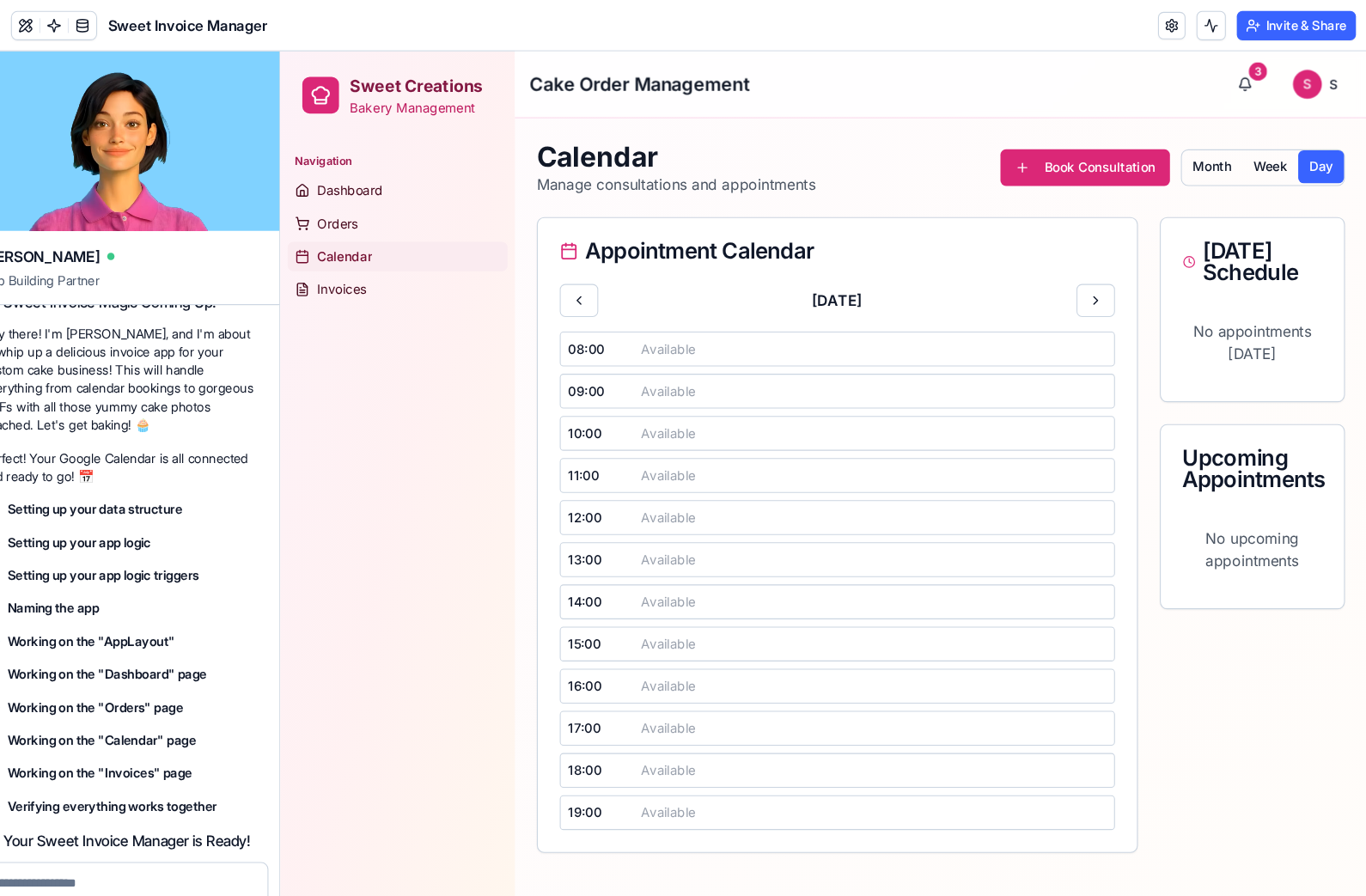
click at [1159, 148] on button "Month" at bounding box center [1153, 158] width 56 height 30
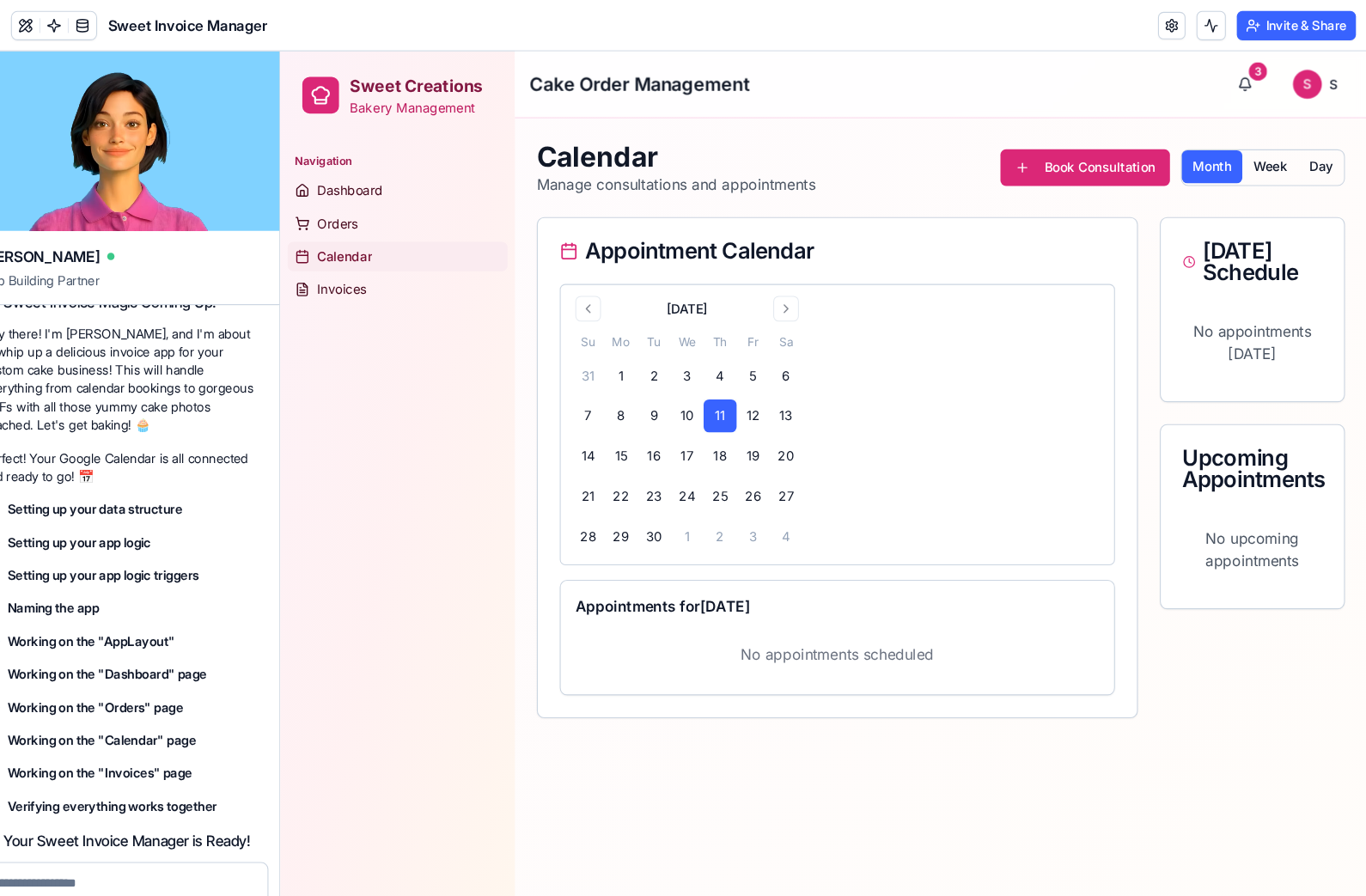
click at [698, 476] on button "25" at bounding box center [692, 467] width 30 height 30
click at [351, 279] on span "Invoices" at bounding box center [337, 273] width 46 height 18
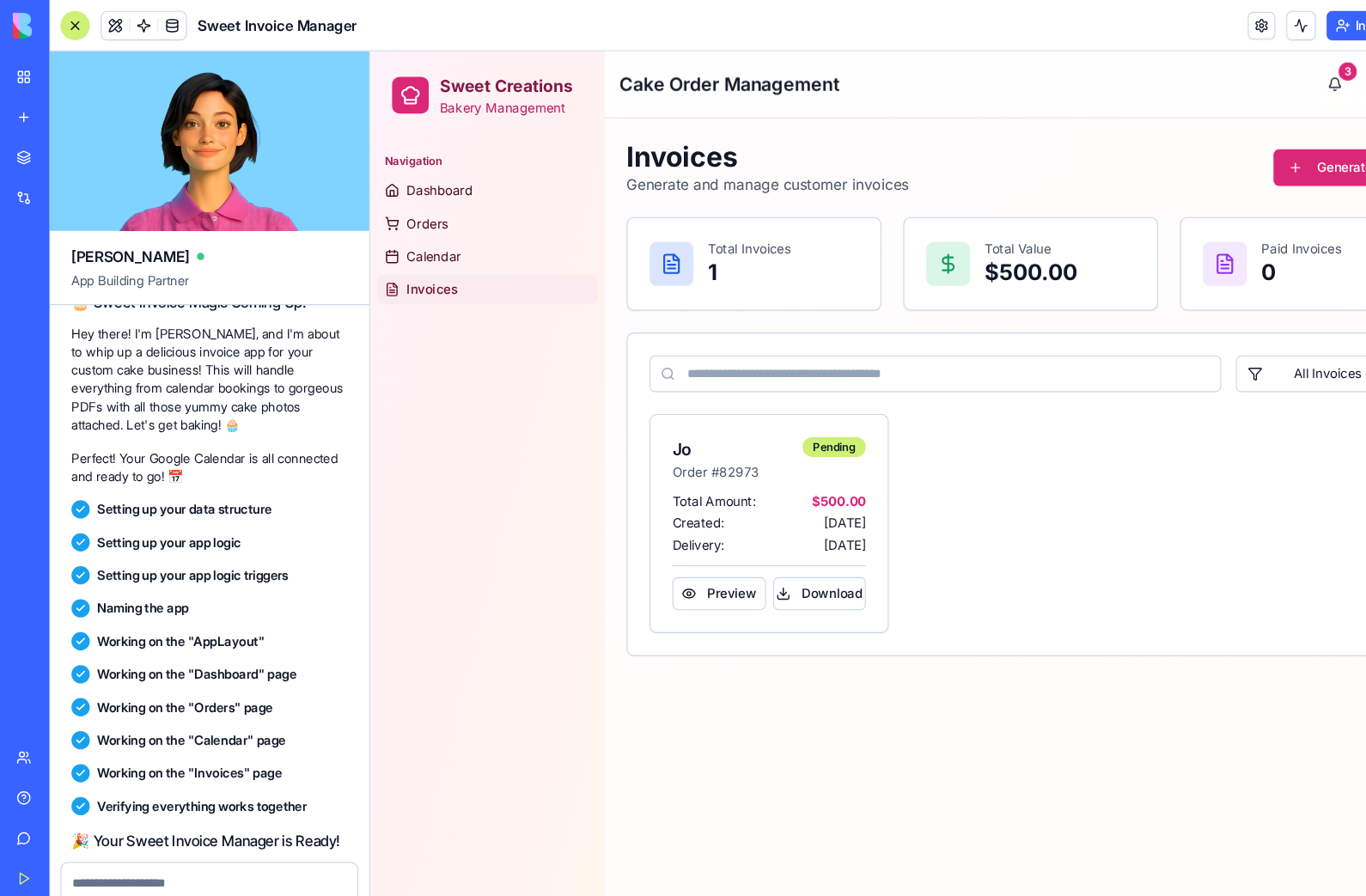
click at [428, 206] on span "Orders" at bounding box center [423, 212] width 39 height 18
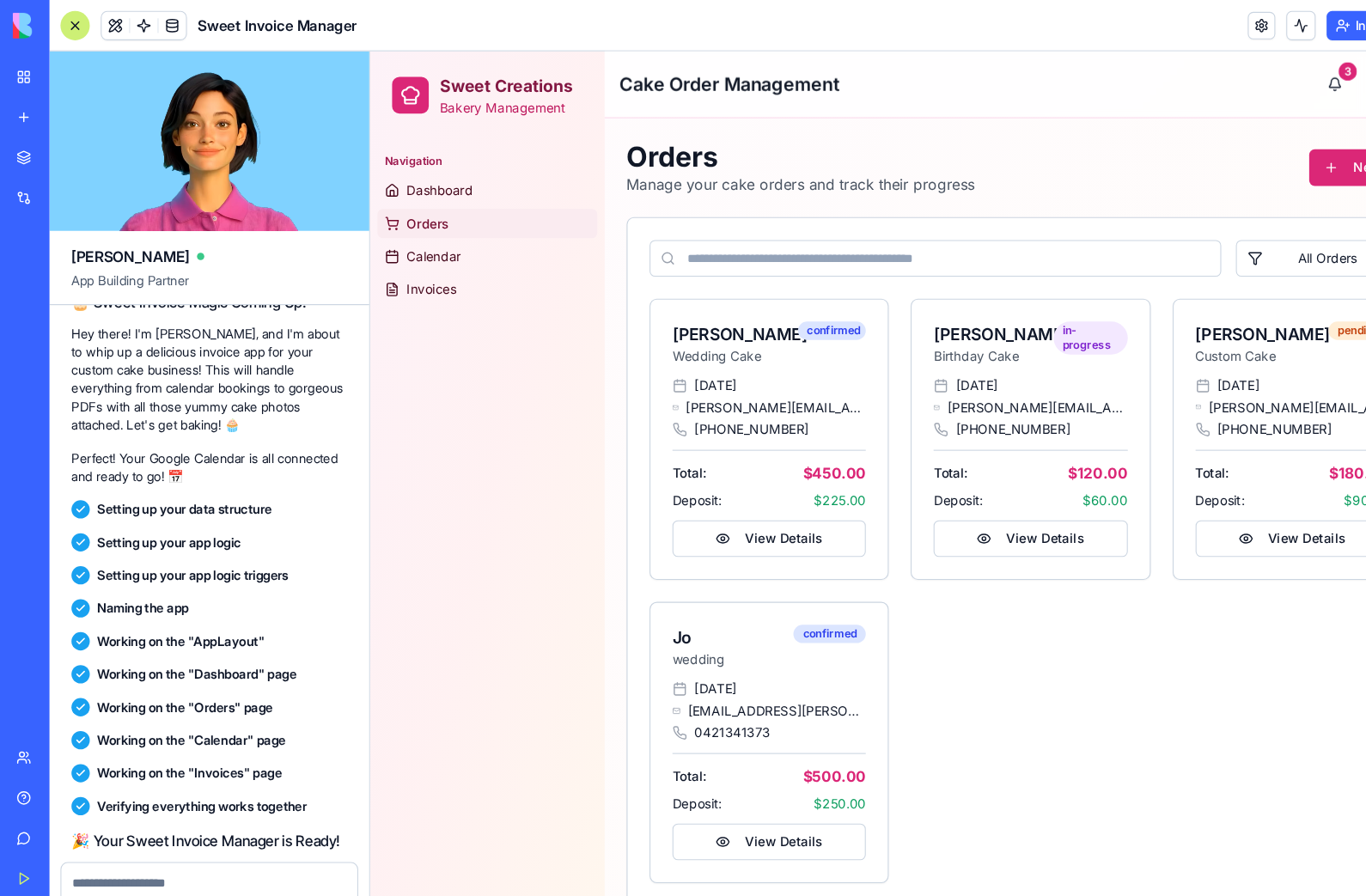
click at [447, 177] on span "Dashboard" at bounding box center [434, 181] width 62 height 18
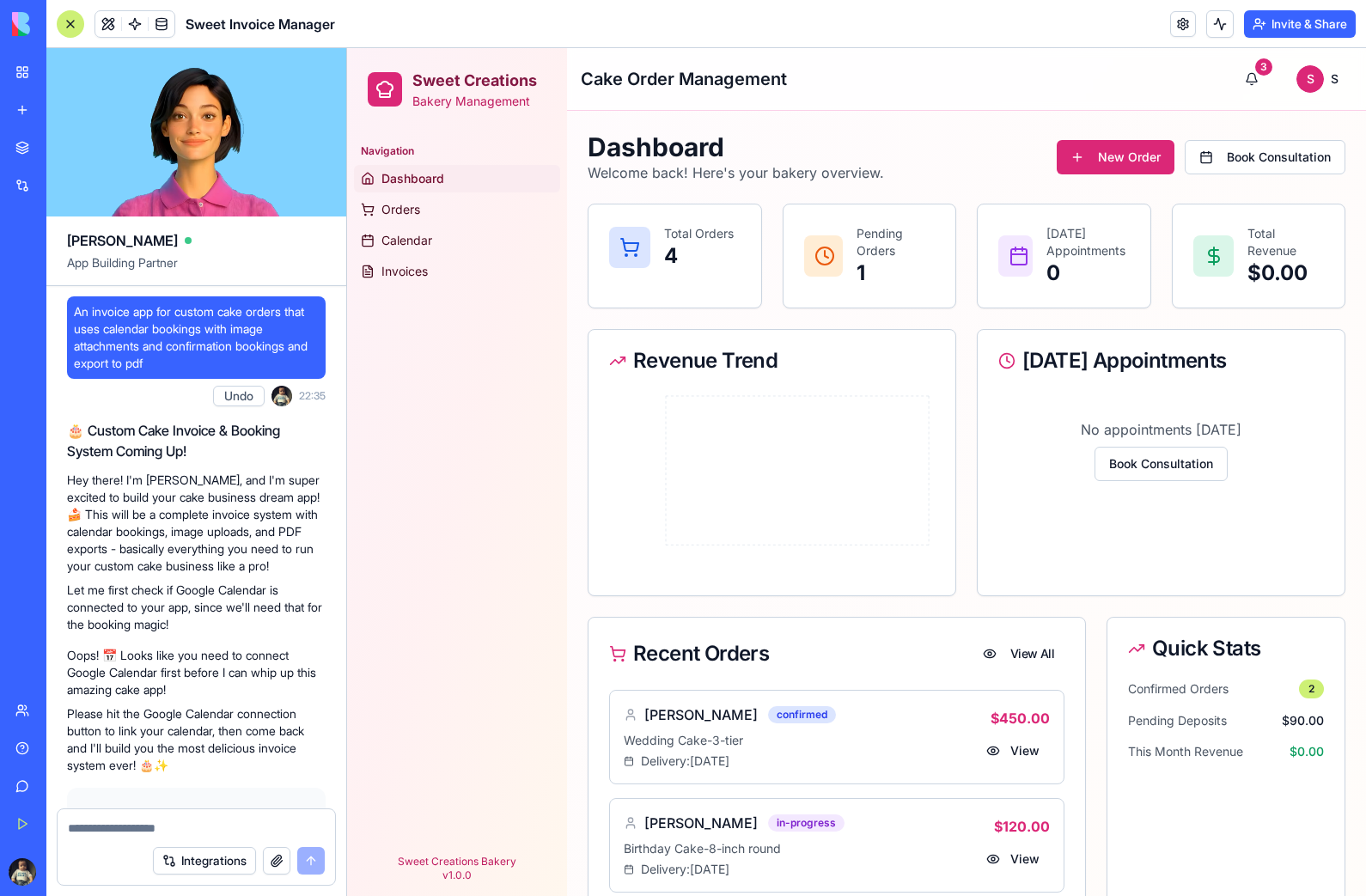
click at [19, 72] on link "My Workspace" at bounding box center [40, 71] width 68 height 34
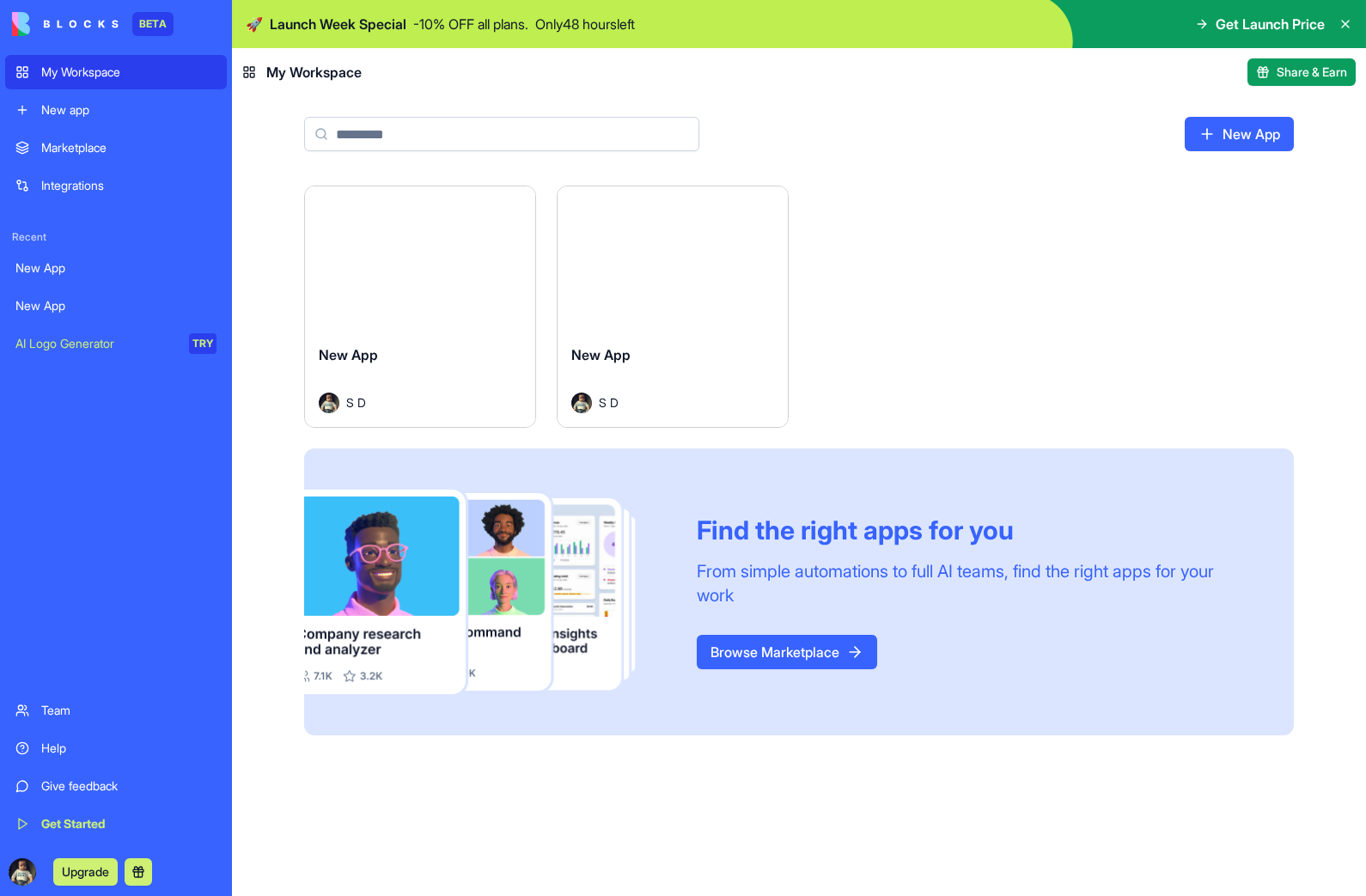
click at [96, 196] on link "Integrations" at bounding box center [116, 185] width 222 height 34
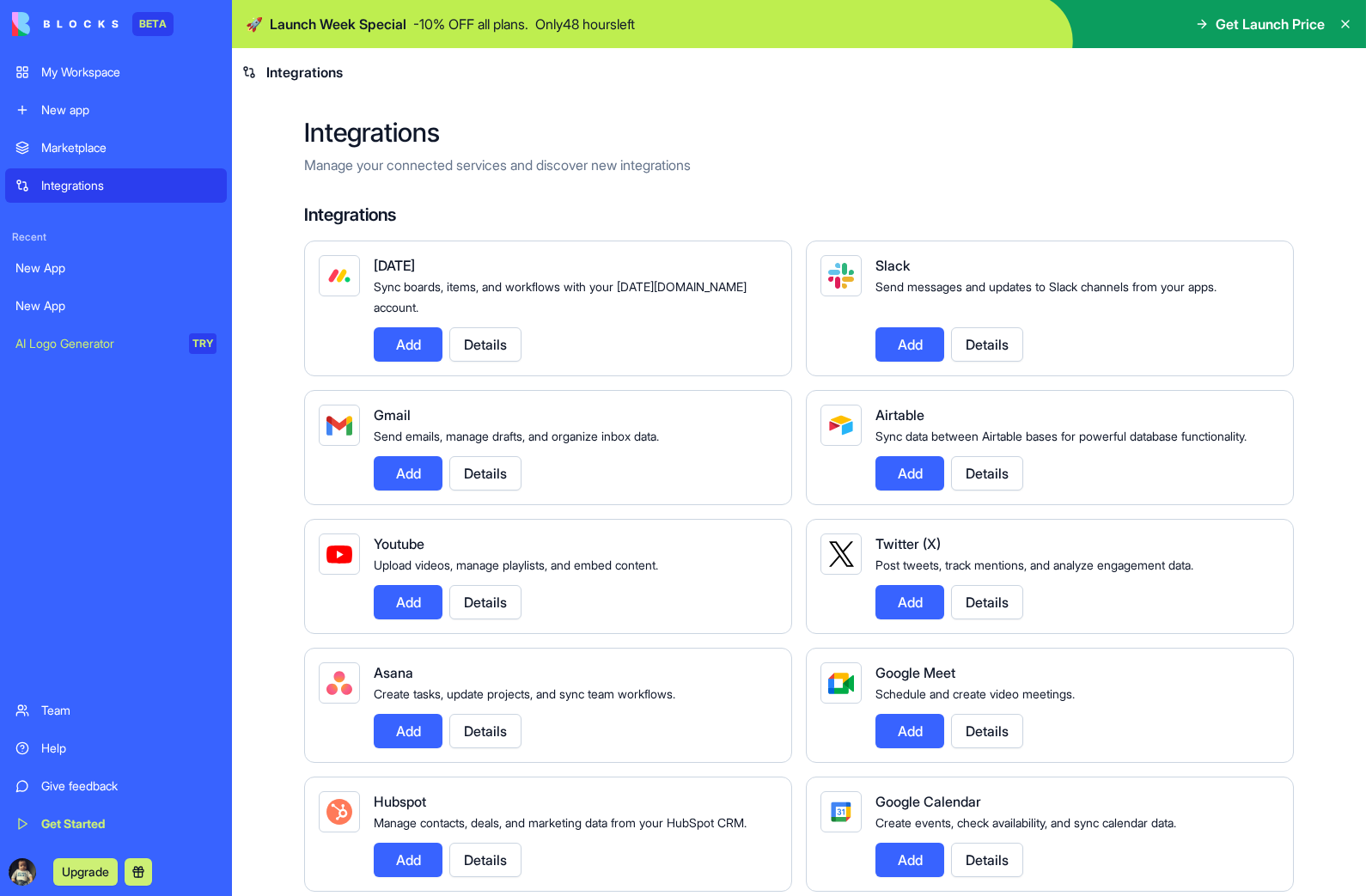
click at [99, 67] on div "My Workspace" at bounding box center [129, 72] width 176 height 18
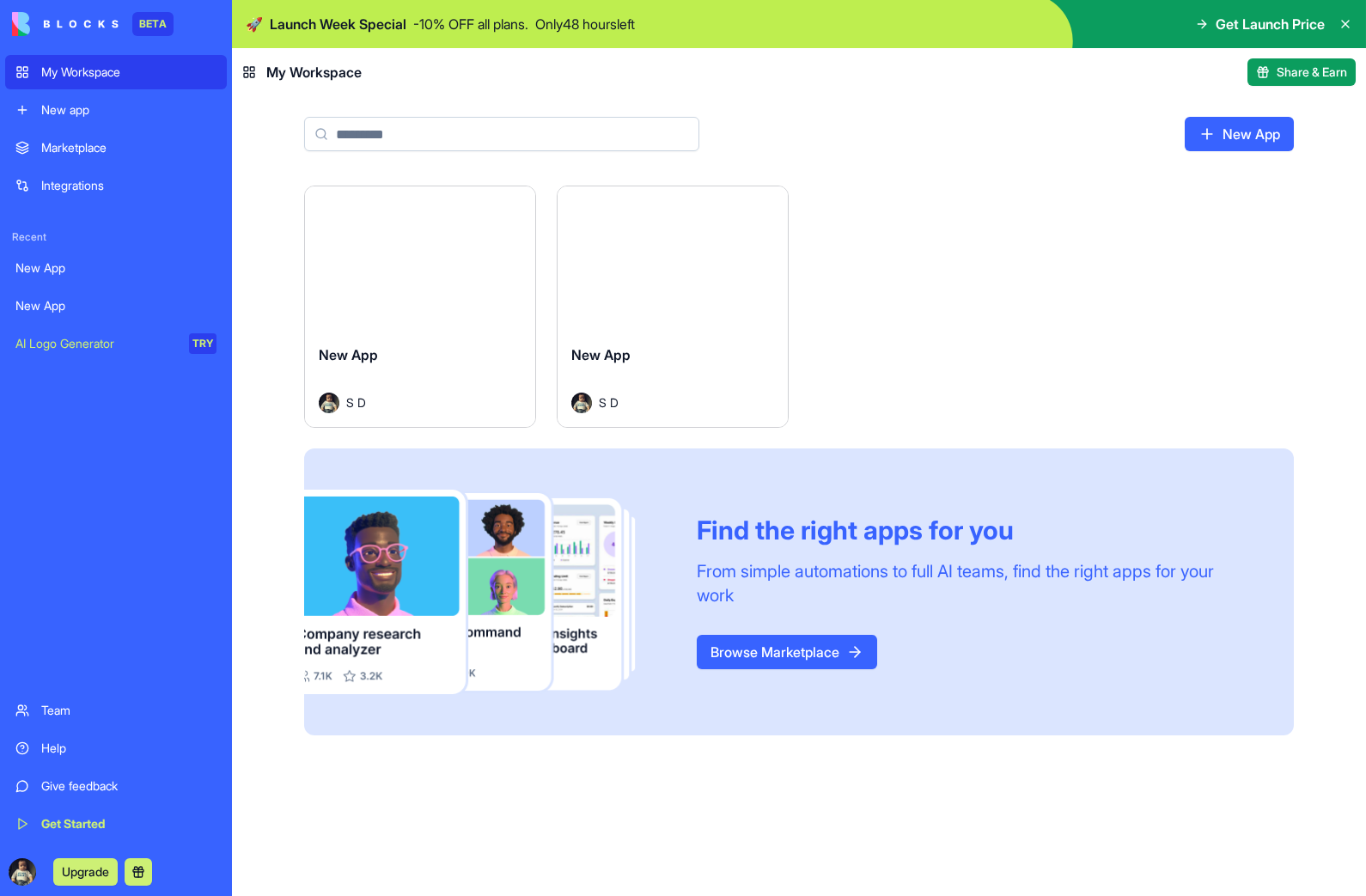
click at [67, 110] on div "New app" at bounding box center [129, 110] width 176 height 18
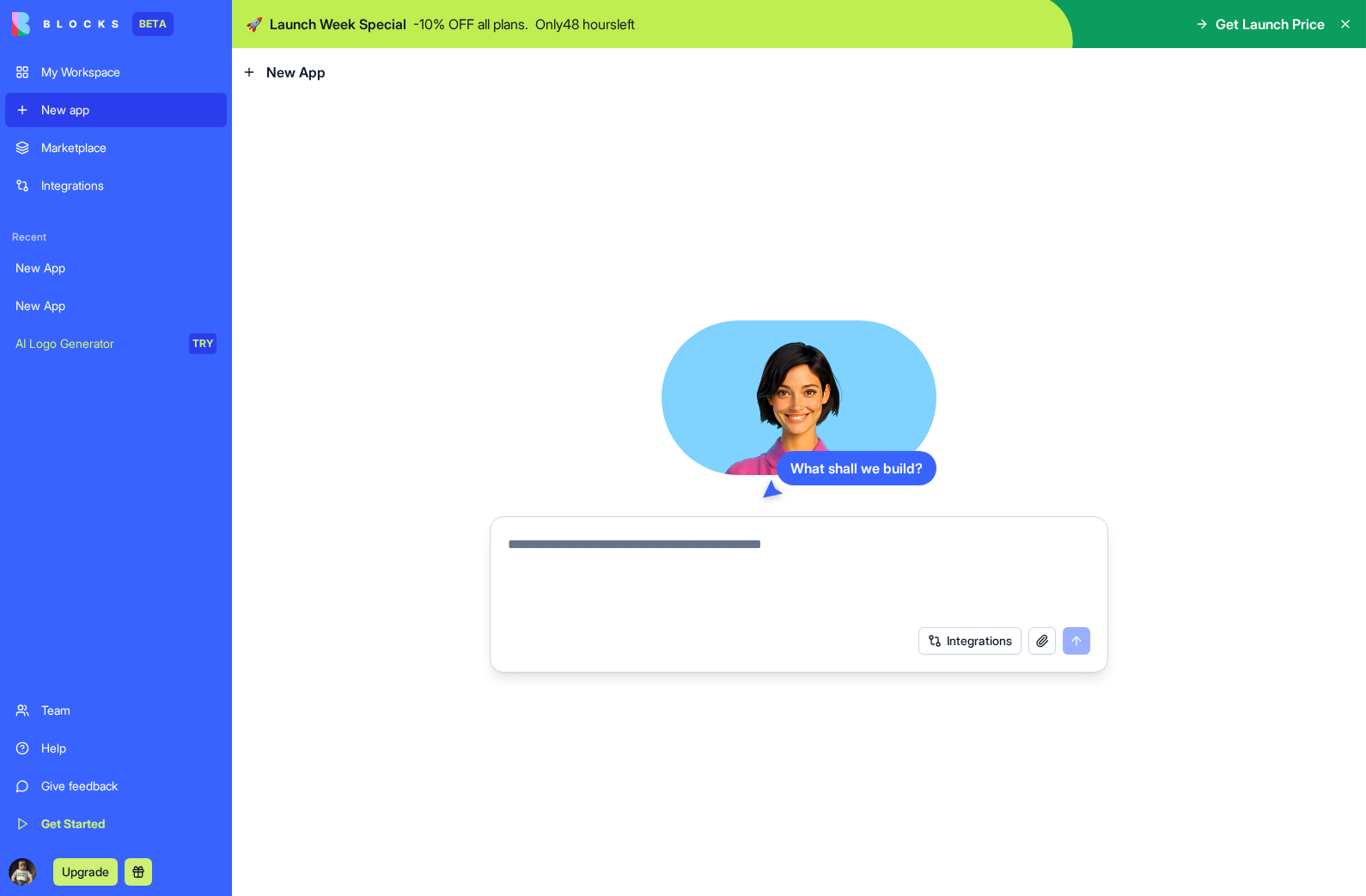
click at [60, 145] on div "Marketplace" at bounding box center [129, 148] width 176 height 18
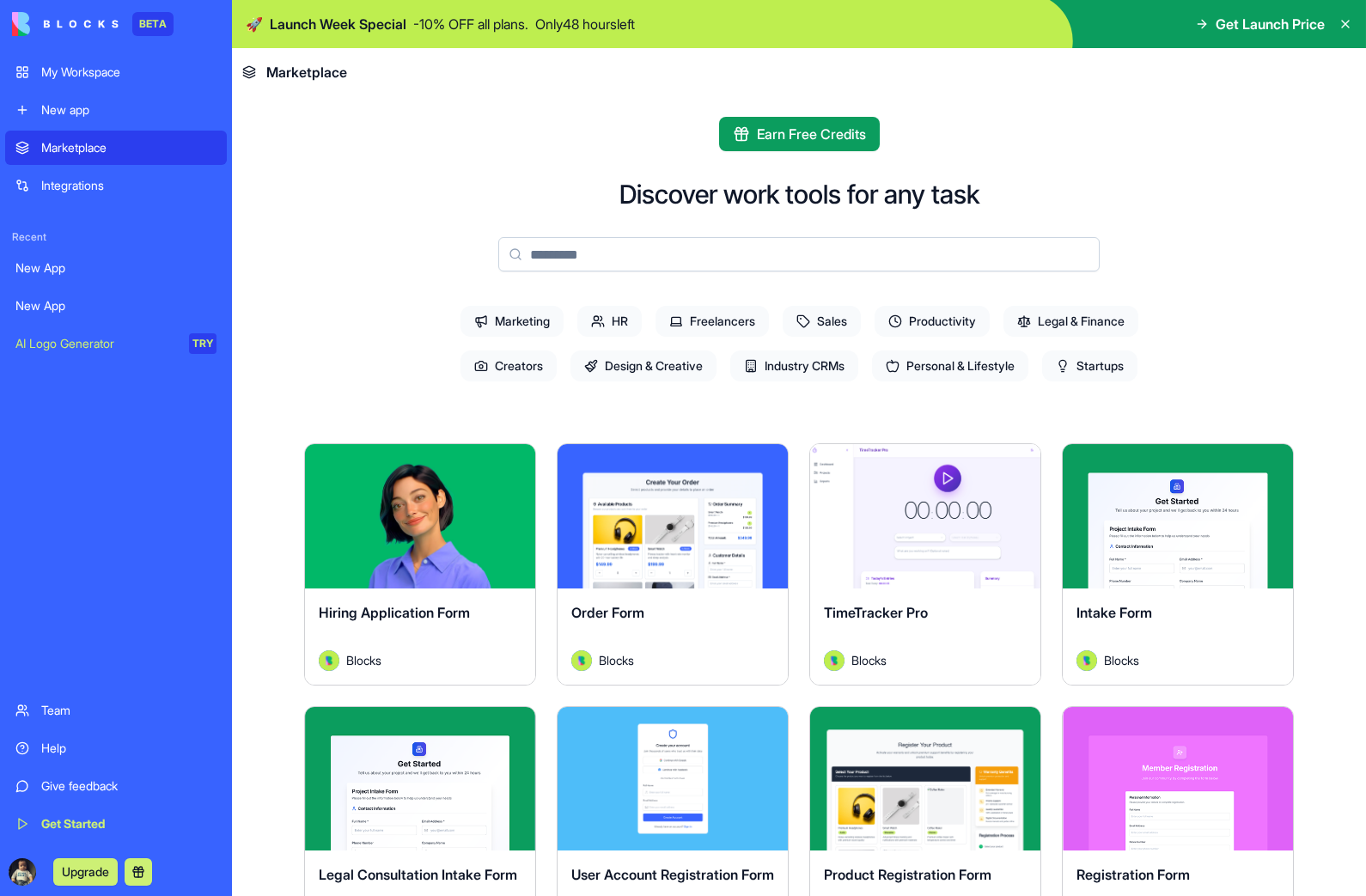
click at [80, 189] on div "Integrations" at bounding box center [129, 186] width 176 height 18
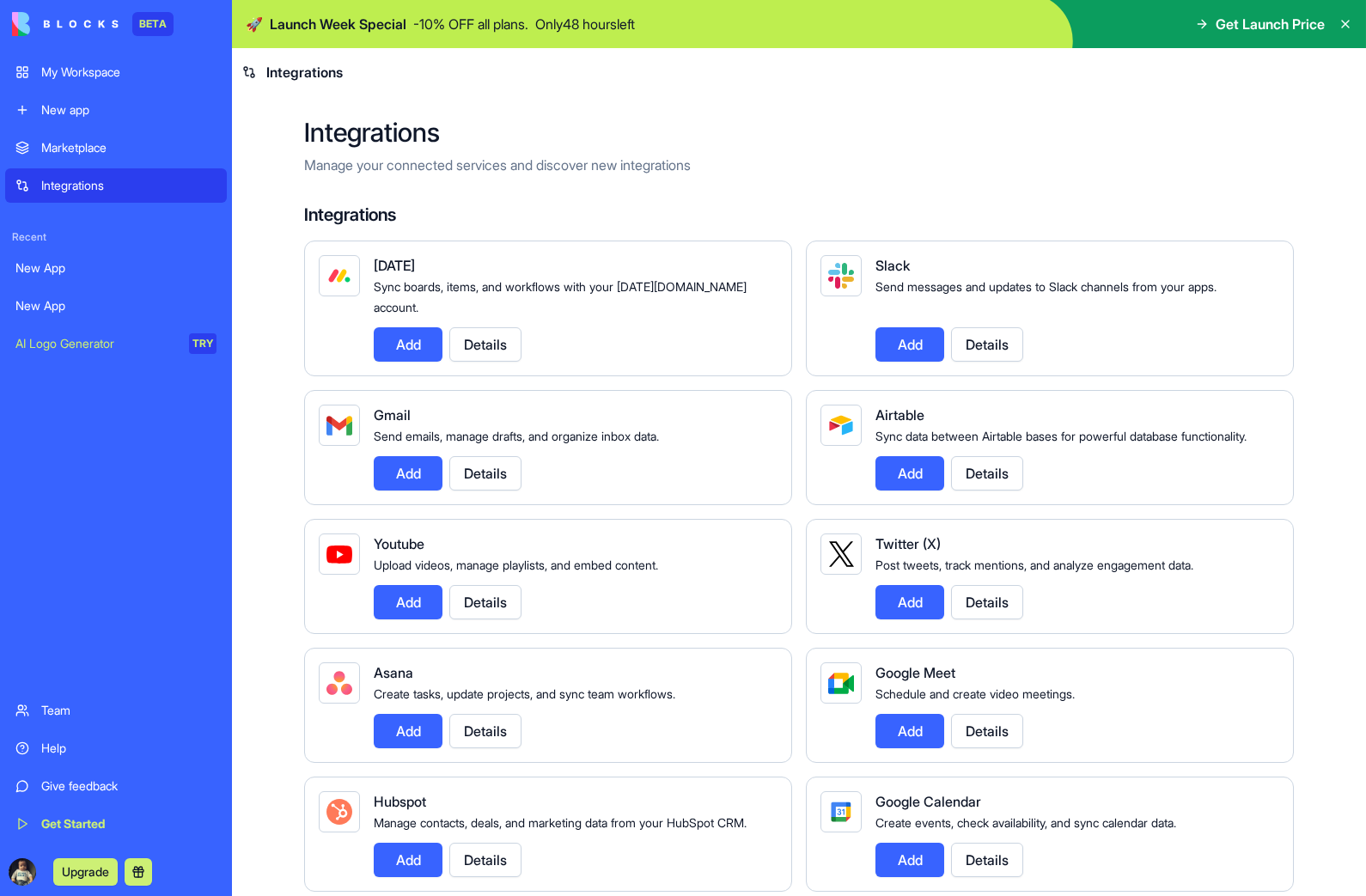
click at [55, 262] on div "New App" at bounding box center [116, 268] width 201 height 18
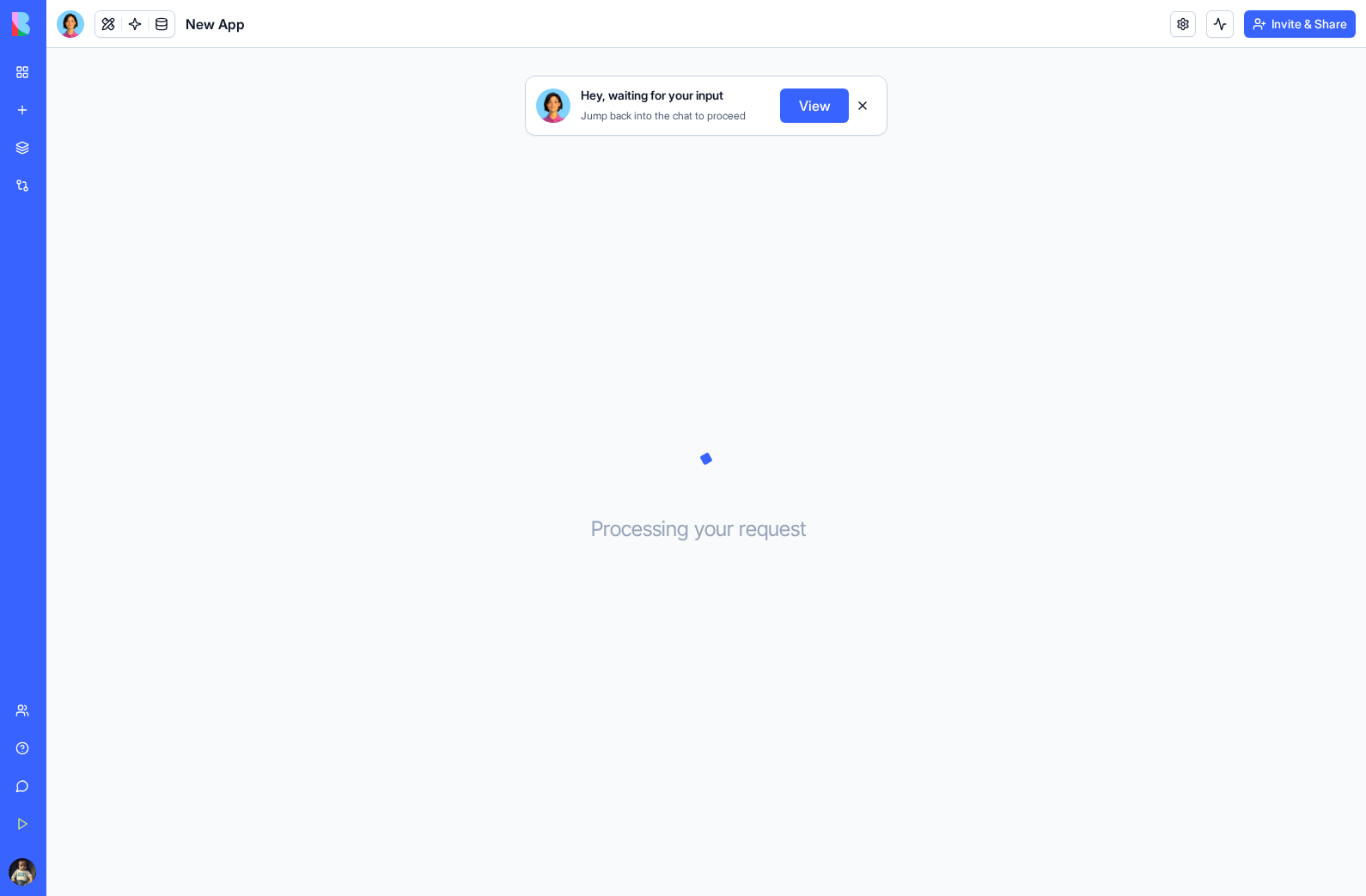
click at [100, 24] on button at bounding box center [108, 24] width 26 height 26
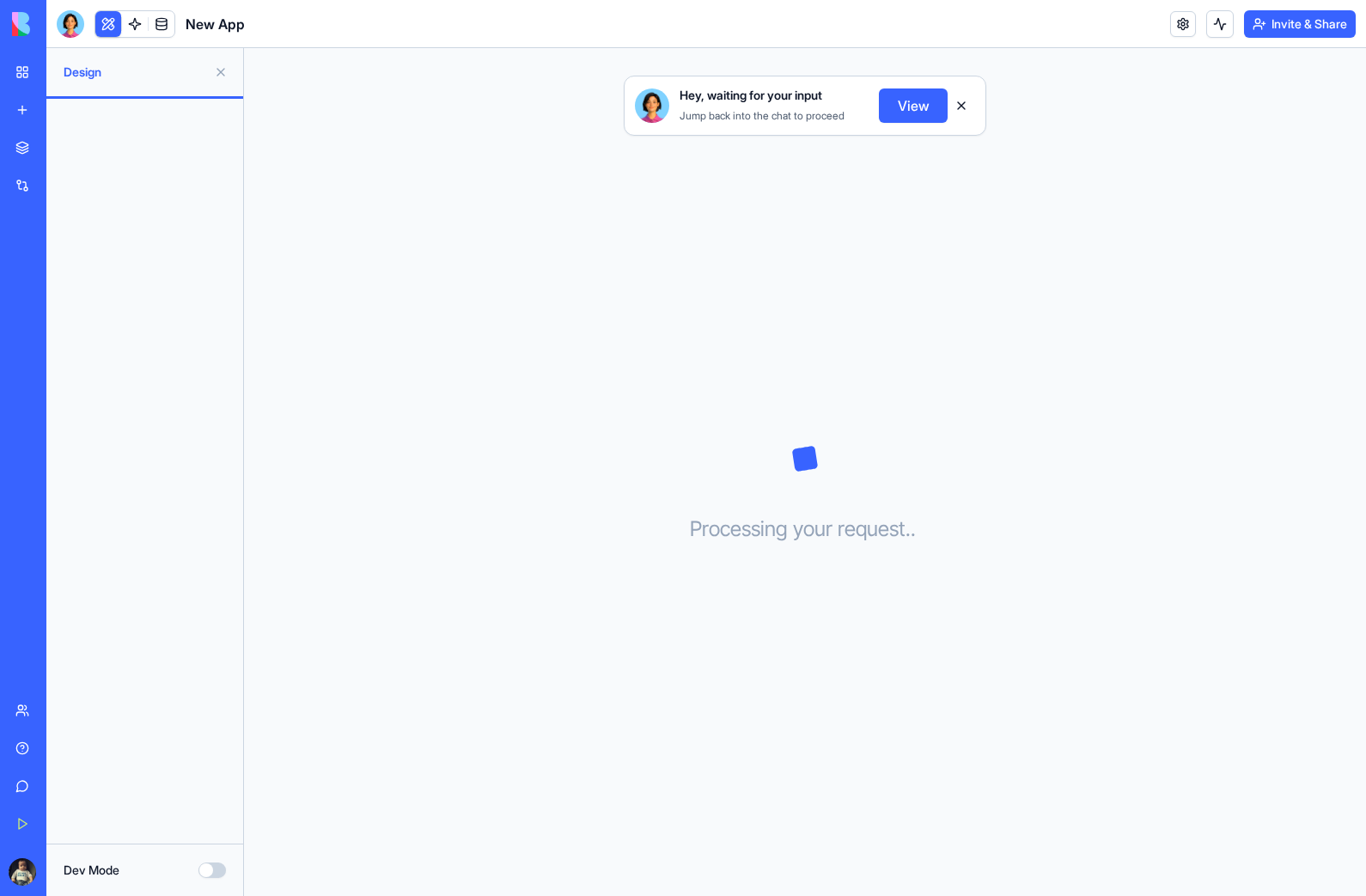
click at [10, 77] on link "My Workspace" at bounding box center [40, 71] width 68 height 34
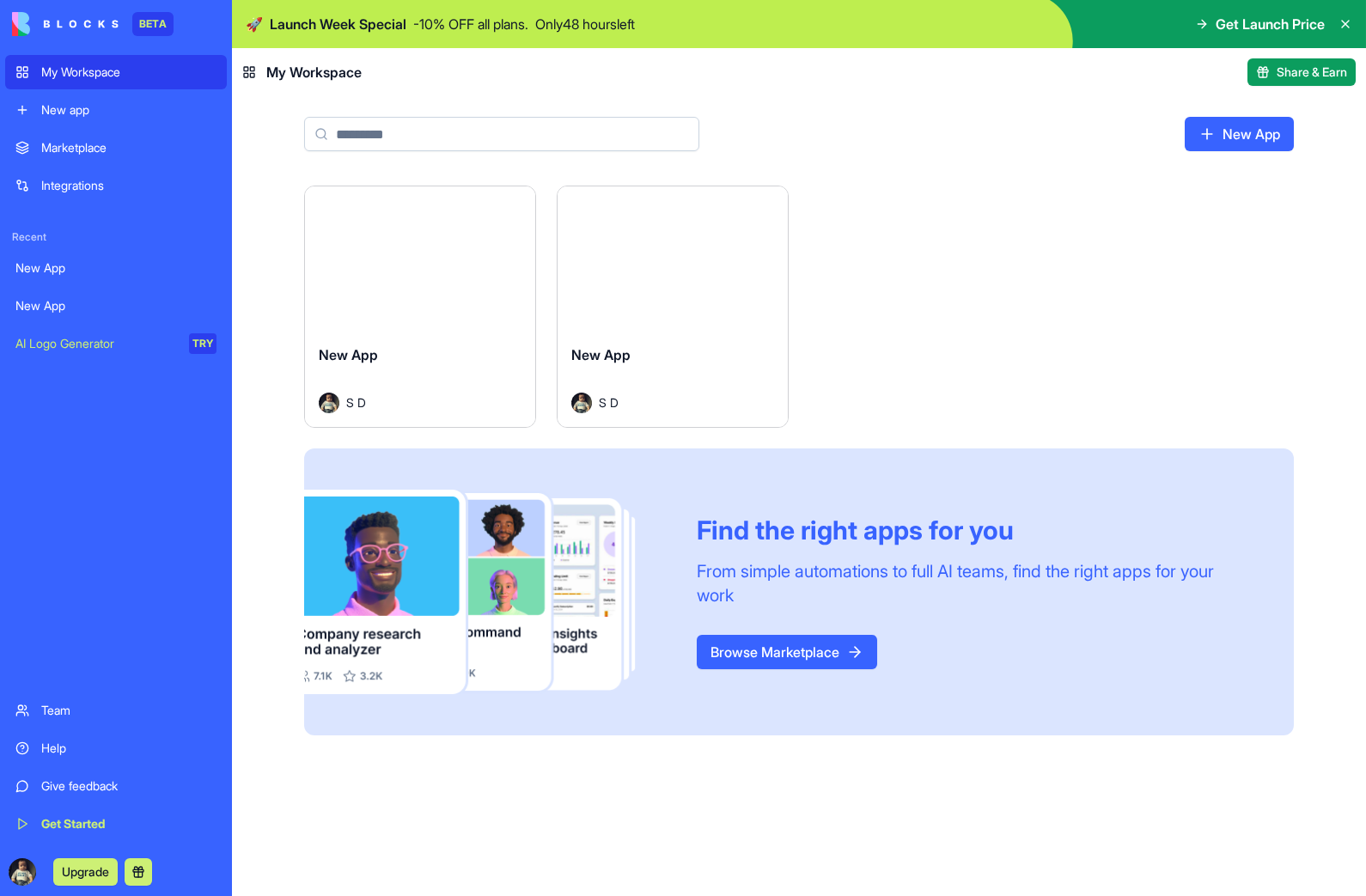
click at [424, 358] on div "New App" at bounding box center [420, 369] width 202 height 48
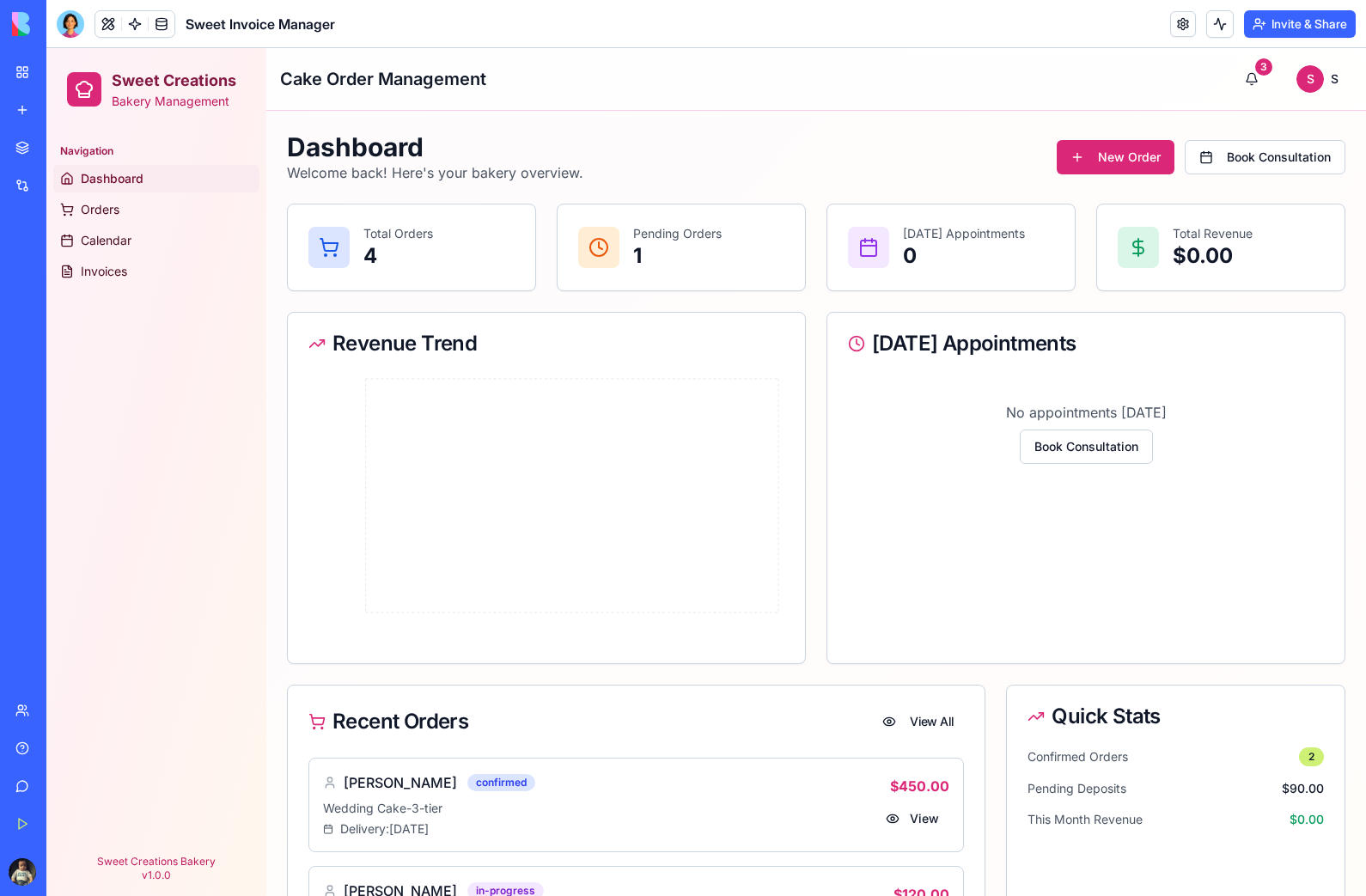
click at [26, 187] on link "Integrations" at bounding box center [40, 185] width 68 height 34
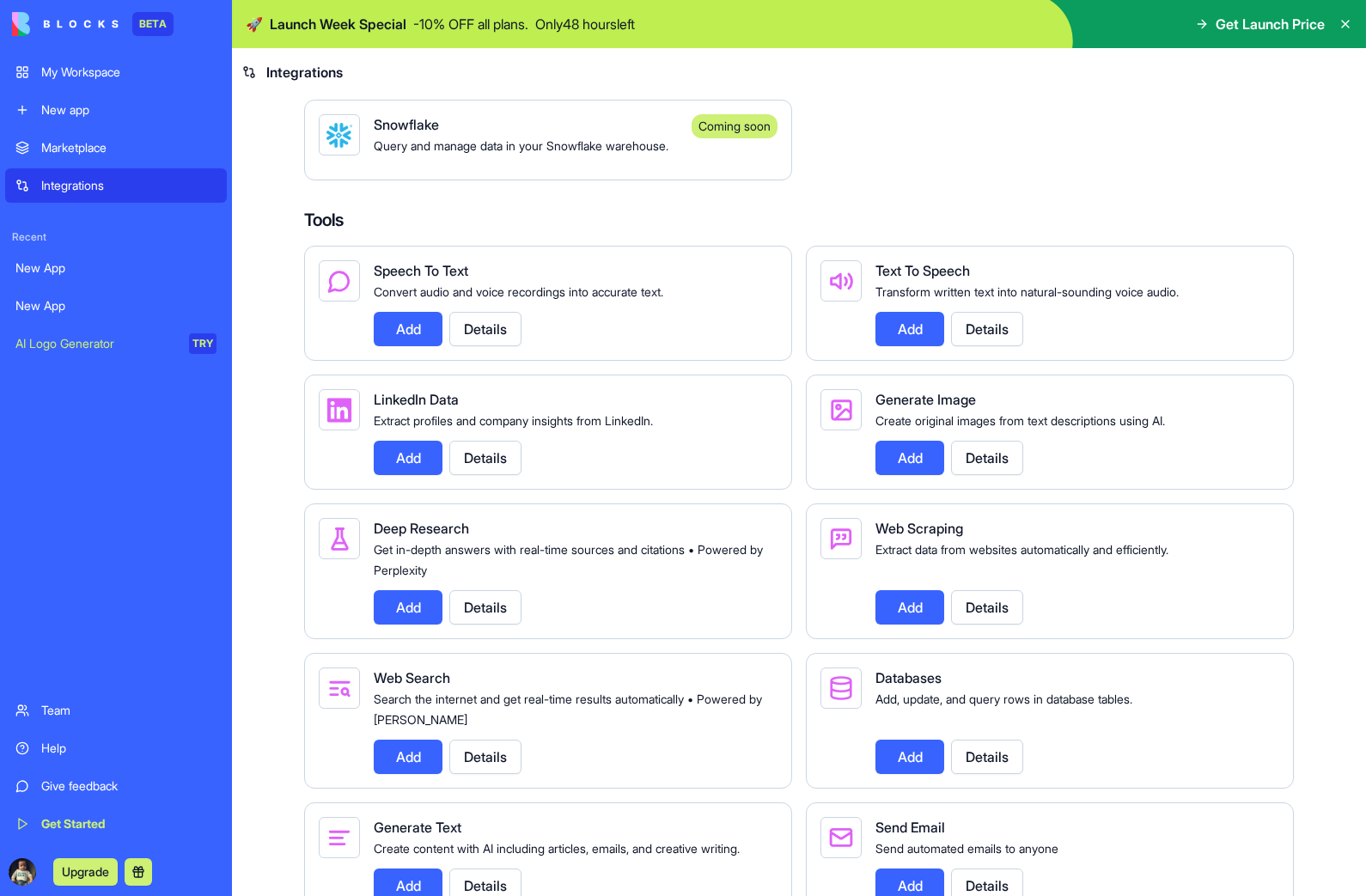
scroll to position [1544, 0]
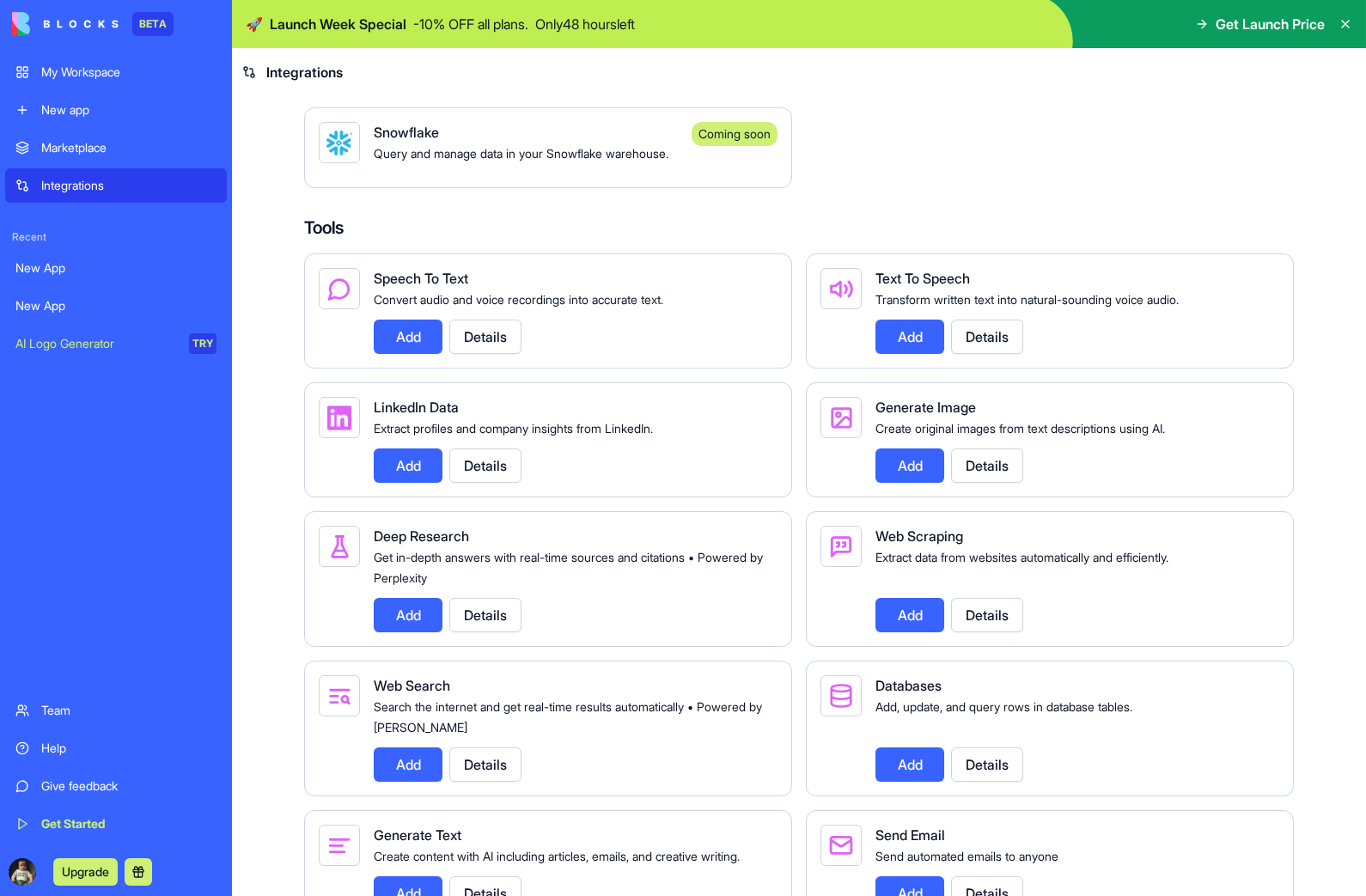
click at [87, 140] on div "Marketplace" at bounding box center [129, 148] width 176 height 18
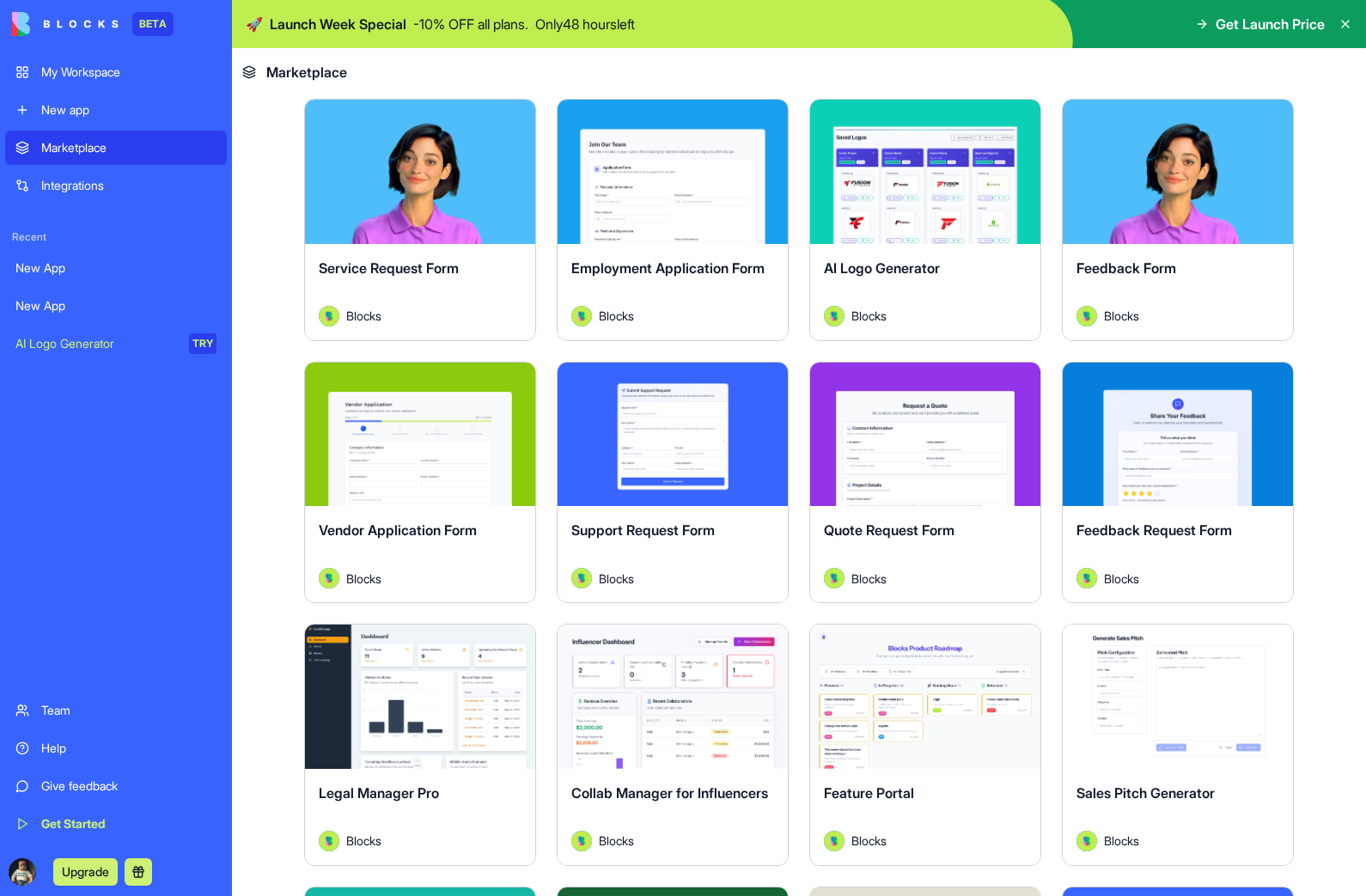
scroll to position [872, 0]
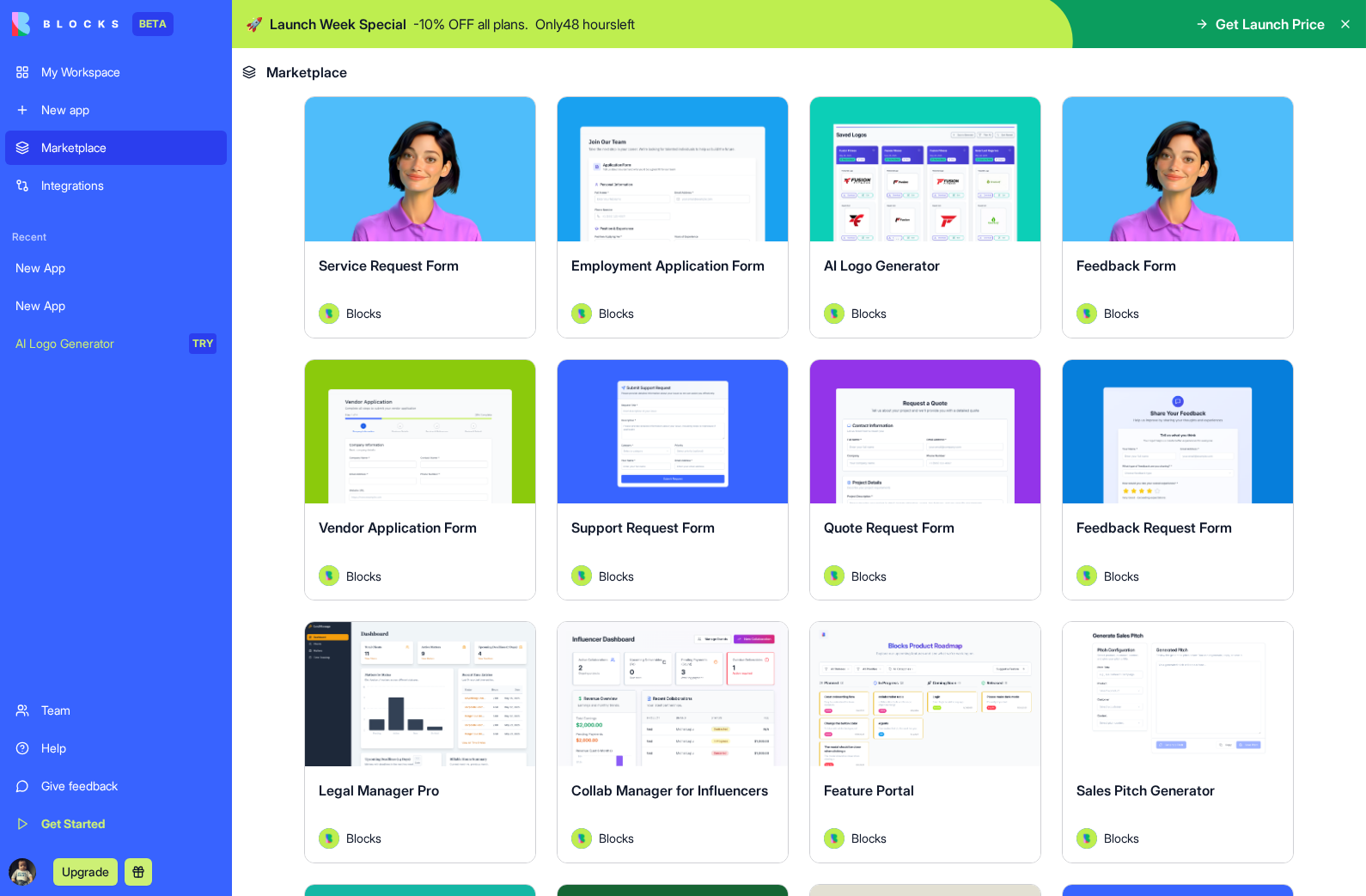
click at [921, 446] on button "Explore" at bounding box center [925, 430] width 128 height 34
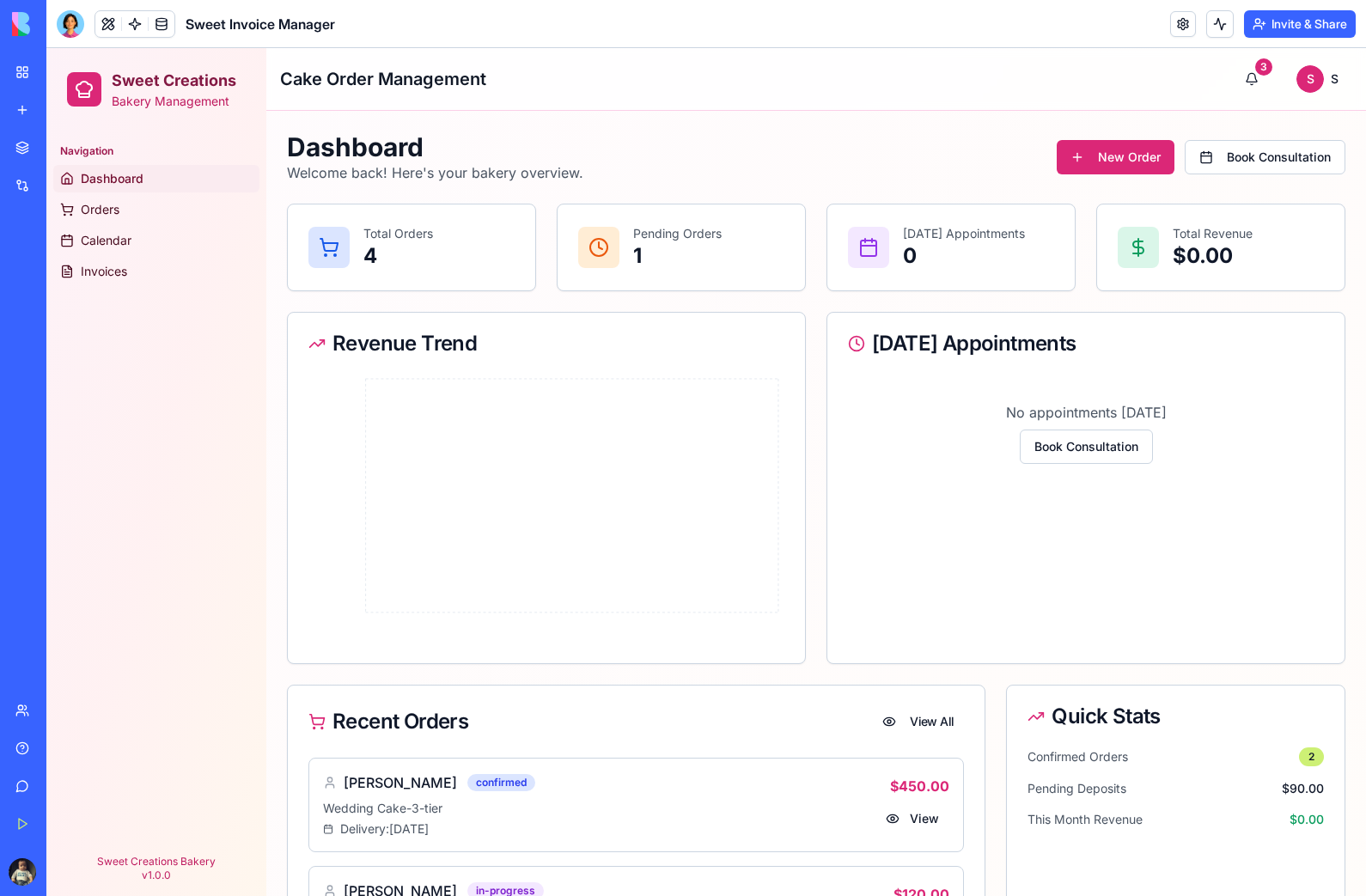
click at [1185, 18] on link at bounding box center [1183, 24] width 26 height 26
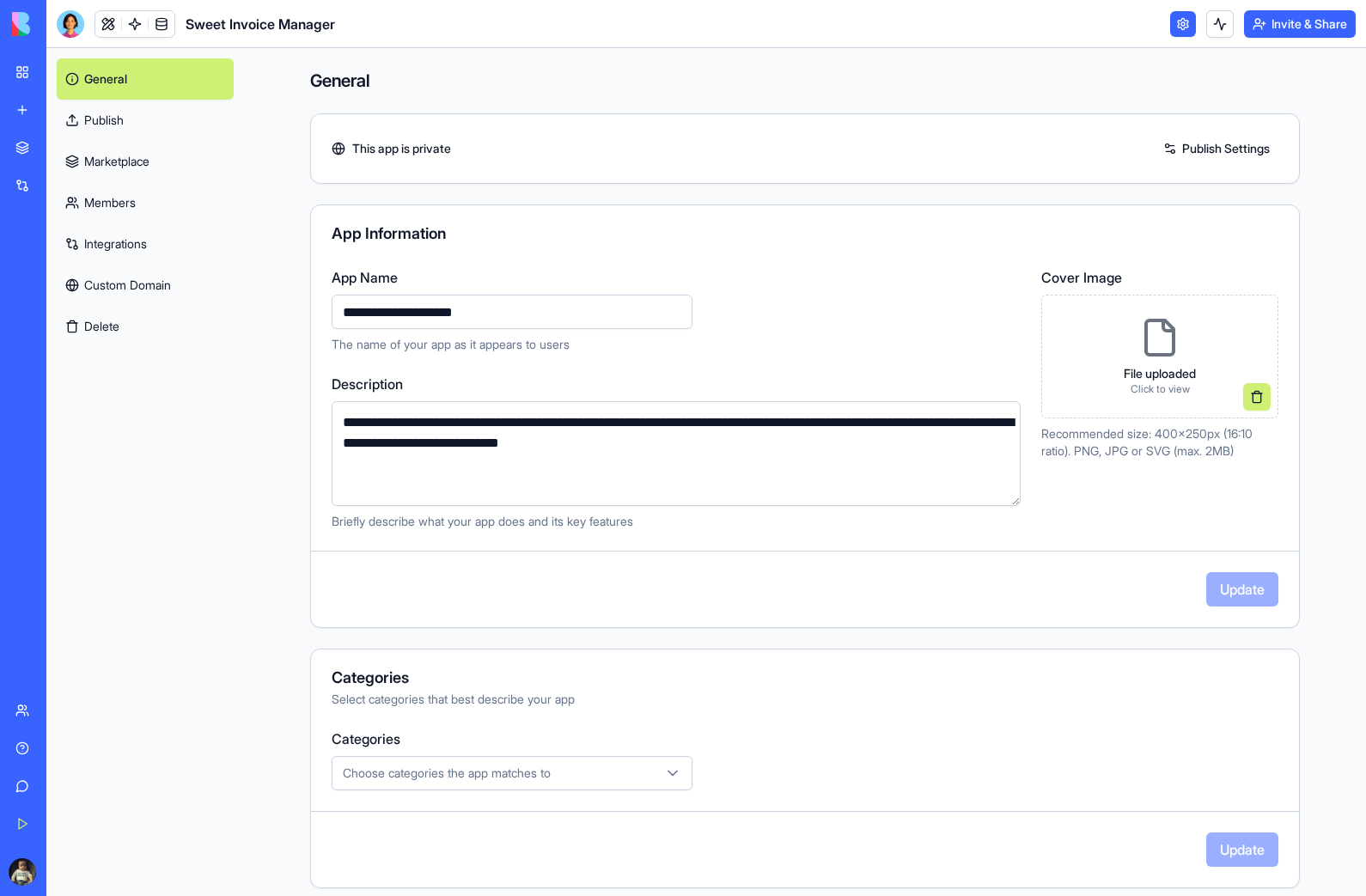
click at [524, 320] on input "**********" at bounding box center [512, 311] width 360 height 34
type input "*"
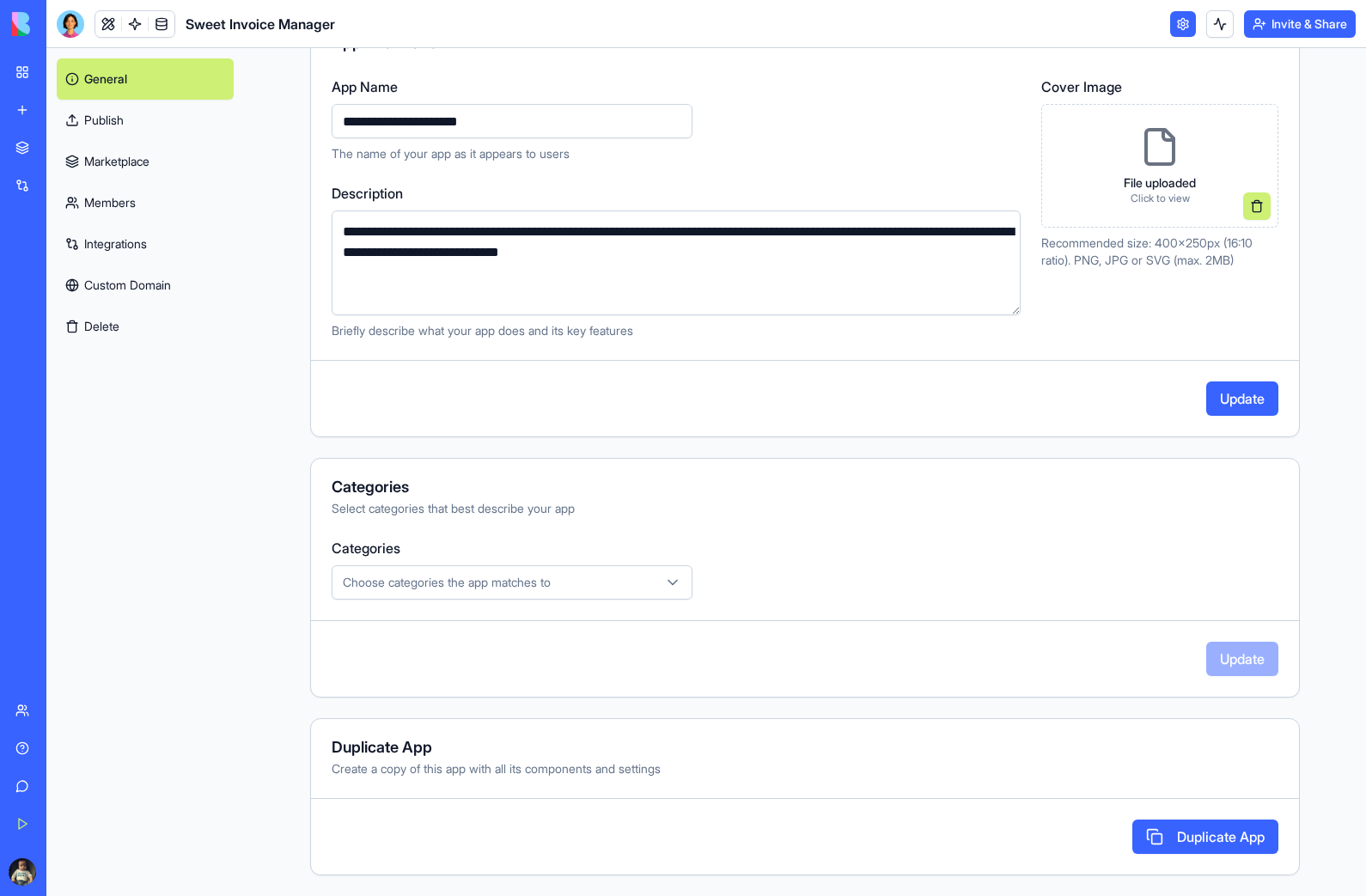
scroll to position [190, 0]
type input "**********"
click at [659, 573] on button "Choose categories the app matches to" at bounding box center [512, 582] width 360 height 34
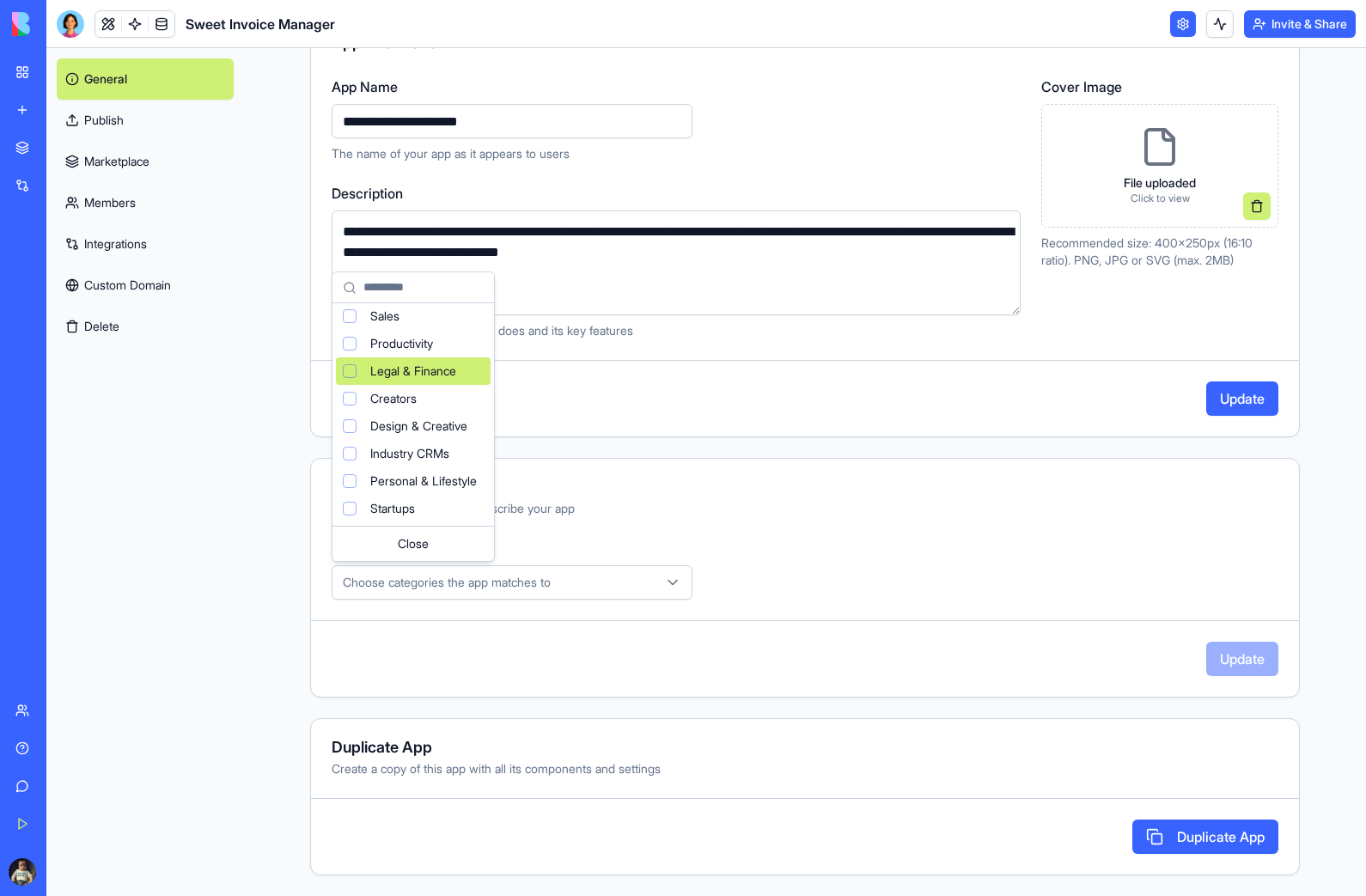
scroll to position [115, 0]
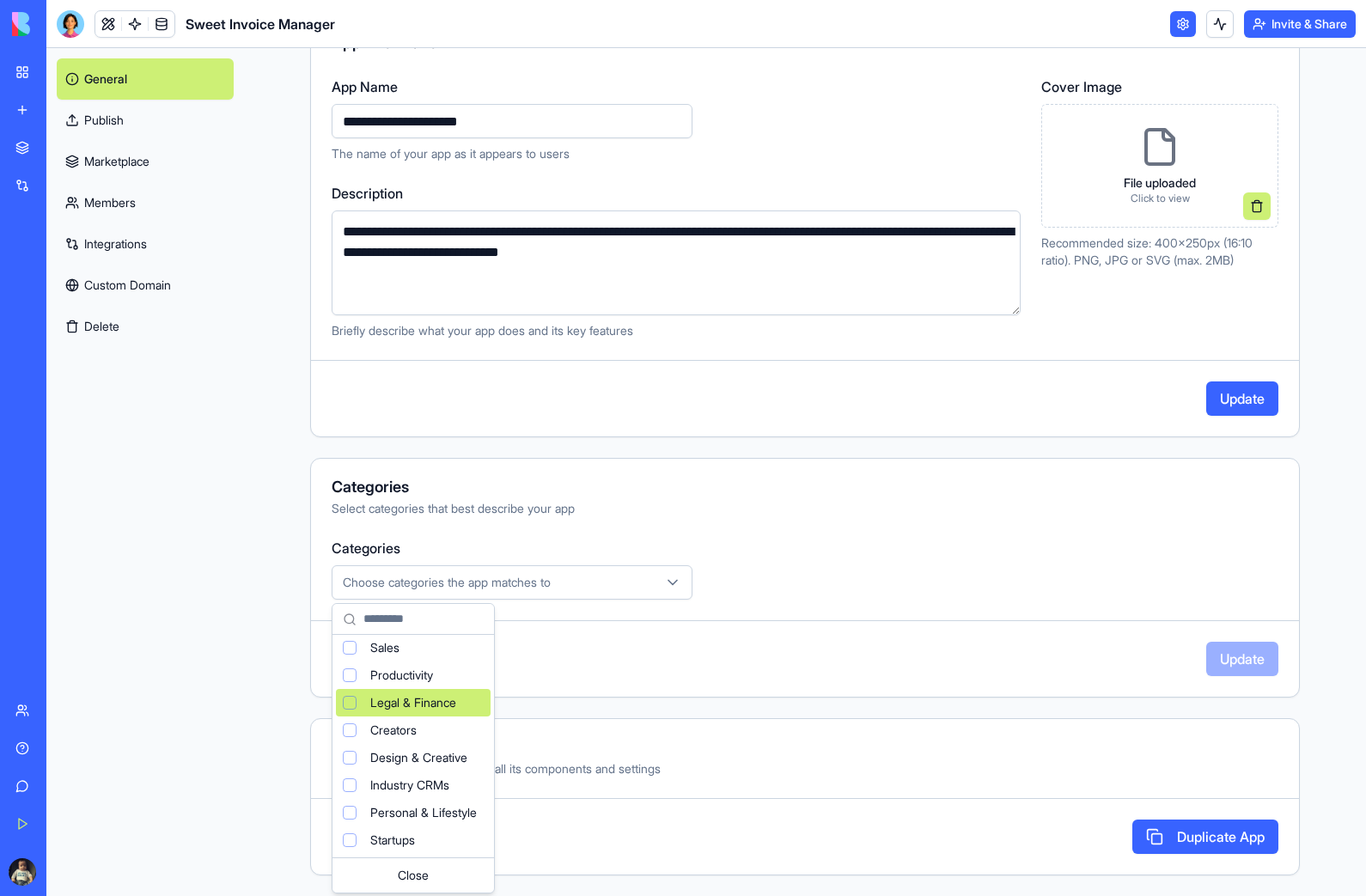
click at [1317, 519] on html "**********" at bounding box center [683, 448] width 1366 height 896
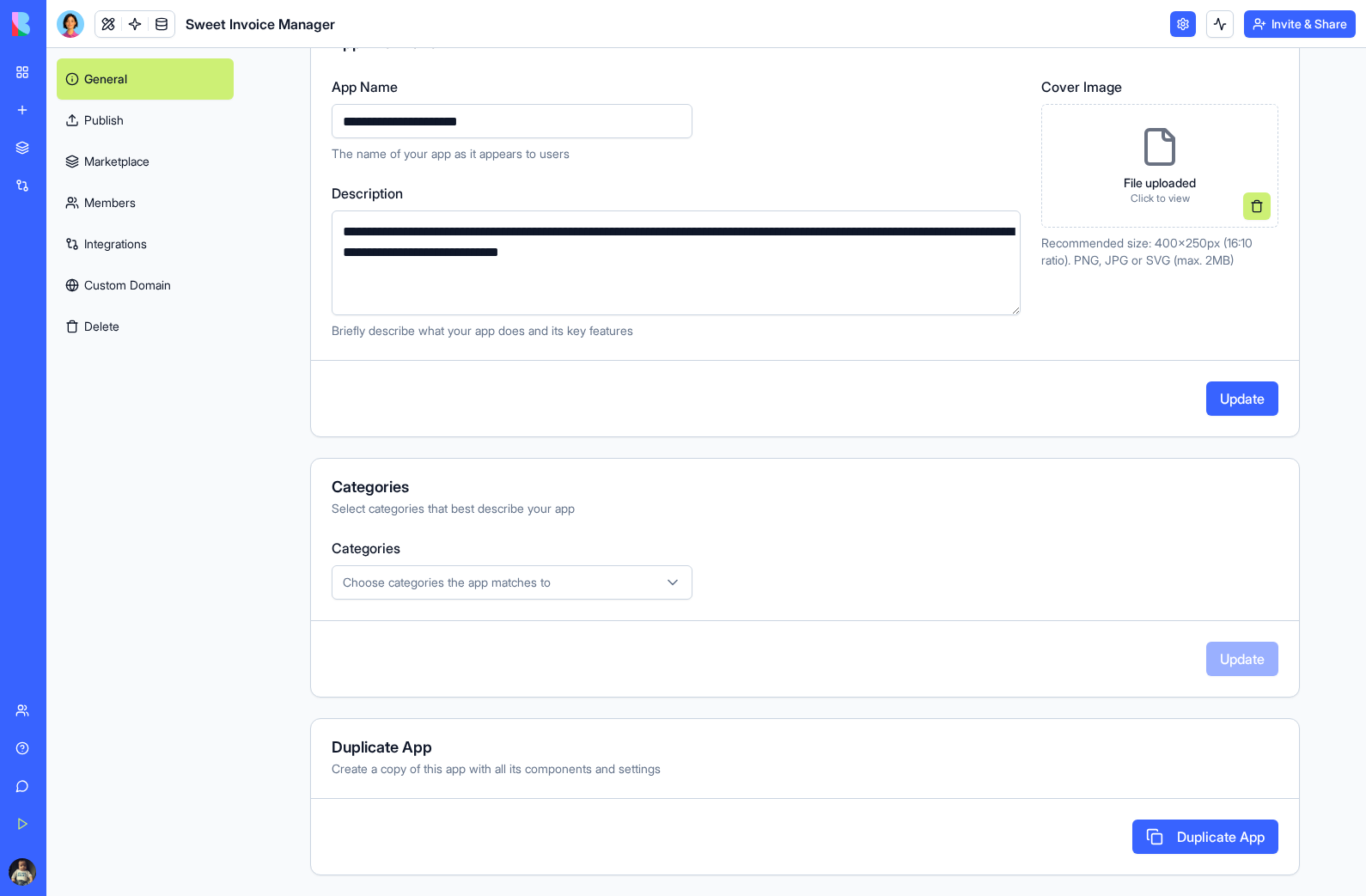
click at [1240, 391] on button "Update" at bounding box center [1242, 398] width 72 height 34
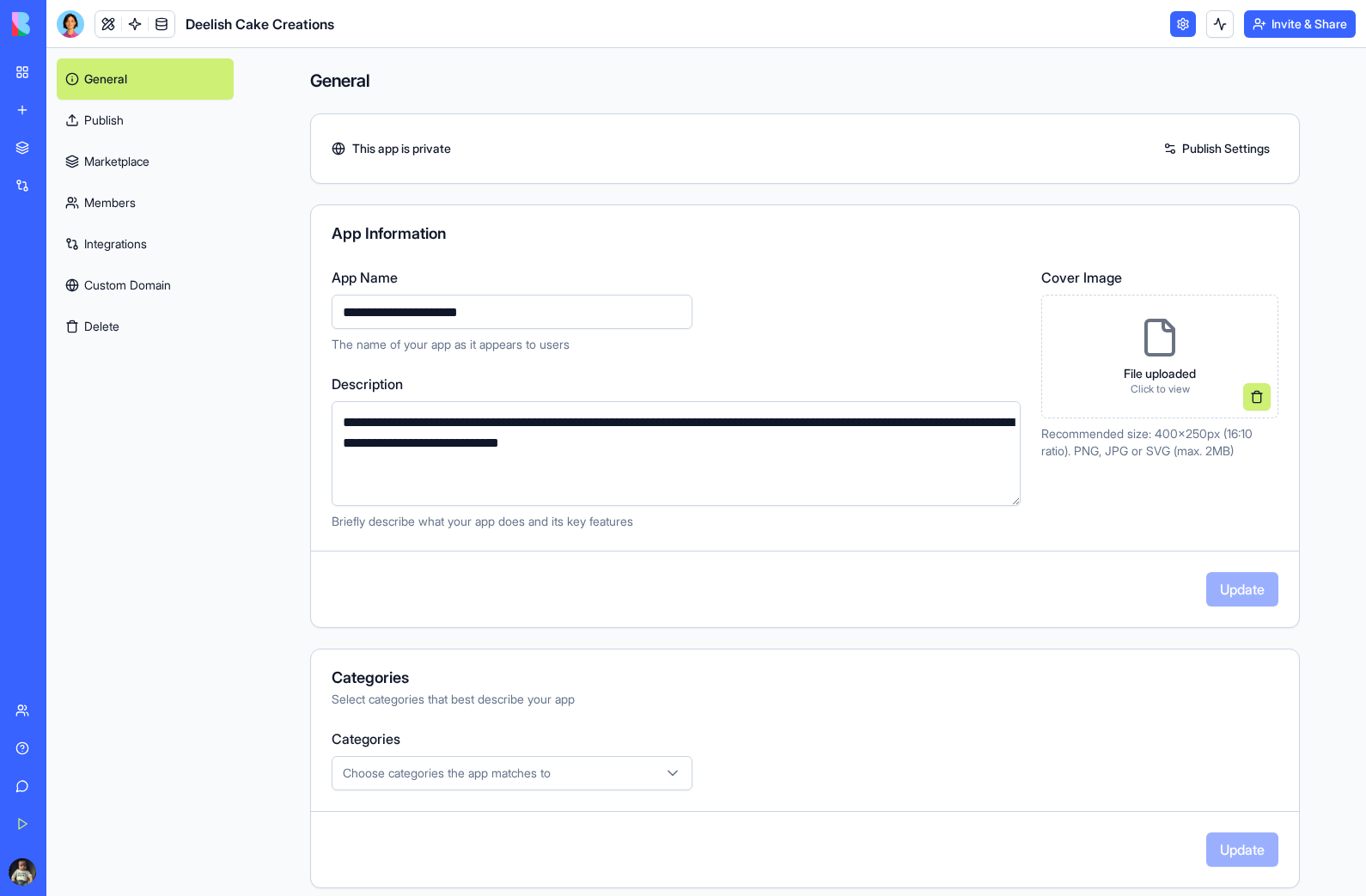
scroll to position [0, 0]
click at [107, 120] on link "Publish" at bounding box center [145, 120] width 177 height 42
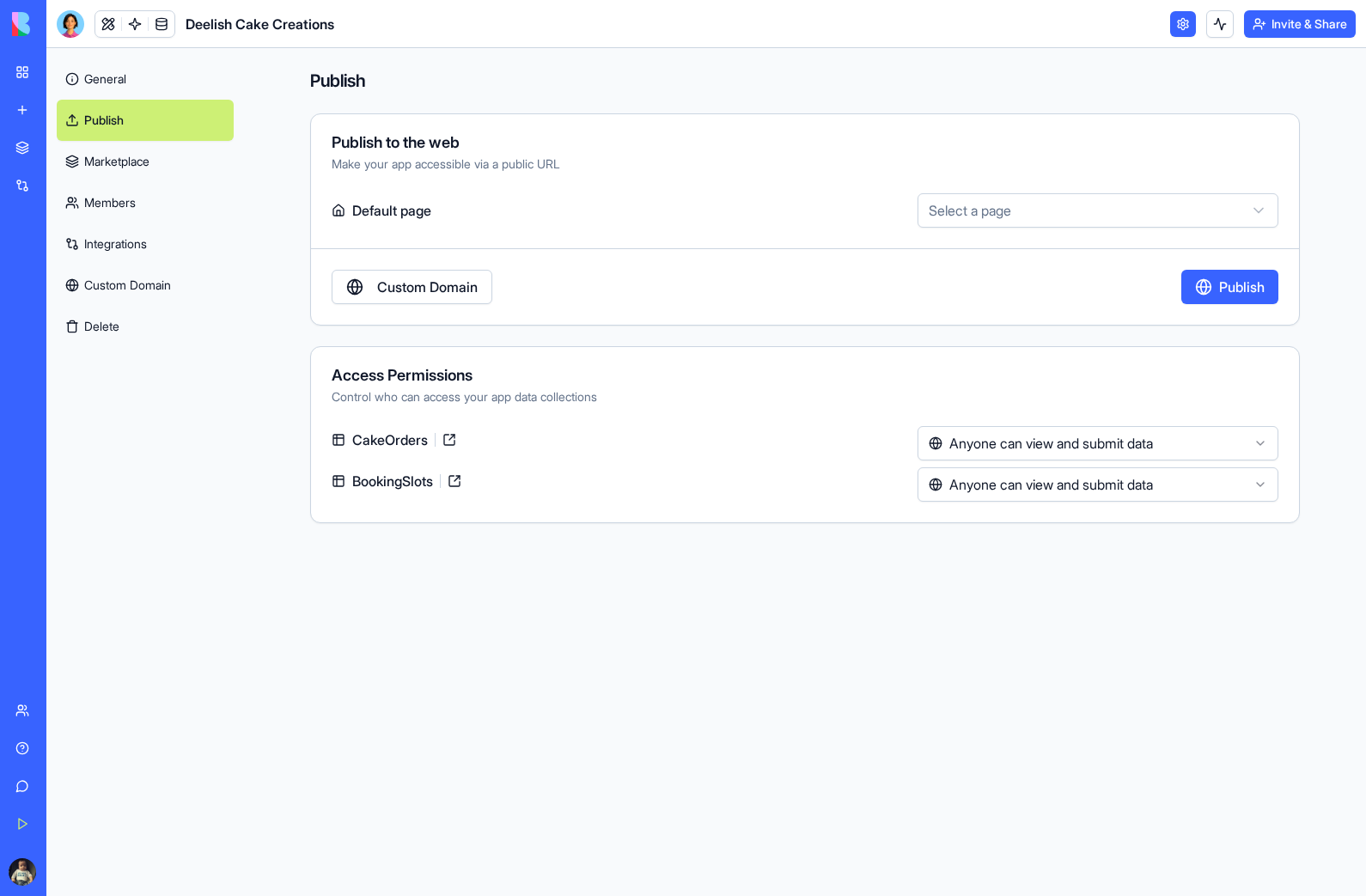
click at [1258, 441] on button "Anyone can view and submit data" at bounding box center [1098, 442] width 360 height 34
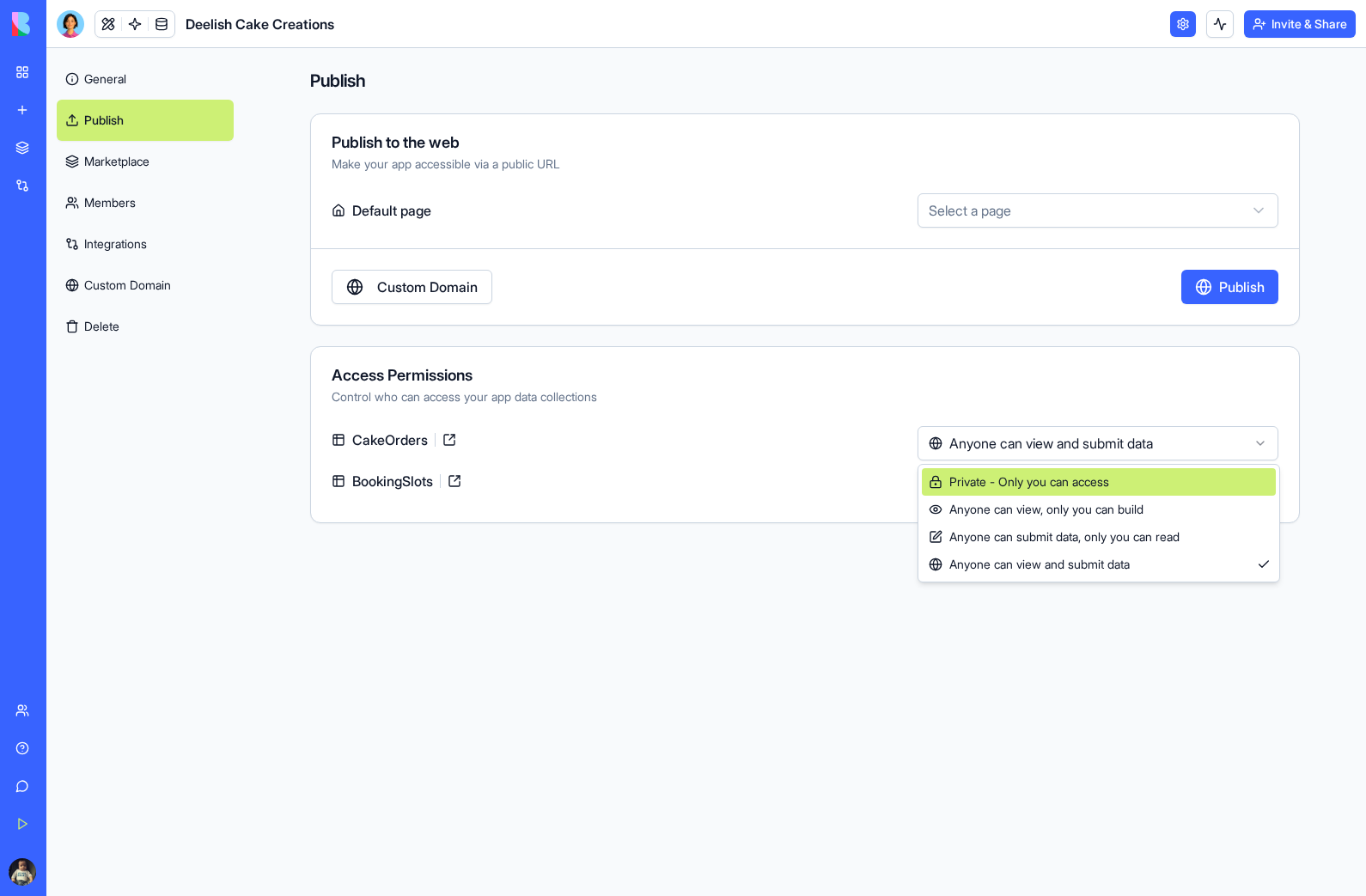
click at [1103, 476] on span "Private - Only you can access" at bounding box center [1018, 481] width 180 height 18
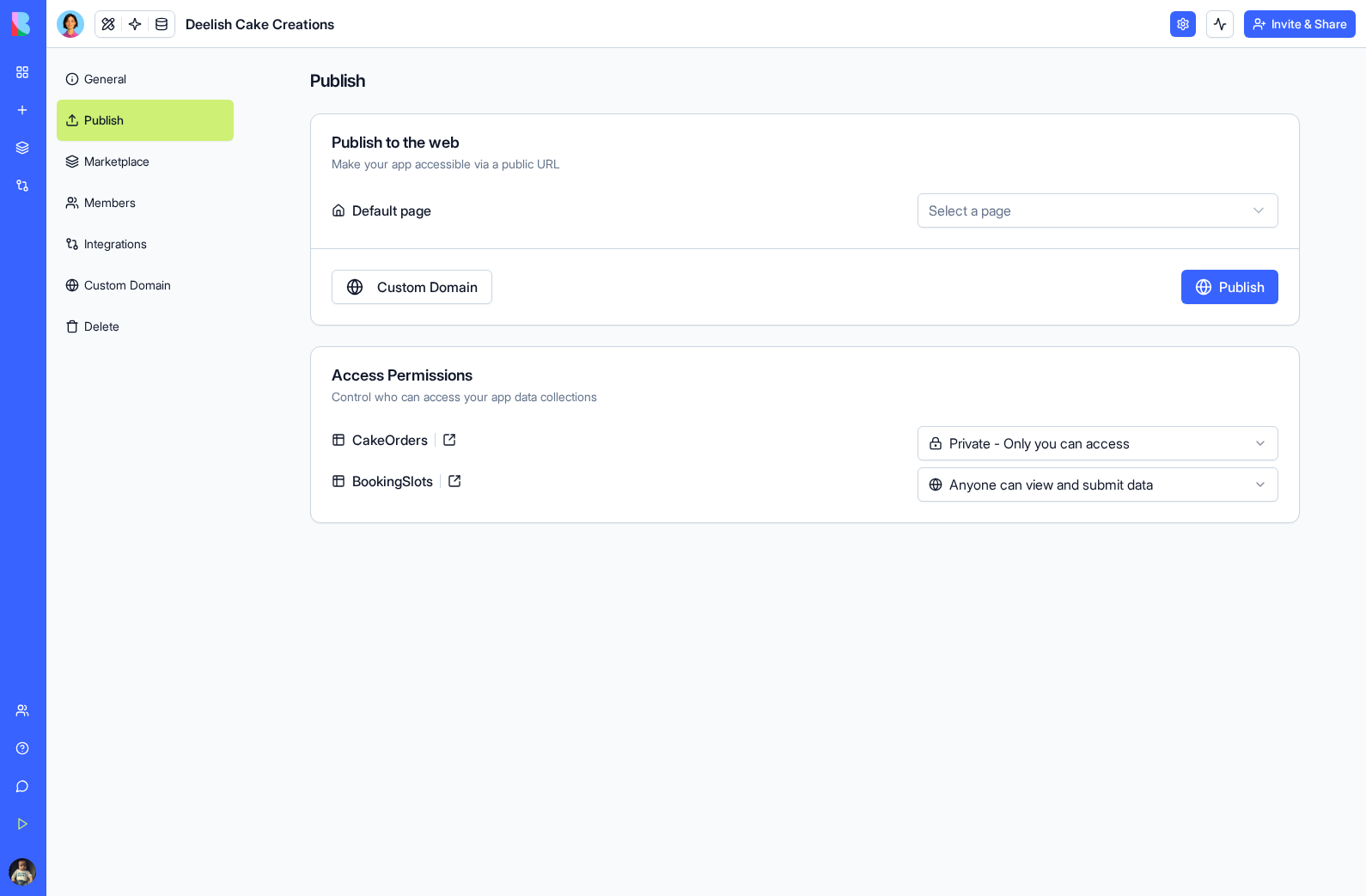
click at [1222, 206] on button "Select a page" at bounding box center [1098, 210] width 360 height 34
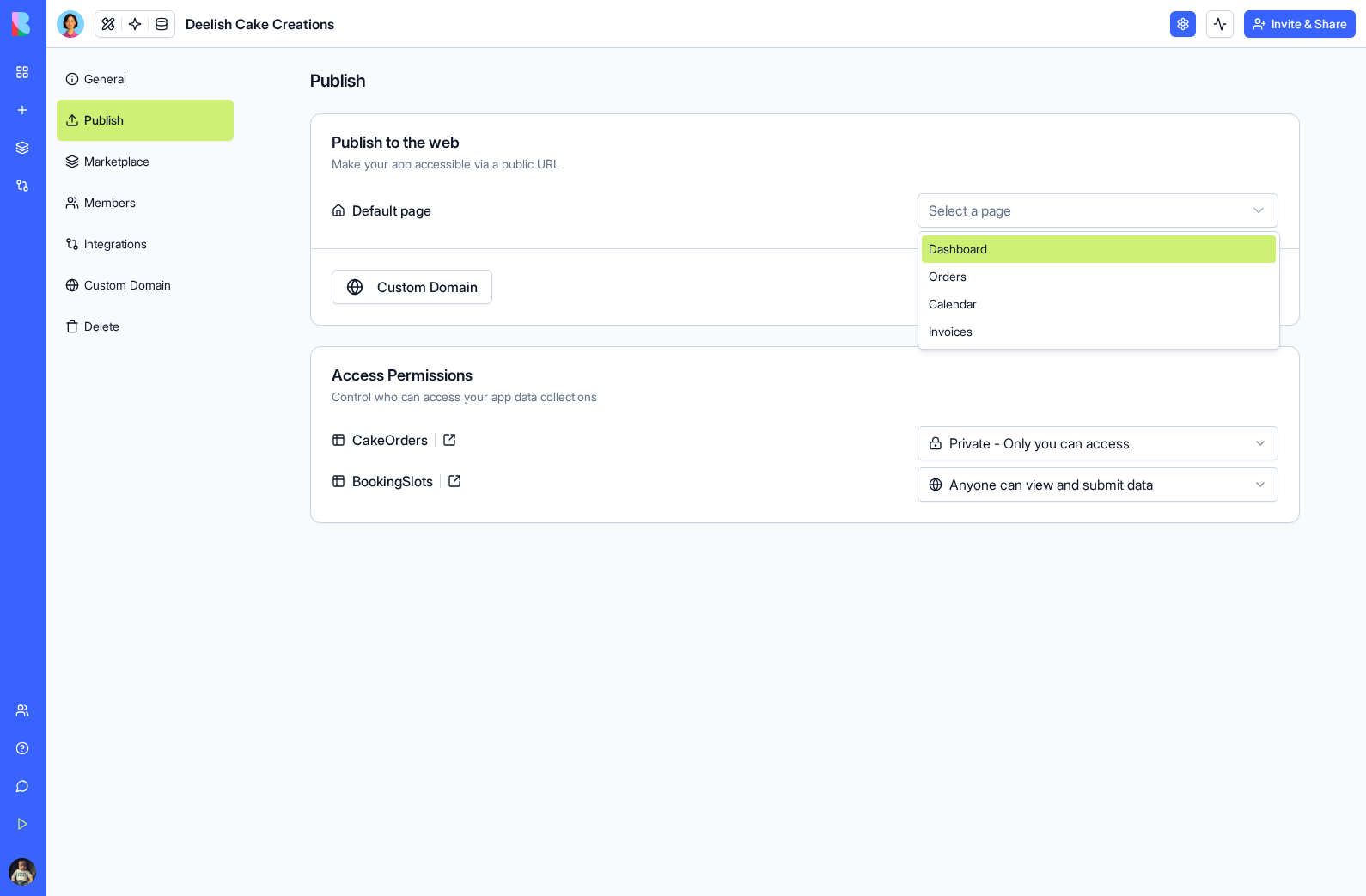
click at [1139, 246] on div "Dashboard" at bounding box center [1099, 249] width 354 height 28
select select "**********"
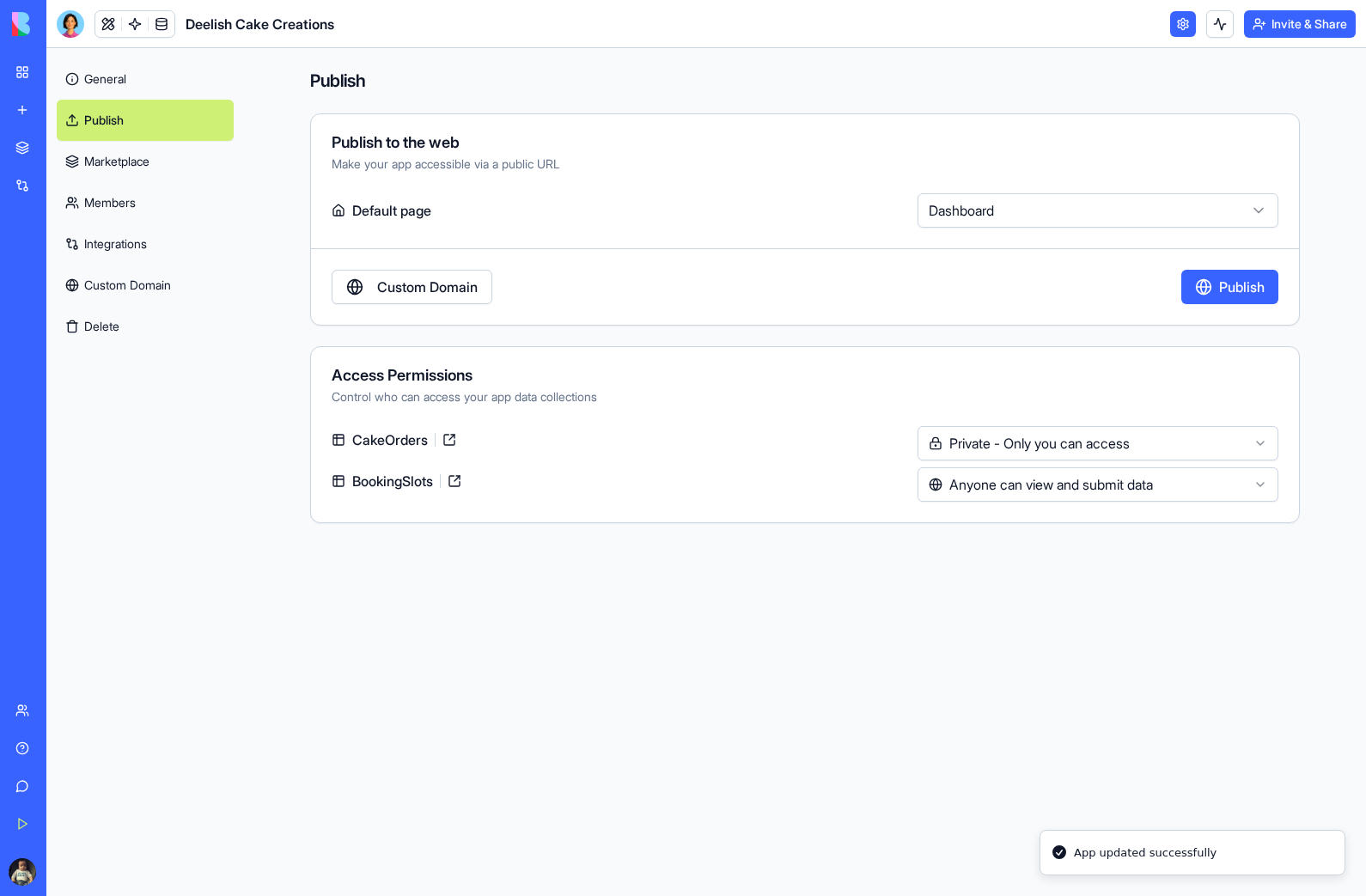
click at [1255, 693] on div "Publish Publish to the web Make your app accessible via a public URL Default pa…" at bounding box center [805, 472] width 1100 height 848
click at [126, 159] on link "Marketplace" at bounding box center [145, 161] width 177 height 42
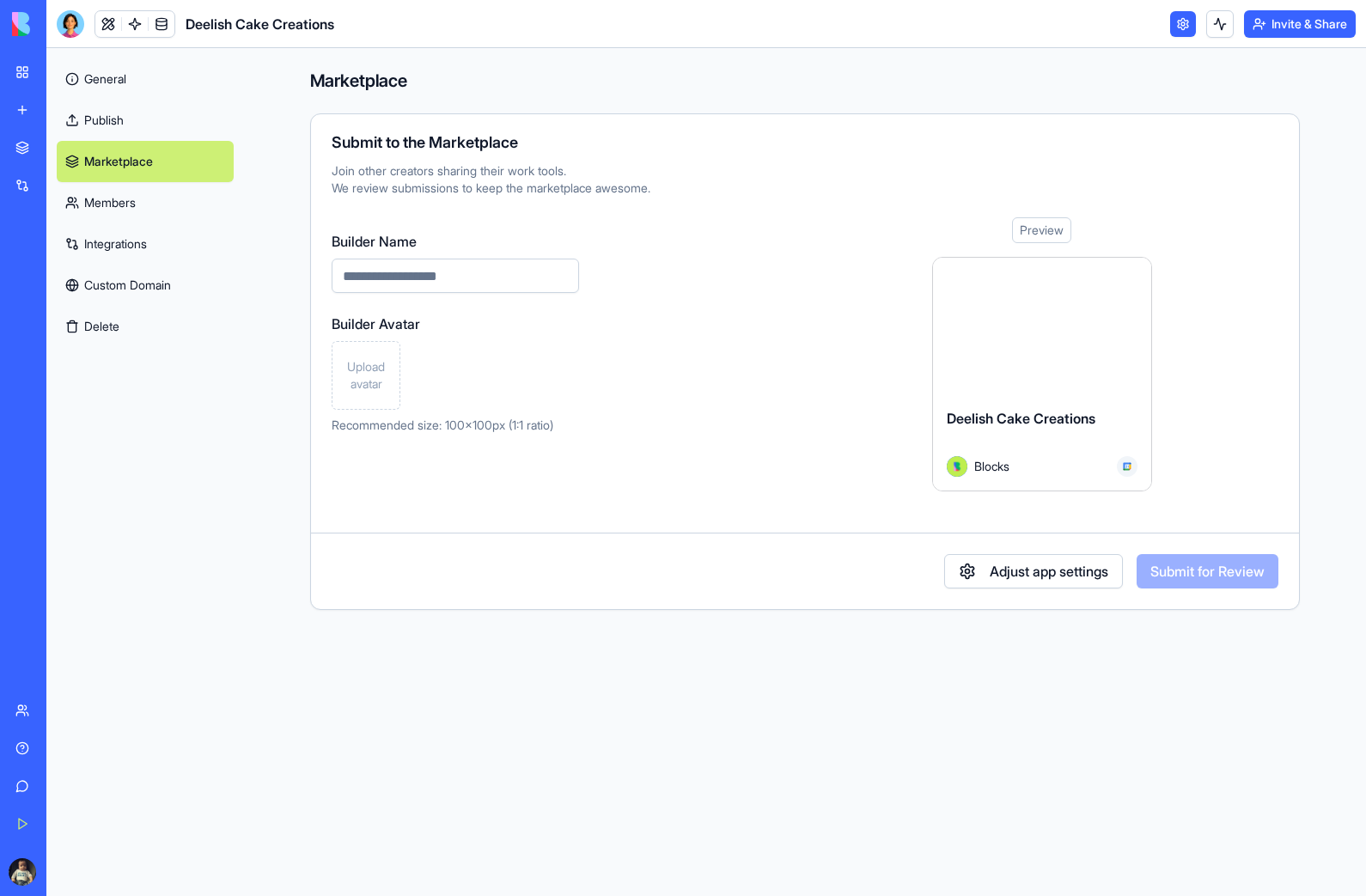
click at [113, 204] on link "Members" at bounding box center [145, 202] width 177 height 42
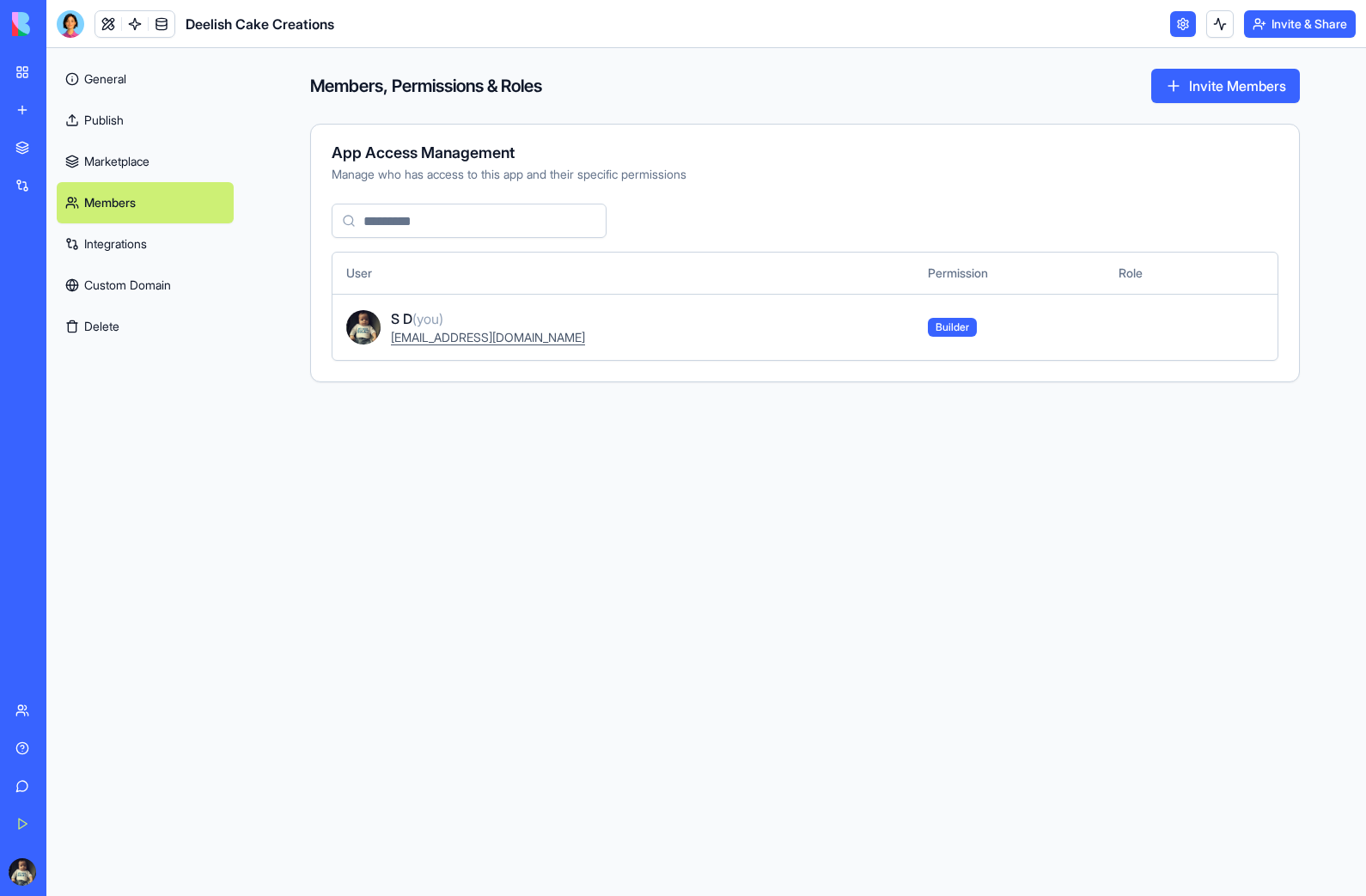
click at [116, 242] on link "Integrations" at bounding box center [145, 244] width 177 height 42
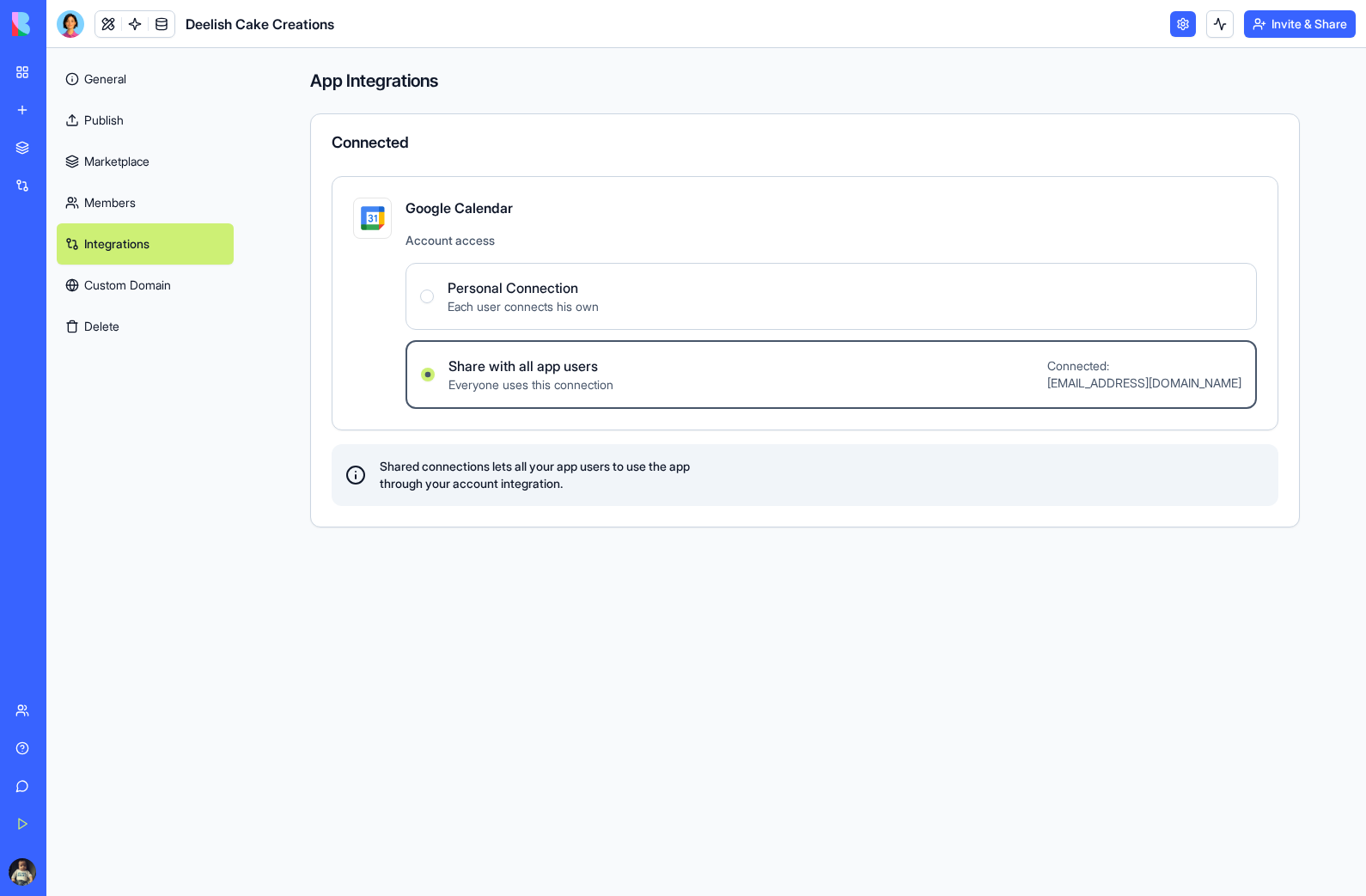
click at [497, 301] on span "Each user connects his own" at bounding box center [523, 307] width 152 height 18
click at [433, 301] on Connection "Personal Connection Each user connects his own" at bounding box center [427, 296] width 14 height 14
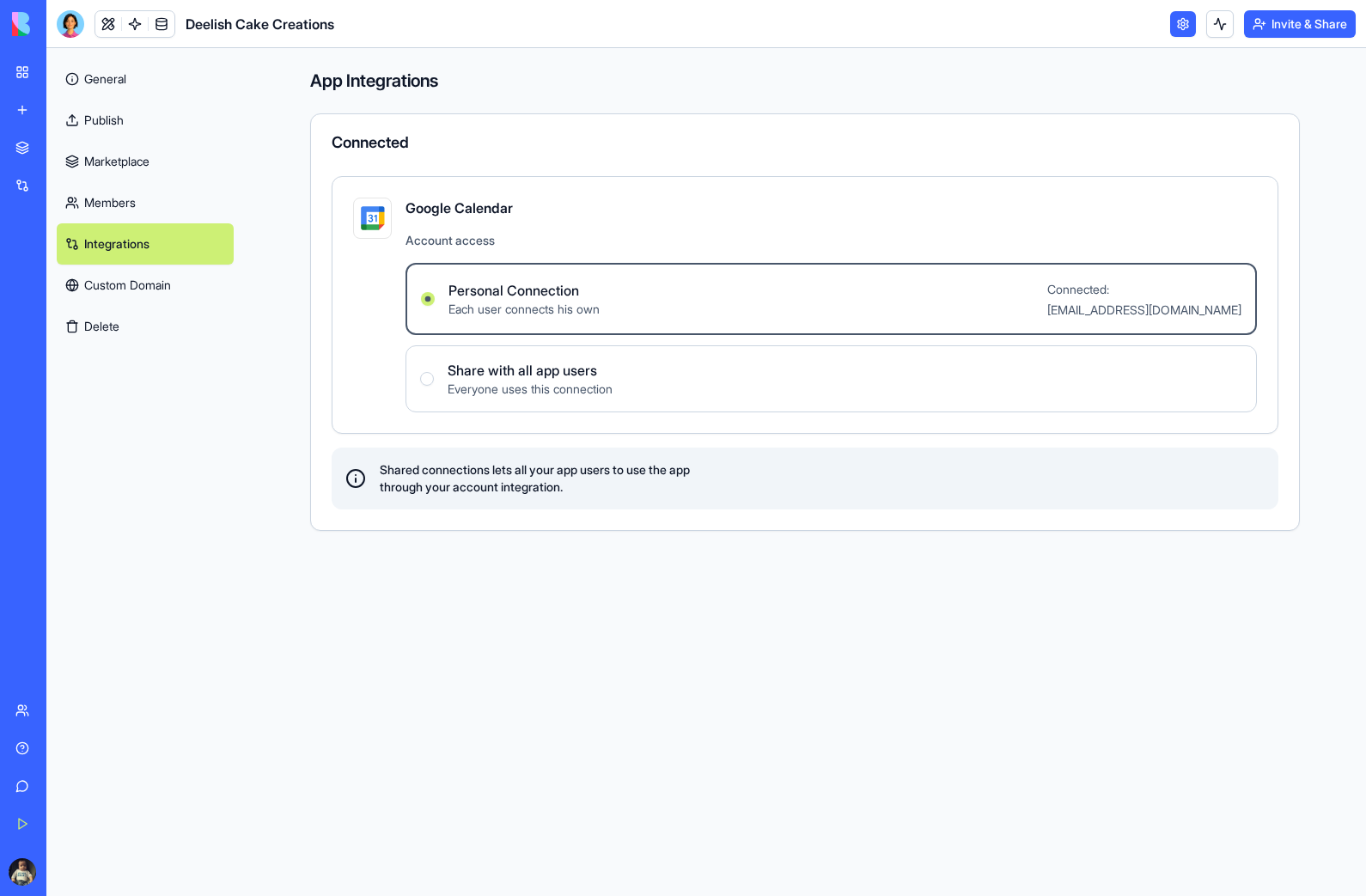
click at [447, 380] on span "Share with all app users" at bounding box center [530, 370] width 165 height 20
click at [433, 380] on users "Share with all app users Everyone uses this connection" at bounding box center [427, 379] width 14 height 14
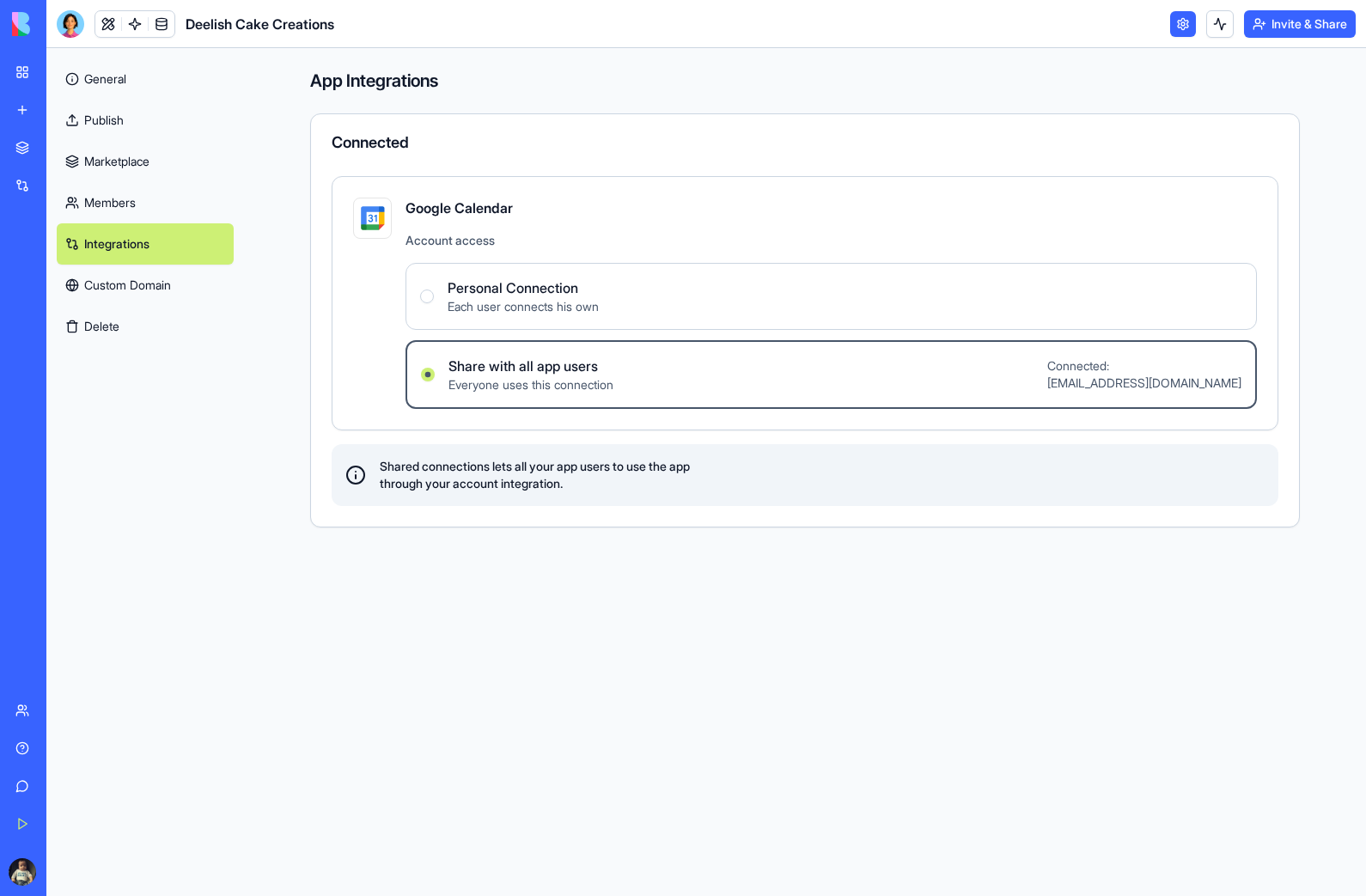
click at [449, 297] on span "Personal Connection" at bounding box center [523, 287] width 152 height 20
click at [433, 297] on Connection "Personal Connection Each user connects his own" at bounding box center [427, 296] width 14 height 14
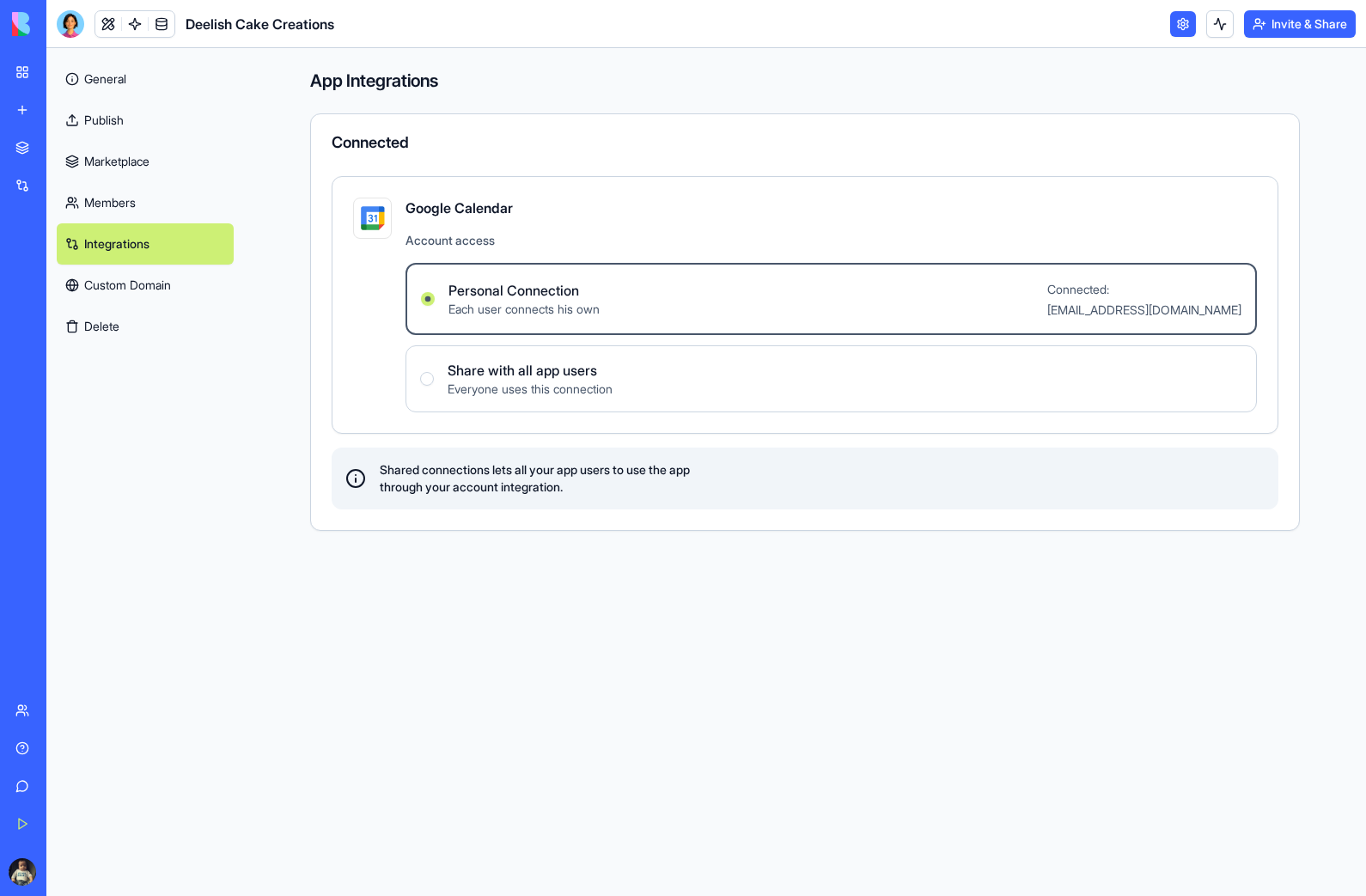
click at [132, 284] on link "Custom Domain" at bounding box center [145, 285] width 177 height 42
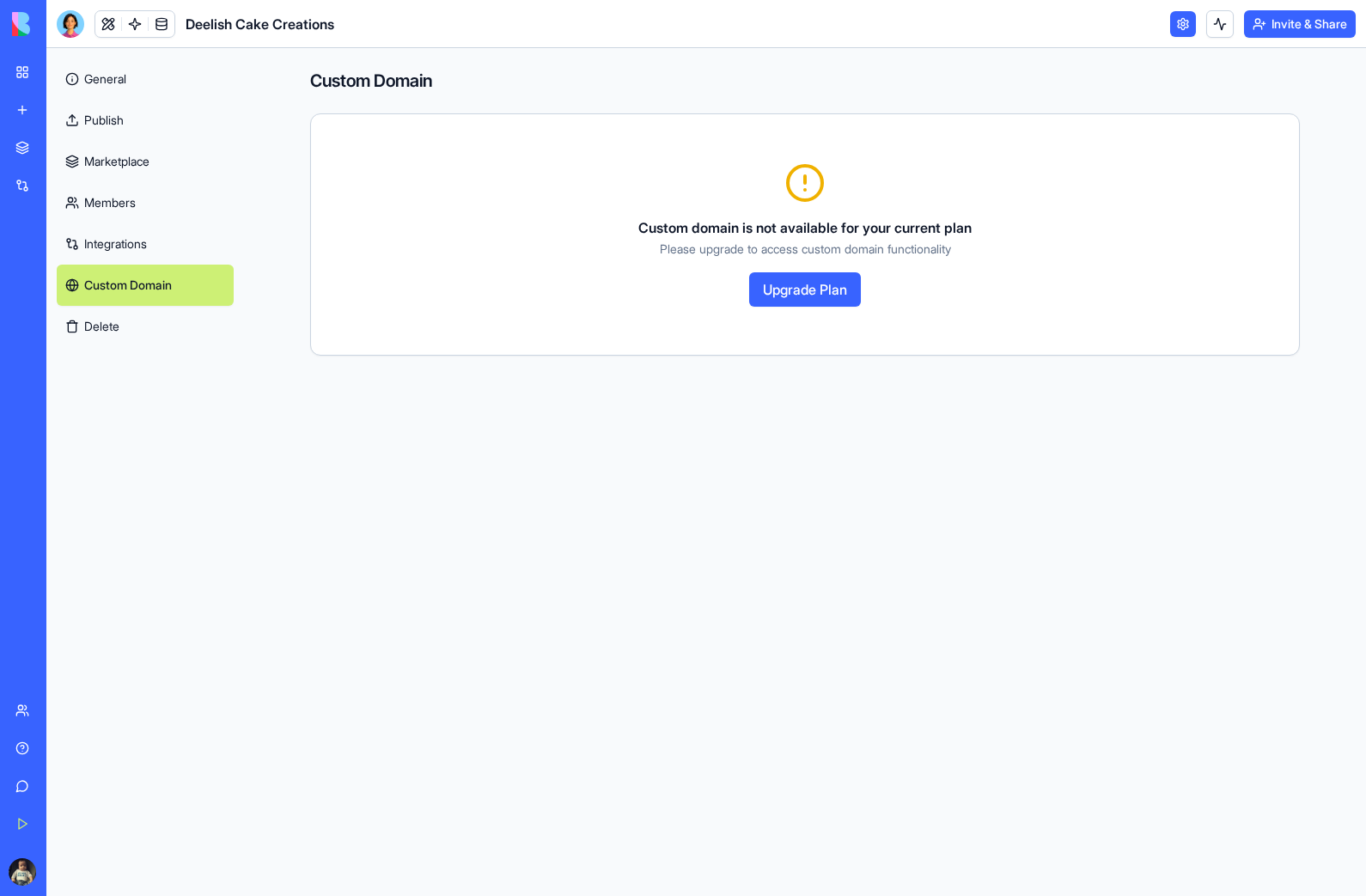
click at [109, 78] on link "General" at bounding box center [145, 79] width 177 height 42
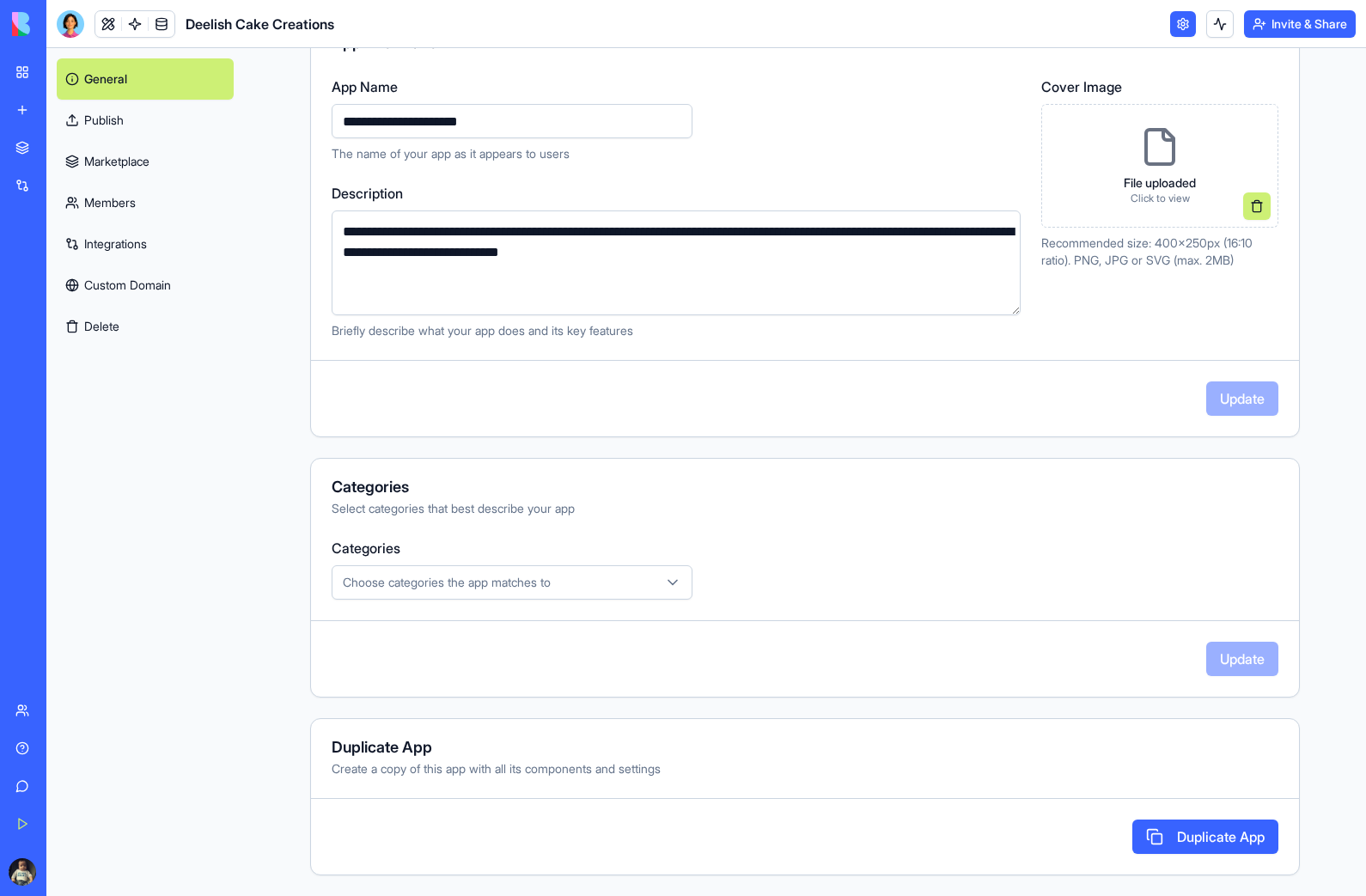
scroll to position [190, 0]
click at [131, 19] on link at bounding box center [135, 24] width 26 height 26
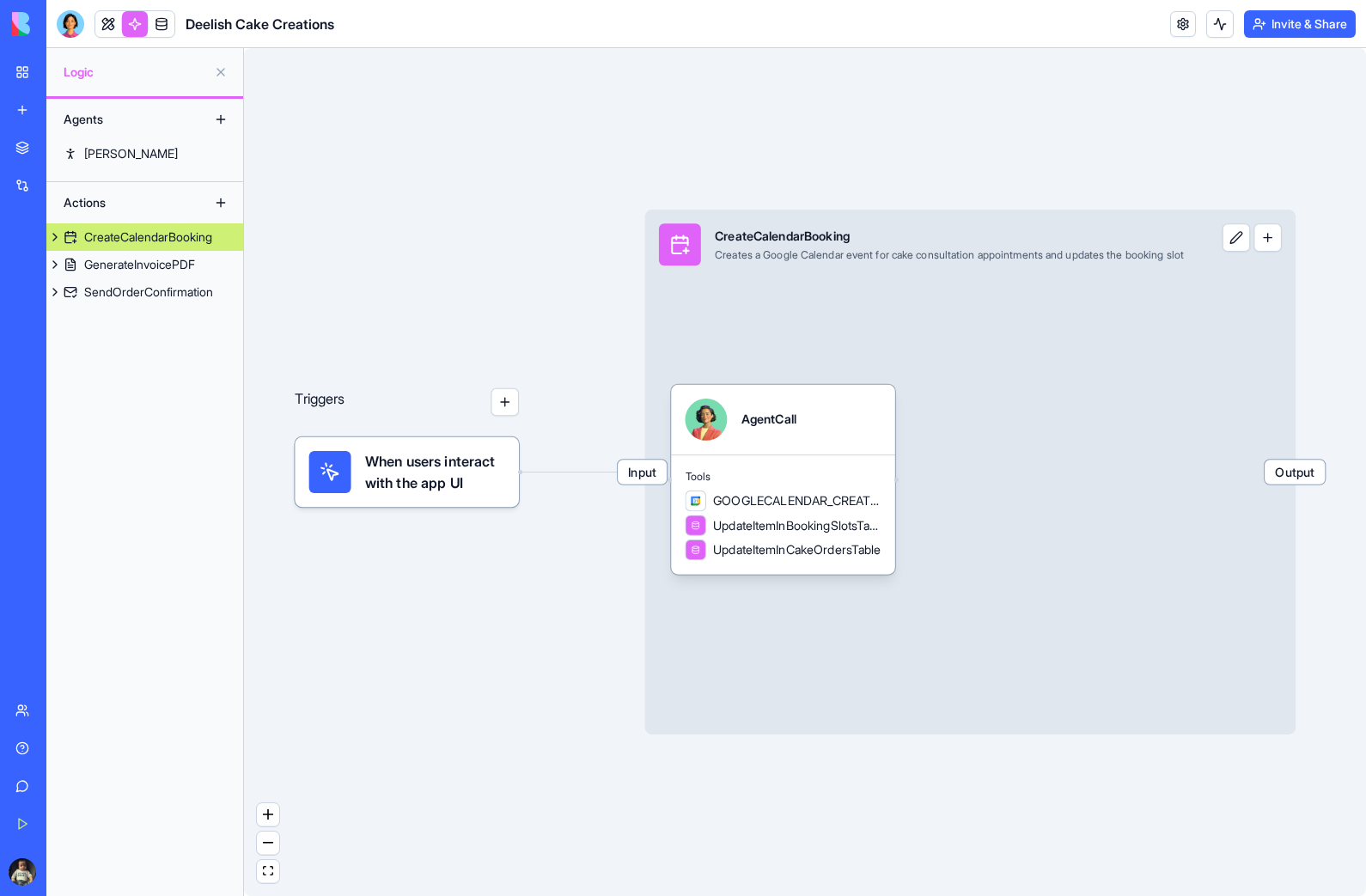
click at [168, 23] on link at bounding box center [162, 24] width 26 height 26
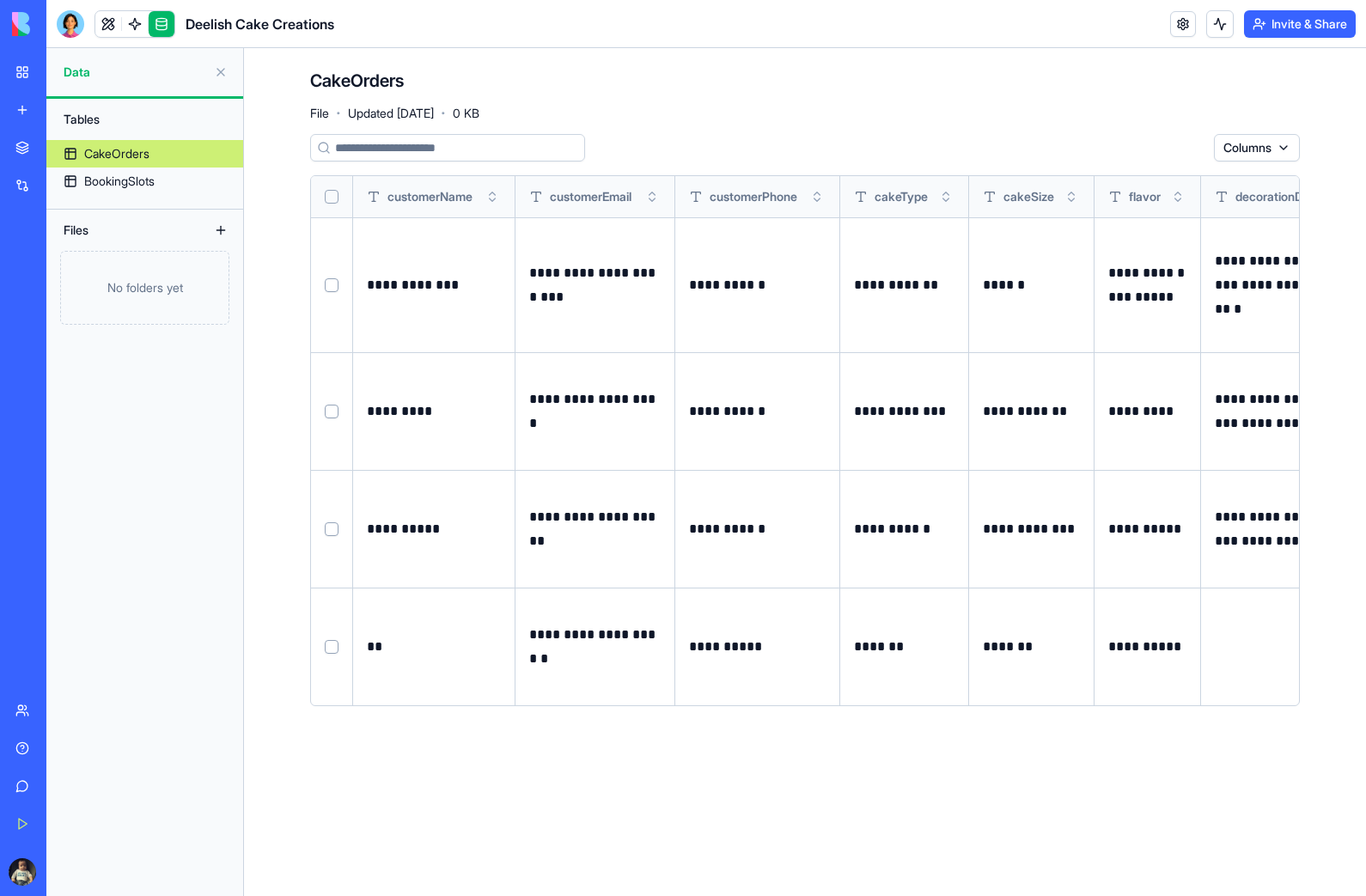
click at [108, 18] on link at bounding box center [108, 24] width 26 height 26
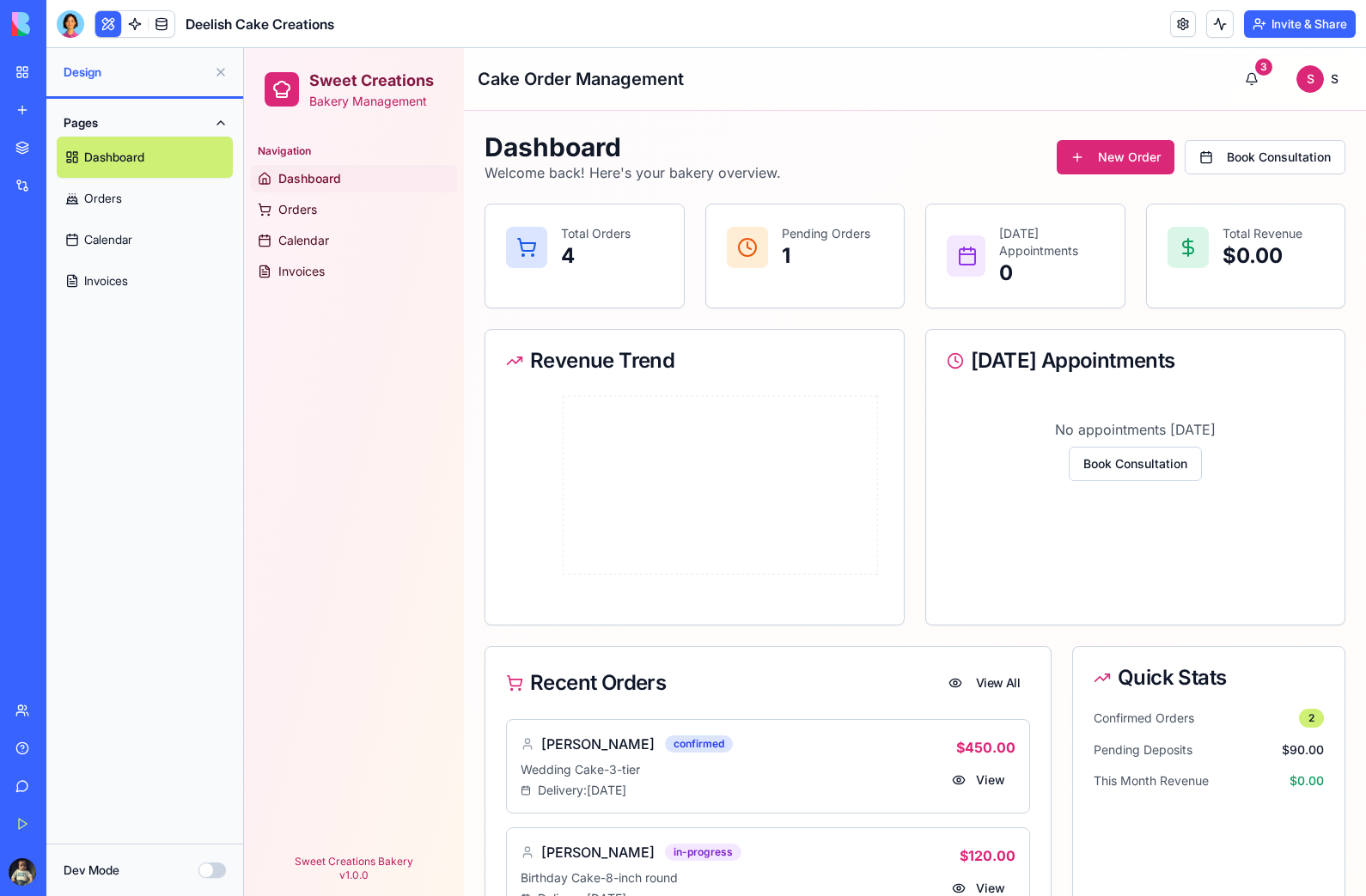
click at [358, 86] on h2 "Sweet Creations" at bounding box center [372, 80] width 125 height 24
click at [297, 91] on div at bounding box center [281, 89] width 34 height 34
click at [286, 91] on icon at bounding box center [282, 90] width 20 height 20
click at [103, 201] on link "Orders" at bounding box center [144, 198] width 177 height 42
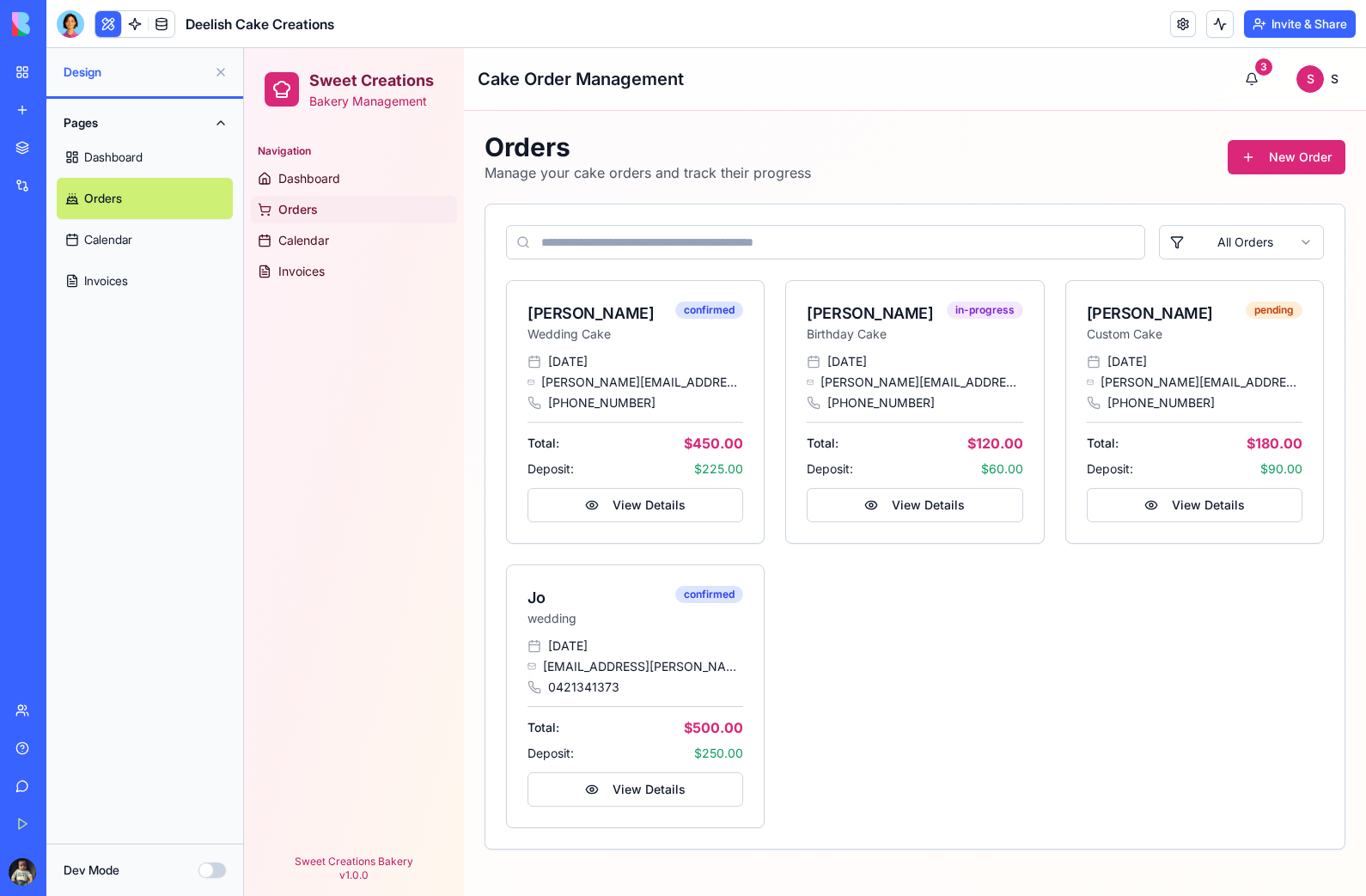
click at [104, 151] on link "Dashboard" at bounding box center [144, 157] width 177 height 42
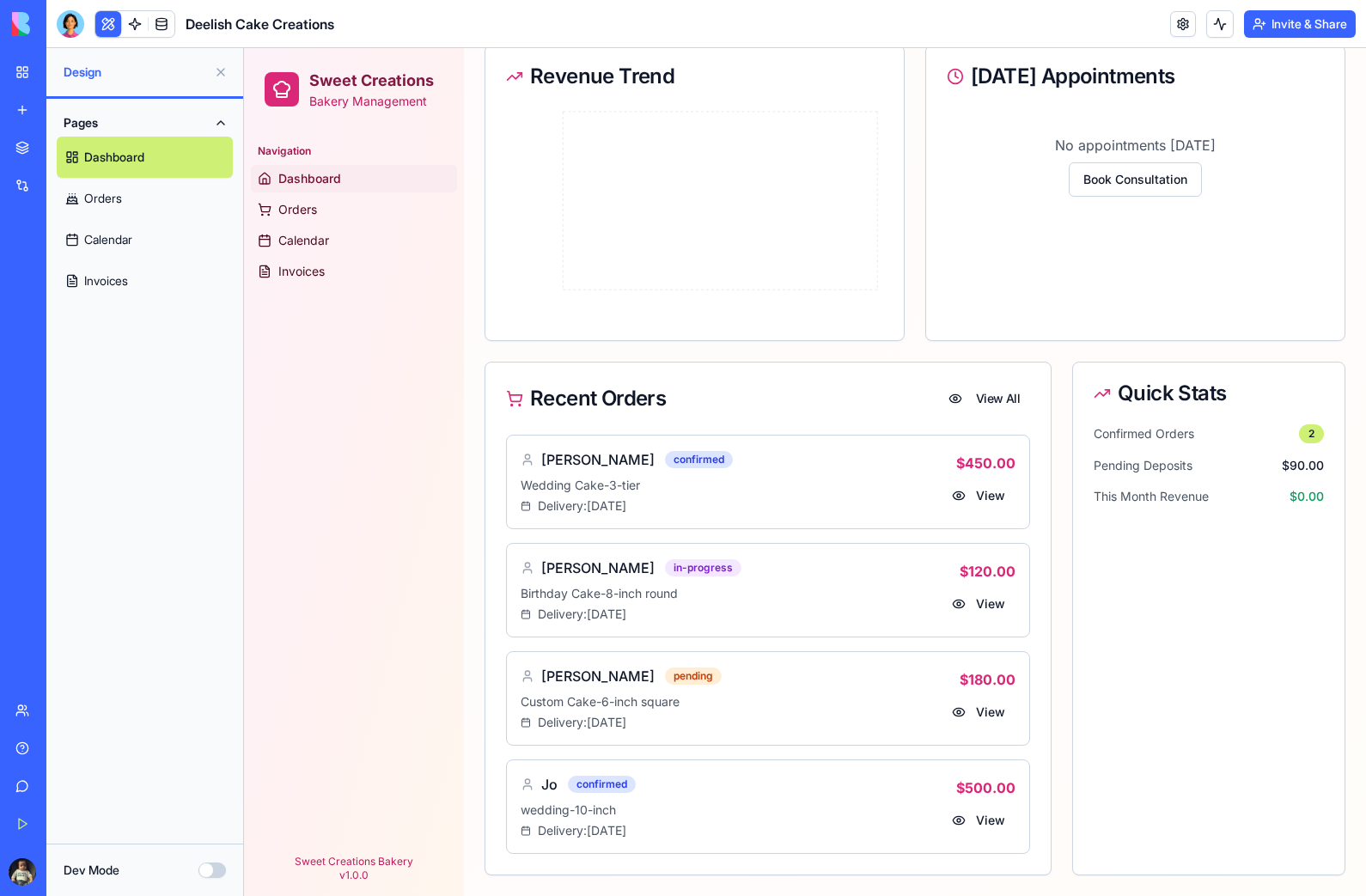
scroll to position [285, 0]
